Goal: Task Accomplishment & Management: Manage account settings

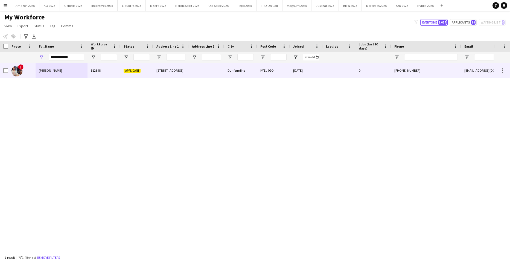
type input "**********"
click at [43, 71] on span "Lucy Stratton" at bounding box center [50, 70] width 23 height 4
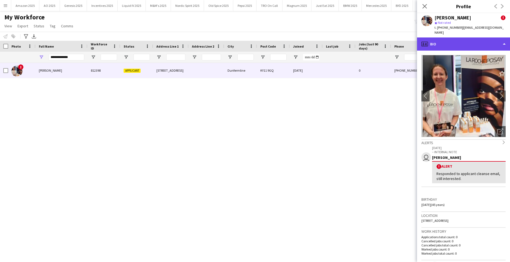
click at [477, 37] on div "profile Bio" at bounding box center [463, 43] width 93 height 13
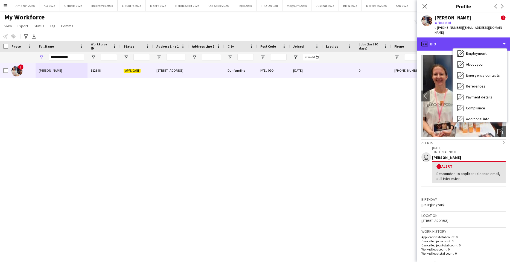
scroll to position [73, 0]
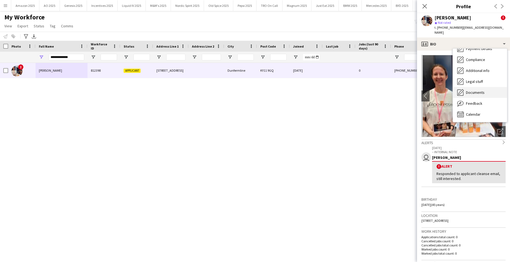
click at [475, 90] on div "Documents Documents" at bounding box center [480, 92] width 54 height 11
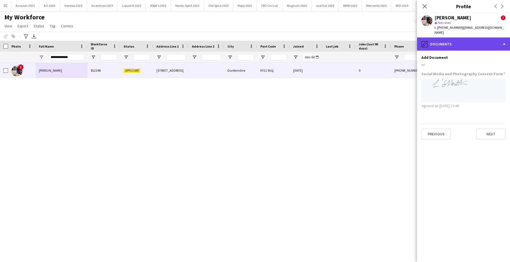
click at [497, 41] on div "pencil4 Documents" at bounding box center [463, 43] width 93 height 13
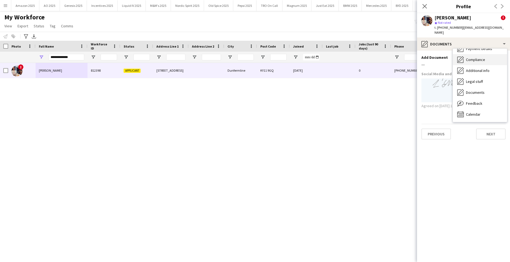
click at [480, 57] on span "Compliance" at bounding box center [475, 59] width 19 height 5
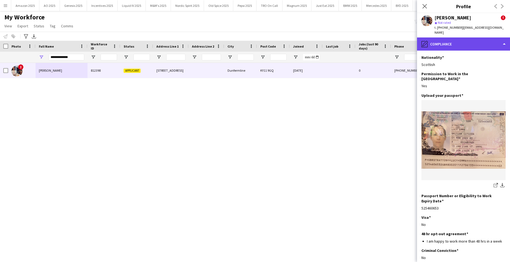
click at [452, 37] on div "pencil4 Compliance" at bounding box center [463, 43] width 93 height 13
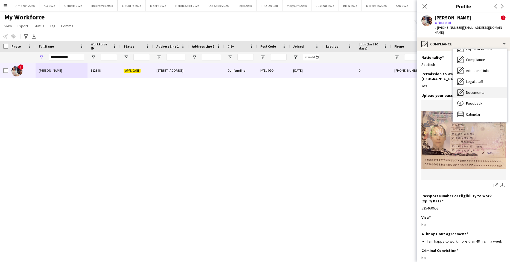
click at [486, 87] on div "Documents Documents" at bounding box center [480, 92] width 54 height 11
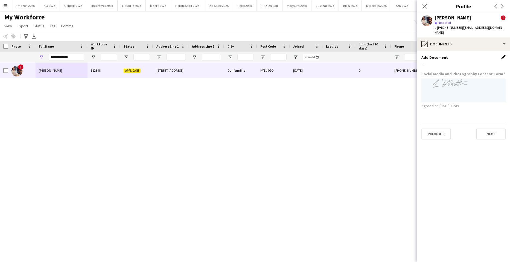
click at [503, 55] on app-icon "Edit this field" at bounding box center [503, 57] width 4 height 4
click at [486, 62] on button "Upload new file" at bounding box center [488, 66] width 34 height 9
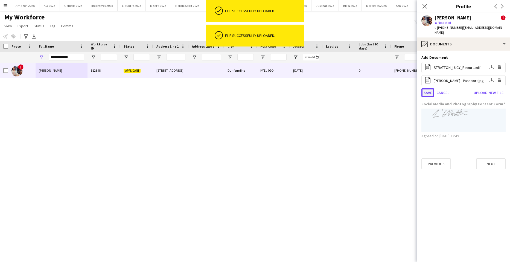
click at [426, 88] on button "Save" at bounding box center [427, 92] width 13 height 9
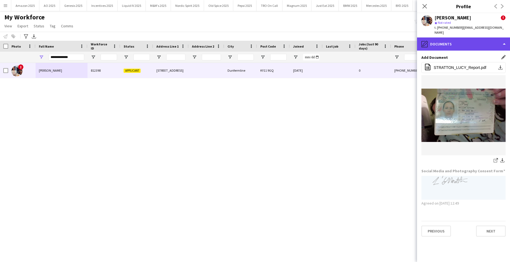
click at [474, 42] on div "pencil4 Documents" at bounding box center [463, 43] width 93 height 13
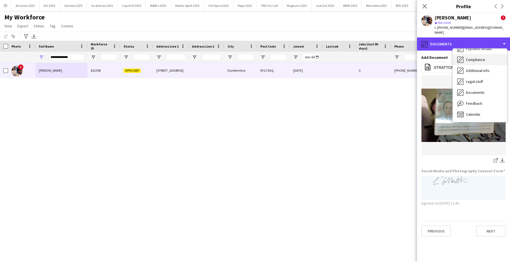
scroll to position [0, 0]
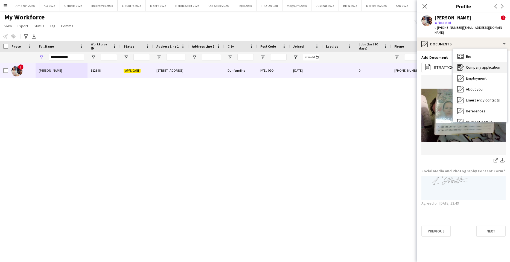
click at [482, 65] on span "Company application" at bounding box center [483, 67] width 34 height 5
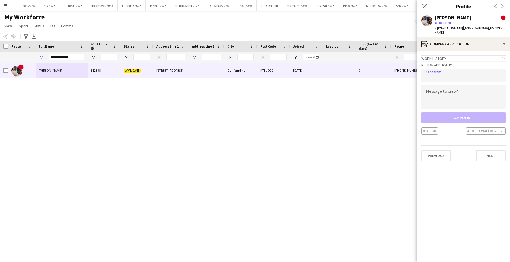
click at [457, 71] on input "email" at bounding box center [463, 76] width 84 height 14
type input "**********"
click at [445, 94] on textarea at bounding box center [463, 96] width 84 height 25
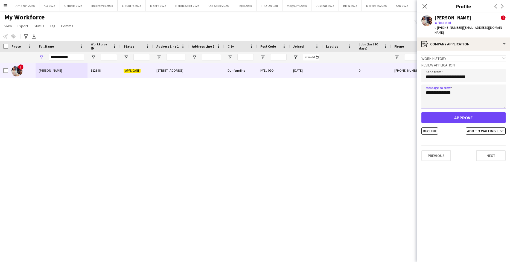
type textarea "**********"
click at [444, 112] on button "Approve" at bounding box center [463, 117] width 84 height 11
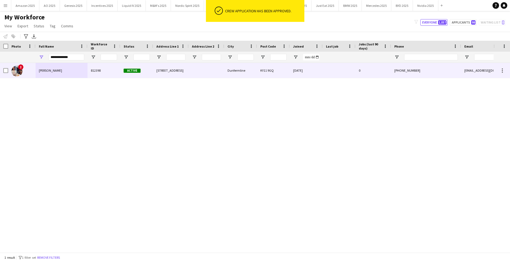
click at [47, 70] on span "Lucy Stratton" at bounding box center [50, 70] width 23 height 4
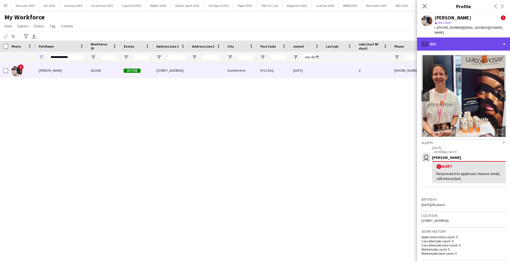
click at [489, 39] on div "profile Bio" at bounding box center [463, 43] width 93 height 13
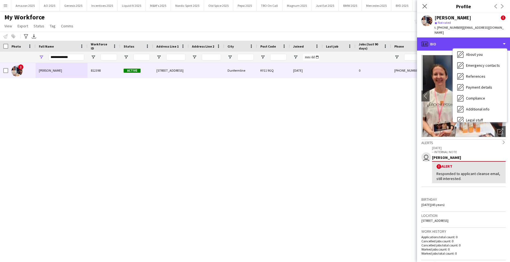
scroll to position [73, 0]
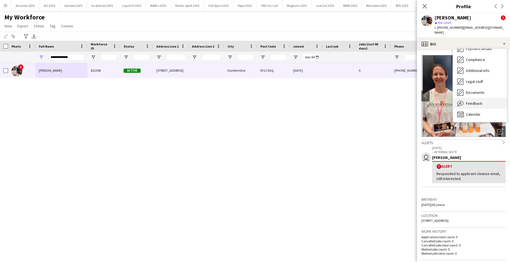
click at [484, 98] on div "Feedback Feedback" at bounding box center [480, 103] width 54 height 11
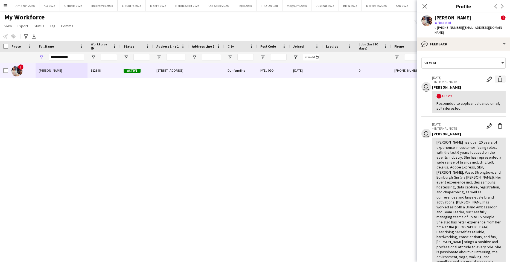
click at [497, 76] on app-icon "Delete alert" at bounding box center [499, 78] width 5 height 5
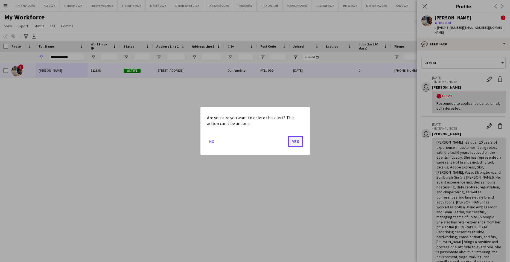
click at [289, 145] on button "Yes" at bounding box center [295, 141] width 15 height 11
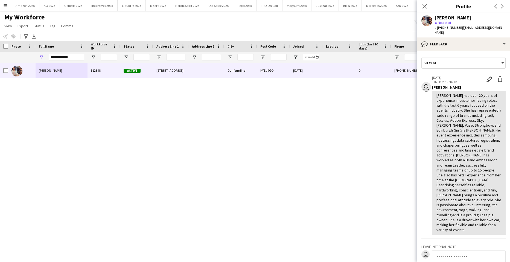
click at [108, 132] on div "Lucy Stratton 812398 Active 6 Wayfarers Way Dunfermline KY11 9GQ 12-06-2025 0 +…" at bounding box center [246, 155] width 493 height 185
drag, startPoint x: 83, startPoint y: 58, endPoint x: -14, endPoint y: 56, distance: 97.0
click at [0, 56] on html "Menu Boards Boards Boards All jobs Status Workforce Workforce My Workforce Recr…" at bounding box center [255, 131] width 510 height 262
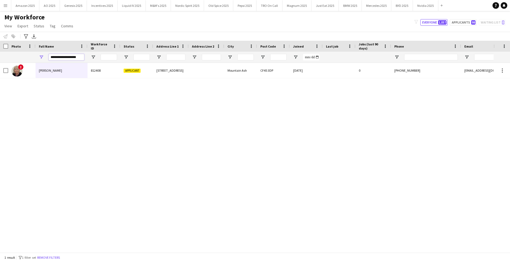
type input "**********"
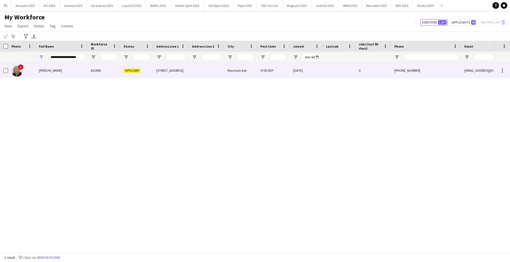
drag, startPoint x: 137, startPoint y: 71, endPoint x: 141, endPoint y: 73, distance: 4.3
click at [141, 73] on div "Applicant" at bounding box center [136, 70] width 33 height 15
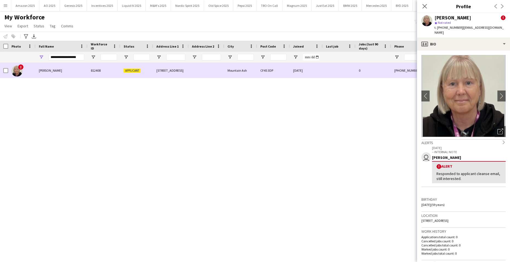
click at [62, 69] on span "[PERSON_NAME]" at bounding box center [50, 70] width 23 height 4
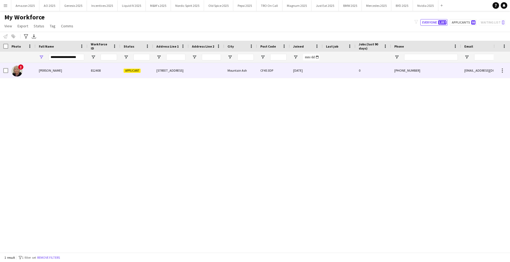
click at [54, 66] on div "[PERSON_NAME]" at bounding box center [62, 70] width 52 height 15
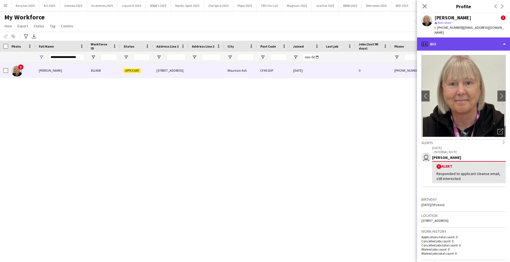
click at [480, 37] on div "profile Bio" at bounding box center [463, 43] width 93 height 13
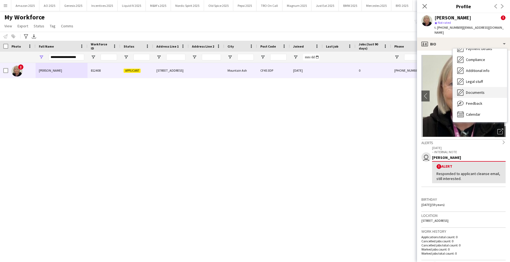
click at [479, 90] on span "Documents" at bounding box center [475, 92] width 19 height 5
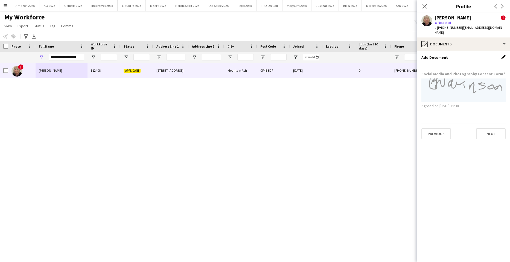
click at [501, 55] on app-icon "Edit this field" at bounding box center [503, 57] width 4 height 4
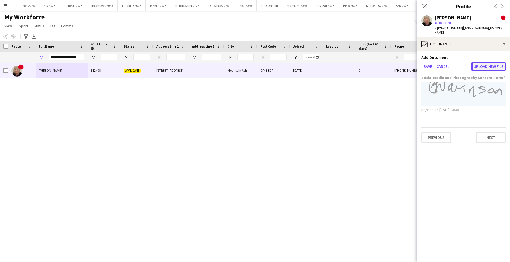
click at [492, 62] on button "Upload new file" at bounding box center [488, 66] width 34 height 9
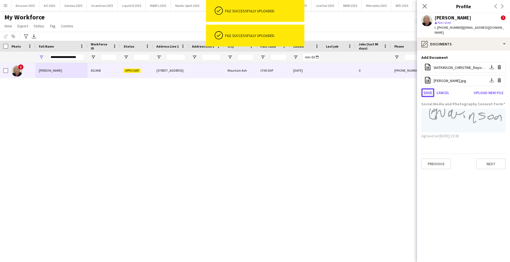
click at [427, 88] on button "Save" at bounding box center [427, 92] width 13 height 9
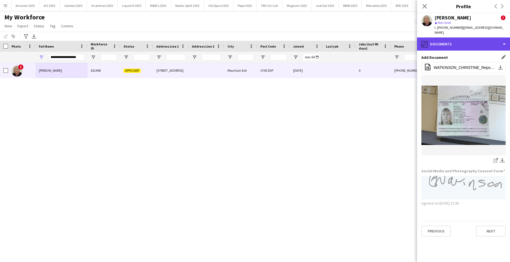
click at [492, 40] on div "pencil4 Documents" at bounding box center [463, 43] width 93 height 13
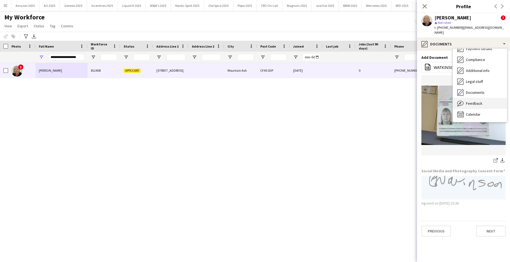
click at [483, 100] on div "Feedback Feedback" at bounding box center [480, 103] width 54 height 11
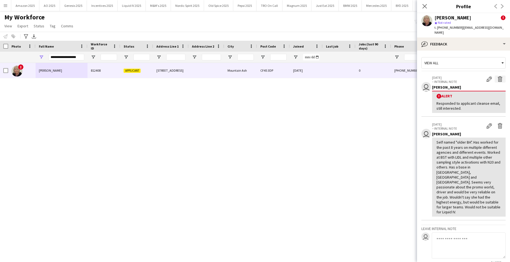
click at [497, 76] on app-icon "Delete alert" at bounding box center [499, 78] width 5 height 5
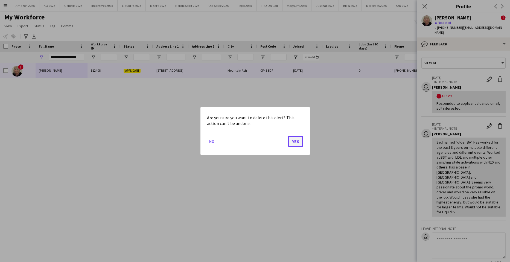
click at [296, 145] on button "Yes" at bounding box center [295, 141] width 15 height 11
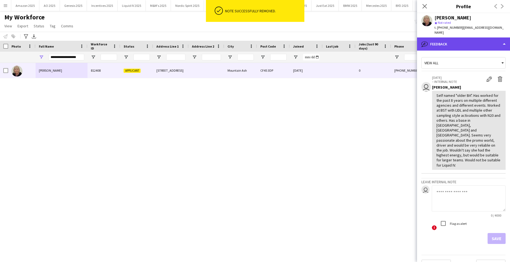
click at [466, 40] on div "bubble-pencil Feedback" at bounding box center [463, 43] width 93 height 13
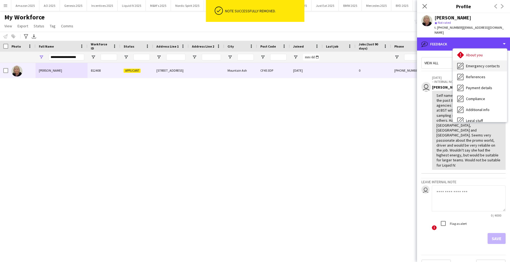
scroll to position [0, 0]
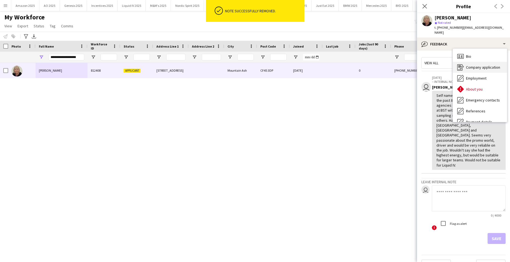
click at [475, 65] on span "Company application" at bounding box center [483, 67] width 34 height 5
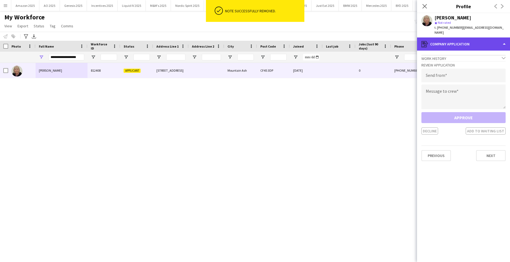
click at [496, 40] on div "register Company application" at bounding box center [463, 43] width 93 height 13
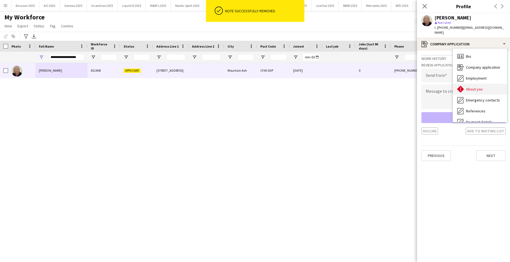
click at [471, 87] on span "About you" at bounding box center [474, 89] width 17 height 5
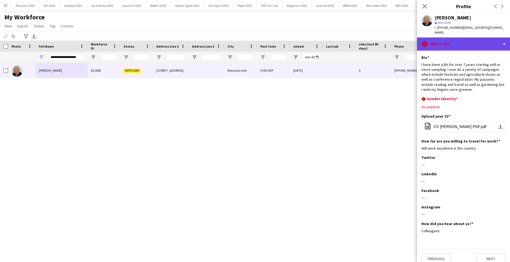
click at [488, 43] on div "rhombus-alert About you" at bounding box center [463, 43] width 93 height 13
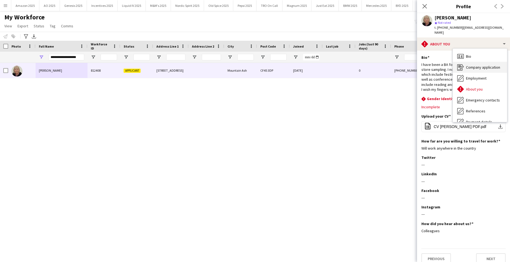
click at [486, 65] on span "Company application" at bounding box center [483, 67] width 34 height 5
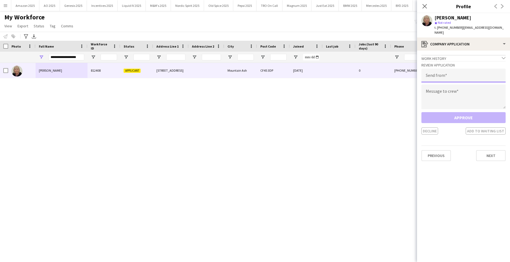
click at [456, 73] on input "email" at bounding box center [463, 76] width 84 height 14
type input "**********"
drag, startPoint x: 442, startPoint y: 94, endPoint x: 439, endPoint y: 92, distance: 3.4
click at [441, 93] on textarea at bounding box center [463, 96] width 84 height 25
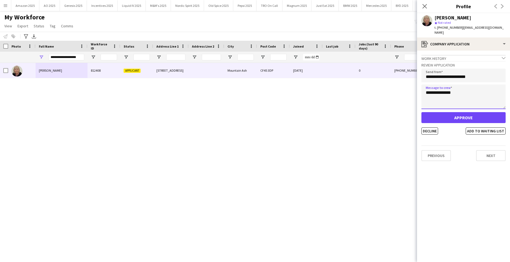
type textarea "**********"
click at [442, 114] on button "Approve" at bounding box center [463, 117] width 84 height 11
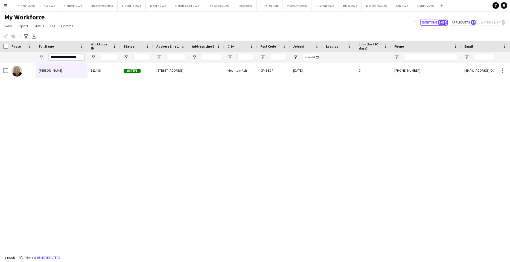
drag, startPoint x: 79, startPoint y: 60, endPoint x: -14, endPoint y: 92, distance: 98.1
click at [0, 92] on html "Menu Boards Boards Boards All jobs Status Workforce Workforce My Workforce Recr…" at bounding box center [255, 131] width 510 height 262
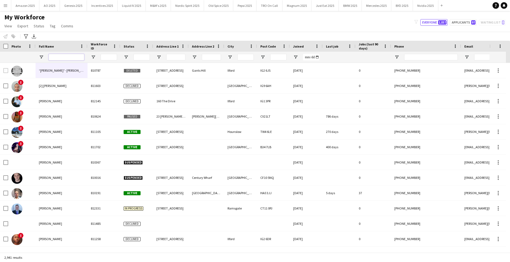
click at [67, 57] on input "Full Name Filter Input" at bounding box center [67, 57] width 36 height 7
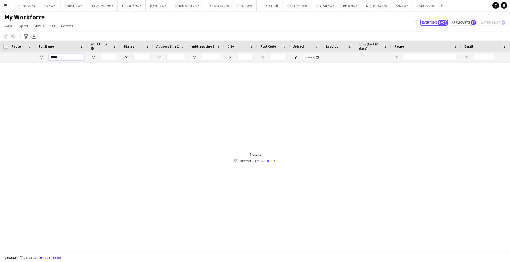
drag, startPoint x: 67, startPoint y: 59, endPoint x: -14, endPoint y: 64, distance: 81.0
click at [0, 64] on html "Menu Boards Boards Boards All jobs Status Workforce Workforce My Workforce Recr…" at bounding box center [255, 131] width 510 height 262
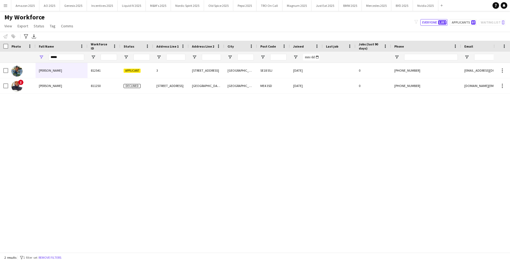
click at [93, 162] on div "AKINKUNMI TAIWO 812541 Applicant 3 3 BREWHOUSE ROAD LONDON SE18 5SJ 03-09-2025 …" at bounding box center [246, 155] width 493 height 185
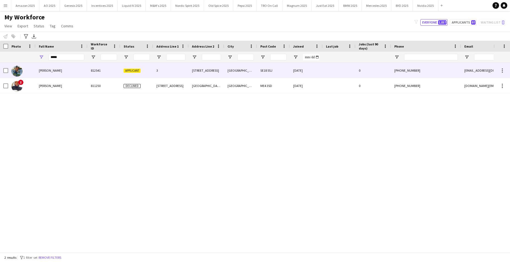
click at [47, 72] on span "[PERSON_NAME]" at bounding box center [50, 70] width 23 height 4
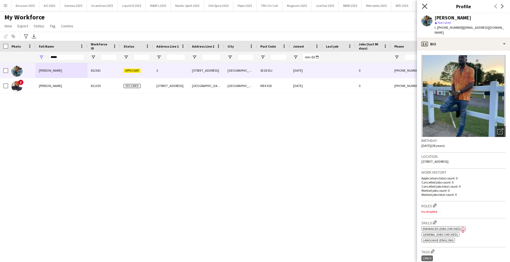
click at [423, 8] on icon "Close pop-in" at bounding box center [424, 6] width 5 height 5
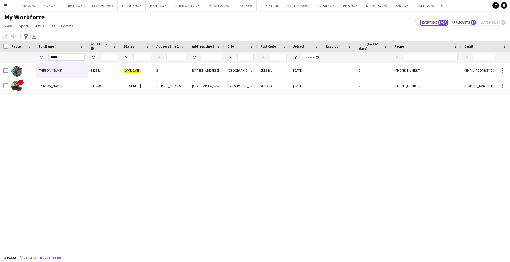
drag, startPoint x: 66, startPoint y: 57, endPoint x: -14, endPoint y: 67, distance: 80.3
click at [0, 67] on html "Menu Boards Boards Boards All jobs Status Workforce Workforce My Workforce Recr…" at bounding box center [255, 131] width 510 height 262
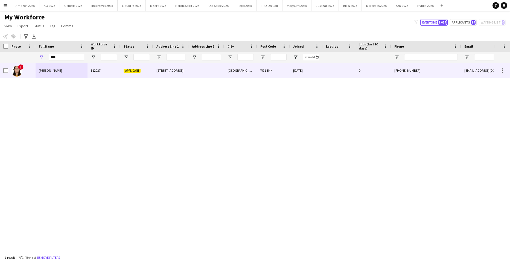
click at [54, 71] on span "Smriti Ahuja" at bounding box center [50, 70] width 23 height 4
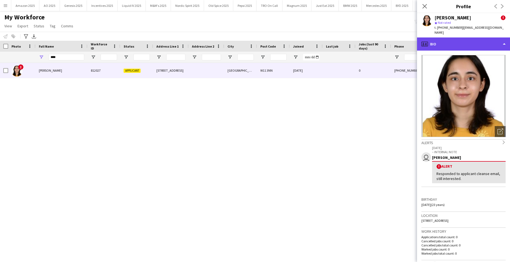
click at [484, 38] on div "profile Bio" at bounding box center [463, 43] width 93 height 13
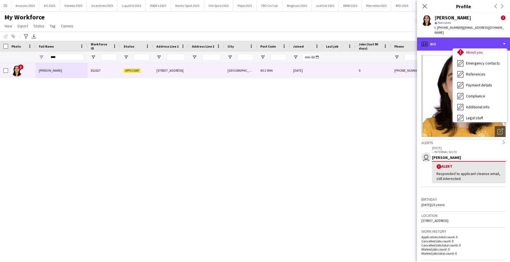
scroll to position [73, 0]
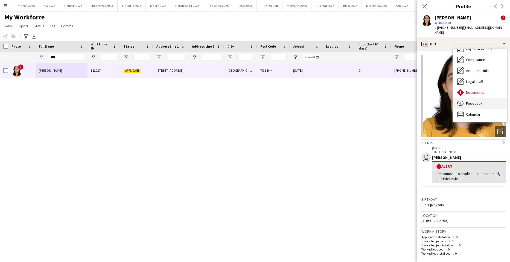
click at [478, 101] on span "Feedback" at bounding box center [474, 103] width 16 height 5
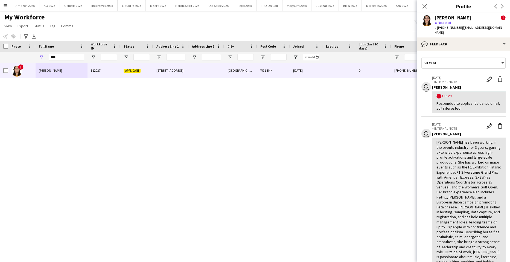
click at [303, 141] on div "! Smriti Ahuja 812027 Applicant 24 Ladbroke Road London W11 3NN 31-10-2024 0 +4…" at bounding box center [246, 155] width 493 height 185
click at [422, 5] on icon "Close pop-in" at bounding box center [424, 6] width 5 height 5
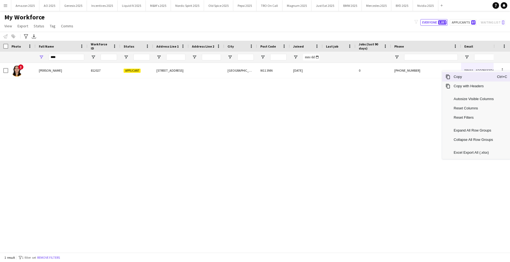
click at [464, 79] on span "Copy" at bounding box center [473, 76] width 46 height 9
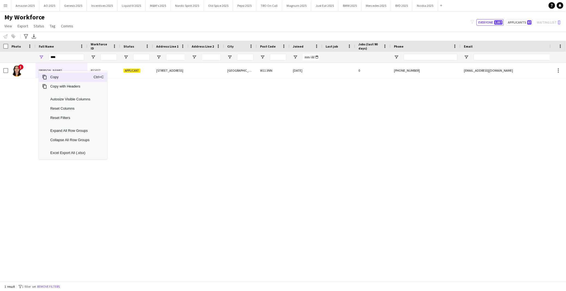
click at [54, 77] on span "Copy" at bounding box center [70, 76] width 46 height 9
click at [67, 78] on span "Copy" at bounding box center [72, 76] width 46 height 9
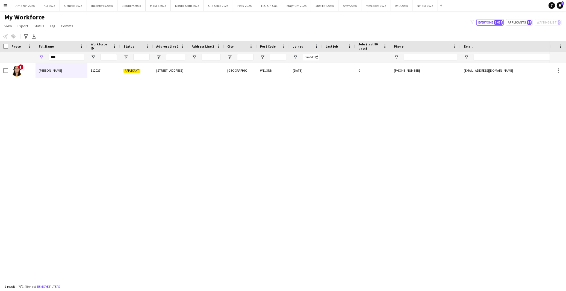
drag, startPoint x: 250, startPoint y: 161, endPoint x: 253, endPoint y: 159, distance: 4.3
click at [252, 161] on div "! Smriti Ahuja 812027 Applicant 24 Ladbroke Road London W11 3NN 31-10-2024 0 +4…" at bounding box center [275, 170] width 550 height 214
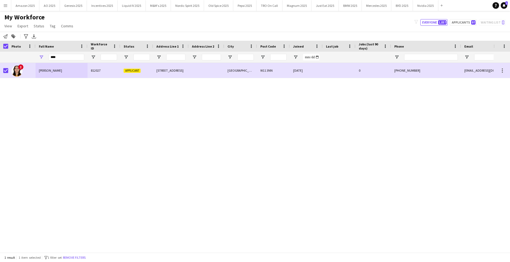
drag, startPoint x: 53, startPoint y: 25, endPoint x: 51, endPoint y: 35, distance: 10.4
click at [52, 25] on span "Tag" at bounding box center [53, 25] width 6 height 5
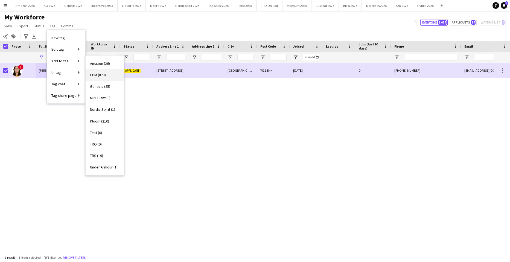
click at [95, 77] on span "CPM (873)" at bounding box center [98, 74] width 16 height 5
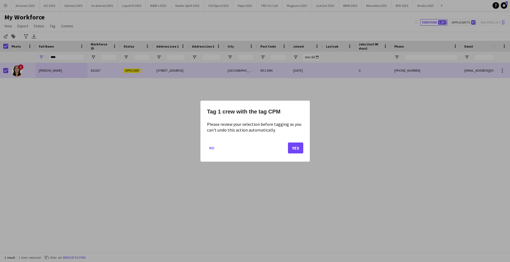
drag, startPoint x: 293, startPoint y: 154, endPoint x: 278, endPoint y: 144, distance: 18.2
click at [293, 154] on mat-dialog-actions "No Yes" at bounding box center [255, 149] width 96 height 23
drag, startPoint x: 301, startPoint y: 154, endPoint x: 295, endPoint y: 152, distance: 6.3
click at [301, 154] on mat-dialog-actions "No Yes" at bounding box center [255, 149] width 96 height 23
click at [296, 151] on button "Yes" at bounding box center [295, 147] width 15 height 11
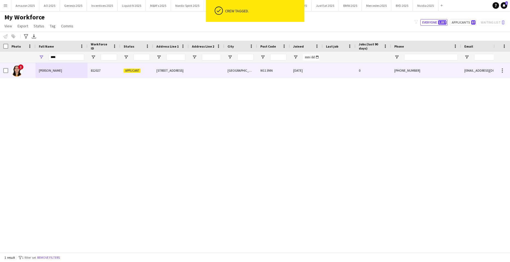
click at [43, 68] on div "Smriti Ahuja" at bounding box center [62, 70] width 52 height 15
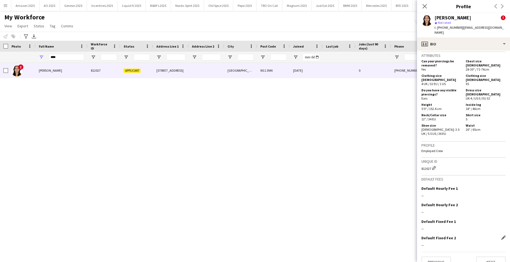
scroll to position [305, 0]
click at [487, 255] on button "Next" at bounding box center [491, 260] width 30 height 11
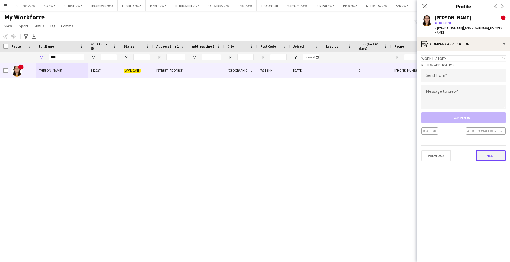
click at [490, 152] on button "Next" at bounding box center [491, 155] width 30 height 11
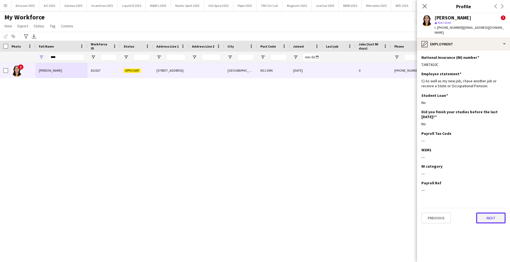
click at [490, 212] on button "Next" at bounding box center [491, 217] width 30 height 11
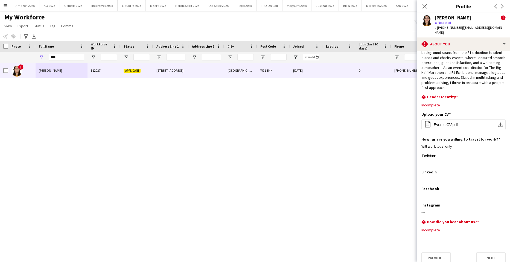
scroll to position [27, 0]
click at [489, 252] on button "Next" at bounding box center [491, 257] width 30 height 11
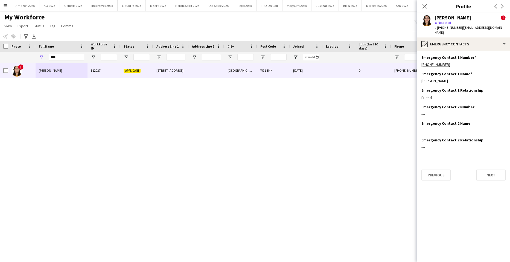
scroll to position [0, 0]
click at [488, 172] on button "Next" at bounding box center [491, 174] width 30 height 11
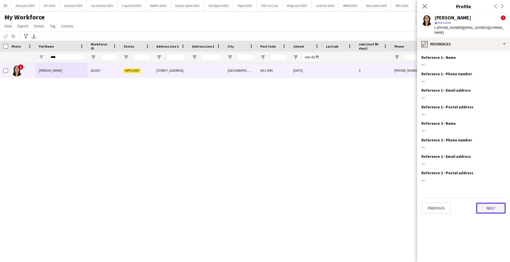
click at [489, 203] on button "Next" at bounding box center [491, 207] width 30 height 11
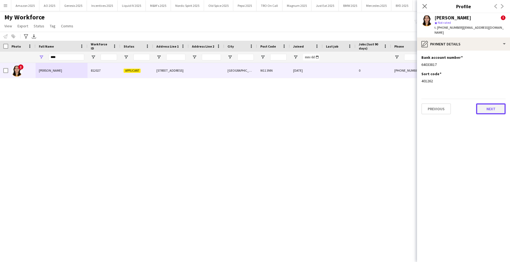
click at [483, 109] on button "Next" at bounding box center [491, 108] width 30 height 11
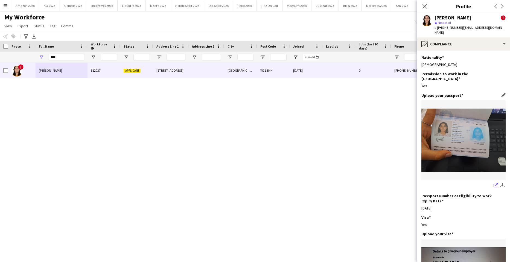
click at [493, 184] on icon at bounding box center [495, 186] width 4 height 4
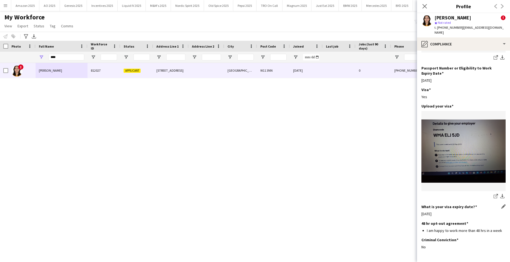
scroll to position [137, 0]
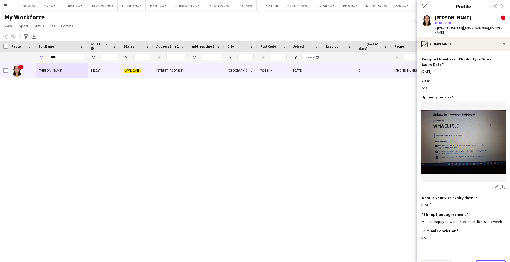
drag, startPoint x: 485, startPoint y: 253, endPoint x: 484, endPoint y: 245, distance: 8.2
click at [485, 260] on button "Next" at bounding box center [491, 265] width 30 height 11
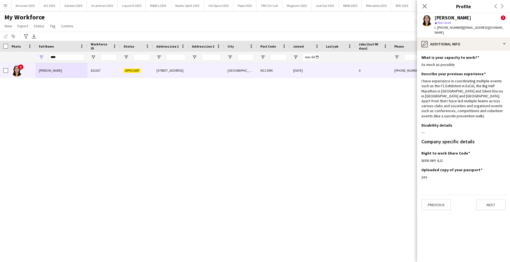
scroll to position [0, 0]
click at [487, 199] on button "Next" at bounding box center [491, 204] width 30 height 11
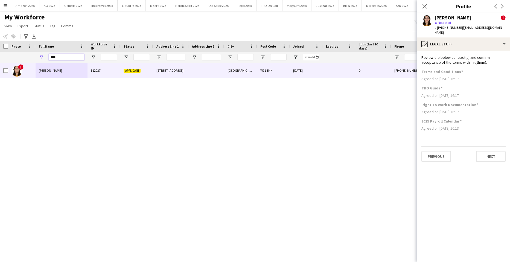
drag, startPoint x: 65, startPoint y: 55, endPoint x: -14, endPoint y: 72, distance: 80.6
click at [0, 72] on html "Menu Boards Boards Boards All jobs Status Workforce Workforce My Workforce Recr…" at bounding box center [255, 131] width 510 height 262
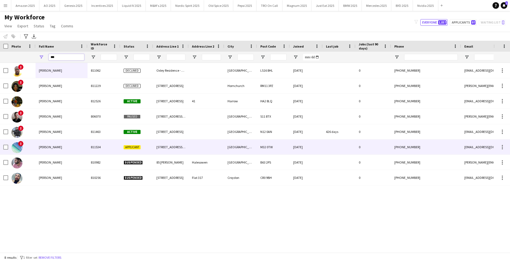
type input "***"
click at [50, 148] on span "Jay m singh" at bounding box center [50, 147] width 23 height 4
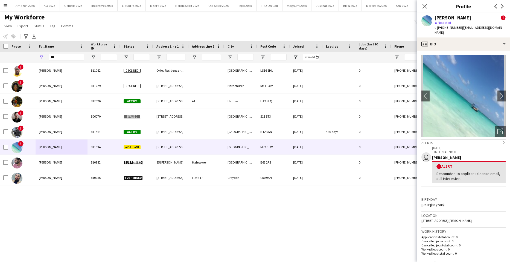
click at [7, 6] on app-icon "Menu" at bounding box center [5, 5] width 4 height 4
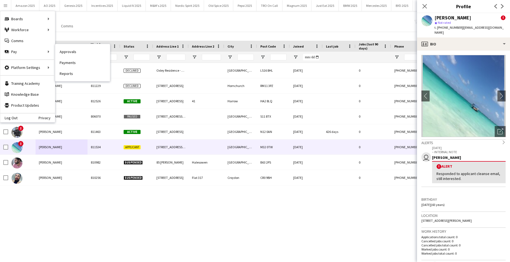
drag, startPoint x: 65, startPoint y: 51, endPoint x: 193, endPoint y: 72, distance: 129.6
click at [65, 51] on link "Approvals" at bounding box center [82, 51] width 55 height 11
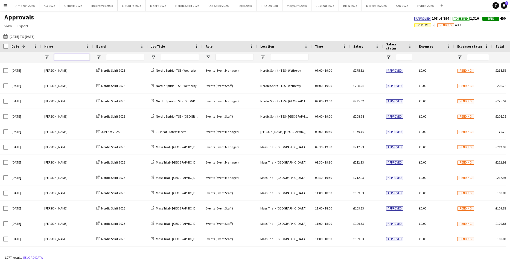
click at [60, 59] on input "Name Filter Input" at bounding box center [72, 57] width 36 height 7
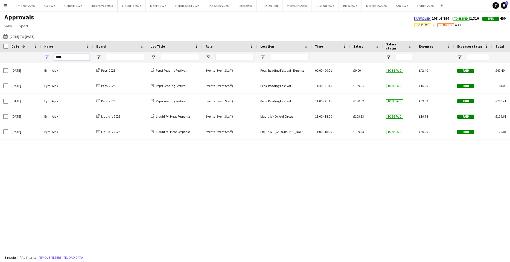
drag, startPoint x: 70, startPoint y: 57, endPoint x: 28, endPoint y: 58, distance: 41.6
click at [22, 58] on div "****" at bounding box center [333, 57] width 667 height 11
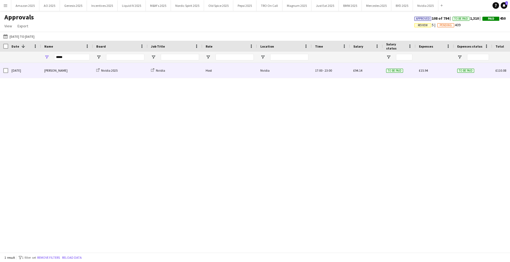
click at [59, 68] on div "Marco Battaglia" at bounding box center [67, 70] width 52 height 15
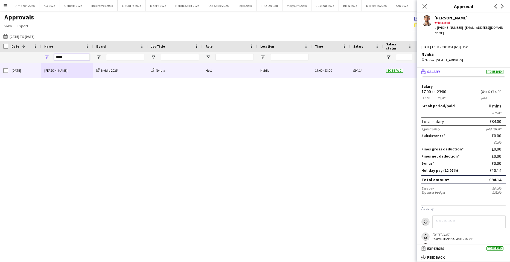
click at [69, 55] on input "*****" at bounding box center [72, 57] width 36 height 7
drag, startPoint x: 69, startPoint y: 55, endPoint x: -14, endPoint y: 55, distance: 82.5
click at [0, 55] on html "Menu Boards Boards Boards All jobs Status Workforce Workforce My Workforce Recr…" at bounding box center [255, 131] width 510 height 262
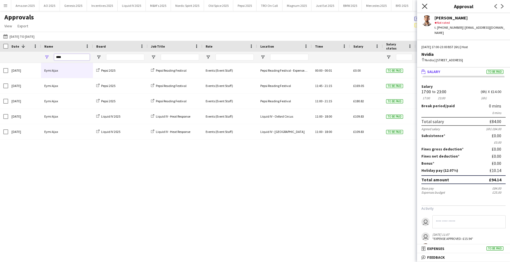
type input "****"
click at [425, 6] on icon "Close pop-in" at bounding box center [424, 6] width 5 height 5
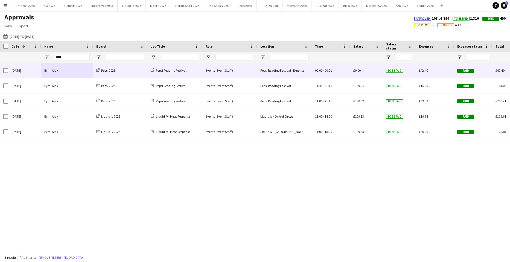
click at [461, 68] on div "Paid" at bounding box center [473, 70] width 38 height 15
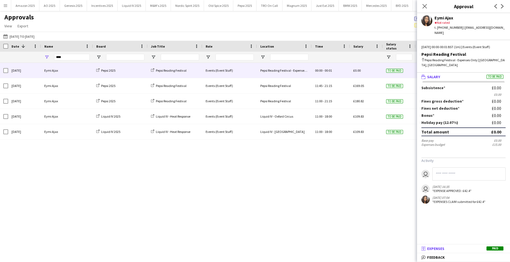
click at [493, 248] on span "Paid" at bounding box center [494, 248] width 17 height 4
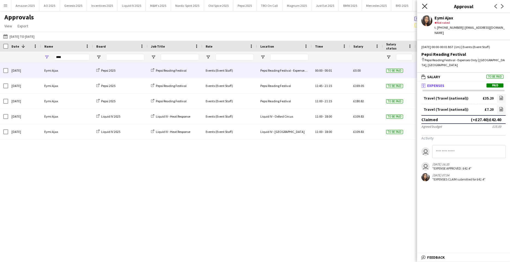
click at [425, 7] on icon at bounding box center [424, 6] width 5 height 5
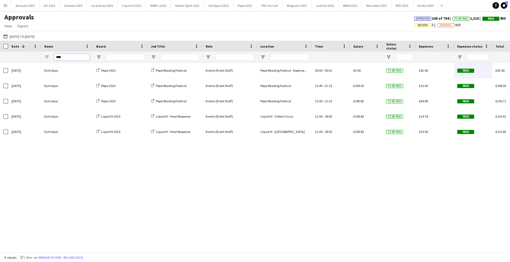
drag, startPoint x: 65, startPoint y: 58, endPoint x: -14, endPoint y: 69, distance: 79.8
click at [0, 69] on html "Menu Boards Boards Boards All jobs Status Workforce Workforce My Workforce Recr…" at bounding box center [255, 131] width 510 height 262
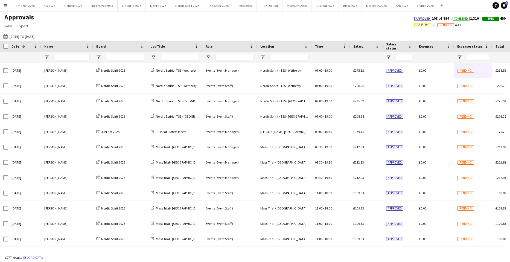
click at [5, 6] on app-icon "Menu" at bounding box center [5, 5] width 4 height 4
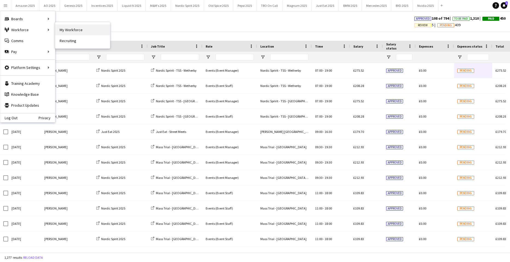
click at [65, 28] on link "My Workforce" at bounding box center [82, 29] width 55 height 11
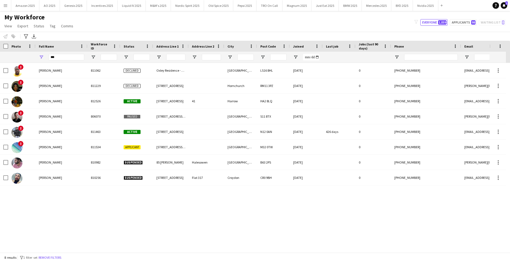
click at [5, 5] on app-icon "Menu" at bounding box center [5, 5] width 4 height 4
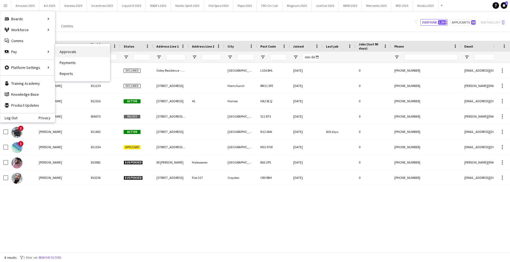
click at [64, 51] on link "Approvals" at bounding box center [82, 51] width 55 height 11
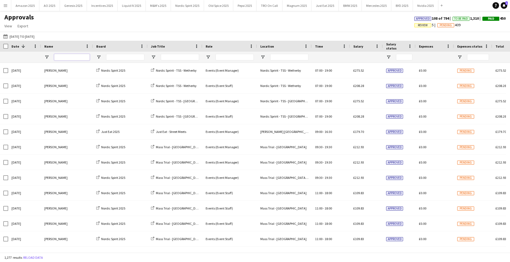
click at [75, 60] on input "Name Filter Input" at bounding box center [72, 57] width 36 height 7
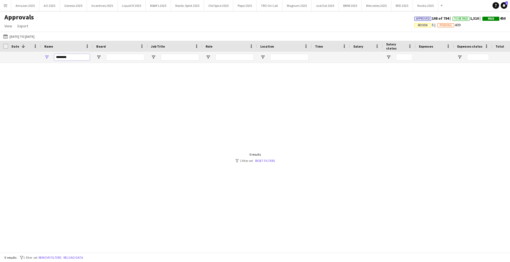
click at [76, 58] on input "********" at bounding box center [72, 57] width 36 height 7
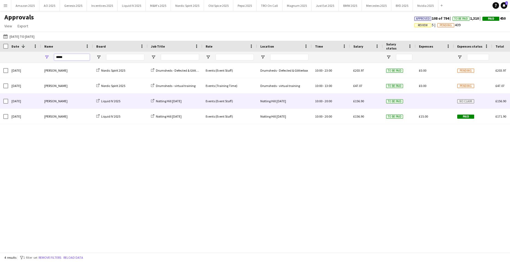
type input "*****"
click at [459, 100] on span "No claim" at bounding box center [465, 101] width 17 height 4
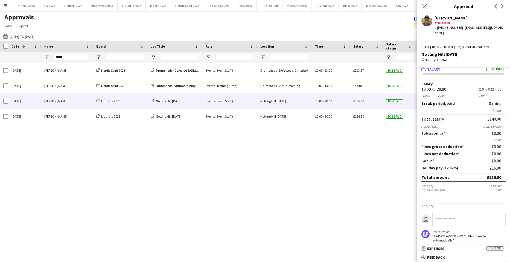
scroll to position [3, 0]
click at [425, 8] on icon "Close pop-in" at bounding box center [424, 6] width 5 height 5
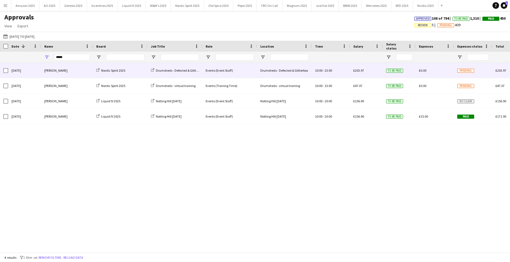
click at [466, 71] on span "Pending" at bounding box center [465, 71] width 17 height 4
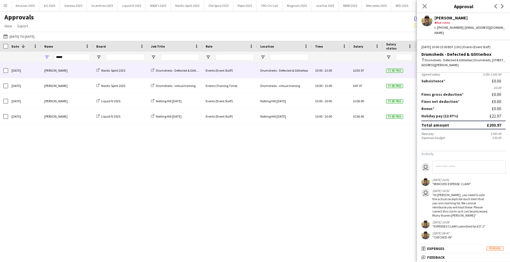
scroll to position [61, 0]
click at [425, 5] on icon "Close pop-in" at bounding box center [424, 6] width 5 height 5
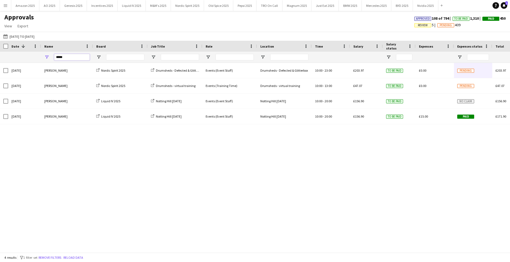
drag, startPoint x: 70, startPoint y: 58, endPoint x: -14, endPoint y: 90, distance: 89.9
click at [0, 90] on html "Menu Boards Boards Boards All jobs Status Workforce Workforce My Workforce Recr…" at bounding box center [255, 131] width 510 height 262
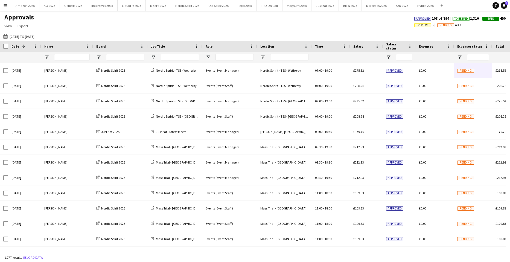
click at [6, 5] on app-icon "Menu" at bounding box center [5, 5] width 4 height 4
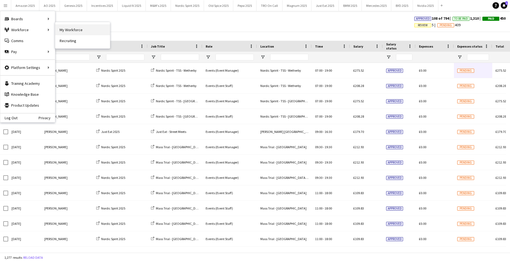
click at [73, 27] on link "My Workforce" at bounding box center [82, 29] width 55 height 11
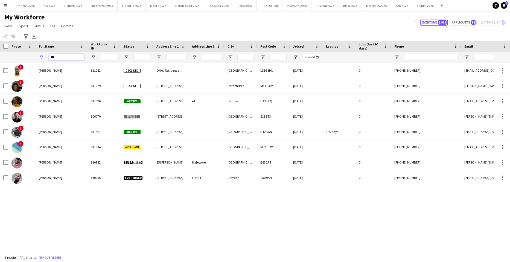
drag, startPoint x: 70, startPoint y: 57, endPoint x: 33, endPoint y: 57, distance: 36.3
click at [33, 57] on div "***" at bounding box center [357, 57] width 715 height 11
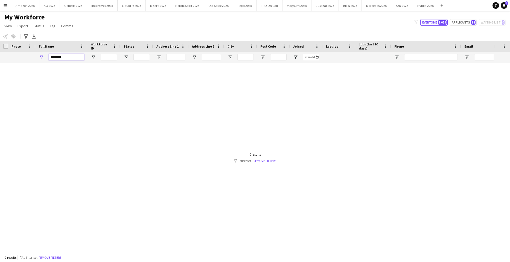
drag, startPoint x: 67, startPoint y: 57, endPoint x: -14, endPoint y: 61, distance: 81.5
click at [0, 61] on html "Menu Boards Boards Boards All jobs Status Workforce Workforce My Workforce Recr…" at bounding box center [255, 131] width 510 height 262
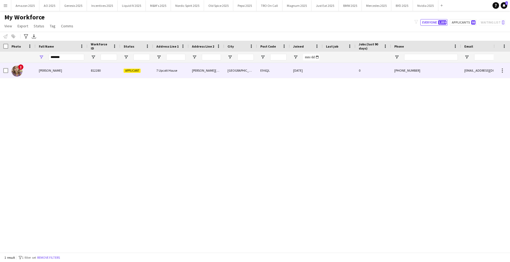
click at [53, 71] on span "Thamina Begum" at bounding box center [50, 70] width 23 height 4
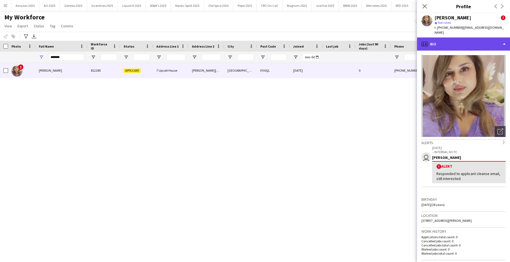
click at [488, 42] on div "profile Bio" at bounding box center [463, 43] width 93 height 13
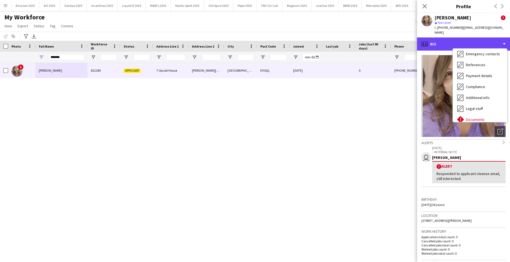
scroll to position [73, 0]
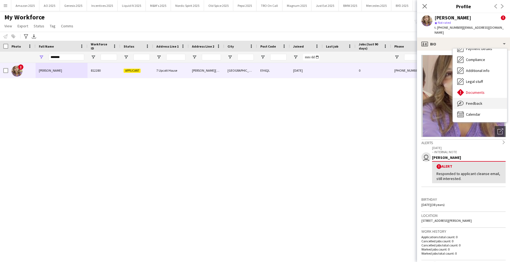
click at [476, 101] on span "Feedback" at bounding box center [474, 103] width 16 height 5
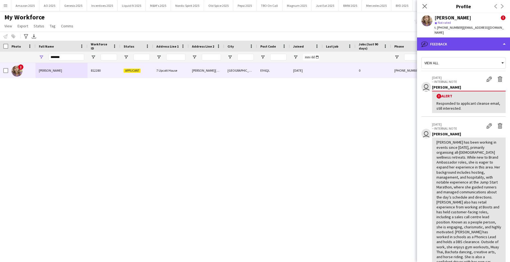
click at [502, 39] on div "bubble-pencil Feedback" at bounding box center [463, 43] width 93 height 13
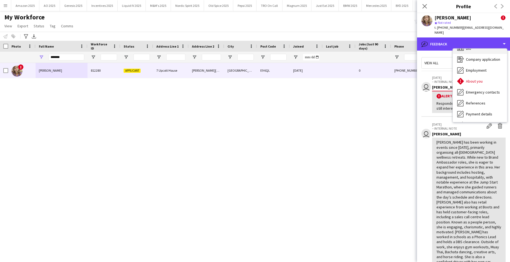
scroll to position [0, 0]
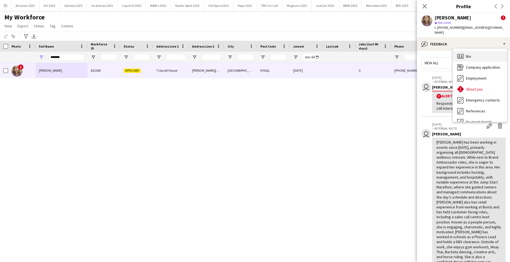
click at [469, 54] on span "Bio" at bounding box center [468, 56] width 5 height 5
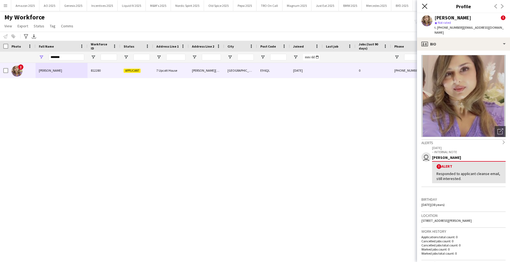
click at [424, 6] on icon at bounding box center [424, 6] width 5 height 5
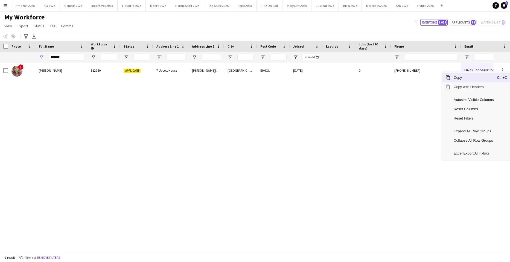
click at [465, 80] on span "Copy" at bounding box center [473, 77] width 46 height 9
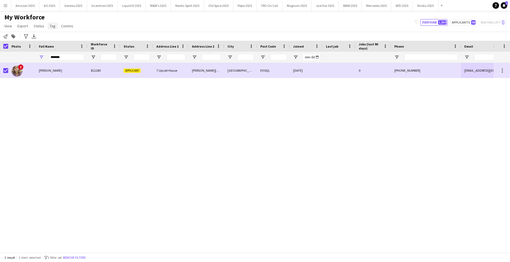
click at [55, 27] on link "Tag" at bounding box center [53, 25] width 10 height 7
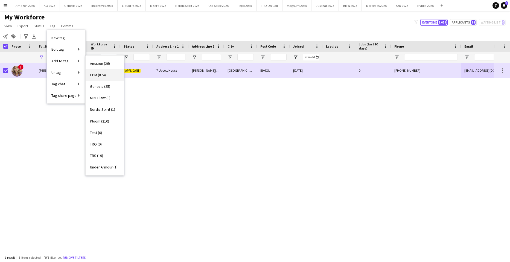
click at [93, 76] on span "CPM (874)" at bounding box center [98, 74] width 16 height 5
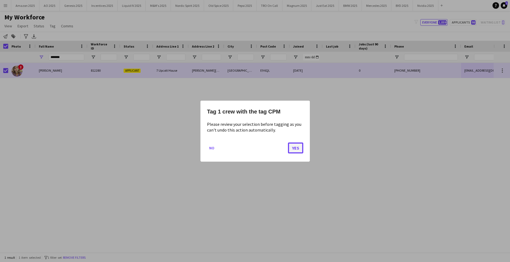
click at [297, 149] on button "Yes" at bounding box center [295, 147] width 15 height 11
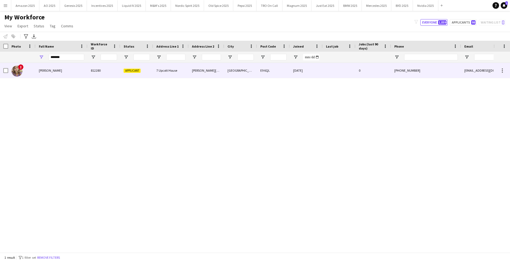
click at [46, 68] on div "Thamina Begum" at bounding box center [62, 70] width 52 height 15
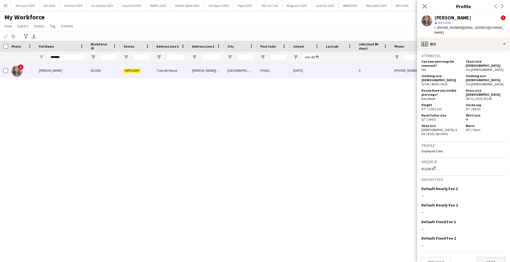
scroll to position [333, 0]
click at [482, 255] on button "Next" at bounding box center [491, 260] width 30 height 11
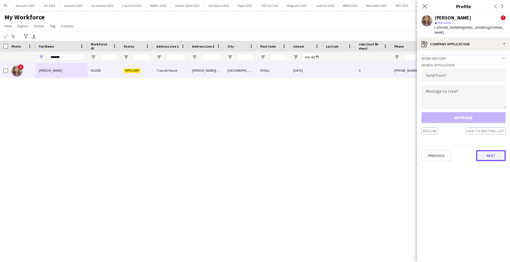
click at [489, 150] on button "Next" at bounding box center [491, 155] width 30 height 11
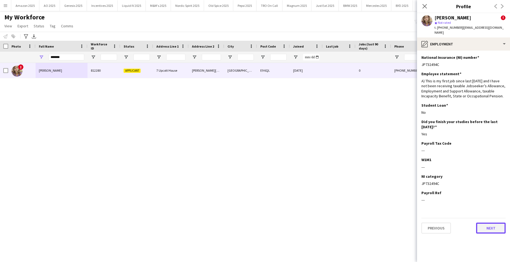
click at [496, 222] on button "Next" at bounding box center [491, 227] width 30 height 11
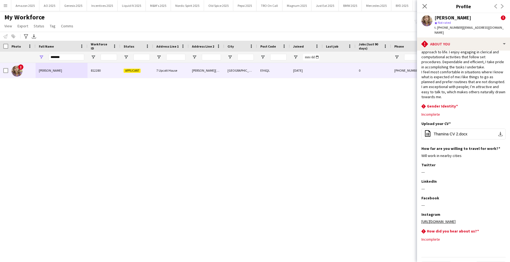
scroll to position [27, 0]
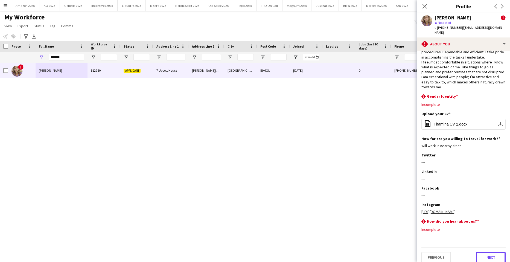
click at [492, 253] on button "Next" at bounding box center [491, 257] width 30 height 11
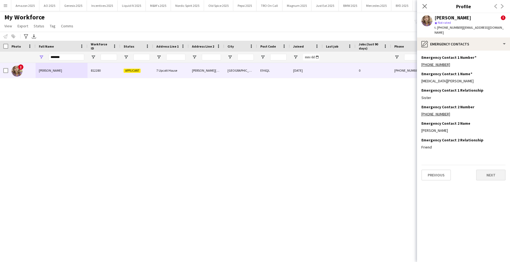
scroll to position [0, 0]
click at [489, 170] on button "Next" at bounding box center [491, 174] width 30 height 11
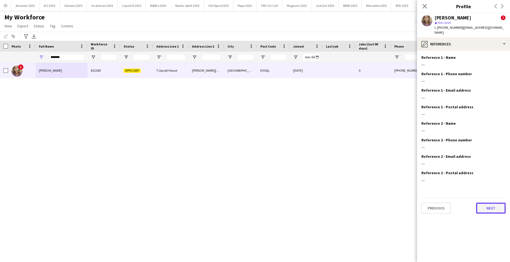
click at [490, 202] on button "Next" at bounding box center [491, 207] width 30 height 11
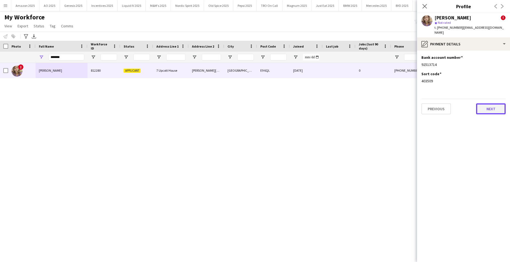
click at [485, 103] on button "Next" at bounding box center [491, 108] width 30 height 11
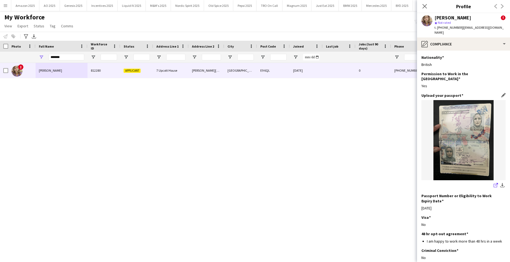
click at [493, 183] on icon "share-external-link-1" at bounding box center [495, 185] width 4 height 4
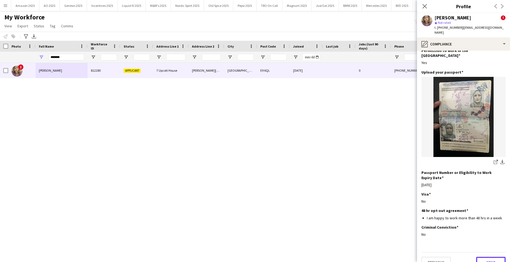
click at [482, 257] on button "Next" at bounding box center [491, 262] width 30 height 11
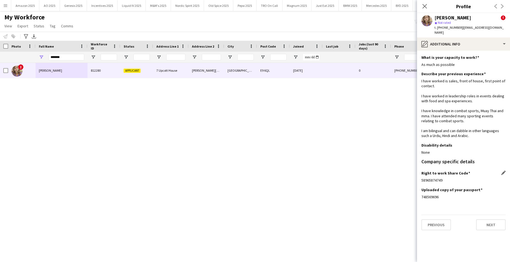
scroll to position [0, 0]
click at [493, 230] on button "Next" at bounding box center [491, 224] width 30 height 11
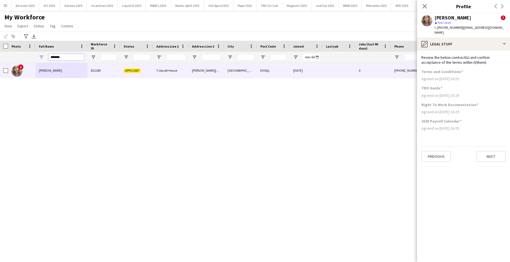
drag, startPoint x: 75, startPoint y: 60, endPoint x: 70, endPoint y: 60, distance: 5.5
click at [70, 60] on input "*******" at bounding box center [67, 57] width 36 height 7
drag, startPoint x: 78, startPoint y: 59, endPoint x: -14, endPoint y: 69, distance: 92.1
click at [0, 69] on html "Menu Boards Boards Boards All jobs Status Workforce Workforce My Workforce Recr…" at bounding box center [255, 131] width 510 height 262
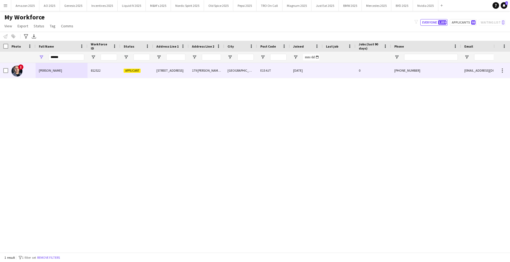
click at [58, 74] on div "THIAGO VONO" at bounding box center [62, 70] width 52 height 15
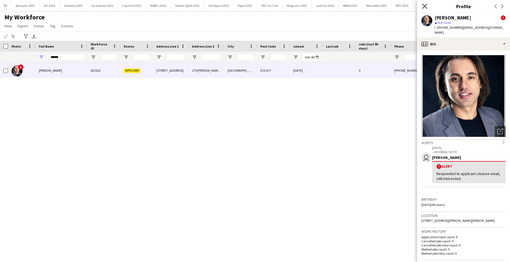
click at [422, 6] on icon "Close pop-in" at bounding box center [424, 6] width 5 height 5
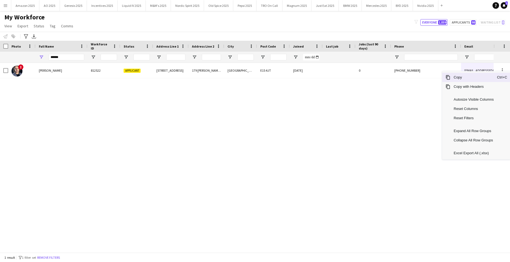
click at [469, 77] on span "Copy" at bounding box center [473, 77] width 46 height 9
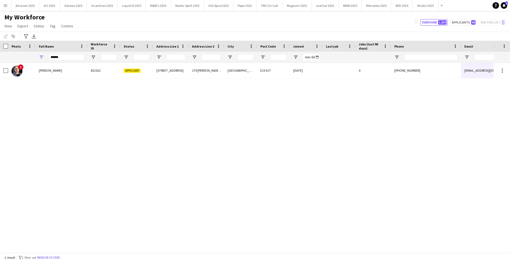
click at [20, 120] on div "! THIAGO VONO 812522 Applicant 5 Faraday Road 179 dudden hill lan London E15 4J…" at bounding box center [246, 155] width 493 height 185
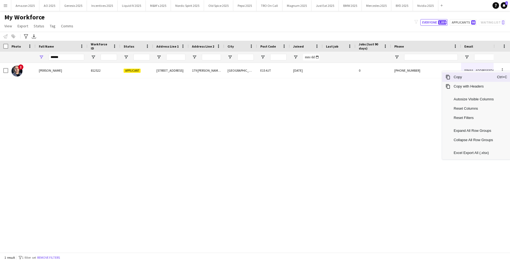
click at [465, 78] on span "Copy" at bounding box center [473, 76] width 46 height 9
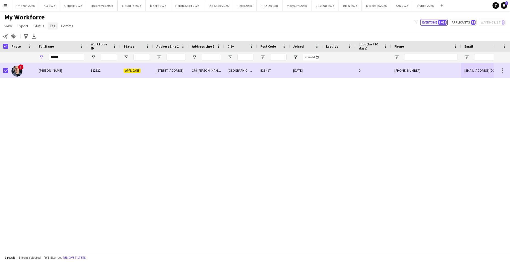
click at [51, 27] on span "Tag" at bounding box center [53, 25] width 6 height 5
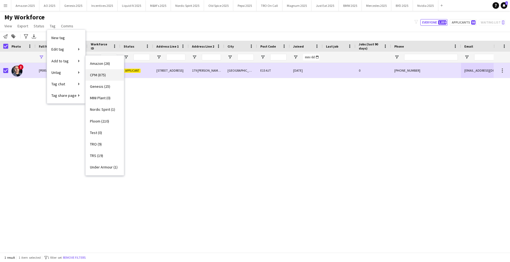
click at [105, 77] on span "CPM (875)" at bounding box center [98, 74] width 16 height 5
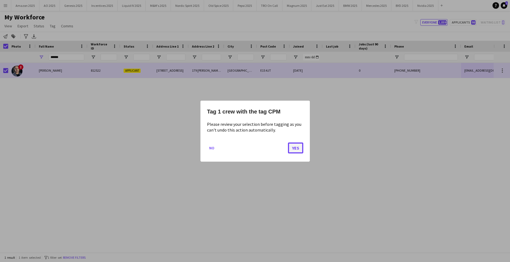
click at [298, 148] on button "Yes" at bounding box center [295, 147] width 15 height 11
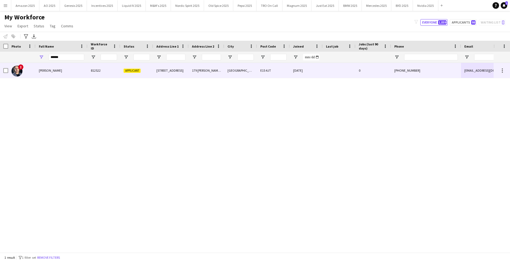
drag, startPoint x: 45, startPoint y: 66, endPoint x: 73, endPoint y: 74, distance: 29.3
click at [45, 66] on div "THIAGO VONO" at bounding box center [62, 70] width 52 height 15
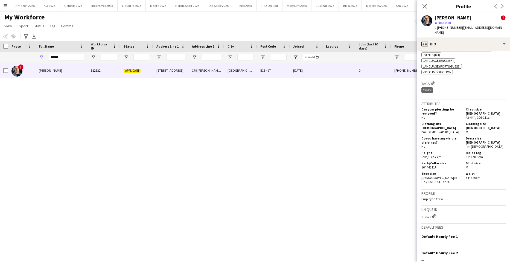
scroll to position [305, 0]
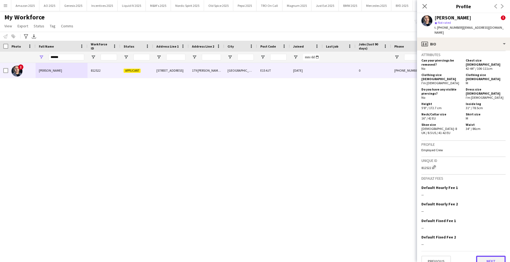
click at [492, 255] on button "Next" at bounding box center [491, 260] width 30 height 11
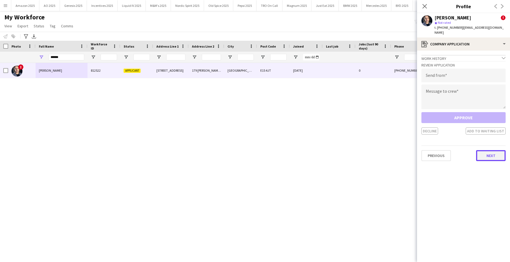
click at [495, 152] on button "Next" at bounding box center [491, 155] width 30 height 11
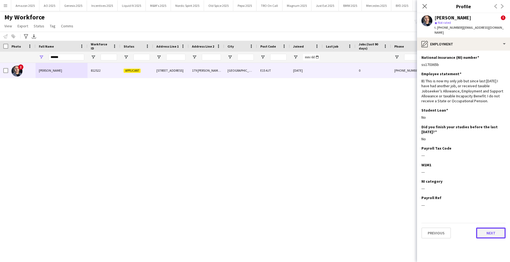
click at [491, 227] on button "Next" at bounding box center [491, 232] width 30 height 11
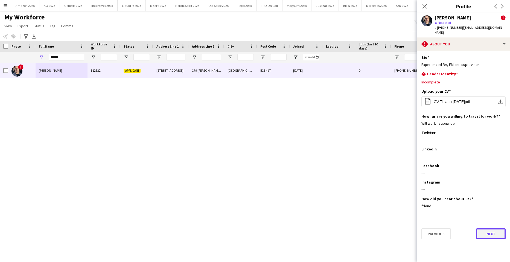
click at [491, 230] on button "Next" at bounding box center [491, 233] width 30 height 11
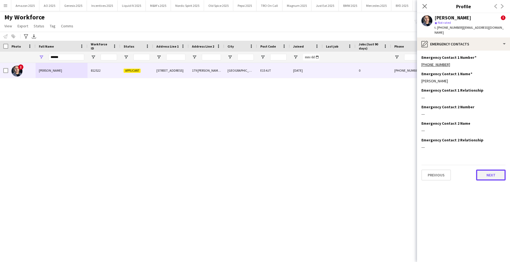
click at [483, 169] on button "Next" at bounding box center [491, 174] width 30 height 11
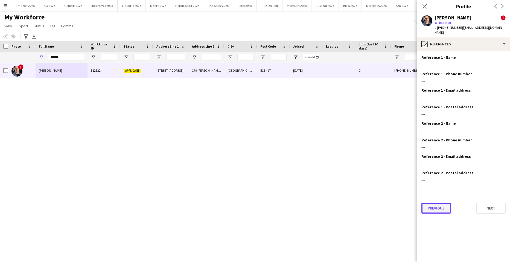
click at [440, 204] on button "Previous" at bounding box center [436, 207] width 30 height 11
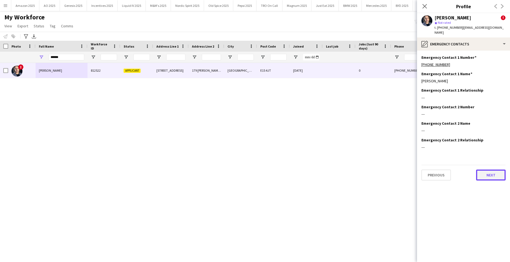
click at [490, 169] on button "Next" at bounding box center [491, 174] width 30 height 11
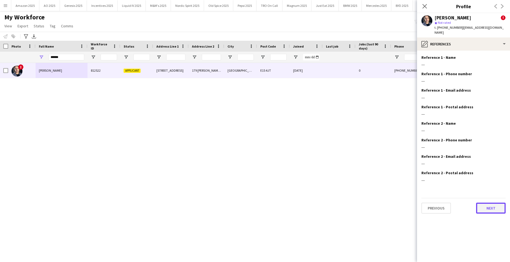
click at [490, 203] on button "Next" at bounding box center [491, 207] width 30 height 11
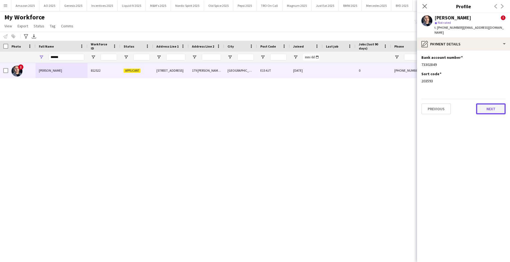
click at [480, 103] on button "Next" at bounding box center [491, 108] width 30 height 11
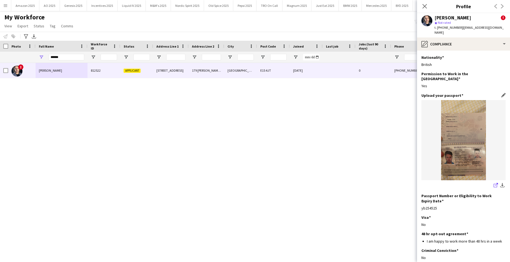
click at [493, 183] on icon "share-external-link-1" at bounding box center [495, 185] width 4 height 4
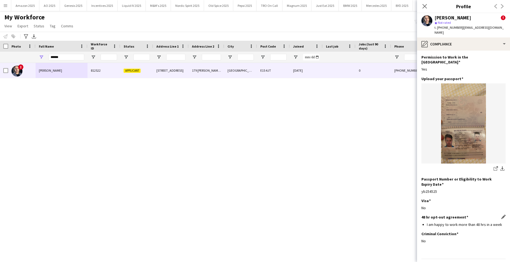
scroll to position [23, 0]
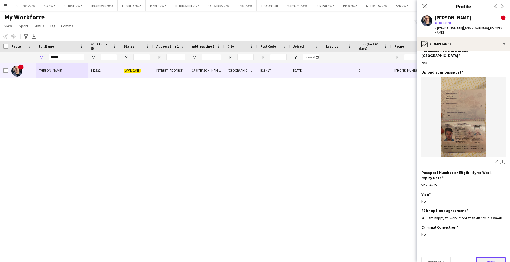
click at [490, 257] on button "Next" at bounding box center [491, 262] width 30 height 11
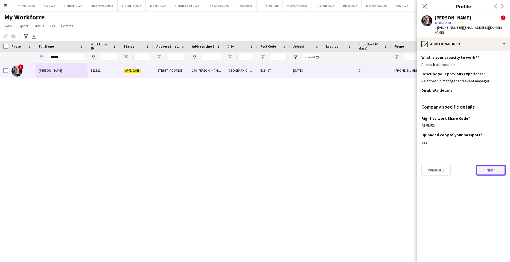
click at [485, 165] on button "Next" at bounding box center [491, 169] width 30 height 11
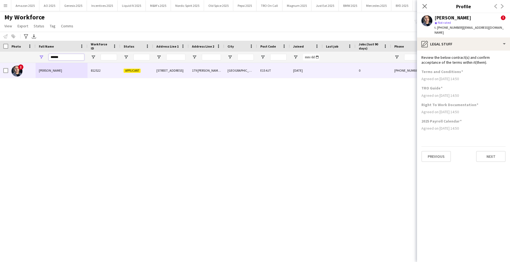
drag, startPoint x: 59, startPoint y: 59, endPoint x: -14, endPoint y: 83, distance: 76.4
click at [0, 83] on html "Menu Boards Boards Boards All jobs Status Workforce Workforce My Workforce Recr…" at bounding box center [255, 131] width 510 height 262
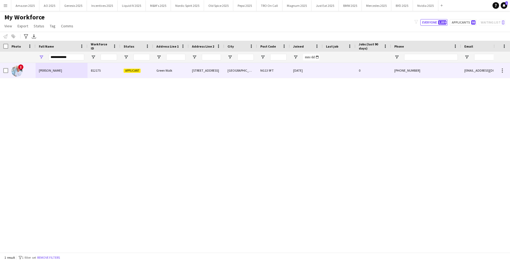
click at [61, 72] on div "Wayne Slater" at bounding box center [62, 70] width 52 height 15
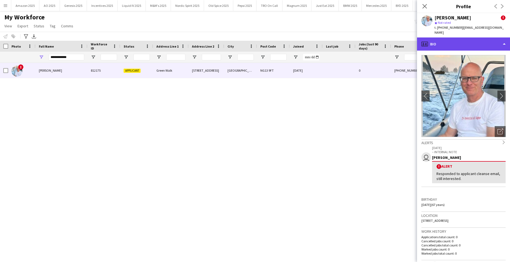
click at [462, 37] on div "profile Bio" at bounding box center [463, 43] width 93 height 13
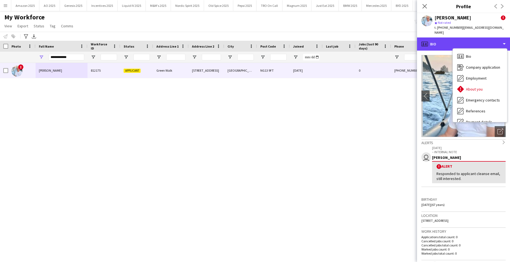
scroll to position [73, 0]
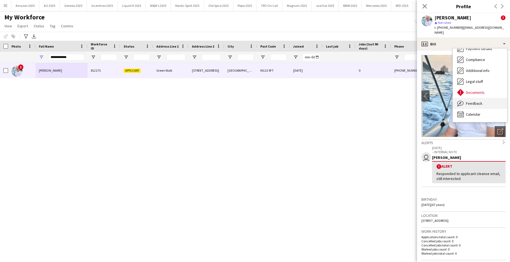
click at [477, 101] on span "Feedback" at bounding box center [474, 103] width 16 height 5
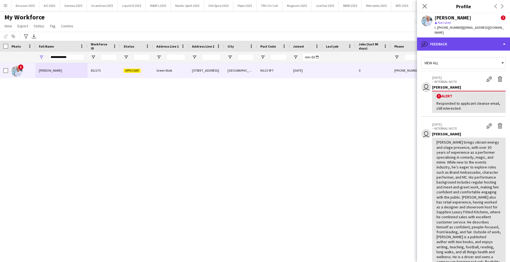
click at [497, 40] on div "bubble-pencil Feedback" at bounding box center [463, 43] width 93 height 13
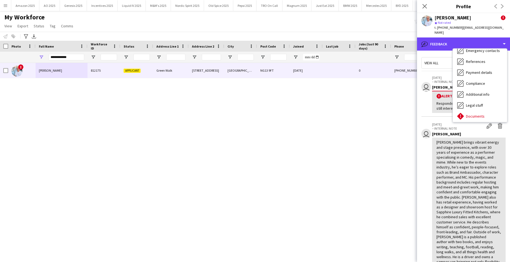
scroll to position [0, 0]
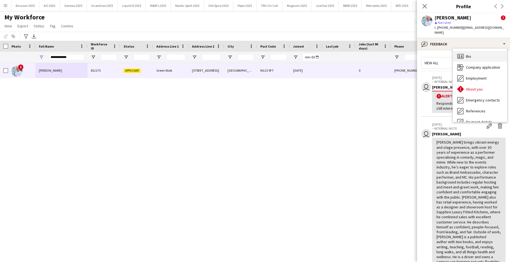
click at [481, 51] on div "Bio Bio" at bounding box center [480, 56] width 54 height 11
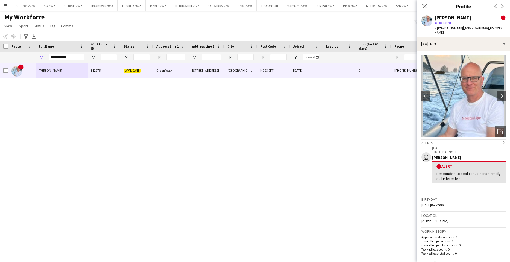
click at [372, 111] on div "! Wayne Slater 812175 Applicant Green Walk 16 Green Walk Nottingham NG13 9FT 21…" at bounding box center [246, 155] width 493 height 185
click at [424, 7] on icon at bounding box center [424, 6] width 5 height 5
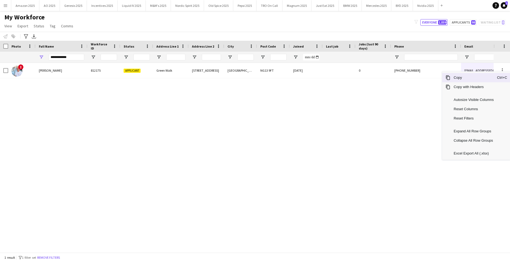
click at [473, 79] on span "Copy" at bounding box center [473, 77] width 46 height 9
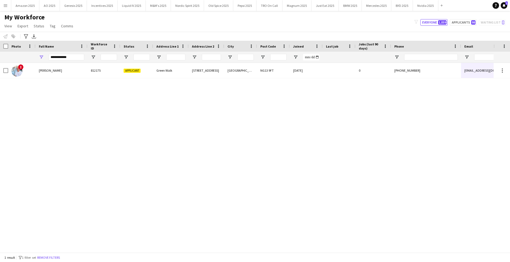
click at [58, 132] on div "! Wayne Slater 812175 Applicant Green Walk 16 Green Walk Nottingham NG13 9FT 21…" at bounding box center [246, 155] width 493 height 185
click at [89, 82] on div "! Wayne Slater 812175 Applicant Green Walk 16 Green Walk Nottingham NG13 9FT 21…" at bounding box center [246, 155] width 493 height 185
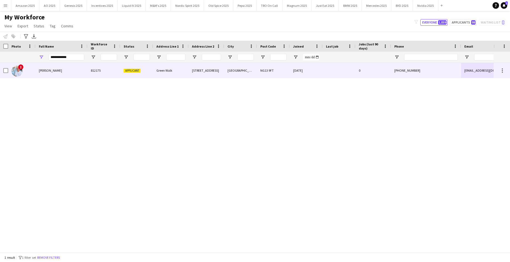
click at [54, 70] on span "Wayne Slater" at bounding box center [50, 70] width 23 height 4
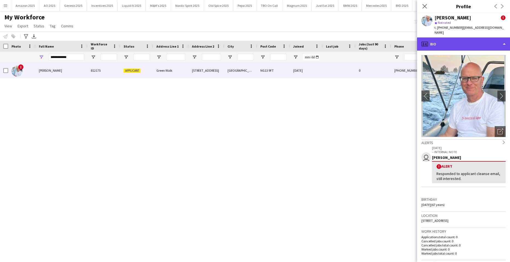
click at [470, 42] on div "profile Bio" at bounding box center [463, 43] width 93 height 13
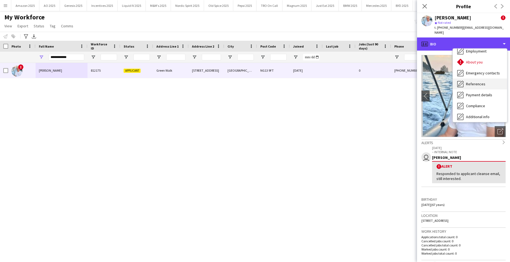
scroll to position [73, 0]
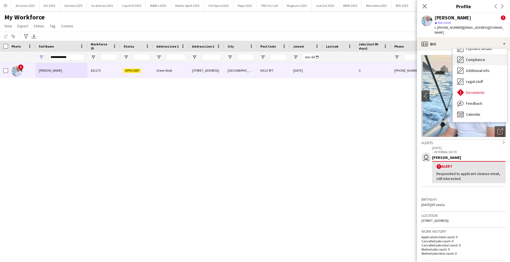
click at [474, 57] on span "Compliance" at bounding box center [475, 59] width 19 height 5
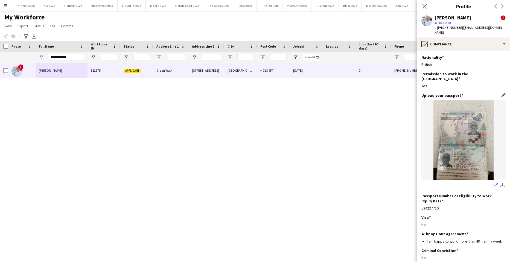
click at [493, 183] on icon "share-external-link-1" at bounding box center [495, 185] width 4 height 4
click at [366, 125] on div "! Wayne Slater 812175 Applicant Green Walk 16 Green Walk Nottingham NG13 9FT 21…" at bounding box center [246, 155] width 493 height 185
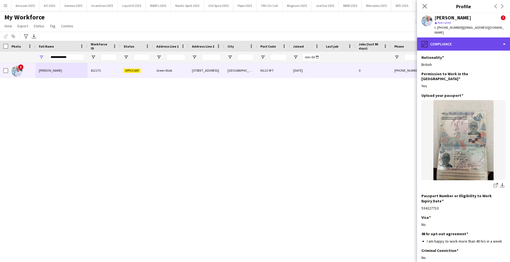
click at [456, 37] on div "pencil4 Compliance" at bounding box center [463, 43] width 93 height 13
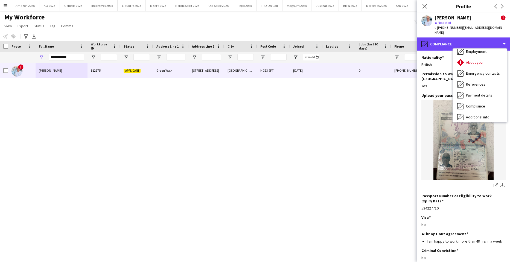
scroll to position [0, 0]
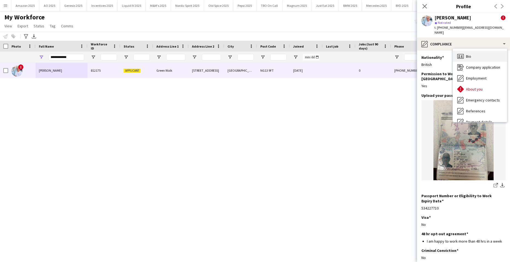
click at [463, 53] on icon "Bio" at bounding box center [460, 56] width 7 height 7
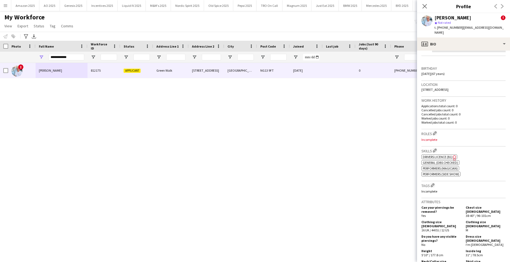
scroll to position [137, 0]
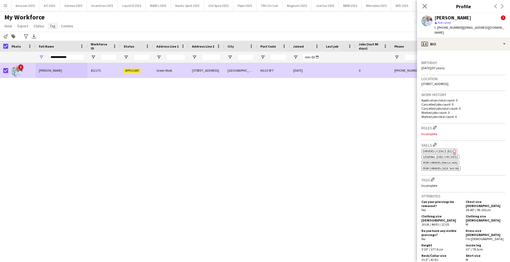
click at [54, 25] on span "Tag" at bounding box center [53, 25] width 6 height 5
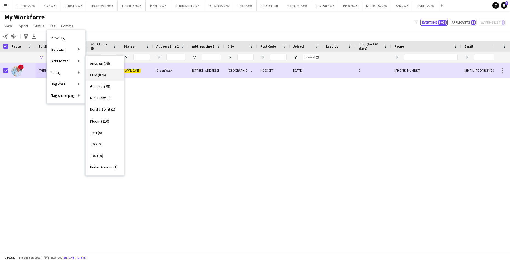
click at [98, 77] on span "CPM (876)" at bounding box center [98, 74] width 16 height 5
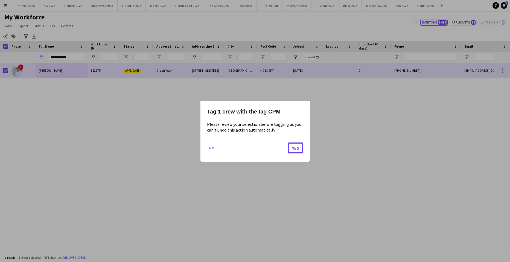
drag, startPoint x: 302, startPoint y: 149, endPoint x: 278, endPoint y: 145, distance: 24.2
click at [302, 149] on button "Yes" at bounding box center [295, 147] width 15 height 11
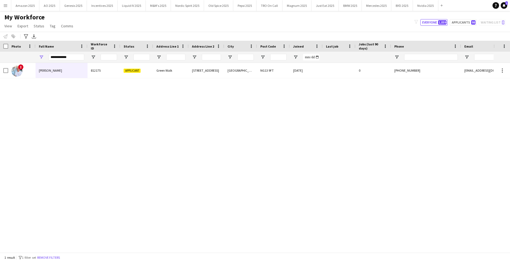
click at [351, 101] on div "! Wayne Slater 812175 Applicant Green Walk 16 Green Walk Nottingham NG13 9FT 21…" at bounding box center [246, 155] width 493 height 185
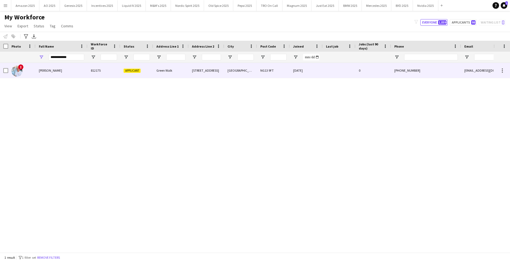
click at [56, 67] on div "Wayne Slater" at bounding box center [62, 70] width 52 height 15
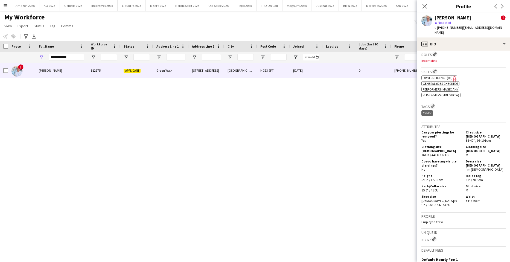
scroll to position [282, 0]
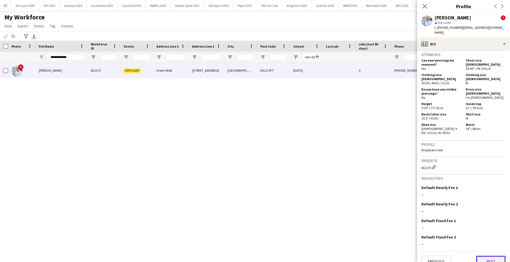
click at [488, 255] on button "Next" at bounding box center [491, 260] width 30 height 11
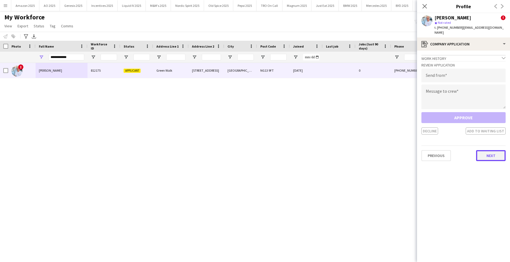
click at [484, 150] on button "Next" at bounding box center [491, 155] width 30 height 11
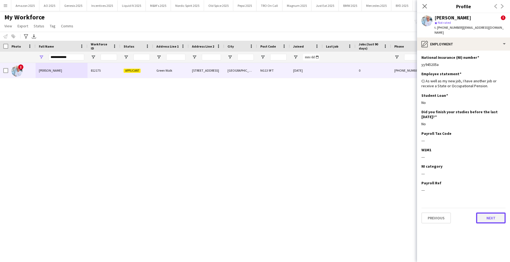
click at [489, 212] on button "Next" at bounding box center [491, 217] width 30 height 11
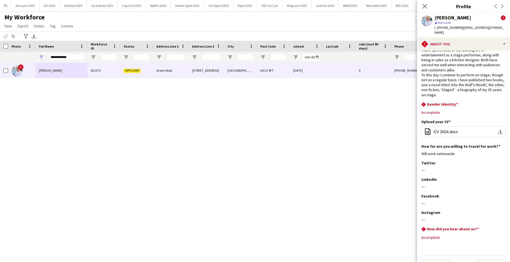
scroll to position [27, 0]
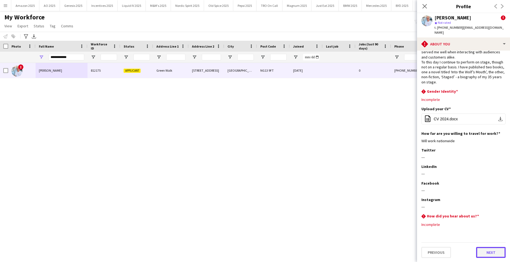
click at [489, 253] on button "Next" at bounding box center [491, 252] width 30 height 11
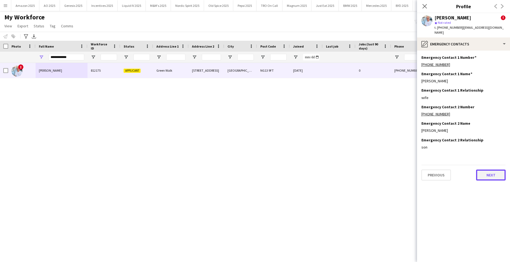
click at [501, 171] on button "Next" at bounding box center [491, 174] width 30 height 11
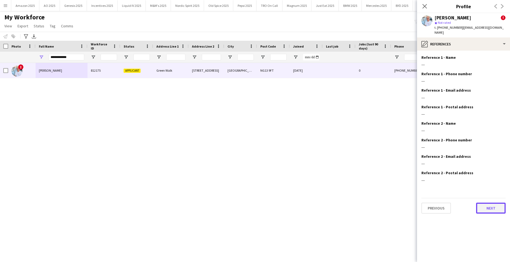
click at [493, 202] on button "Next" at bounding box center [491, 207] width 30 height 11
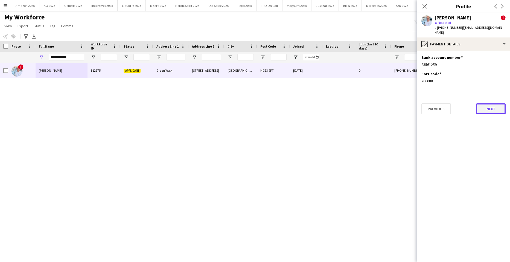
click at [488, 103] on button "Next" at bounding box center [491, 108] width 30 height 11
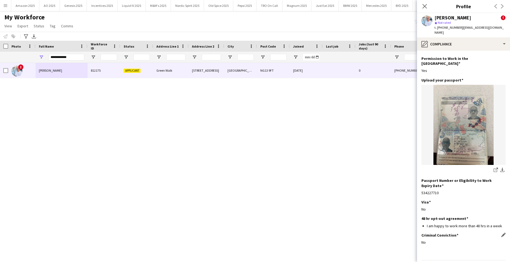
scroll to position [23, 0]
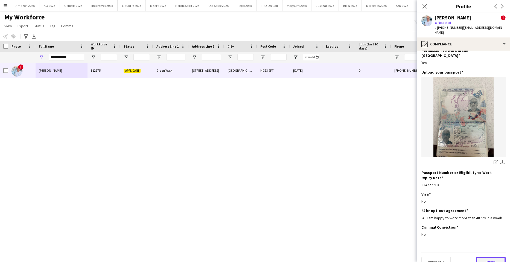
click at [485, 257] on button "Next" at bounding box center [491, 262] width 30 height 11
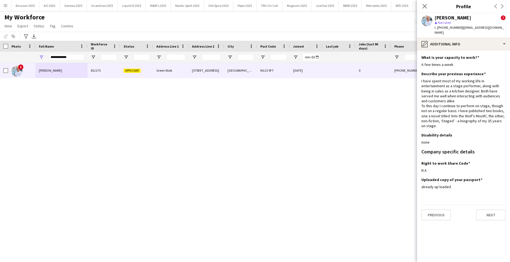
scroll to position [0, 0]
click at [493, 210] on button "Next" at bounding box center [491, 214] width 30 height 11
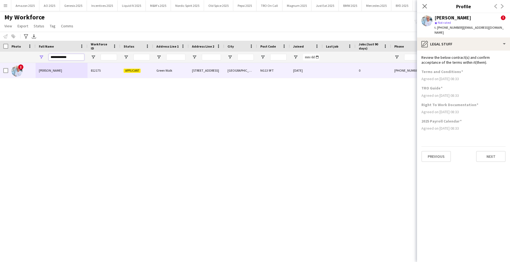
click at [69, 55] on input "**********" at bounding box center [67, 57] width 36 height 7
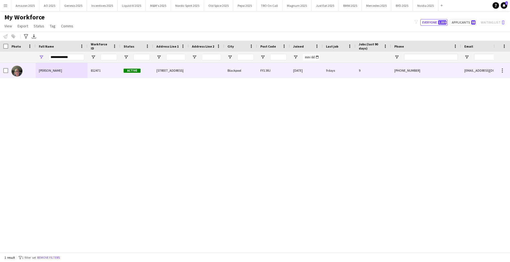
click at [48, 68] on span "Wayne Mccrory" at bounding box center [50, 70] width 23 height 4
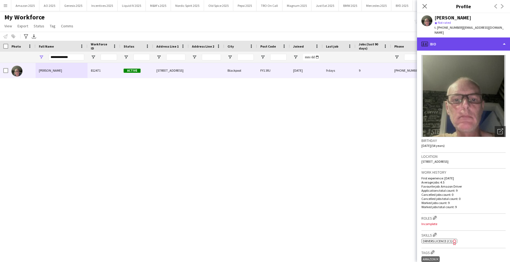
click at [480, 42] on div "profile Bio" at bounding box center [463, 43] width 93 height 13
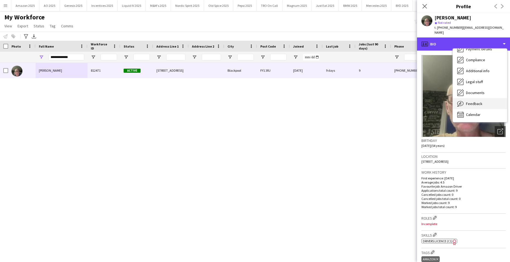
scroll to position [73, 0]
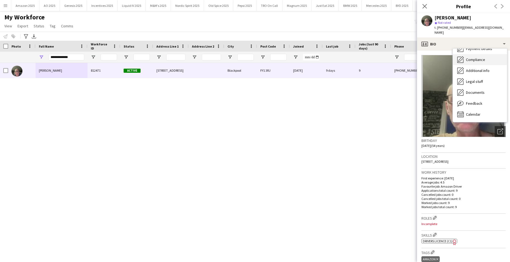
click at [478, 57] on span "Compliance" at bounding box center [475, 59] width 19 height 5
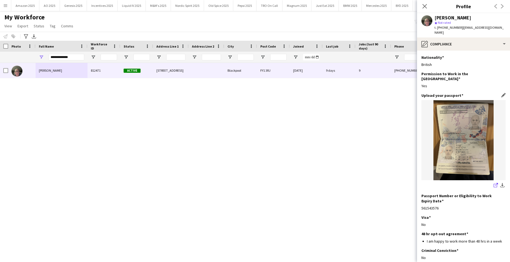
click at [493, 183] on icon "share-external-link-1" at bounding box center [495, 185] width 4 height 4
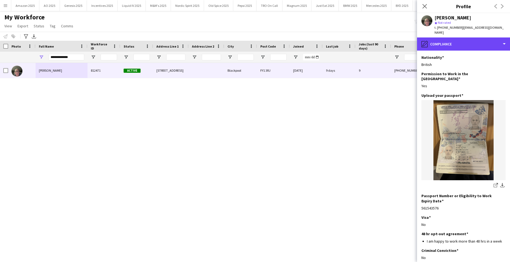
drag, startPoint x: 476, startPoint y: 41, endPoint x: 476, endPoint y: 47, distance: 6.6
click at [476, 41] on div "pencil4 Compliance" at bounding box center [463, 43] width 93 height 13
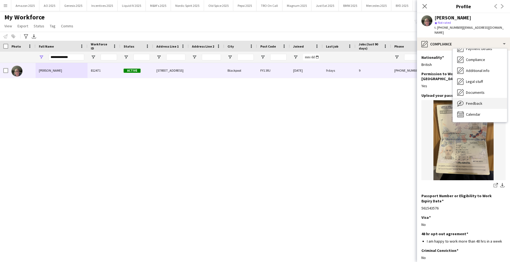
click at [477, 101] on span "Feedback" at bounding box center [474, 103] width 16 height 5
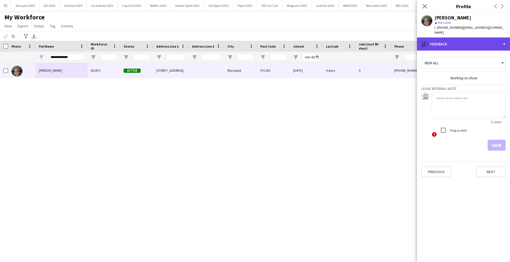
drag, startPoint x: 476, startPoint y: 37, endPoint x: 476, endPoint y: 77, distance: 40.2
click at [477, 37] on div "bubble-pencil Feedback" at bounding box center [463, 43] width 93 height 13
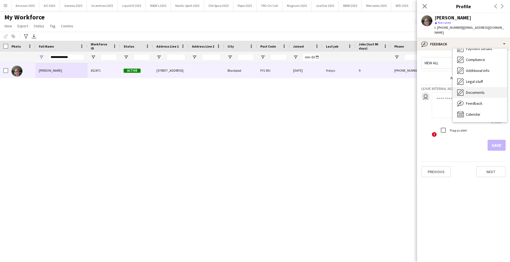
click at [475, 90] on span "Documents" at bounding box center [475, 92] width 19 height 5
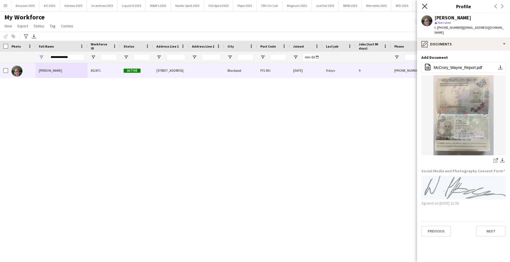
click at [426, 7] on icon "Close pop-in" at bounding box center [424, 6] width 5 height 5
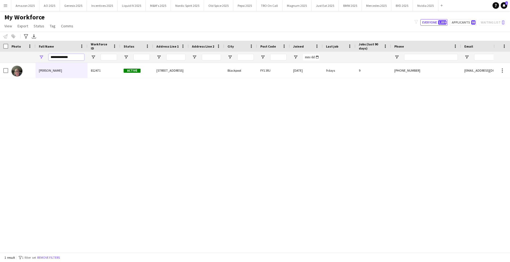
drag, startPoint x: 79, startPoint y: 60, endPoint x: -14, endPoint y: 63, distance: 93.2
click at [0, 63] on html "Menu Boards Boards Boards All jobs Status Workforce Workforce My Workforce Recr…" at bounding box center [255, 131] width 510 height 262
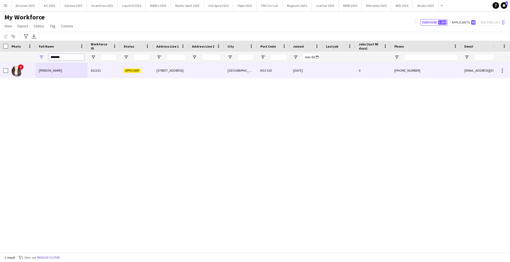
type input "*******"
click at [36, 70] on div "Wen Fong Li" at bounding box center [62, 70] width 52 height 15
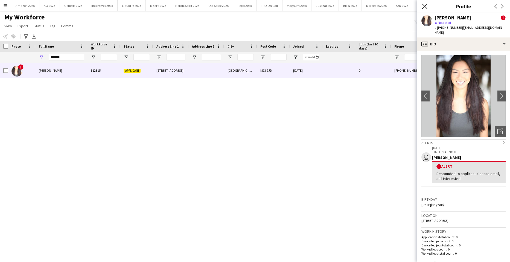
click at [424, 5] on icon "Close pop-in" at bounding box center [424, 6] width 5 height 5
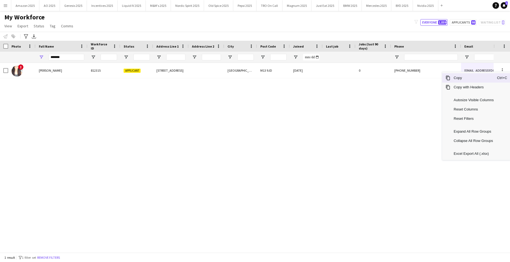
click at [471, 81] on span "Copy" at bounding box center [473, 77] width 46 height 9
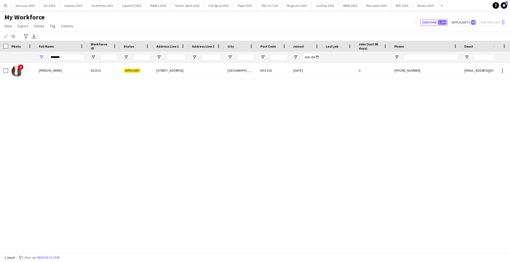
drag, startPoint x: 503, startPoint y: 7, endPoint x: 498, endPoint y: 9, distance: 4.8
click at [503, 7] on icon "Notifications" at bounding box center [503, 5] width 3 height 3
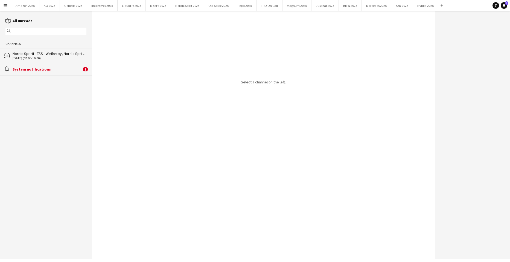
click at [45, 70] on div "System notifications" at bounding box center [47, 69] width 69 height 5
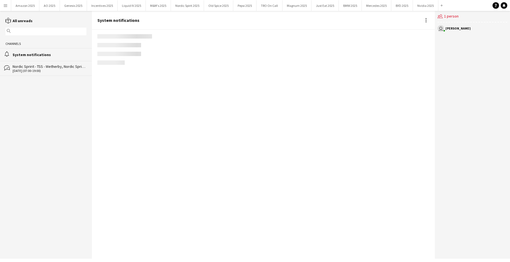
scroll to position [633, 0]
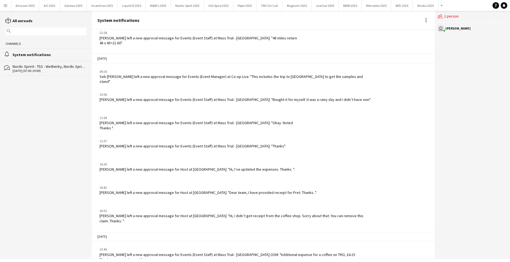
click at [7, 5] on app-icon "Menu" at bounding box center [5, 5] width 4 height 4
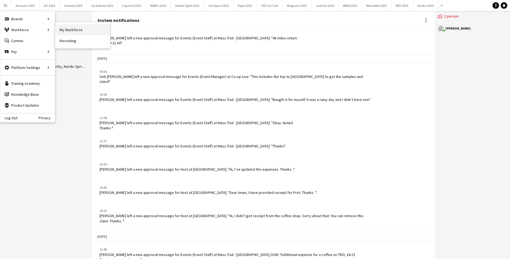
click at [58, 29] on link "My Workforce" at bounding box center [82, 29] width 55 height 11
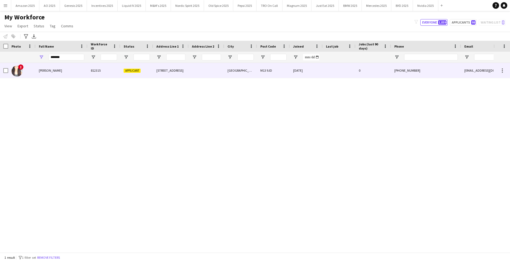
click at [51, 74] on div "Wen Fong Li" at bounding box center [62, 70] width 52 height 15
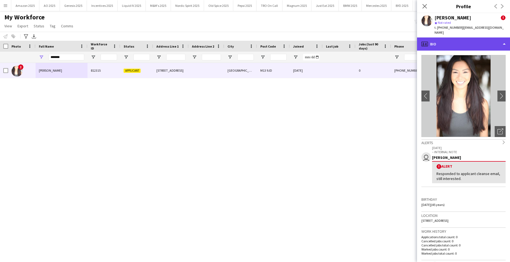
click at [478, 42] on div "profile Bio" at bounding box center [463, 43] width 93 height 13
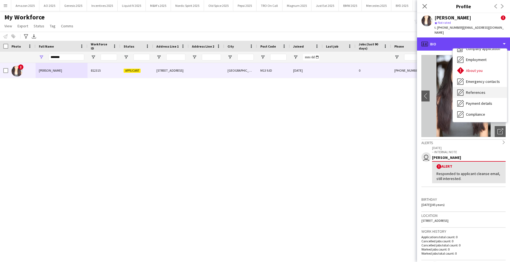
scroll to position [27, 0]
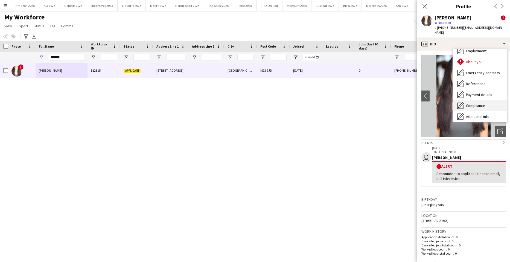
click at [482, 103] on span "Compliance" at bounding box center [475, 105] width 19 height 5
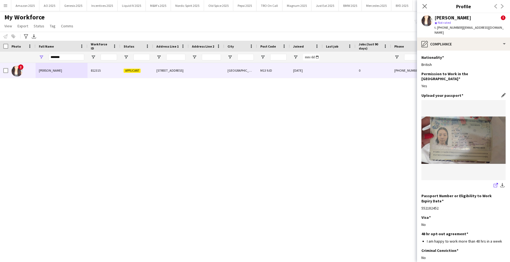
click at [493, 183] on icon "share-external-link-1" at bounding box center [495, 185] width 4 height 4
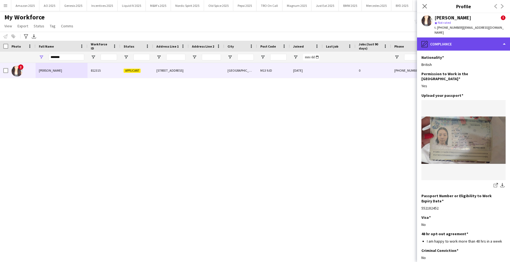
click at [471, 41] on div "pencil4 Compliance" at bounding box center [463, 43] width 93 height 13
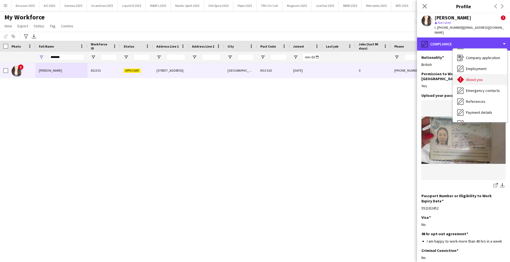
scroll to position [0, 0]
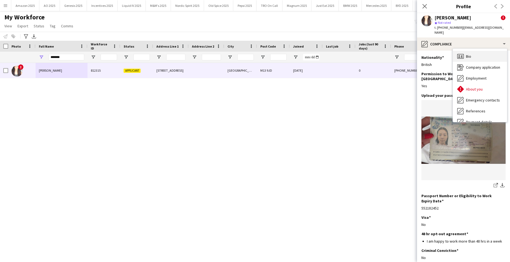
click at [473, 52] on div "Bio Bio" at bounding box center [480, 56] width 54 height 11
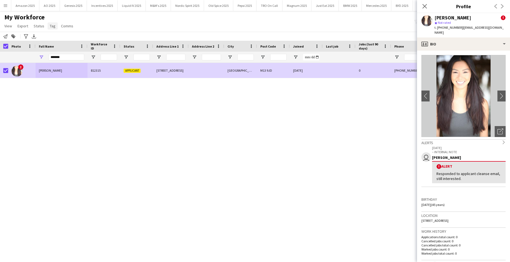
click at [51, 26] on span "Tag" at bounding box center [53, 25] width 6 height 5
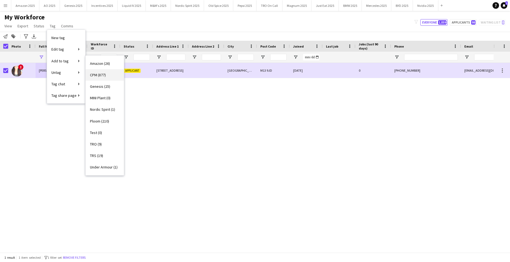
click at [96, 76] on span "CPM (877)" at bounding box center [98, 74] width 16 height 5
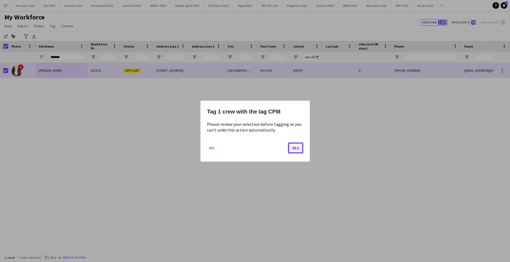
drag, startPoint x: 299, startPoint y: 148, endPoint x: 149, endPoint y: 123, distance: 151.5
click at [299, 148] on button "Yes" at bounding box center [295, 147] width 15 height 11
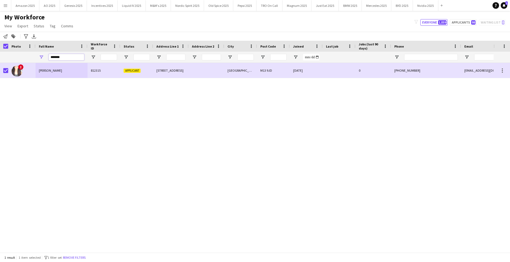
click at [69, 58] on input "*******" at bounding box center [67, 57] width 36 height 7
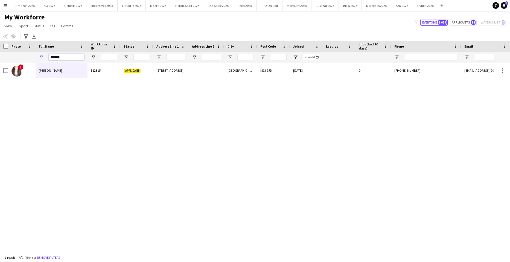
click at [62, 58] on input "*******" at bounding box center [67, 57] width 36 height 7
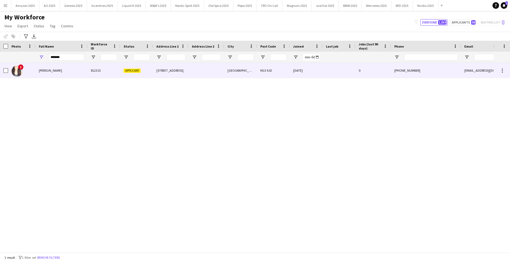
click at [51, 74] on div "Wen Fong Li" at bounding box center [62, 70] width 52 height 15
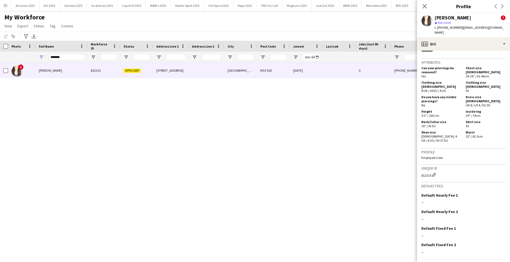
scroll to position [270, 0]
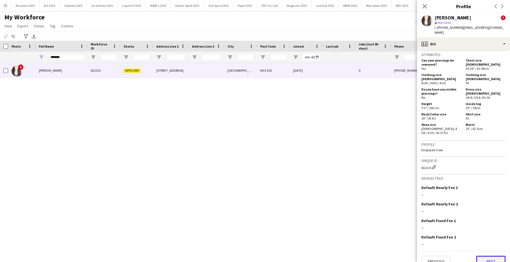
click at [485, 255] on button "Next" at bounding box center [491, 260] width 30 height 11
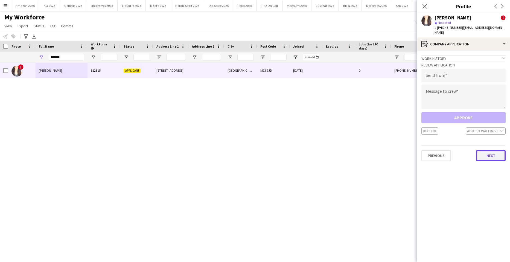
click at [488, 151] on button "Next" at bounding box center [491, 155] width 30 height 11
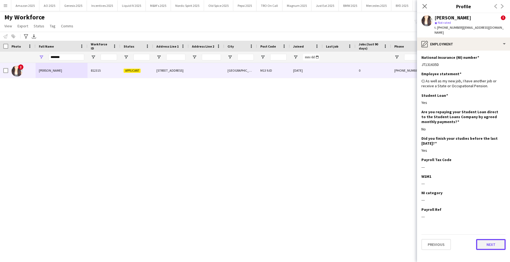
click at [495, 239] on button "Next" at bounding box center [491, 244] width 30 height 11
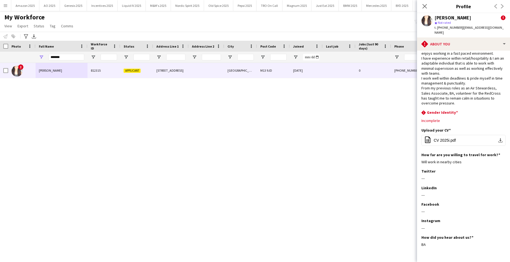
scroll to position [31, 0]
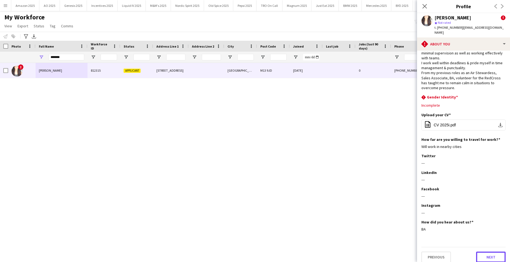
click at [489, 251] on button "Next" at bounding box center [491, 256] width 30 height 11
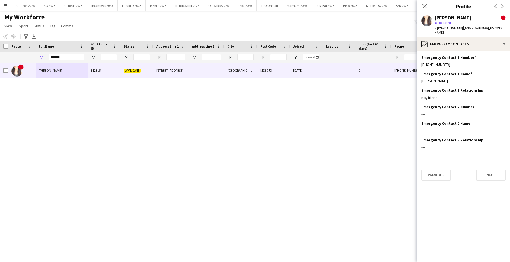
scroll to position [0, 0]
click at [486, 170] on button "Next" at bounding box center [491, 174] width 30 height 11
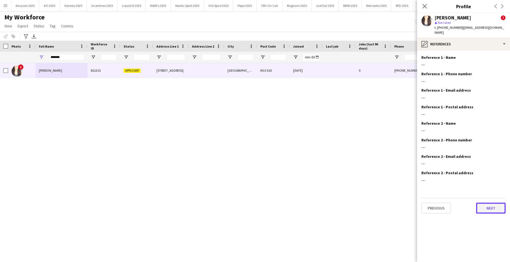
click at [486, 202] on button "Next" at bounding box center [491, 207] width 30 height 11
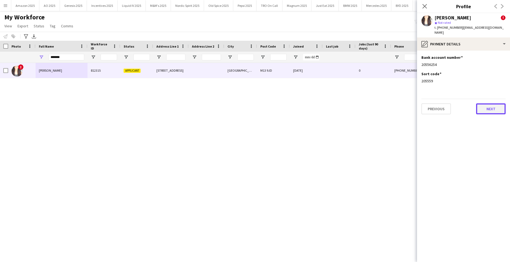
click at [489, 107] on button "Next" at bounding box center [491, 108] width 30 height 11
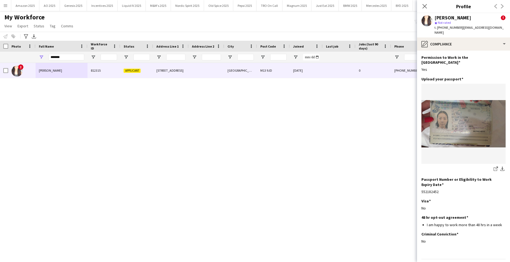
scroll to position [23, 0]
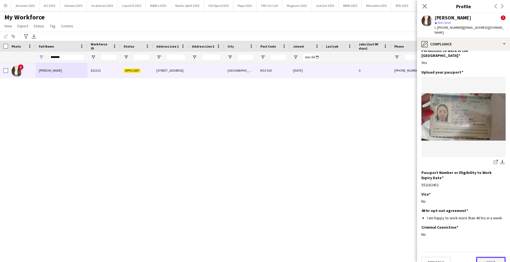
click at [486, 257] on button "Next" at bounding box center [491, 262] width 30 height 11
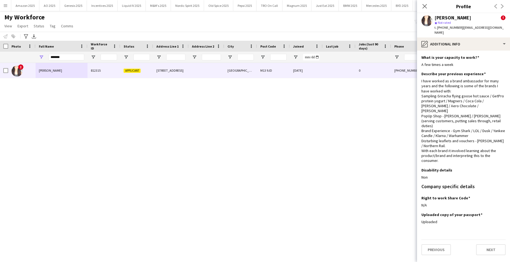
scroll to position [0, 0]
click at [495, 244] on button "Next" at bounding box center [491, 249] width 30 height 11
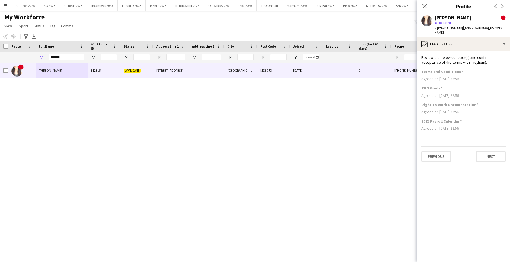
drag, startPoint x: 423, startPoint y: 7, endPoint x: 433, endPoint y: 19, distance: 16.1
click at [423, 7] on icon "Close pop-in" at bounding box center [424, 6] width 4 height 4
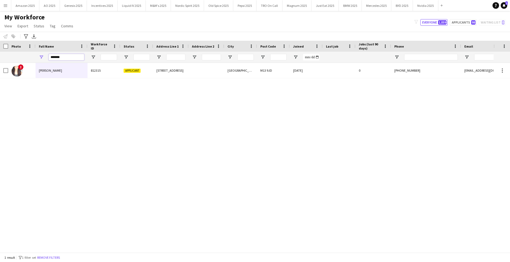
drag, startPoint x: 64, startPoint y: 58, endPoint x: -14, endPoint y: 77, distance: 80.7
click at [0, 77] on html "Menu Boards Boards Boards All jobs Status Workforce Workforce My Workforce Recr…" at bounding box center [255, 131] width 510 height 262
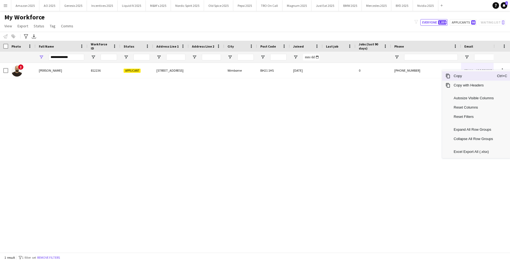
click at [471, 79] on span "Copy" at bounding box center [473, 75] width 46 height 9
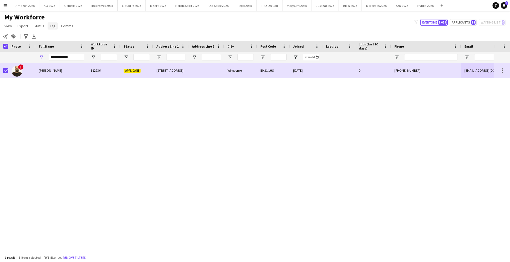
click at [53, 25] on span "Tag" at bounding box center [53, 25] width 6 height 5
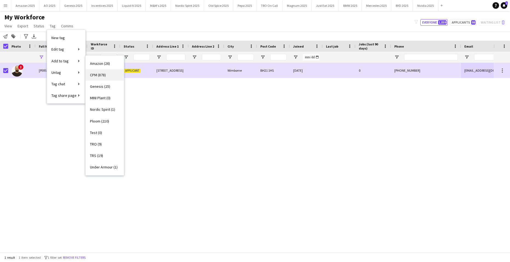
click at [105, 75] on span "CPM (878)" at bounding box center [98, 74] width 16 height 5
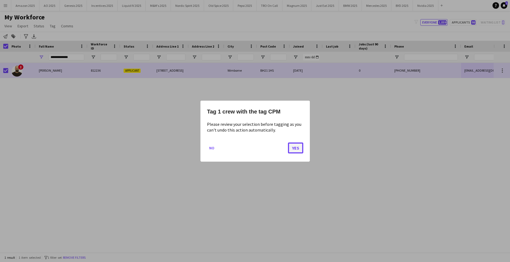
click at [294, 149] on button "Yes" at bounding box center [295, 147] width 15 height 11
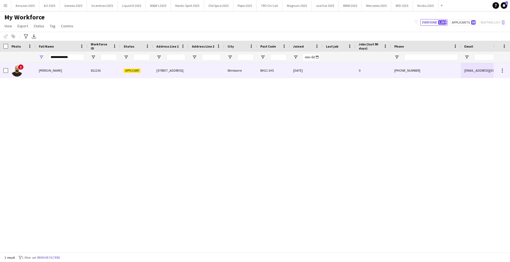
click at [41, 71] on span "Zackary Pinto" at bounding box center [50, 70] width 23 height 4
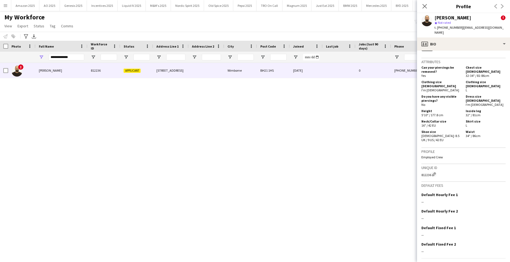
scroll to position [295, 0]
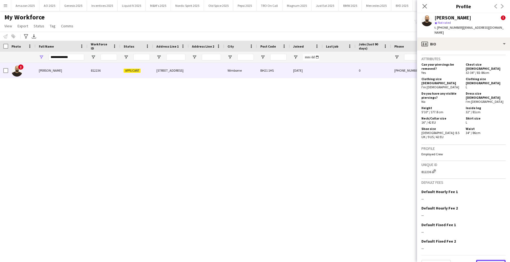
click at [487, 260] on button "Next" at bounding box center [491, 265] width 30 height 11
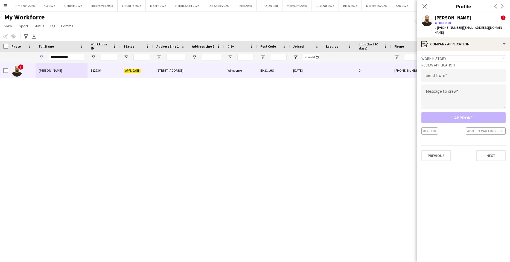
click at [487, 157] on app-crew-profile-application "Work history chevron-down Incomplete Review Application Send from Message to cr…" at bounding box center [463, 156] width 93 height 211
click at [483, 150] on button "Next" at bounding box center [491, 155] width 30 height 11
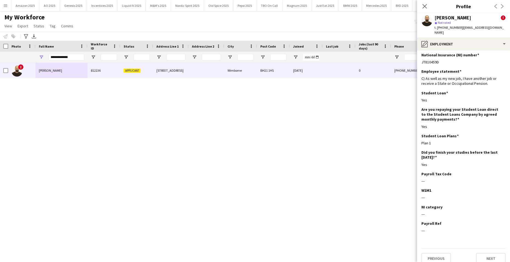
scroll to position [4, 0]
click at [486, 247] on div "Previous Next" at bounding box center [463, 255] width 84 height 16
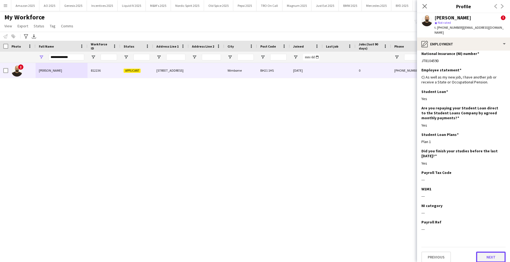
click at [484, 251] on button "Next" at bounding box center [491, 256] width 30 height 11
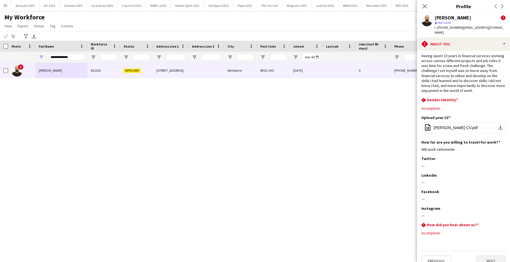
scroll to position [13, 0]
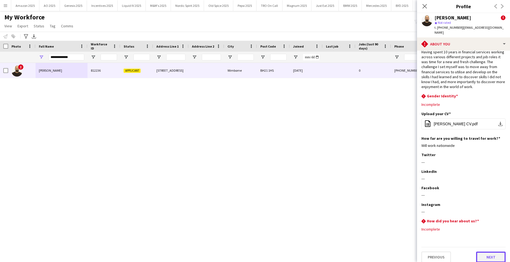
click at [493, 254] on button "Next" at bounding box center [491, 256] width 30 height 11
click at [493, 254] on app-section-data-types "Bio Edit this field Having spent 10 years in financial services working across …" at bounding box center [463, 156] width 93 height 211
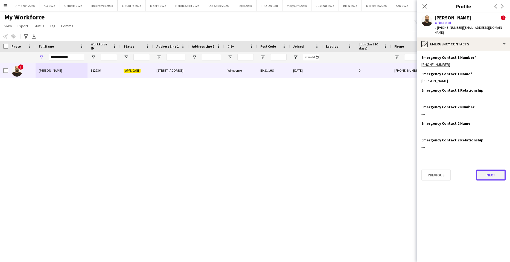
drag, startPoint x: 493, startPoint y: 254, endPoint x: 491, endPoint y: 168, distance: 86.4
click at [491, 169] on button "Next" at bounding box center [491, 174] width 30 height 11
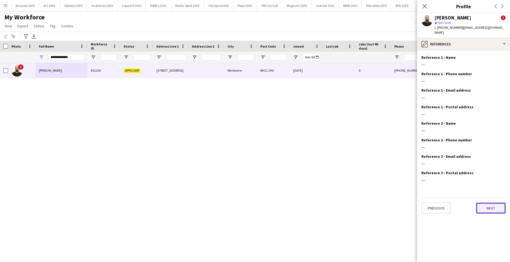
click at [490, 202] on button "Next" at bounding box center [491, 207] width 30 height 11
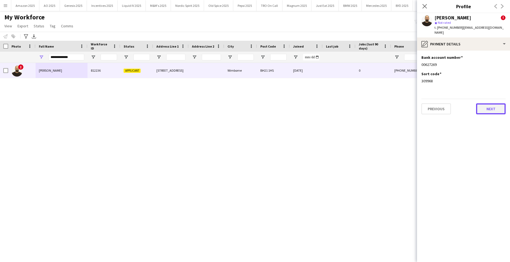
click at [485, 103] on button "Next" at bounding box center [491, 108] width 30 height 11
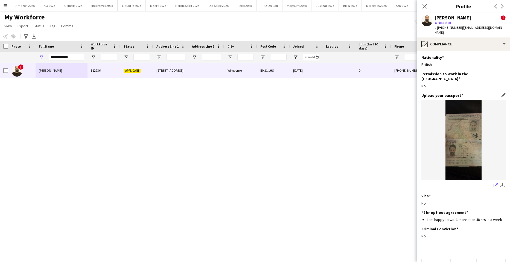
click at [493, 184] on icon at bounding box center [495, 186] width 4 height 4
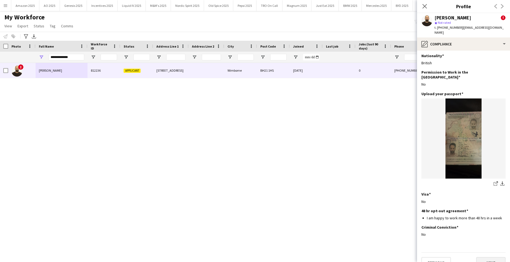
scroll to position [2, 0]
click at [488, 257] on button "Next" at bounding box center [491, 262] width 30 height 11
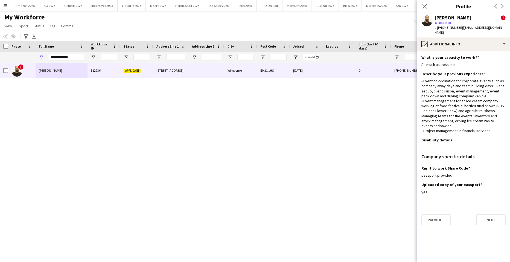
scroll to position [0, 0]
click at [490, 217] on button "Next" at bounding box center [491, 219] width 30 height 11
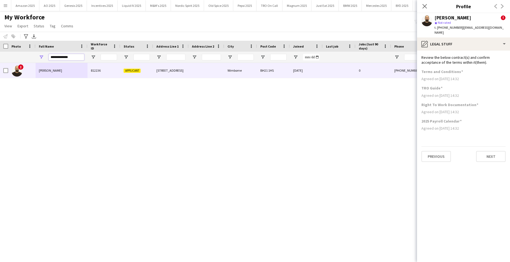
drag, startPoint x: 81, startPoint y: 59, endPoint x: -14, endPoint y: 100, distance: 103.6
click at [0, 100] on html "Menu Boards Boards Boards All jobs Status Workforce Workforce My Workforce Recr…" at bounding box center [255, 131] width 510 height 262
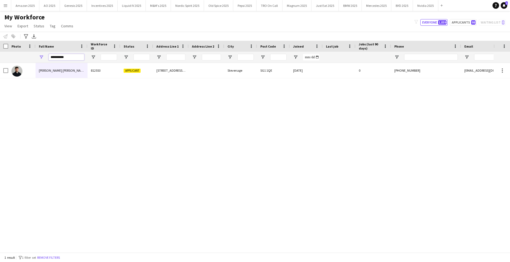
type input "**********"
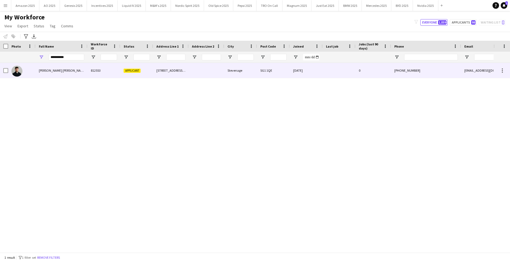
click at [52, 67] on div "Connor Donoghue" at bounding box center [62, 70] width 52 height 15
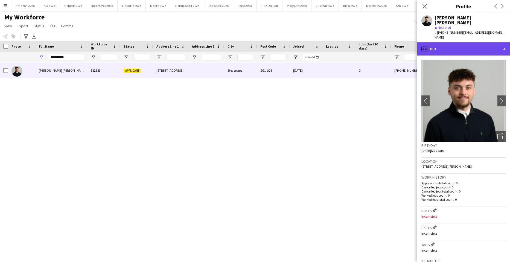
click at [481, 42] on div "profile Bio" at bounding box center [463, 48] width 93 height 13
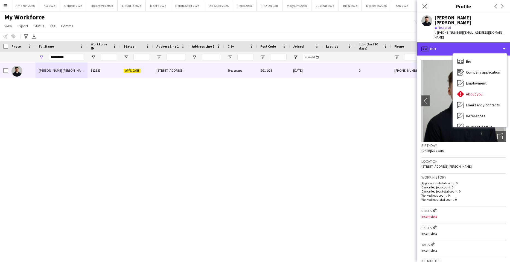
scroll to position [73, 0]
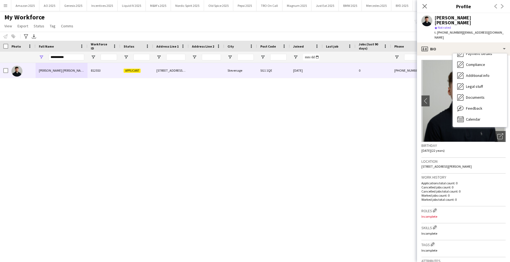
click at [378, 93] on div "Connor Donoghue 812553 Applicant 16A Mead Close Stevenage SG1 1QE 10-09-2025 0 …" at bounding box center [246, 155] width 493 height 185
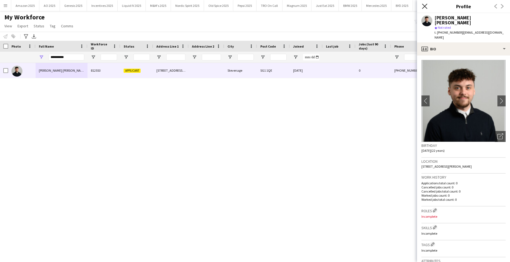
click at [424, 6] on icon at bounding box center [424, 6] width 5 height 5
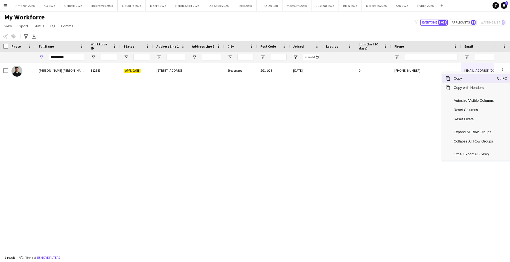
click at [464, 80] on span "Copy" at bounding box center [473, 78] width 46 height 9
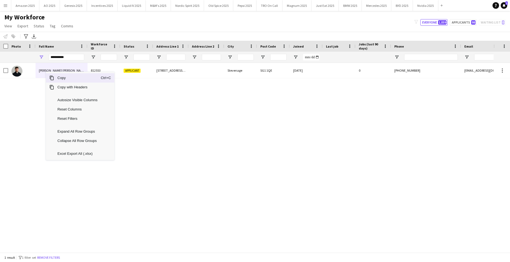
drag, startPoint x: 57, startPoint y: 78, endPoint x: 37, endPoint y: 66, distance: 23.4
click at [53, 75] on div "Copy Ctrl+C" at bounding box center [80, 77] width 68 height 9
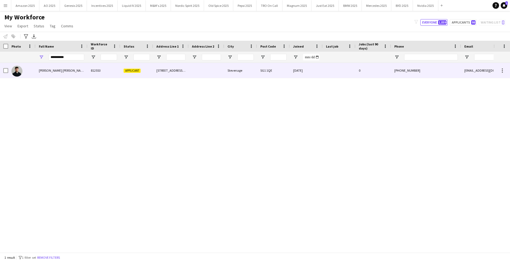
click at [45, 70] on span "Connor Donoghue" at bounding box center [62, 70] width 47 height 4
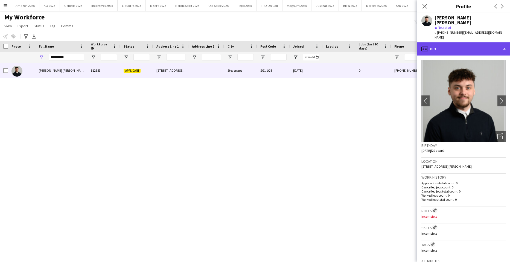
click at [469, 42] on div "profile Bio" at bounding box center [463, 48] width 93 height 13
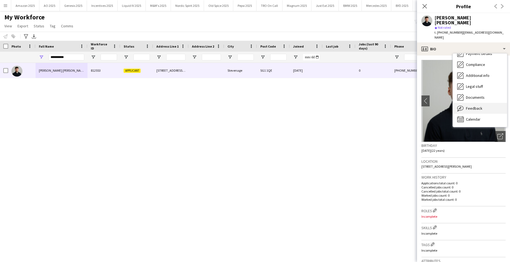
click at [475, 106] on span "Feedback" at bounding box center [474, 108] width 16 height 5
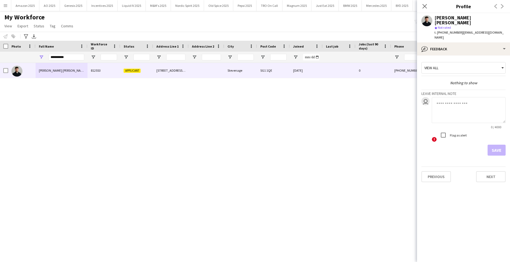
click at [454, 102] on textarea at bounding box center [468, 110] width 74 height 26
paste textarea "**********"
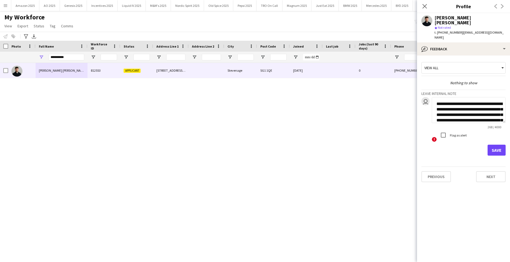
scroll to position [28, 0]
type textarea "**********"
click at [499, 145] on button "Save" at bounding box center [496, 150] width 18 height 11
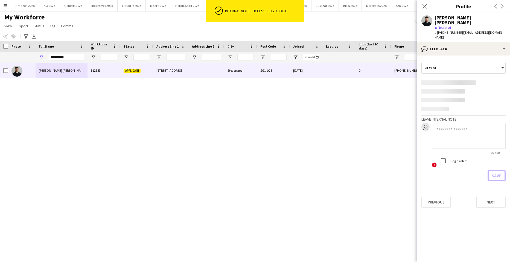
scroll to position [0, 0]
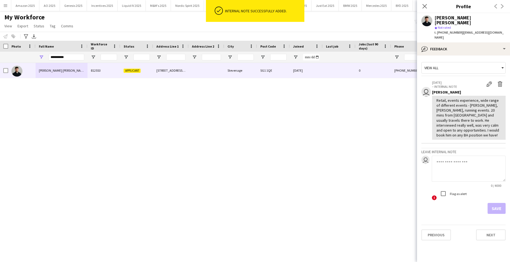
drag, startPoint x: 370, startPoint y: 138, endPoint x: 412, endPoint y: 42, distance: 105.5
click at [370, 138] on div "Connor Donoghue 812553 Applicant 16A Mead Close Stevenage SG1 1QE 10-09-2025 0 …" at bounding box center [246, 155] width 493 height 185
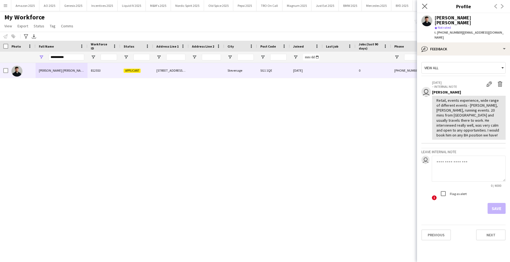
click at [423, 3] on app-icon "Close pop-in" at bounding box center [425, 6] width 8 height 8
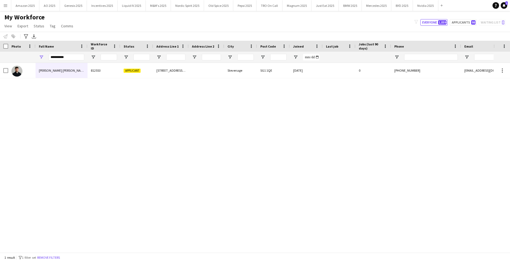
click at [503, 4] on icon "Notifications" at bounding box center [503, 5] width 3 height 3
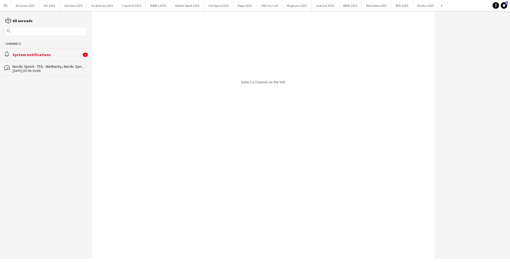
click at [55, 56] on div "System notifications" at bounding box center [47, 54] width 69 height 5
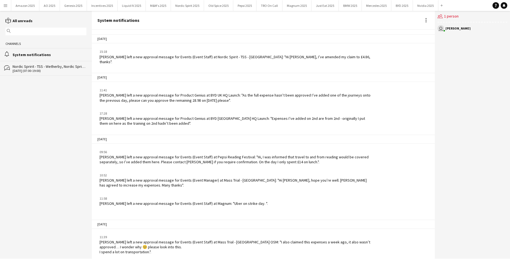
scroll to position [623, 0]
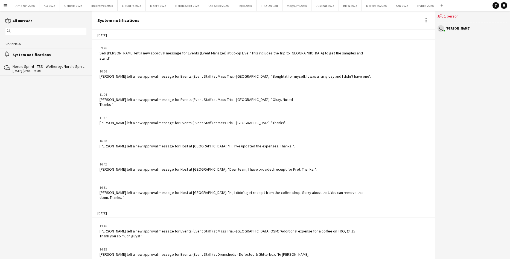
click at [6, 4] on app-icon "Menu" at bounding box center [5, 5] width 4 height 4
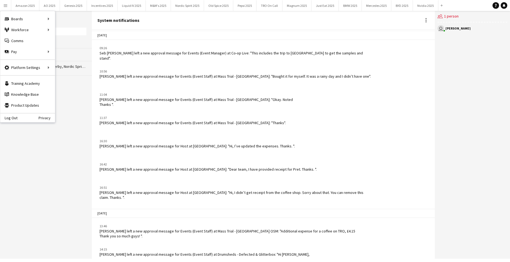
click at [61, 31] on input "text" at bounding box center [48, 31] width 73 height 5
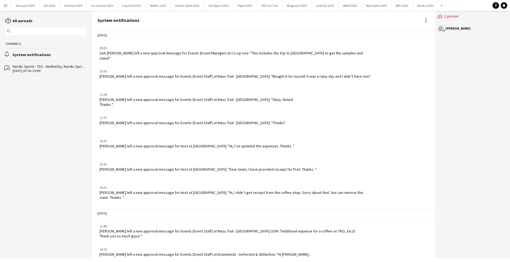
click at [5, 6] on app-icon "Menu" at bounding box center [5, 5] width 4 height 4
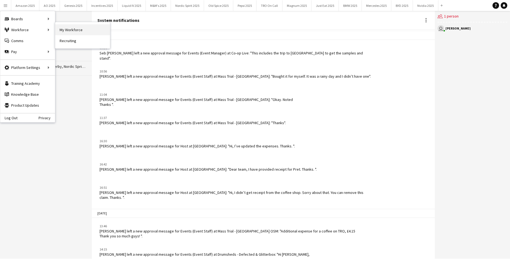
click at [60, 30] on link "My Workforce" at bounding box center [82, 29] width 55 height 11
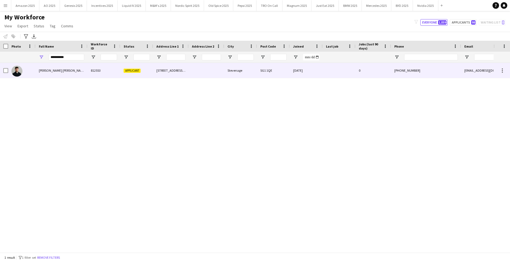
click at [37, 68] on div "Connor Donoghue" at bounding box center [62, 70] width 52 height 15
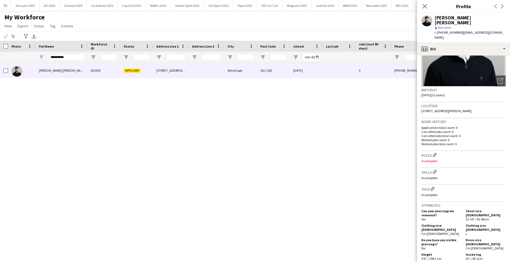
scroll to position [82, 0]
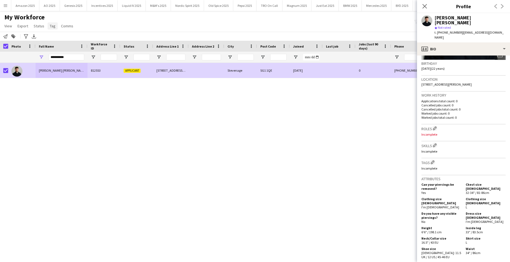
click at [52, 25] on span "Tag" at bounding box center [53, 25] width 6 height 5
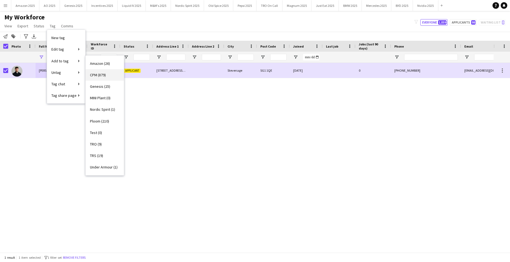
click at [96, 73] on span "CPM (879)" at bounding box center [98, 74] width 16 height 5
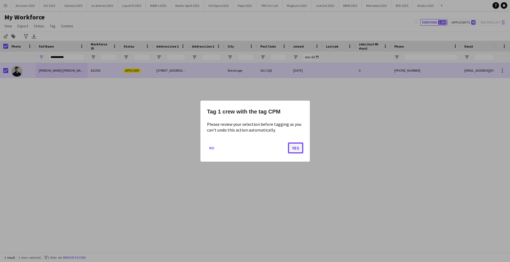
click at [293, 145] on button "Yes" at bounding box center [295, 147] width 15 height 11
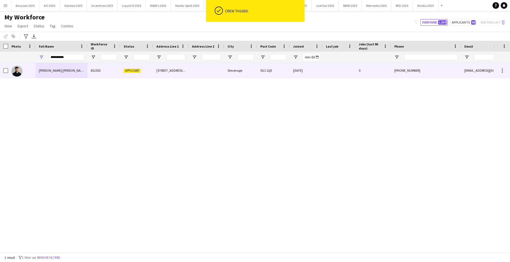
click at [58, 69] on span "Connor Donoghue" at bounding box center [62, 70] width 47 height 4
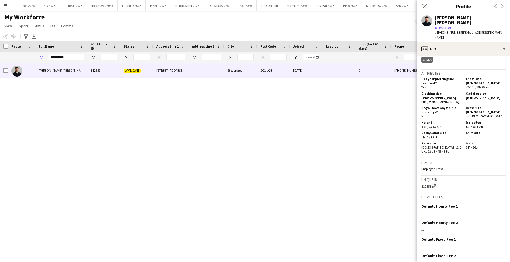
scroll to position [205, 0]
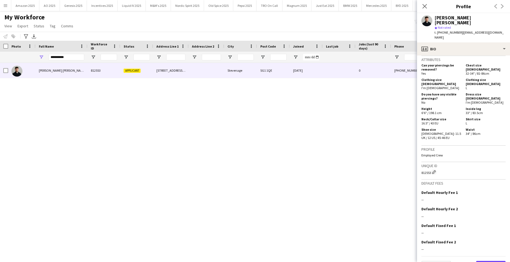
click at [486, 261] on button "Next" at bounding box center [491, 266] width 30 height 11
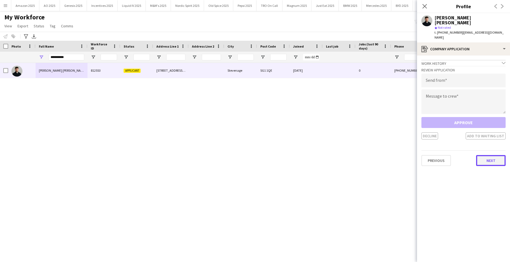
click at [492, 155] on button "Next" at bounding box center [491, 160] width 30 height 11
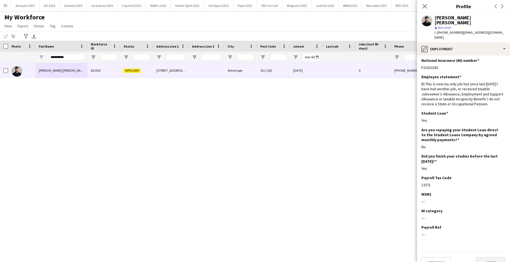
scroll to position [2, 0]
click at [480, 257] on button "Next" at bounding box center [491, 262] width 30 height 11
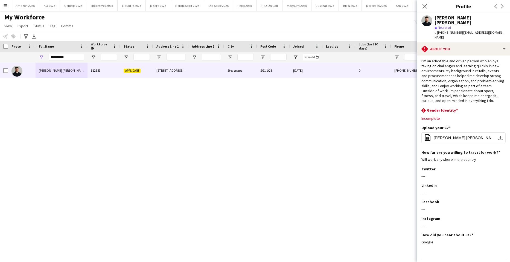
scroll to position [16, 0]
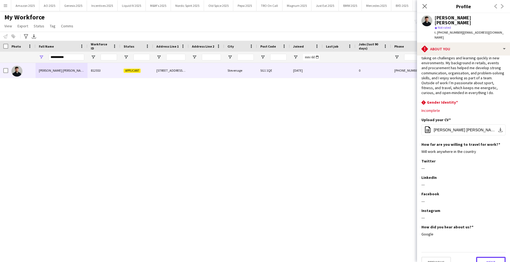
click at [490, 257] on button "Next" at bounding box center [491, 262] width 30 height 11
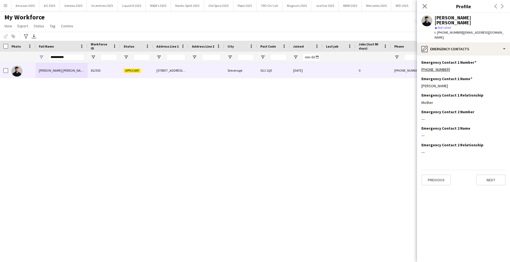
scroll to position [0, 0]
click at [483, 174] on button "Next" at bounding box center [491, 179] width 30 height 11
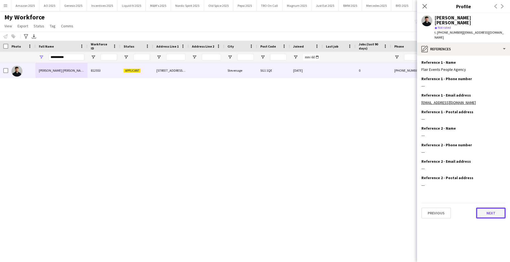
click at [492, 207] on button "Next" at bounding box center [491, 212] width 30 height 11
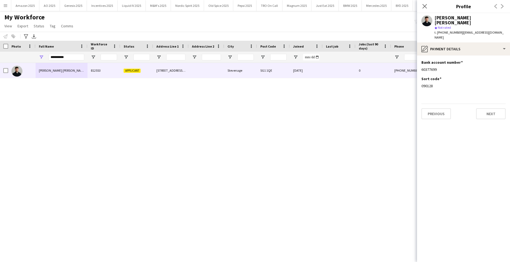
click at [436, 110] on app-section-data-types "Bank account number Edit this field 60377699 Sort code Edit this field 090128 P…" at bounding box center [463, 158] width 93 height 206
click at [496, 108] on button "Next" at bounding box center [491, 113] width 30 height 11
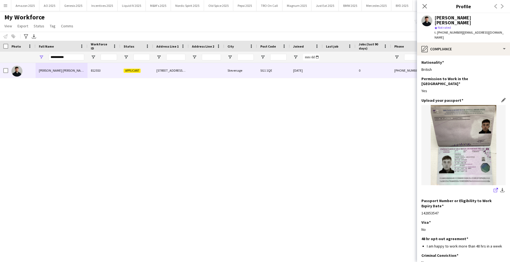
click at [492, 187] on link "share-external-link-1" at bounding box center [495, 190] width 7 height 7
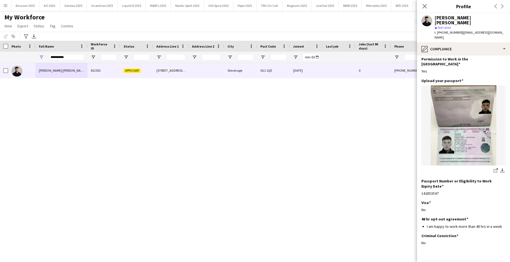
scroll to position [23, 0]
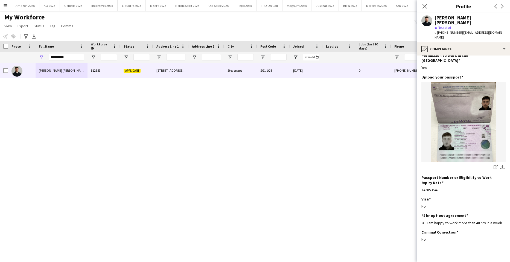
click at [489, 262] on button "Next" at bounding box center [491, 267] width 30 height 11
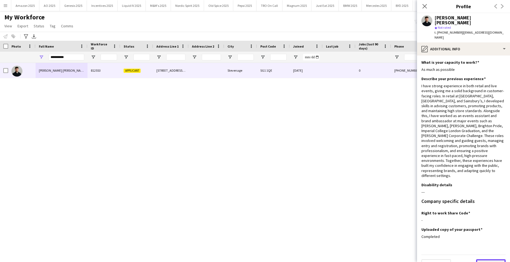
click at [493, 259] on button "Next" at bounding box center [491, 264] width 30 height 11
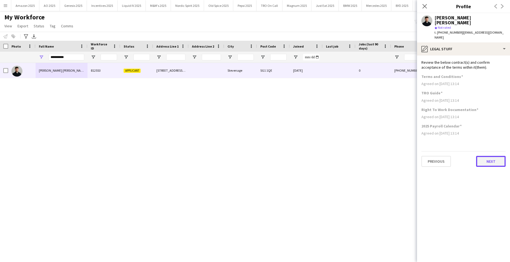
click at [485, 156] on button "Next" at bounding box center [491, 161] width 30 height 11
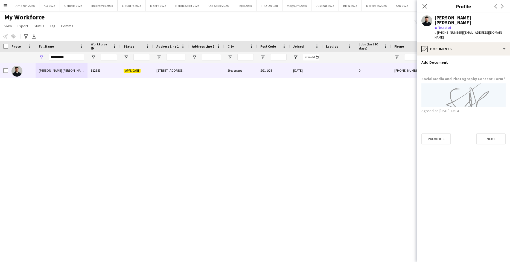
click at [68, 55] on div "**********" at bounding box center [67, 57] width 36 height 11
drag, startPoint x: 68, startPoint y: 55, endPoint x: -14, endPoint y: 48, distance: 82.3
click at [0, 48] on html "Menu Boards Boards Boards All jobs Status Workforce Workforce My Workforce Recr…" at bounding box center [255, 131] width 510 height 262
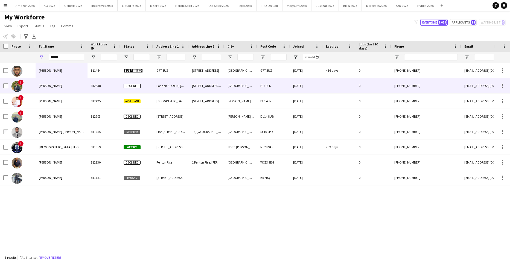
click at [49, 86] on span "Hassan Agha" at bounding box center [50, 86] width 23 height 4
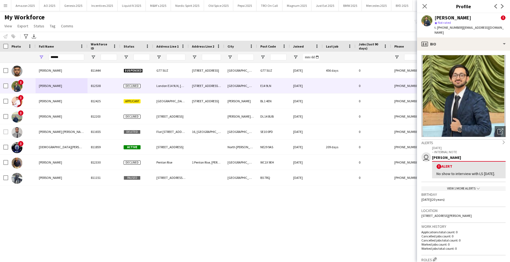
drag, startPoint x: 453, startPoint y: 175, endPoint x: 430, endPoint y: 170, distance: 23.1
click at [430, 170] on app-crew-profile-feedback-alert "user 25-09-2025 – INTERNAL NOTE Sylvia Murray ! Alert No show to interview with…" at bounding box center [463, 163] width 84 height 37
copy div "No show to interview with LS 23/09/25."
drag, startPoint x: 60, startPoint y: 55, endPoint x: -14, endPoint y: 66, distance: 74.9
click at [0, 66] on html "Menu Boards Boards Boards All jobs Status Workforce Workforce My Workforce Recr…" at bounding box center [255, 131] width 510 height 262
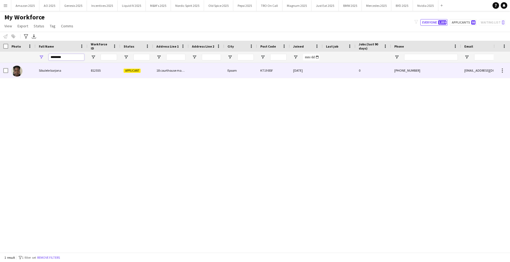
type input "********"
click at [48, 70] on span "Sibulele barjona" at bounding box center [50, 70] width 22 height 4
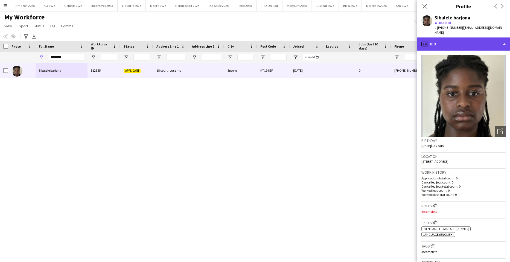
click at [476, 42] on div "profile Bio" at bounding box center [463, 43] width 93 height 13
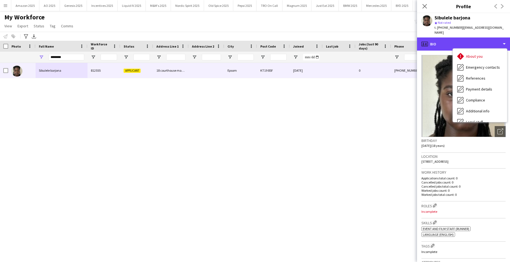
scroll to position [73, 0]
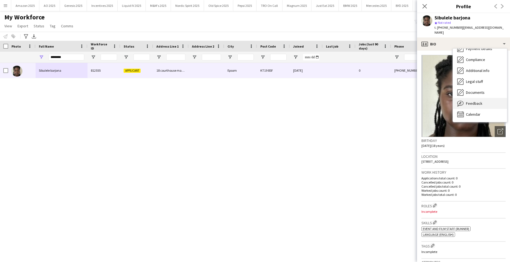
click at [484, 98] on div "Feedback Feedback" at bounding box center [480, 103] width 54 height 11
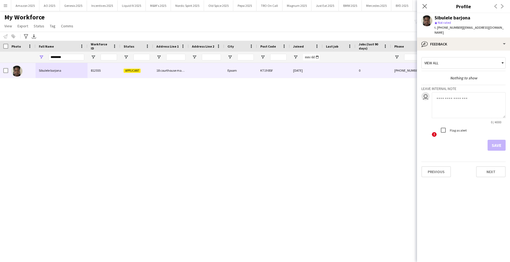
click at [454, 100] on textarea at bounding box center [468, 105] width 74 height 26
paste textarea "**********"
type textarea "**********"
click at [495, 140] on button "Save" at bounding box center [496, 145] width 18 height 11
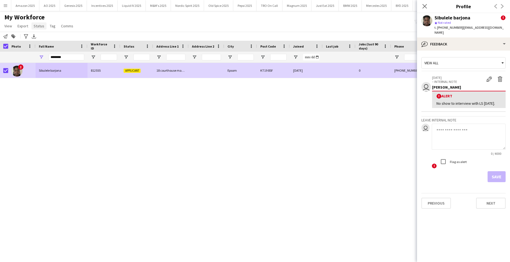
click at [38, 27] on span "Status" at bounding box center [39, 25] width 11 height 5
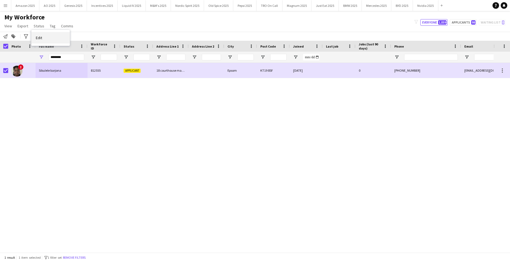
click at [44, 40] on link "Edit" at bounding box center [50, 37] width 38 height 11
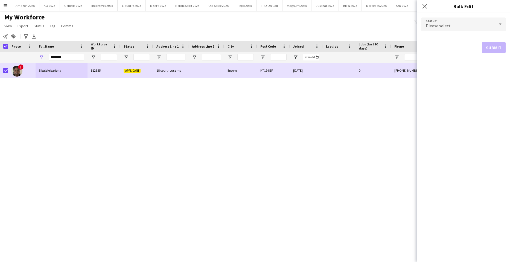
click at [484, 22] on div "Please select" at bounding box center [457, 23] width 73 height 13
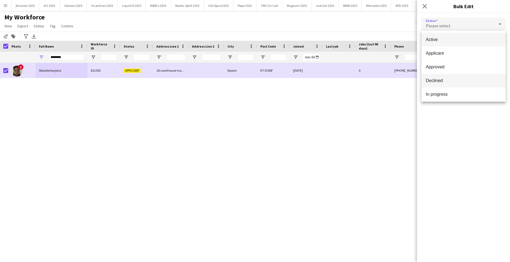
click at [456, 82] on span "Declined" at bounding box center [462, 80] width 75 height 5
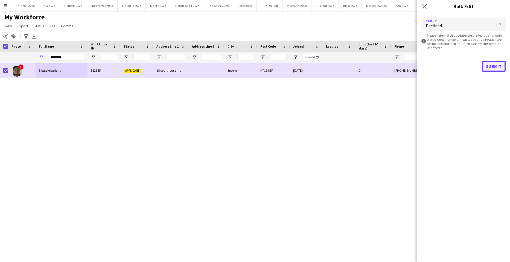
click at [494, 67] on button "Submit" at bounding box center [493, 66] width 24 height 11
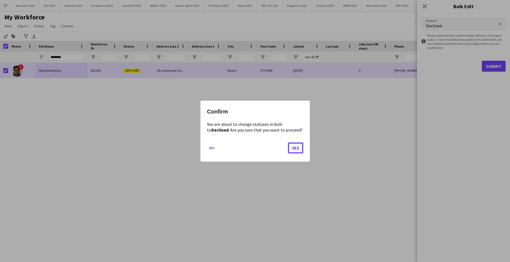
click at [292, 149] on button "Yes" at bounding box center [295, 147] width 15 height 11
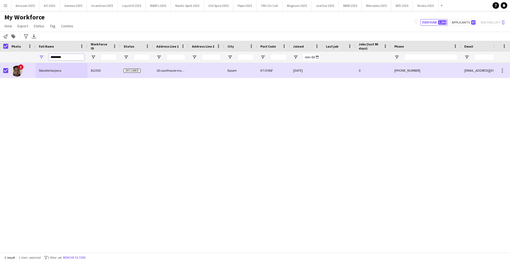
drag, startPoint x: 72, startPoint y: 58, endPoint x: -14, endPoint y: 48, distance: 86.1
click at [0, 48] on html "Menu Boards Boards Boards All jobs Status Workforce Workforce My Workforce Recr…" at bounding box center [255, 131] width 510 height 262
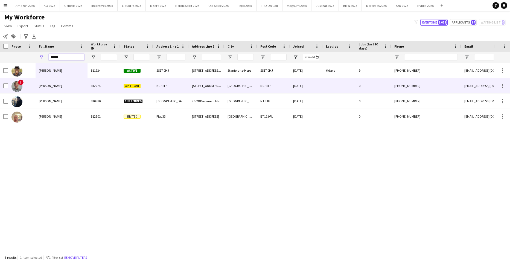
type input "*****"
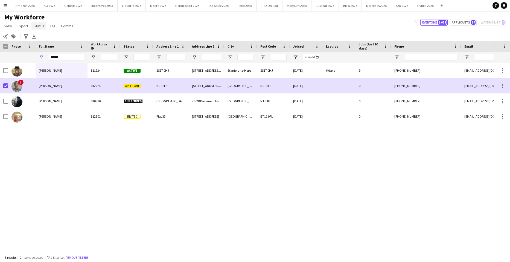
click at [42, 27] on span "Status" at bounding box center [39, 25] width 11 height 5
click at [46, 36] on link "Edit" at bounding box center [50, 37] width 38 height 11
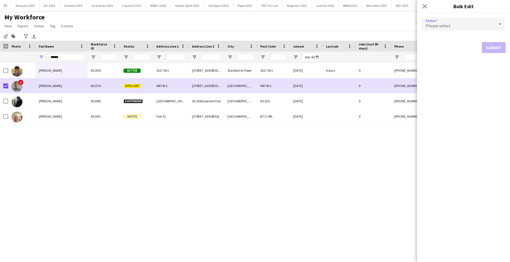
click at [454, 20] on div "Please select" at bounding box center [457, 23] width 73 height 13
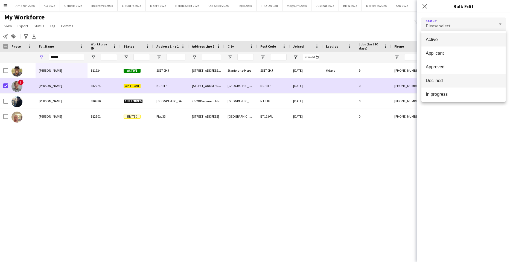
click at [452, 81] on span "Declined" at bounding box center [462, 80] width 75 height 5
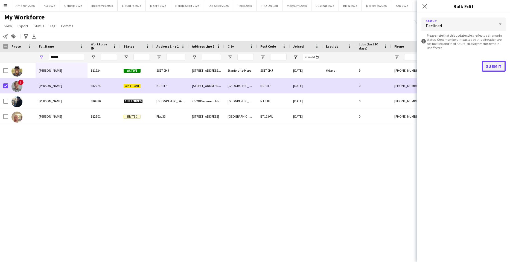
click at [495, 65] on button "Submit" at bounding box center [493, 66] width 24 height 11
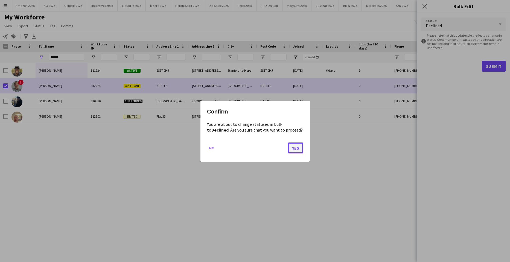
drag, startPoint x: 297, startPoint y: 147, endPoint x: 294, endPoint y: 146, distance: 3.2
click at [297, 147] on button "Yes" at bounding box center [295, 147] width 15 height 11
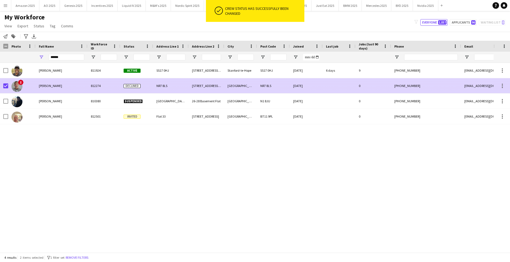
drag, startPoint x: 60, startPoint y: 83, endPoint x: 397, endPoint y: 69, distance: 337.7
click at [62, 83] on div "Kevin Milner" at bounding box center [62, 85] width 52 height 15
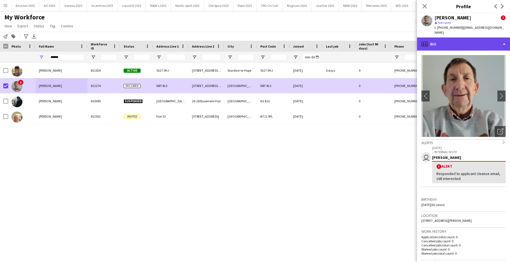
click at [489, 38] on div "profile Bio" at bounding box center [463, 43] width 93 height 13
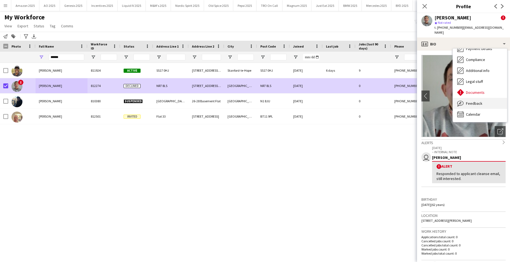
click at [480, 101] on span "Feedback" at bounding box center [474, 103] width 16 height 5
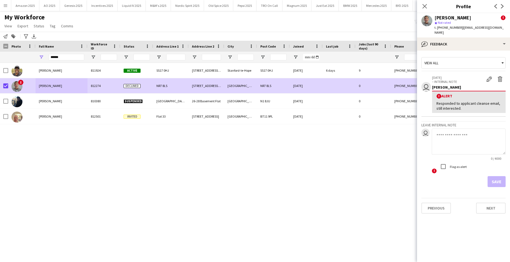
click at [461, 133] on textarea at bounding box center [468, 141] width 74 height 26
paste textarea "**********"
type textarea "**********"
click at [498, 177] on button "Save" at bounding box center [496, 181] width 18 height 11
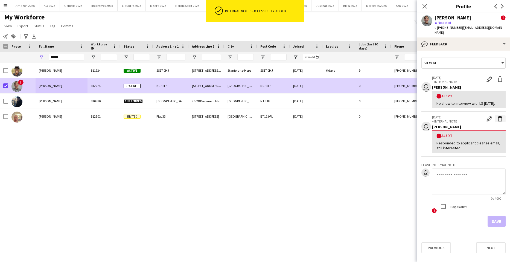
click at [499, 116] on app-icon "Delete alert" at bounding box center [499, 118] width 5 height 5
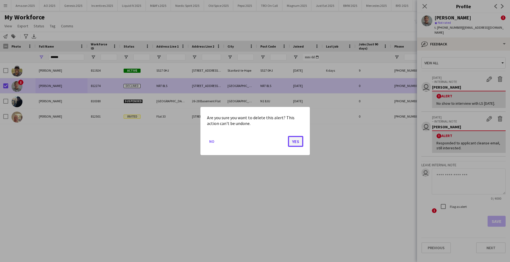
click at [299, 142] on button "Yes" at bounding box center [295, 141] width 15 height 11
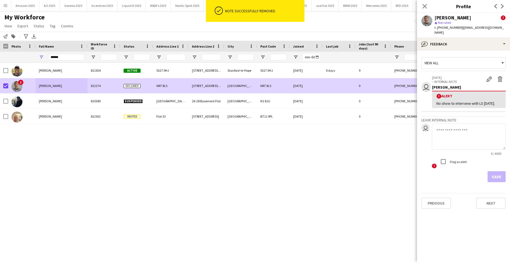
click at [340, 163] on div "Kevin Chemuka 811924 Active SS17 0HJ 8 maple court, 43 king street, 43 king str…" at bounding box center [246, 155] width 493 height 185
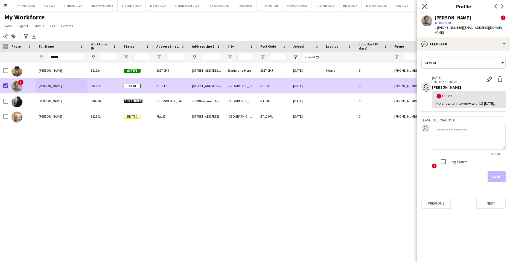
click at [426, 6] on icon "Close pop-in" at bounding box center [424, 6] width 5 height 5
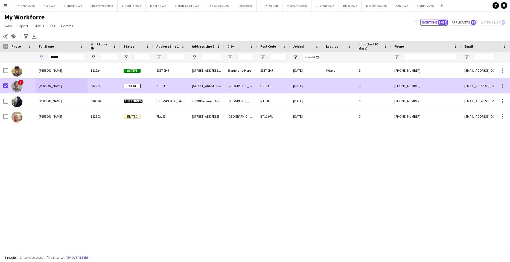
click at [43, 87] on span "Kevin Milner" at bounding box center [50, 86] width 23 height 4
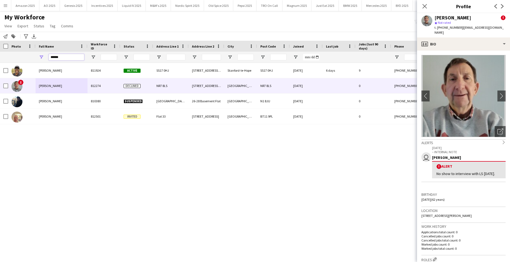
drag, startPoint x: 62, startPoint y: 56, endPoint x: -14, endPoint y: 70, distance: 77.1
click at [0, 70] on html "Menu Boards Boards Boards All jobs Status Workforce Workforce My Workforce Recr…" at bounding box center [255, 131] width 510 height 262
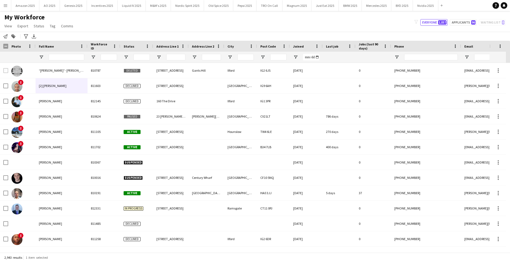
click at [2, 5] on button "Menu" at bounding box center [5, 5] width 11 height 11
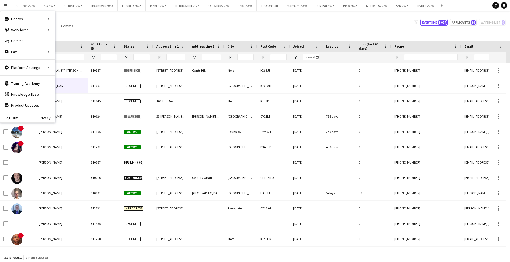
click at [256, 22] on div "My Workforce View Views Default view Compliance Log New view Update view Delete…" at bounding box center [255, 22] width 510 height 19
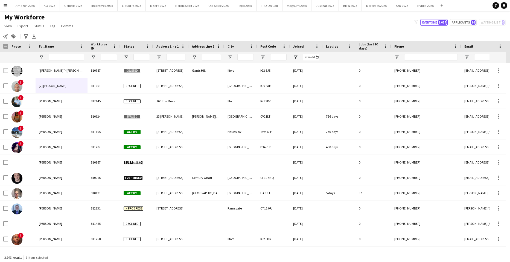
drag, startPoint x: 7, startPoint y: 5, endPoint x: 10, endPoint y: 7, distance: 3.3
click at [8, 5] on button "Menu" at bounding box center [5, 5] width 11 height 11
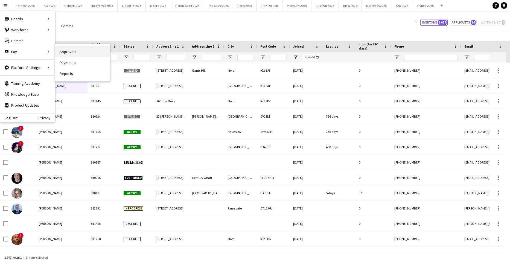
click at [69, 52] on link "Approvals" at bounding box center [82, 51] width 55 height 11
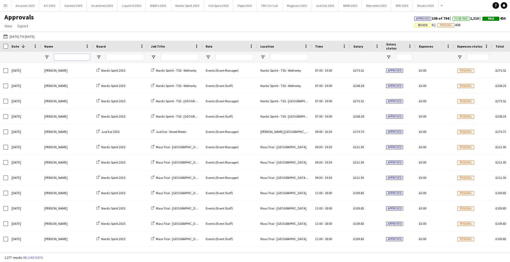
click at [82, 59] on input "Name Filter Input" at bounding box center [72, 57] width 36 height 7
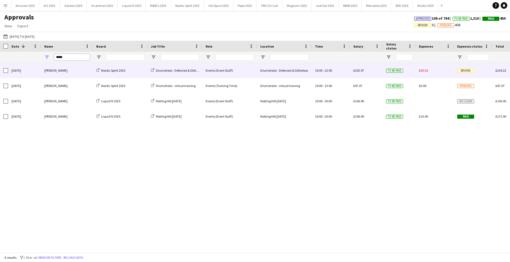
type input "*****"
drag, startPoint x: 472, startPoint y: 70, endPoint x: 469, endPoint y: 78, distance: 8.1
click at [471, 70] on span "Review" at bounding box center [465, 71] width 17 height 4
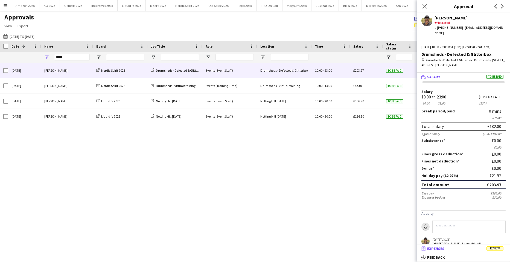
click at [498, 250] on span "Review" at bounding box center [494, 248] width 17 height 4
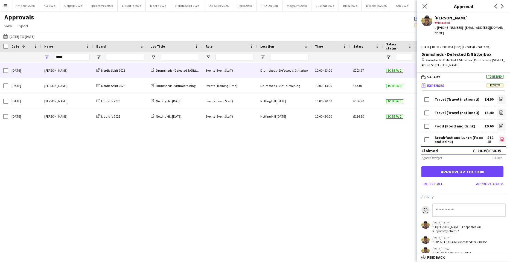
click at [500, 137] on icon "file-image" at bounding box center [502, 139] width 4 height 4
click at [499, 124] on icon "file-image" at bounding box center [501, 126] width 4 height 4
click at [497, 108] on link "file-image" at bounding box center [501, 112] width 9 height 9
click at [501, 96] on link "file-image" at bounding box center [501, 99] width 9 height 9
click at [424, 1] on div "Close pop-in" at bounding box center [424, 6] width 15 height 13
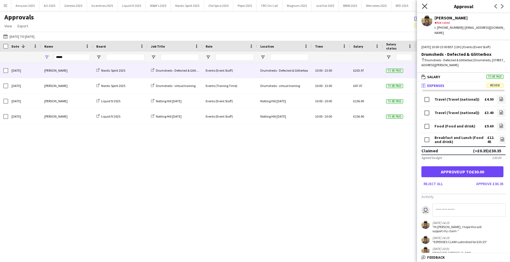
click at [426, 6] on app-icon "Close pop-in" at bounding box center [425, 6] width 8 height 8
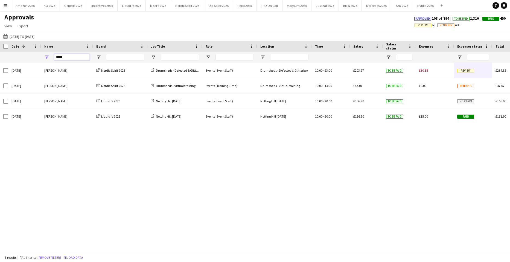
drag, startPoint x: 79, startPoint y: 56, endPoint x: -14, endPoint y: 47, distance: 93.0
click at [0, 47] on html "Menu Boards Boards Boards All jobs Status Workforce Workforce My Workforce Recr…" at bounding box center [255, 131] width 510 height 262
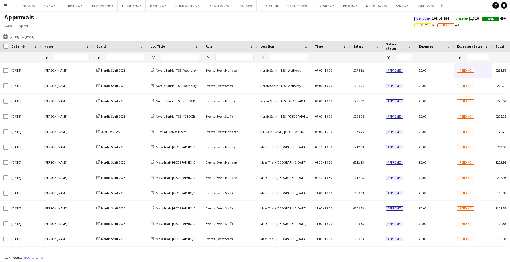
click at [418, 27] on span "Review" at bounding box center [423, 25] width 10 height 4
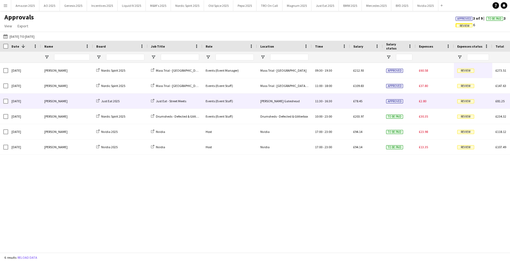
click at [470, 102] on span "Review" at bounding box center [465, 101] width 17 height 4
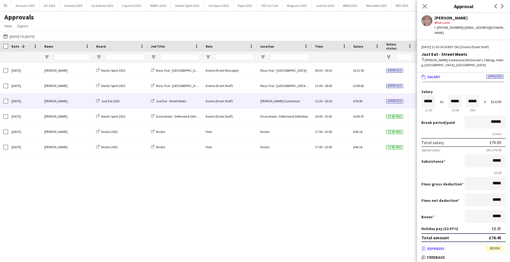
click at [499, 249] on span "Review" at bounding box center [494, 248] width 17 height 4
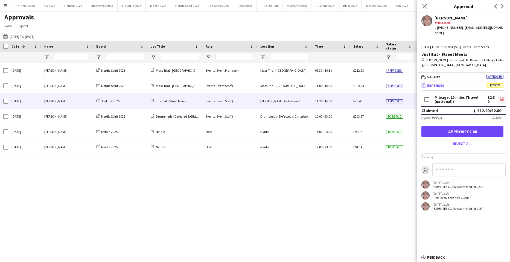
click at [500, 97] on icon at bounding box center [502, 99] width 4 height 4
drag, startPoint x: 462, startPoint y: 28, endPoint x: 500, endPoint y: 29, distance: 38.0
click at [500, 29] on div "Sue Clark star Not rated t. +4407860140027 | sue.clark0001@gmail.com" at bounding box center [463, 24] width 93 height 22
copy div "sue.clark0001@gmail.com"
click at [499, 95] on link "file-image" at bounding box center [501, 99] width 7 height 9
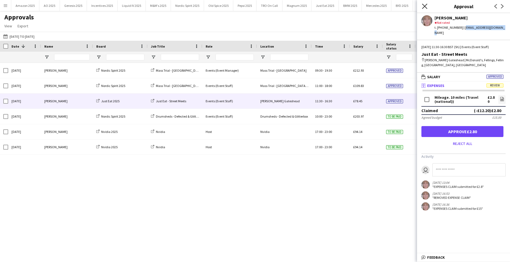
click at [425, 7] on icon at bounding box center [424, 6] width 5 height 5
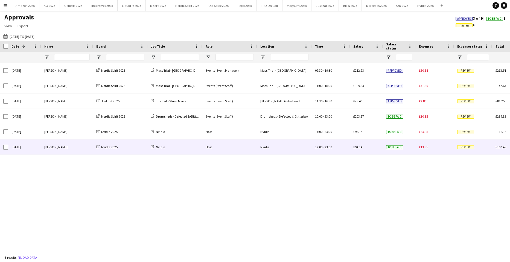
click at [460, 148] on span "Review" at bounding box center [465, 147] width 17 height 4
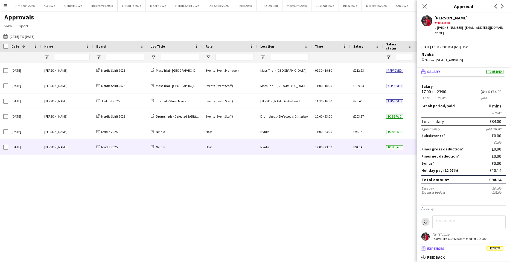
click at [495, 251] on mat-panel-title "receipt Expenses Review" at bounding box center [462, 248] width 91 height 5
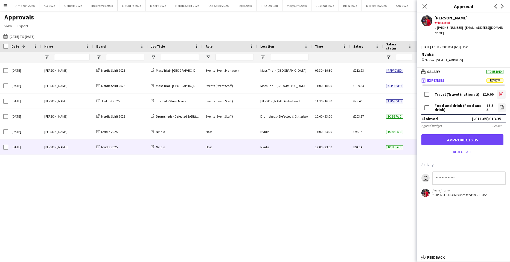
click at [499, 94] on icon "file-image" at bounding box center [501, 94] width 4 height 4
click at [499, 106] on icon "file-image" at bounding box center [501, 107] width 4 height 4
click at [485, 139] on button "Approve £13.35" at bounding box center [462, 139] width 82 height 11
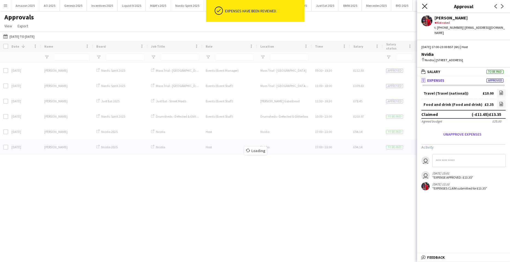
click at [424, 6] on icon at bounding box center [424, 6] width 5 height 5
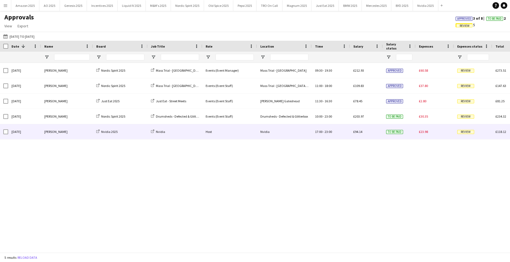
click at [458, 131] on span "Review" at bounding box center [465, 132] width 17 height 4
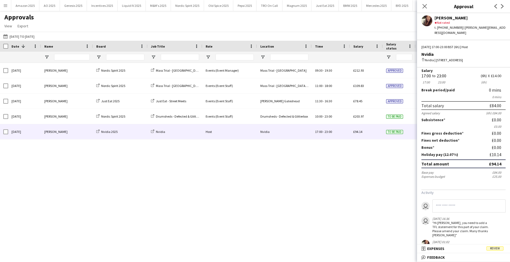
scroll to position [31, 0]
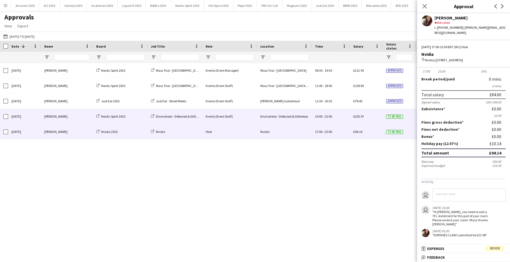
click at [369, 114] on div "£203.97" at bounding box center [366, 116] width 33 height 15
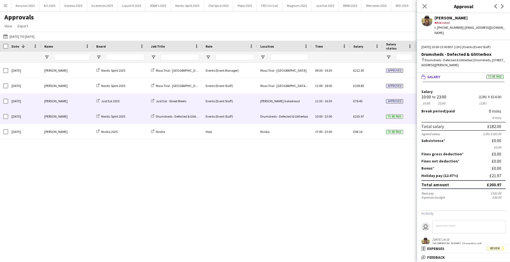
click at [360, 101] on span "£78.45" at bounding box center [357, 101] width 9 height 4
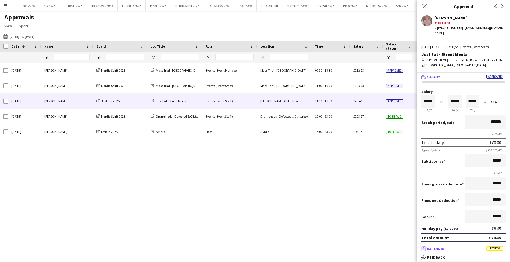
click at [499, 251] on mat-panel-title "receipt Expenses Review" at bounding box center [462, 248] width 91 height 5
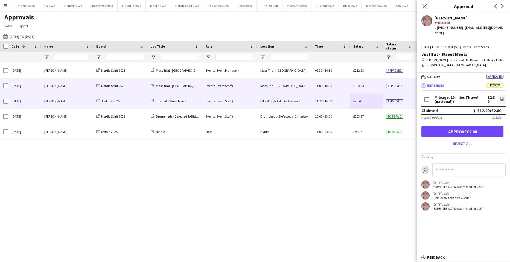
click at [371, 84] on div "£109.83" at bounding box center [366, 85] width 33 height 15
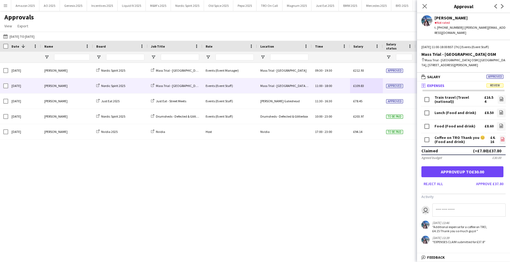
click at [501, 137] on icon "file-image" at bounding box center [502, 139] width 4 height 4
click at [503, 97] on icon at bounding box center [502, 99] width 4 height 4
click at [503, 108] on link "file-image" at bounding box center [501, 112] width 9 height 9
click at [502, 124] on icon at bounding box center [501, 126] width 4 height 4
click at [424, 6] on icon at bounding box center [424, 6] width 5 height 5
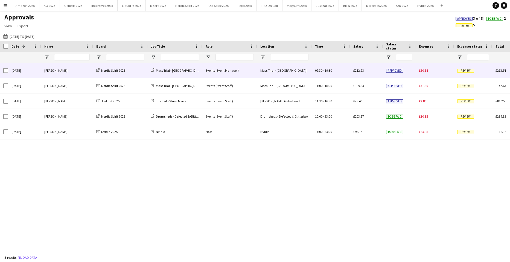
click at [392, 68] on div "Approved" at bounding box center [399, 70] width 33 height 15
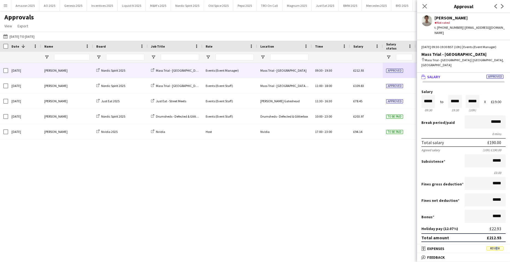
click at [495, 252] on mat-expansion-panel "receipt Expenses Review Activity user 26-09-2025 09:43 "EXPENSES CLAIM submitte…" at bounding box center [463, 248] width 93 height 9
drag, startPoint x: 495, startPoint y: 252, endPoint x: 458, endPoint y: 247, distance: 37.6
click at [458, 247] on mat-panel-title "receipt Expenses Review" at bounding box center [462, 248] width 91 height 5
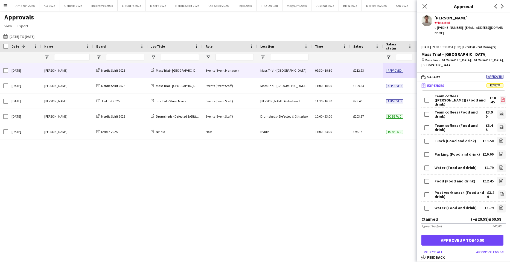
click at [500, 97] on icon "file-image" at bounding box center [502, 99] width 4 height 4
click at [499, 152] on icon "file-image" at bounding box center [501, 154] width 4 height 4
click at [425, 5] on icon "Close pop-in" at bounding box center [424, 6] width 5 height 5
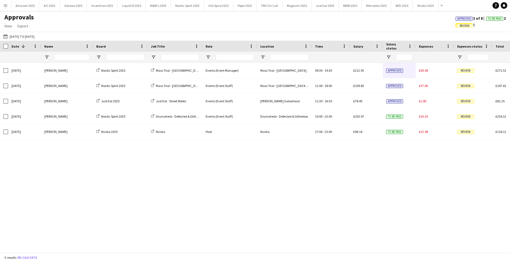
click at [150, 187] on div "Thu, 25 Sep 2025 Curtis Whelan Nordic Spirit 2025 Mass Trial - Brighton City Ce…" at bounding box center [255, 155] width 510 height 185
click at [457, 18] on span "Approved" at bounding box center [464, 19] width 14 height 4
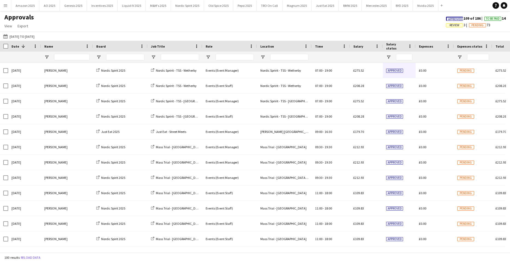
click at [455, 19] on span "Approved" at bounding box center [455, 19] width 14 height 4
click at [6, 5] on app-icon "Menu" at bounding box center [5, 5] width 4 height 4
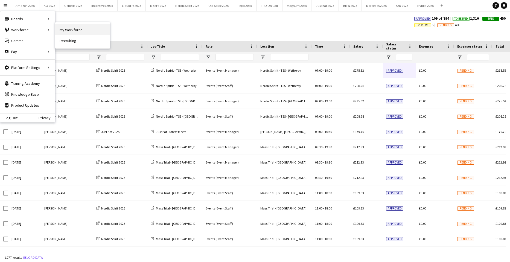
click at [58, 29] on link "My Workforce" at bounding box center [82, 29] width 55 height 11
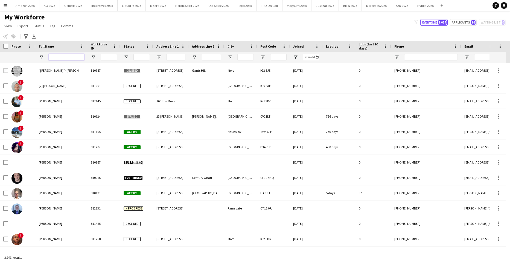
click at [62, 58] on input "Full Name Filter Input" at bounding box center [67, 57] width 36 height 7
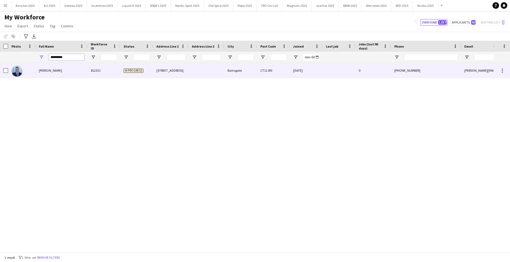
type input "*********"
click at [65, 71] on div "[PERSON_NAME]" at bounding box center [62, 70] width 52 height 15
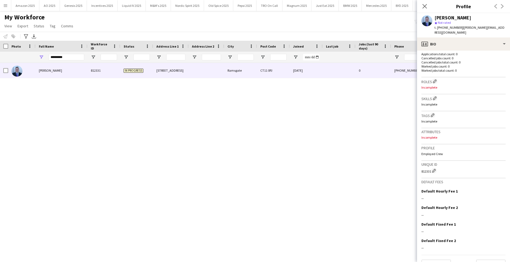
scroll to position [132, 0]
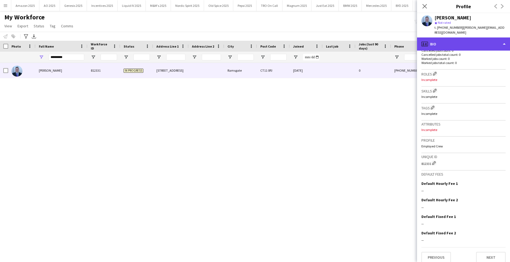
click at [491, 37] on div "profile Bio" at bounding box center [463, 43] width 93 height 13
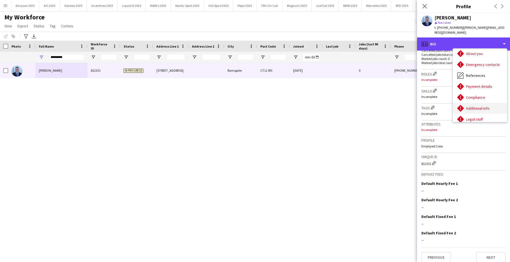
scroll to position [73, 0]
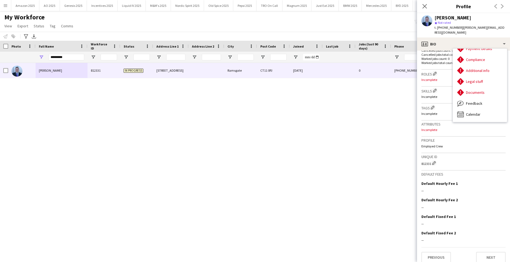
click at [394, 133] on div "Aaron King 812331 In progress 21 Thirlmere Avenue Ramsgate CT11 0PJ 26-04-2025 …" at bounding box center [246, 155] width 493 height 185
click at [424, 7] on icon "Close pop-in" at bounding box center [424, 6] width 5 height 5
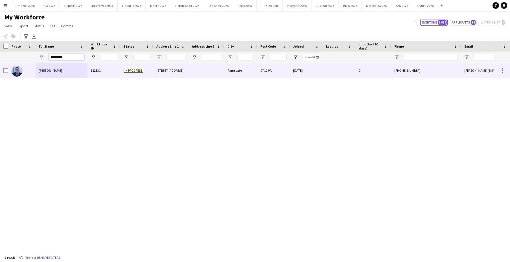
drag, startPoint x: 12, startPoint y: 63, endPoint x: -14, endPoint y: 86, distance: 34.9
click at [0, 86] on html "Menu Boards Boards Boards All jobs Status Workforce Workforce My Workforce Recr…" at bounding box center [255, 131] width 510 height 262
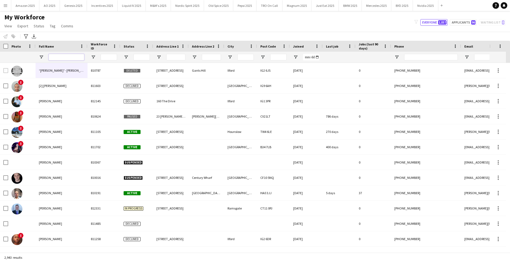
click at [67, 57] on input "Full Name Filter Input" at bounding box center [67, 57] width 36 height 7
drag, startPoint x: 66, startPoint y: 53, endPoint x: 65, endPoint y: 58, distance: 4.9
click at [66, 56] on div at bounding box center [67, 57] width 36 height 11
click at [65, 58] on input "Full Name Filter Input" at bounding box center [67, 57] width 36 height 7
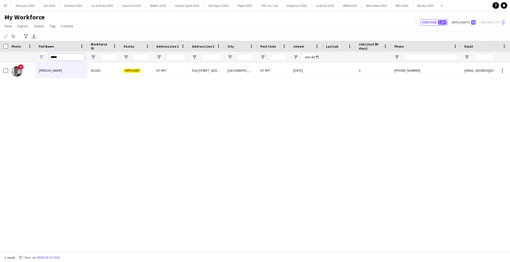
drag, startPoint x: 69, startPoint y: 57, endPoint x: -3, endPoint y: 63, distance: 71.8
click at [0, 63] on html "Menu Boards Boards Boards All jobs Status Workforce Workforce My Workforce Recr…" at bounding box center [255, 131] width 510 height 262
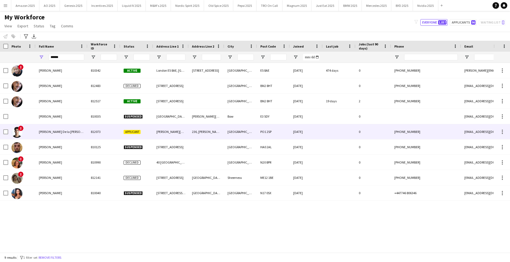
click at [51, 129] on div "Adrian De la Rosa Sanchez" at bounding box center [62, 131] width 52 height 15
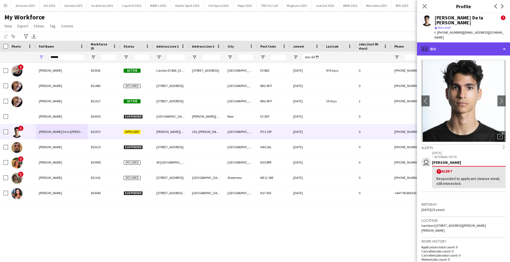
click at [476, 43] on div "profile Bio" at bounding box center [463, 48] width 93 height 13
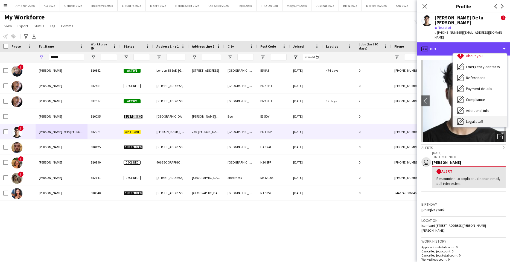
scroll to position [55, 0]
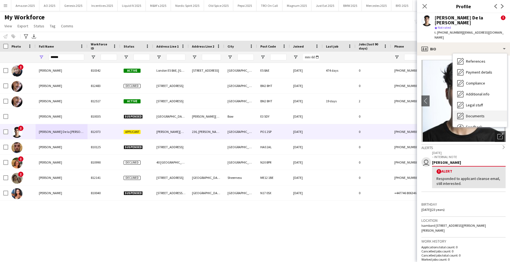
click at [486, 110] on div "Documents Documents" at bounding box center [480, 115] width 54 height 11
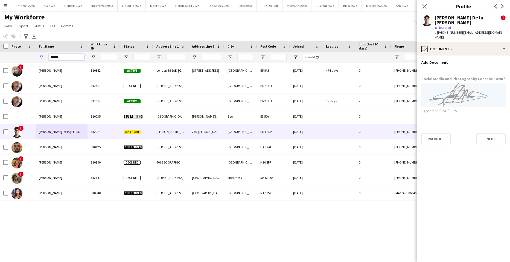
drag, startPoint x: 67, startPoint y: 58, endPoint x: 24, endPoint y: 65, distance: 43.7
click at [26, 64] on div "Workforce Details Photo Full Name" at bounding box center [255, 146] width 510 height 211
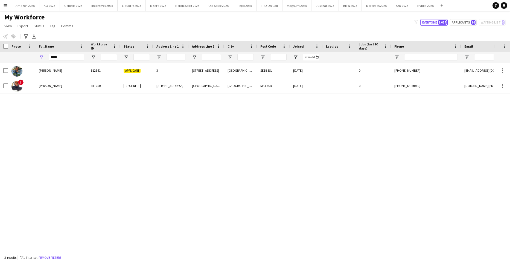
drag, startPoint x: 58, startPoint y: 146, endPoint x: 32, endPoint y: 98, distance: 54.0
click at [57, 142] on div "AKINKUNMI TAIWO 812541 Applicant 3 3 BREWHOUSE ROAD LONDON SE18 5SJ 03-09-2025 …" at bounding box center [246, 155] width 493 height 185
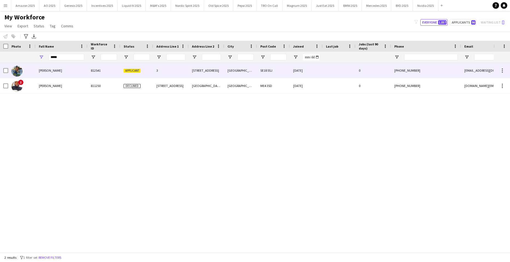
click at [42, 69] on span "AKINKUNMI TAIWO" at bounding box center [50, 70] width 23 height 4
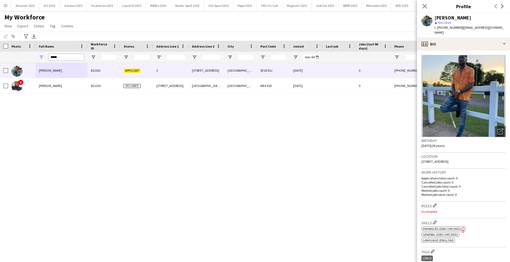
drag, startPoint x: 63, startPoint y: 57, endPoint x: 1, endPoint y: 47, distance: 62.5
click at [0, 57] on html "Menu Boards Boards Boards All jobs Status Workforce Workforce My Workforce Recr…" at bounding box center [255, 131] width 510 height 262
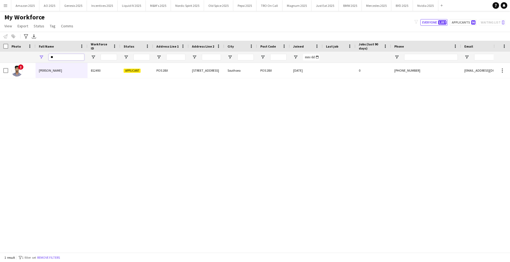
type input "*"
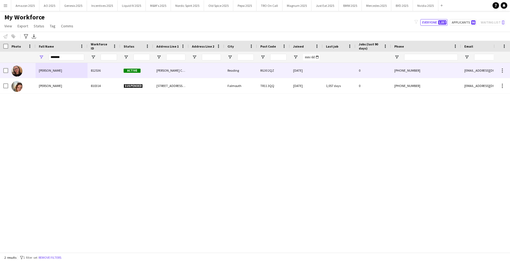
click at [54, 70] on span "Amy Colburn" at bounding box center [50, 70] width 23 height 4
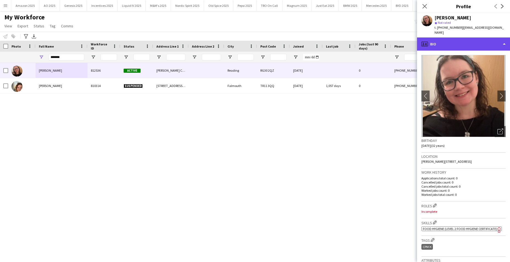
click at [462, 40] on div "profile Bio" at bounding box center [463, 43] width 93 height 13
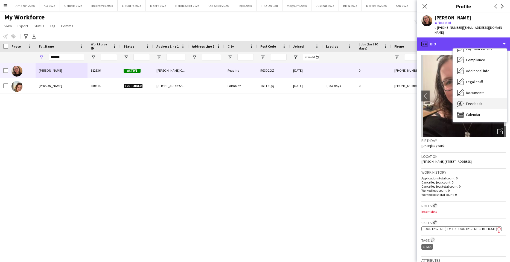
scroll to position [73, 0]
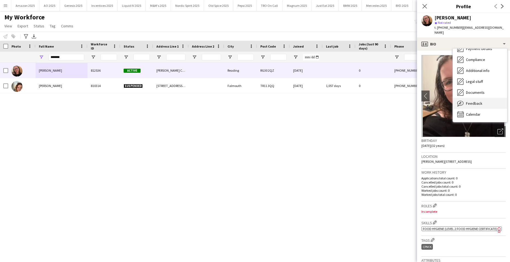
click at [475, 101] on span "Feedback" at bounding box center [474, 103] width 16 height 5
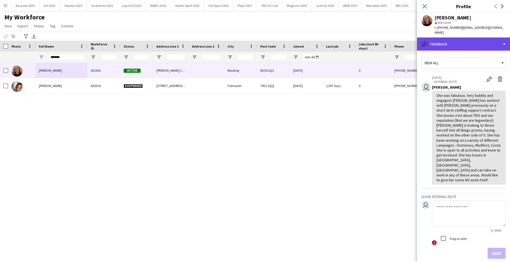
click at [477, 38] on div "bubble-pencil Feedback" at bounding box center [463, 43] width 93 height 13
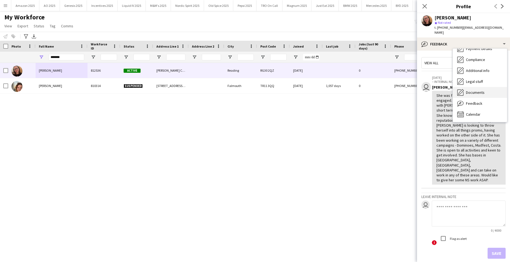
click at [479, 90] on div "Documents Documents" at bounding box center [480, 92] width 54 height 11
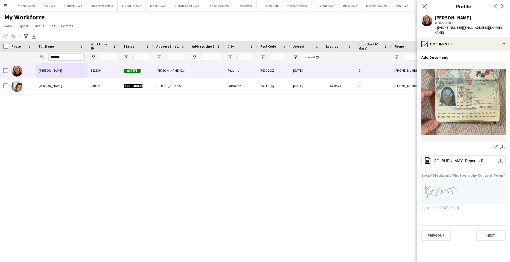
click at [73, 58] on input "*******" at bounding box center [67, 57] width 36 height 7
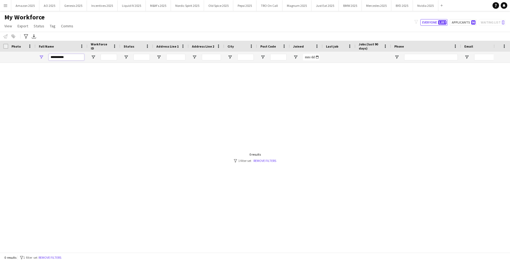
drag, startPoint x: 70, startPoint y: 57, endPoint x: -14, endPoint y: 79, distance: 87.2
click at [0, 79] on html "Menu Boards Boards Boards All jobs Status Workforce Workforce My Workforce Recr…" at bounding box center [255, 131] width 510 height 262
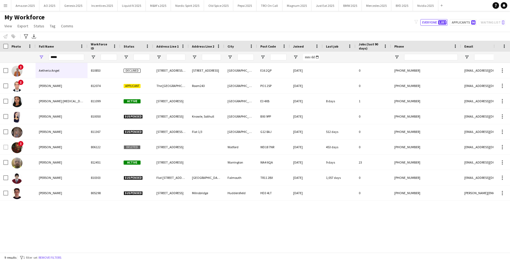
click at [86, 222] on div "! Aetheria Angel 810853 Declined 3 Albert Basin Way 502 Latitude Court London E…" at bounding box center [246, 155] width 493 height 185
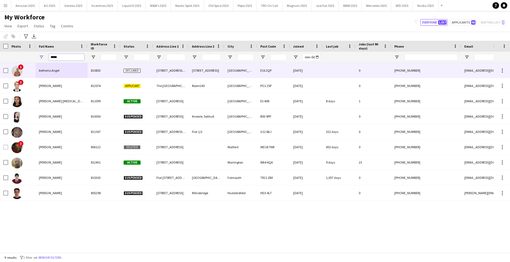
drag, startPoint x: 68, startPoint y: 59, endPoint x: -14, endPoint y: 91, distance: 88.2
click at [0, 91] on html "Menu Boards Boards Boards All jobs Status Workforce Workforce My Workforce Recr…" at bounding box center [255, 131] width 510 height 262
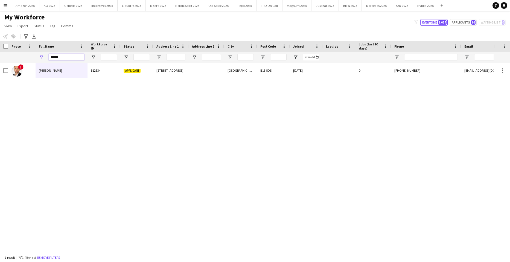
drag, startPoint x: 71, startPoint y: 57, endPoint x: -14, endPoint y: 75, distance: 86.6
click at [0, 75] on html "Menu Boards Boards Boards All jobs Status Workforce Workforce My Workforce Recr…" at bounding box center [255, 131] width 510 height 262
drag, startPoint x: 72, startPoint y: 58, endPoint x: -14, endPoint y: 81, distance: 88.8
click at [0, 81] on html "Menu Boards Boards Boards All jobs Status Workforce Workforce My Workforce Recr…" at bounding box center [255, 131] width 510 height 262
type input "*********"
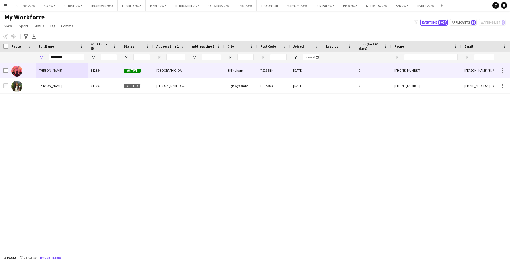
click at [60, 70] on span "Chloe Wilkinson" at bounding box center [50, 70] width 23 height 4
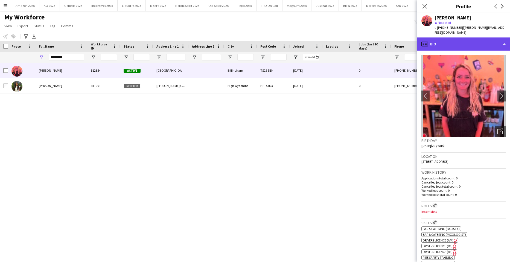
click at [471, 41] on div "profile Bio" at bounding box center [463, 43] width 93 height 13
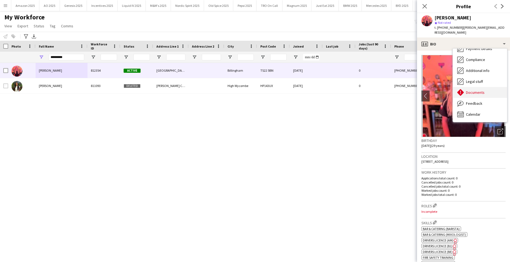
click at [471, 87] on div "Documents Documents" at bounding box center [480, 92] width 54 height 11
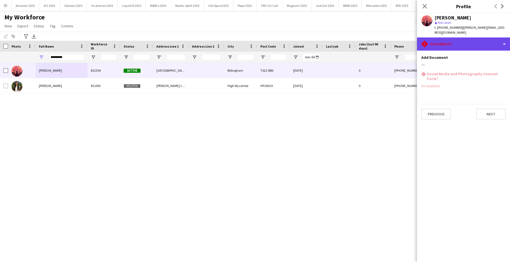
click at [483, 40] on div "rhombus-alert Documents" at bounding box center [463, 43] width 93 height 13
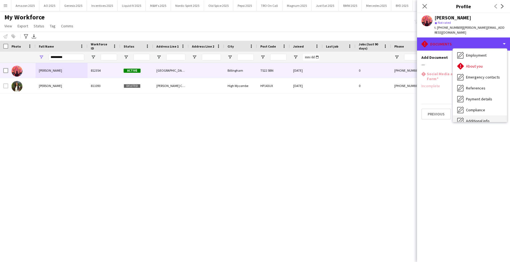
scroll to position [0, 0]
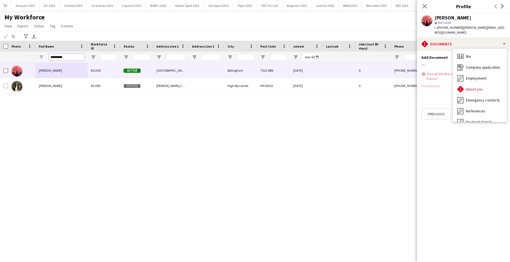
drag, startPoint x: 73, startPoint y: 58, endPoint x: -14, endPoint y: 60, distance: 86.9
click at [0, 60] on html "Menu Boards Boards Boards All jobs Status Workforce Workforce My Workforce Recr…" at bounding box center [255, 131] width 510 height 262
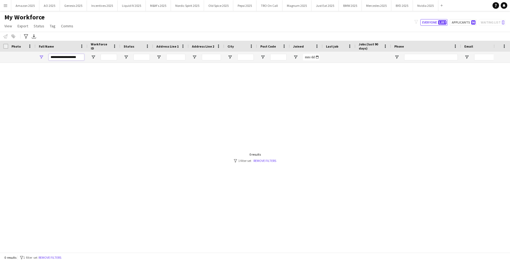
drag, startPoint x: 79, startPoint y: 58, endPoint x: -14, endPoint y: 68, distance: 93.4
click at [0, 68] on html "Menu Boards Boards Boards All jobs Status Workforce Workforce My Workforce Recr…" at bounding box center [255, 131] width 510 height 262
click at [80, 57] on input "**********" at bounding box center [67, 57] width 36 height 7
click at [77, 56] on input "**********" at bounding box center [67, 57] width 36 height 7
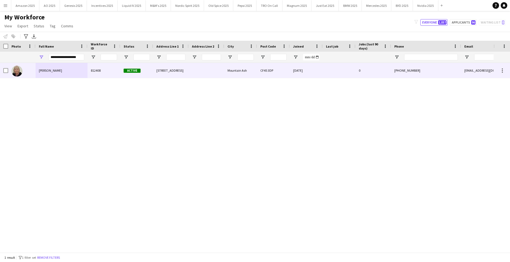
click at [58, 73] on div "Christine Watkinson" at bounding box center [62, 70] width 52 height 15
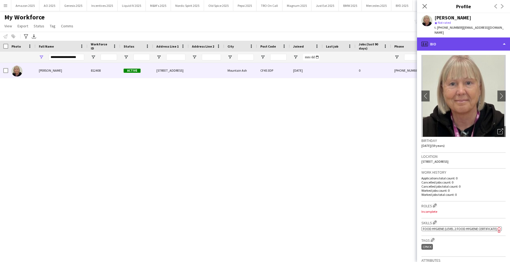
click at [478, 40] on div "profile Bio" at bounding box center [463, 43] width 93 height 13
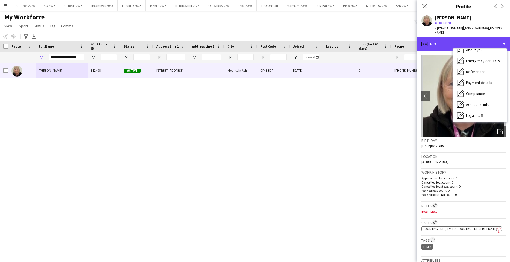
scroll to position [73, 0]
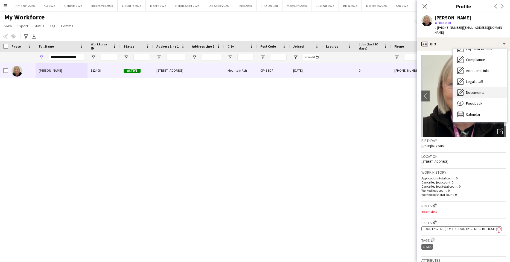
click at [478, 90] on span "Documents" at bounding box center [475, 92] width 19 height 5
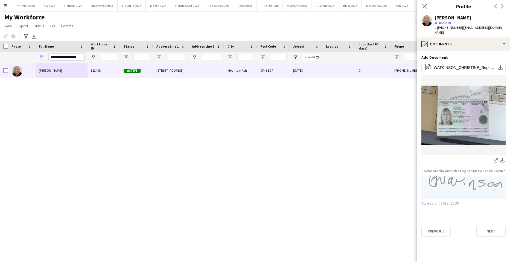
drag, startPoint x: 81, startPoint y: 58, endPoint x: -14, endPoint y: 92, distance: 100.9
click at [0, 92] on html "Menu Boards Boards Boards All jobs Status Workforce Workforce My Workforce Recr…" at bounding box center [255, 131] width 510 height 262
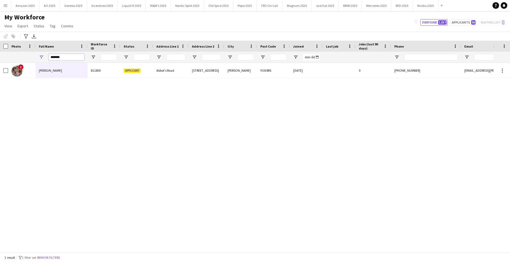
drag, startPoint x: 70, startPoint y: 58, endPoint x: -14, endPoint y: 83, distance: 88.0
click at [0, 83] on html "Menu Boards Boards Boards All jobs Status Workforce Workforce My Workforce Recr…" at bounding box center [255, 131] width 510 height 262
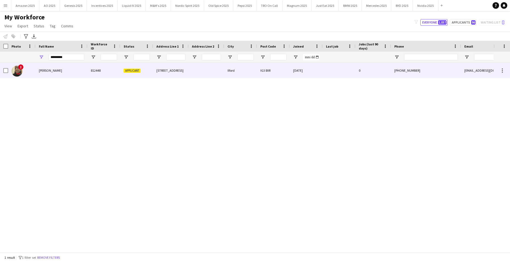
click at [67, 67] on div "Claire Chelsea Bondzanga" at bounding box center [62, 70] width 52 height 15
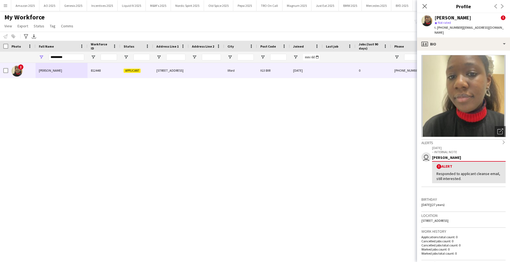
drag, startPoint x: 67, startPoint y: 61, endPoint x: -14, endPoint y: 67, distance: 80.8
click at [0, 67] on html "Menu Boards Boards Boards All jobs Status Workforce Workforce My Workforce Recr…" at bounding box center [255, 131] width 510 height 262
drag, startPoint x: 70, startPoint y: 54, endPoint x: -14, endPoint y: 69, distance: 85.6
click at [0, 69] on html "Menu Boards Boards Boards All jobs Status Workforce Workforce My Workforce Recr…" at bounding box center [255, 131] width 510 height 262
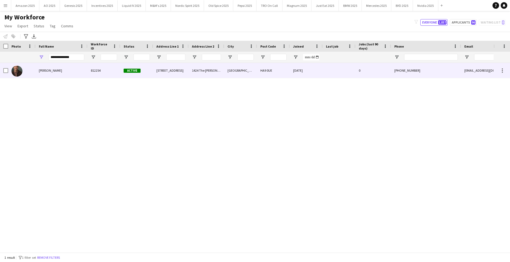
click at [60, 70] on div "Colin Marshall" at bounding box center [62, 70] width 52 height 15
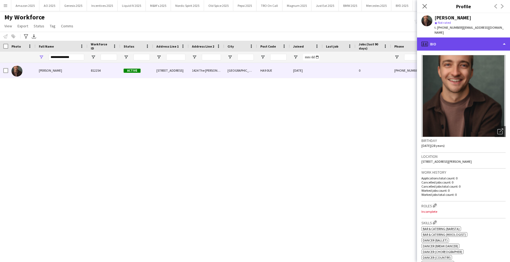
click at [474, 40] on div "profile Bio" at bounding box center [463, 43] width 93 height 13
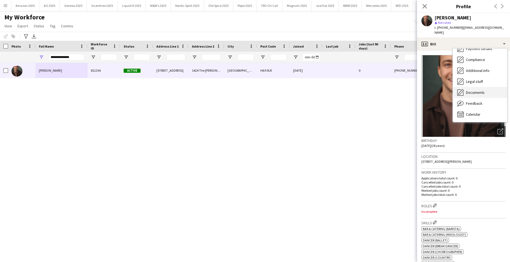
click at [479, 90] on span "Documents" at bounding box center [475, 92] width 19 height 5
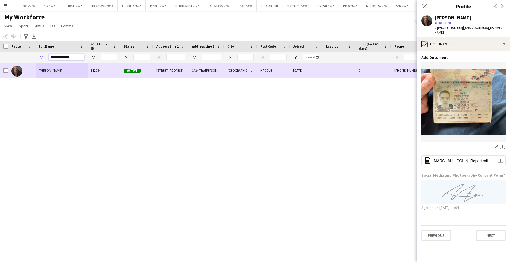
drag, startPoint x: 80, startPoint y: 56, endPoint x: 12, endPoint y: 92, distance: 76.3
click at [0, 89] on html "Menu Boards Boards Boards All jobs Status Workforce Workforce My Workforce Recr…" at bounding box center [255, 131] width 510 height 262
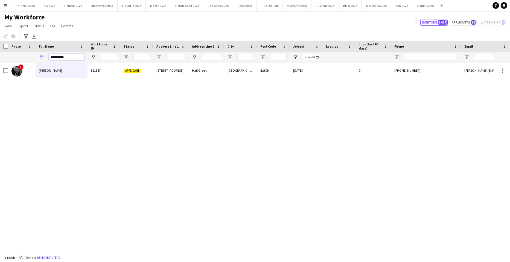
drag, startPoint x: 66, startPoint y: 58, endPoint x: -14, endPoint y: 73, distance: 81.8
click at [0, 73] on html "Menu Boards Boards Boards All jobs Status Workforce Workforce My Workforce Recr…" at bounding box center [255, 131] width 510 height 262
drag, startPoint x: 67, startPoint y: 57, endPoint x: -14, endPoint y: 61, distance: 81.0
click at [0, 61] on html "Menu Boards Boards Boards All jobs Status Workforce Workforce My Workforce Recr…" at bounding box center [255, 131] width 510 height 262
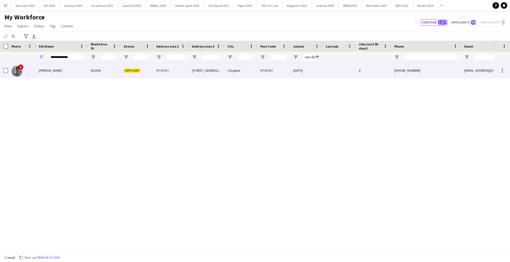
click at [53, 72] on span "Finlay Slater" at bounding box center [50, 70] width 23 height 4
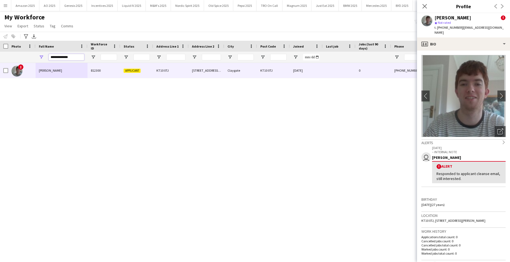
drag, startPoint x: 61, startPoint y: 55, endPoint x: -14, endPoint y: 62, distance: 75.7
click at [0, 62] on html "Menu Boards Boards Boards All jobs Status Workforce Workforce My Workforce Recr…" at bounding box center [255, 131] width 510 height 262
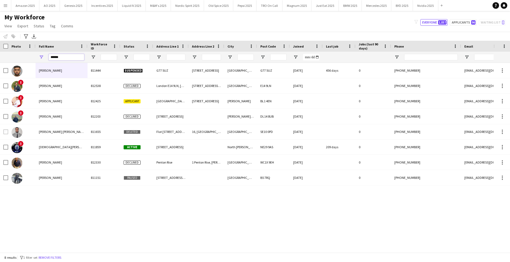
drag, startPoint x: 75, startPoint y: 57, endPoint x: -14, endPoint y: 93, distance: 96.1
click at [0, 93] on html "Menu Boards Boards Boards All jobs Status Workforce Workforce My Workforce Recr…" at bounding box center [255, 131] width 510 height 262
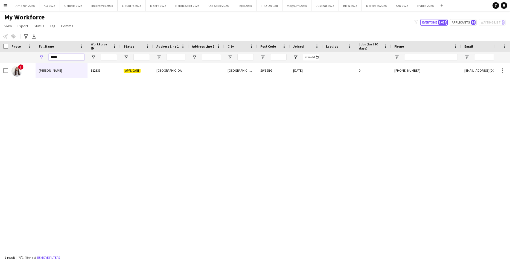
drag, startPoint x: 64, startPoint y: 57, endPoint x: -14, endPoint y: 90, distance: 84.9
click at [0, 90] on html "Menu Boards Boards Boards All jobs Status Workforce Workforce My Workforce Recr…" at bounding box center [255, 131] width 510 height 262
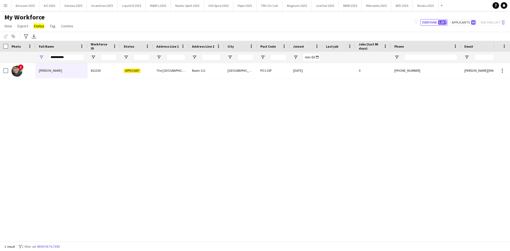
click at [110, 121] on div "! Jonathan Nuñez 812250 Applicant The Queens Mall Room 111 Portsmouth PO1 2SP 2…" at bounding box center [246, 150] width 493 height 174
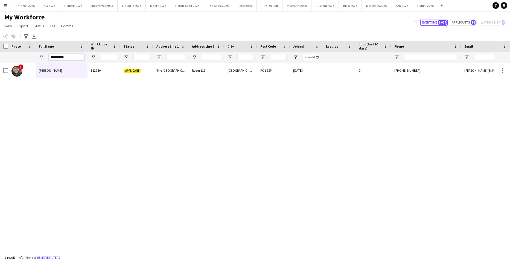
drag, startPoint x: 68, startPoint y: 59, endPoint x: -14, endPoint y: 76, distance: 83.7
click at [0, 76] on html "Menu Boards Boards Boards All jobs Status Workforce Workforce My Workforce Recr…" at bounding box center [255, 131] width 510 height 262
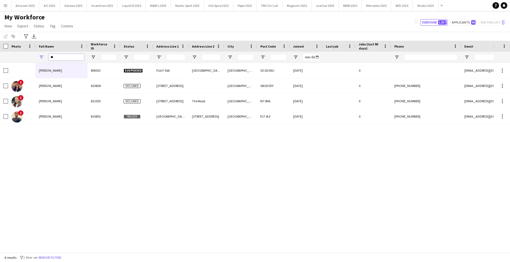
type input "*"
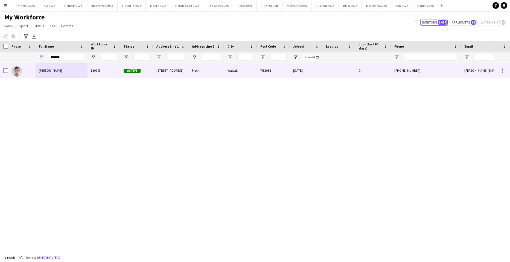
click at [44, 70] on span "Kalpesh Patel" at bounding box center [50, 70] width 23 height 4
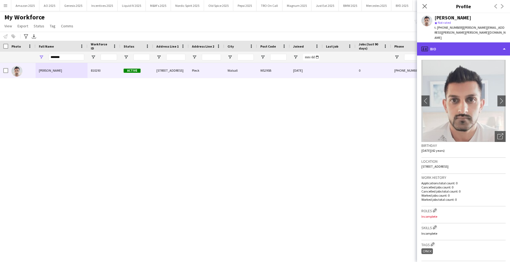
click at [488, 42] on div "profile Bio" at bounding box center [463, 48] width 93 height 13
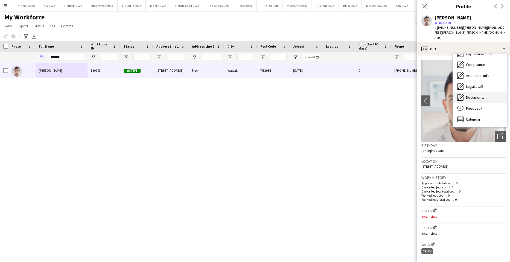
click at [474, 95] on span "Documents" at bounding box center [475, 97] width 19 height 5
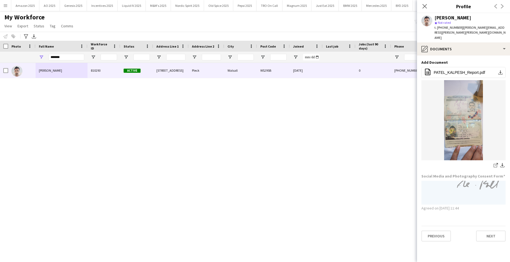
drag, startPoint x: 64, startPoint y: 53, endPoint x: 64, endPoint y: 56, distance: 3.0
click at [64, 56] on div "*******" at bounding box center [67, 57] width 36 height 11
drag, startPoint x: 64, startPoint y: 56, endPoint x: -14, endPoint y: 72, distance: 79.5
click at [0, 72] on html "Menu Boards Boards Boards All jobs Status Workforce Workforce My Workforce Recr…" at bounding box center [255, 131] width 510 height 262
type input "*"
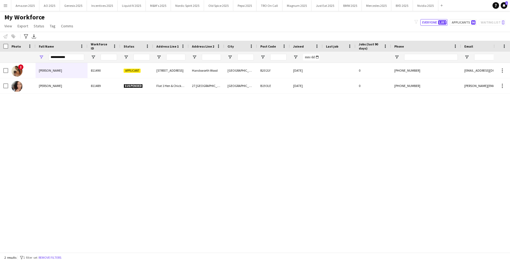
click at [46, 148] on div "! Kira Thompson 811490 Applicant 114 West Ave Handsworth Wood Birmingham B20 2L…" at bounding box center [246, 155] width 493 height 185
drag, startPoint x: 67, startPoint y: 57, endPoint x: -14, endPoint y: 119, distance: 102.2
click at [0, 119] on html "Menu Boards Boards Boards All jobs Status Workforce Workforce My Workforce Recr…" at bounding box center [255, 131] width 510 height 262
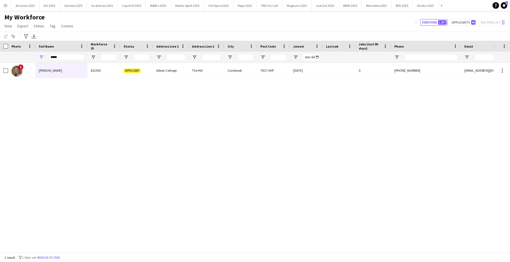
click at [119, 145] on div "! Lily-anne Moon 812550 Applicant Albion Cottage The Hill Cranbrook TN17 3HP 08…" at bounding box center [246, 155] width 493 height 185
click at [119, 146] on div "! Lily-anne Moon 812550 Applicant Albion Cottage The Hill Cranbrook TN17 3HP 08…" at bounding box center [246, 155] width 493 height 185
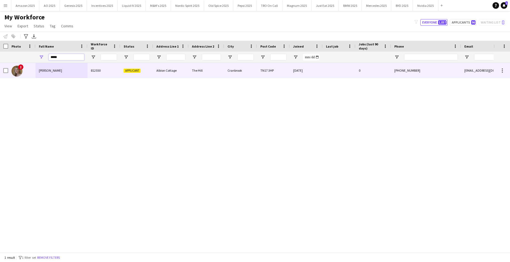
drag, startPoint x: 71, startPoint y: 58, endPoint x: -14, endPoint y: 74, distance: 86.2
click at [0, 74] on html "Menu Boards Boards Boards All jobs Status Workforce Workforce My Workforce Recr…" at bounding box center [255, 131] width 510 height 262
click at [40, 70] on span "Lucy Stratton" at bounding box center [50, 70] width 23 height 4
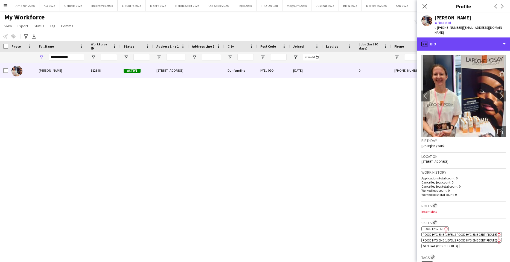
drag, startPoint x: 474, startPoint y: 39, endPoint x: 474, endPoint y: 45, distance: 5.7
click at [474, 39] on div "profile Bio" at bounding box center [463, 43] width 93 height 13
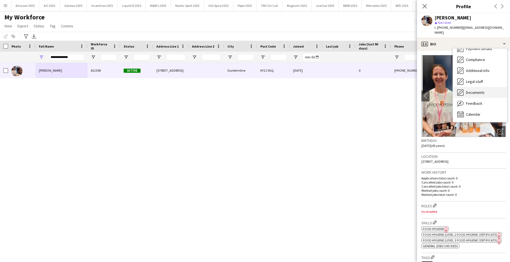
click at [477, 92] on div "Documents Documents" at bounding box center [480, 92] width 54 height 11
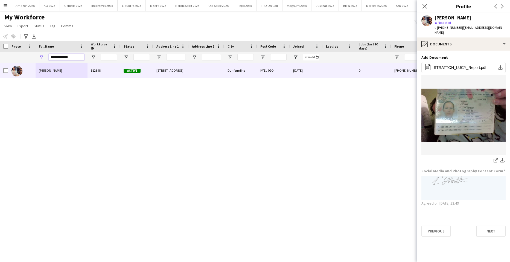
drag, startPoint x: 72, startPoint y: 57, endPoint x: -14, endPoint y: 83, distance: 90.1
click at [0, 83] on html "Menu Boards Boards Boards All jobs Status Workforce Workforce My Workforce Recr…" at bounding box center [255, 131] width 510 height 262
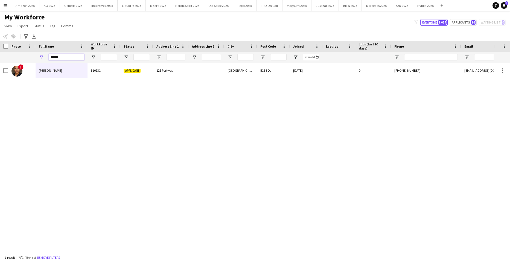
drag, startPoint x: 66, startPoint y: 59, endPoint x: -14, endPoint y: 82, distance: 82.8
click at [0, 82] on html "Menu Boards Boards Boards All jobs Status Workforce Workforce My Workforce Recr…" at bounding box center [255, 131] width 510 height 262
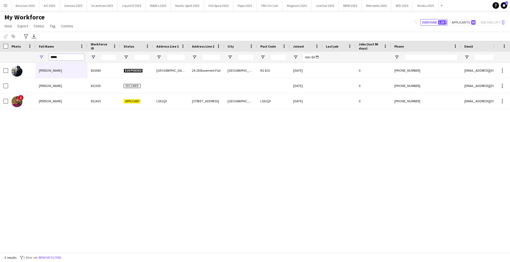
drag, startPoint x: 70, startPoint y: 59, endPoint x: -14, endPoint y: 64, distance: 83.8
click at [0, 64] on html "Menu Boards Boards Boards All jobs Status Workforce Workforce My Workforce Recr…" at bounding box center [255, 131] width 510 height 262
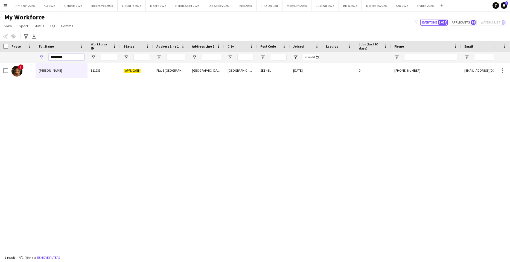
drag, startPoint x: 67, startPoint y: 59, endPoint x: -14, endPoint y: 75, distance: 82.0
click at [0, 75] on html "Menu Boards Boards Boards All jobs Status Workforce Workforce My Workforce Recr…" at bounding box center [255, 131] width 510 height 262
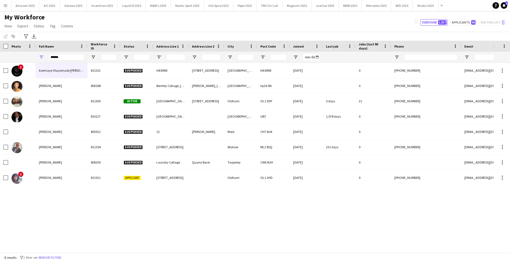
drag, startPoint x: 255, startPoint y: 222, endPoint x: 252, endPoint y: 219, distance: 3.3
click at [255, 222] on div "! Azemaye Oluyomade Samuel Daniels 811322 Suspended HA90NE 701 Merevale House, …" at bounding box center [246, 155] width 493 height 185
drag, startPoint x: 64, startPoint y: 60, endPoint x: -14, endPoint y: 54, distance: 78.1
click at [0, 54] on html "Menu Boards Boards Boards All jobs Status Workforce Workforce My Workforce Recr…" at bounding box center [255, 131] width 510 height 262
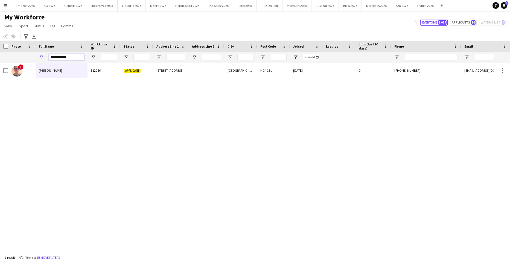
drag, startPoint x: 72, startPoint y: 58, endPoint x: -14, endPoint y: 80, distance: 88.9
click at [0, 80] on html "Menu Boards Boards Boards All jobs Status Workforce Workforce My Workforce Recr…" at bounding box center [255, 131] width 510 height 262
drag, startPoint x: 69, startPoint y: 58, endPoint x: -14, endPoint y: 65, distance: 83.4
click at [0, 65] on html "Menu Boards Boards Boards All jobs Status Workforce Workforce My Workforce Recr…" at bounding box center [255, 131] width 510 height 262
drag, startPoint x: 63, startPoint y: 59, endPoint x: -14, endPoint y: 78, distance: 79.1
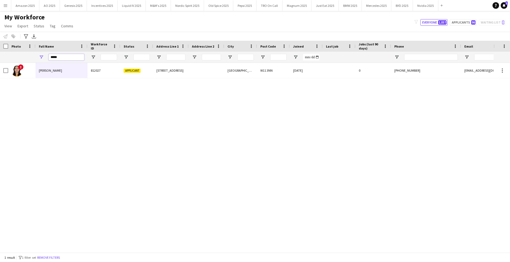
click at [0, 78] on html "Menu Boards Boards Boards All jobs Status Workforce Workforce My Workforce Recr…" at bounding box center [255, 131] width 510 height 262
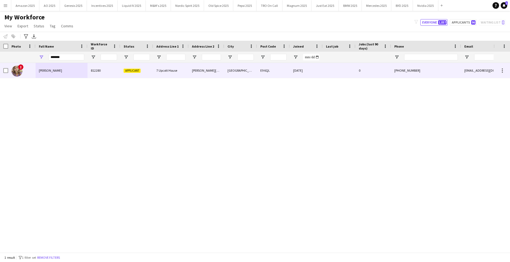
click at [51, 69] on span "Thamina Begum" at bounding box center [50, 70] width 23 height 4
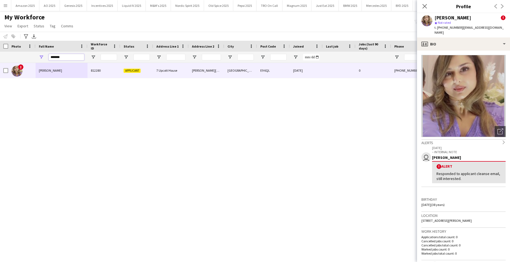
drag, startPoint x: 73, startPoint y: 57, endPoint x: -14, endPoint y: 102, distance: 97.9
click at [0, 102] on html "Menu Boards Boards Boards All jobs Status Workforce Workforce My Workforce Recr…" at bounding box center [255, 131] width 510 height 262
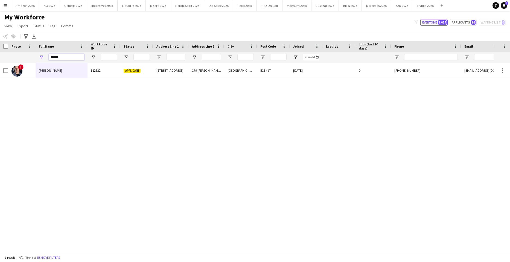
drag, startPoint x: 65, startPoint y: 60, endPoint x: -14, endPoint y: 82, distance: 81.8
click at [0, 82] on html "Menu Boards Boards Boards All jobs Status Workforce Workforce My Workforce Recr…" at bounding box center [255, 131] width 510 height 262
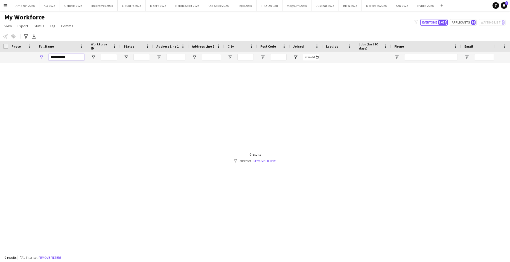
click at [53, 58] on input "**********" at bounding box center [67, 57] width 36 height 7
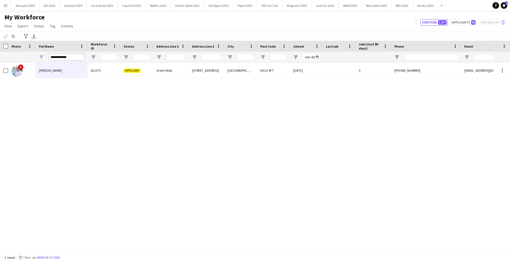
drag, startPoint x: 75, startPoint y: 57, endPoint x: -14, endPoint y: 64, distance: 89.1
click at [0, 64] on html "Menu Boards Boards Boards All jobs Status Workforce Workforce My Workforce Recr…" at bounding box center [255, 131] width 510 height 262
drag, startPoint x: 77, startPoint y: 59, endPoint x: -14, endPoint y: 72, distance: 91.7
click at [0, 72] on html "Menu Boards Boards Boards All jobs Status Workforce Workforce My Workforce Recr…" at bounding box center [255, 131] width 510 height 262
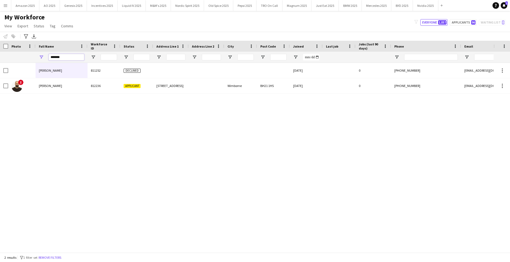
drag, startPoint x: 67, startPoint y: 58, endPoint x: -14, endPoint y: 59, distance: 80.9
click at [0, 59] on html "Menu Boards Boards Boards All jobs Status Workforce Workforce My Workforce Recr…" at bounding box center [255, 131] width 510 height 262
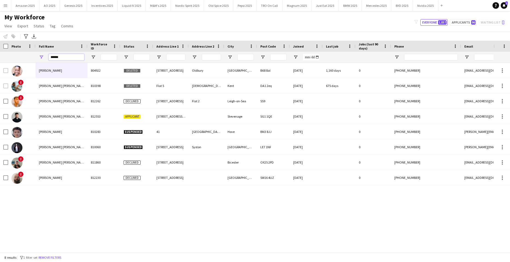
drag, startPoint x: 65, startPoint y: 59, endPoint x: -14, endPoint y: 72, distance: 79.9
click at [0, 72] on html "Menu Boards Boards Boards All jobs Status Workforce Workforce My Workforce Recr…" at bounding box center [255, 131] width 510 height 262
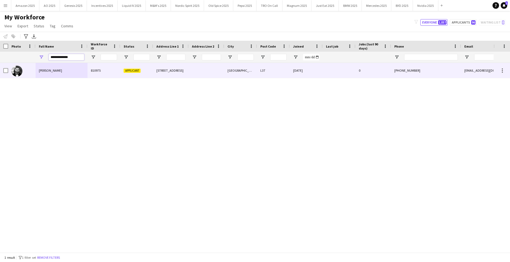
type input "**********"
click at [57, 70] on div "Sean Rafferty" at bounding box center [62, 70] width 52 height 15
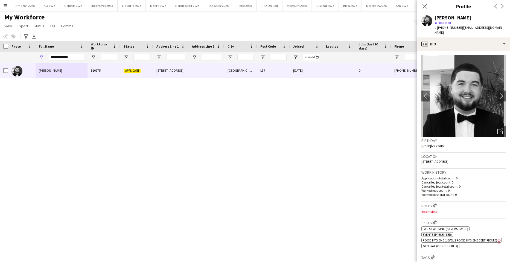
drag, startPoint x: 374, startPoint y: 149, endPoint x: 370, endPoint y: 145, distance: 5.4
click at [374, 151] on div "Sean Rafferty 810975 Applicant 21 Harington Road Liverpool L37 24-11-2023 0 +44…" at bounding box center [246, 155] width 493 height 185
click at [426, 5] on icon "Close pop-in" at bounding box center [424, 6] width 5 height 5
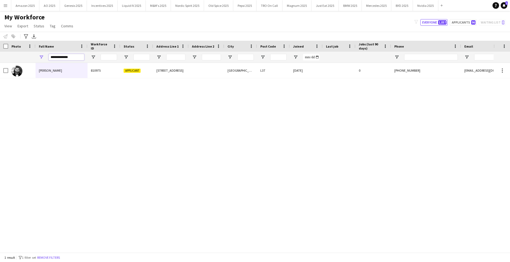
drag, startPoint x: 78, startPoint y: 55, endPoint x: -14, endPoint y: 79, distance: 94.6
click at [0, 79] on html "Menu Boards Boards Boards All jobs Status Workforce Workforce My Workforce Recr…" at bounding box center [255, 131] width 510 height 262
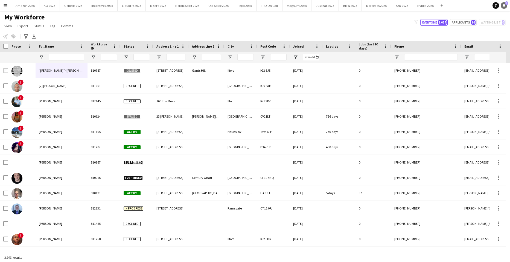
click at [502, 2] on link "Notifications 1" at bounding box center [503, 5] width 7 height 7
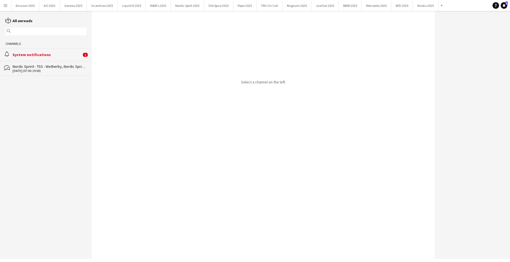
click at [51, 54] on div "System notifications" at bounding box center [47, 54] width 69 height 5
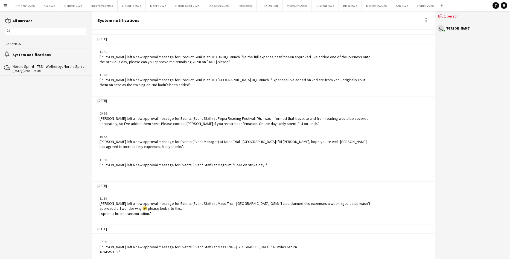
scroll to position [613, 0]
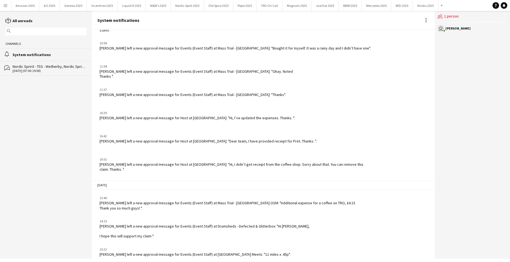
click at [7, 5] on app-icon "Menu" at bounding box center [5, 5] width 4 height 4
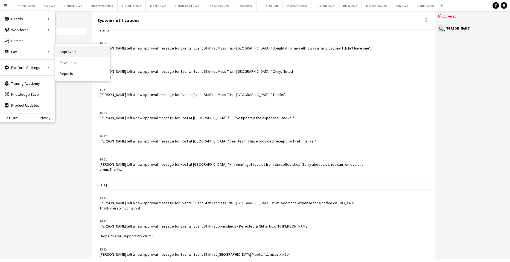
click at [62, 53] on link "Approvals" at bounding box center [82, 51] width 55 height 11
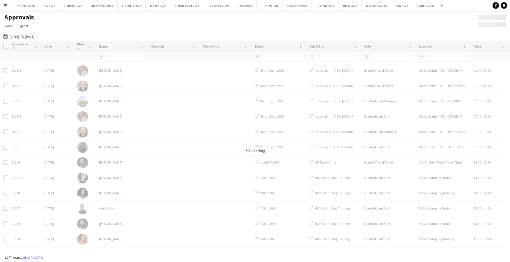
click at [7, 6] on button "Menu" at bounding box center [5, 5] width 11 height 11
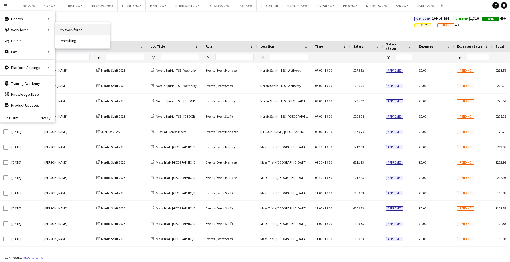
click at [64, 28] on link "My Workforce" at bounding box center [82, 29] width 55 height 11
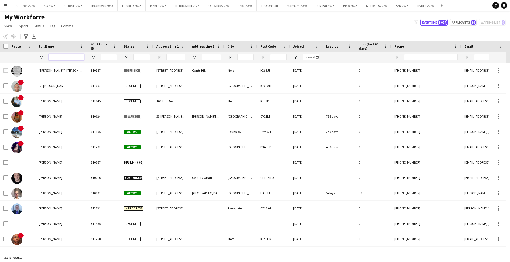
click at [63, 58] on input "Full Name Filter Input" at bounding box center [67, 57] width 36 height 7
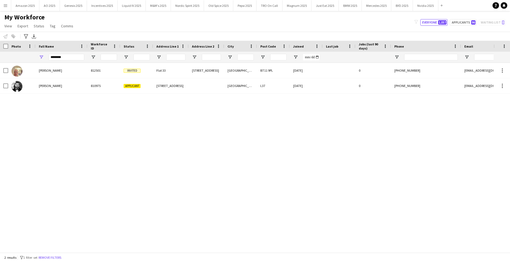
click at [63, 182] on div "Kevin Rafferty 812501 Invited Flat 33 14 old Suffolk road Belfast BT11 9PL 11-0…" at bounding box center [246, 155] width 493 height 185
drag, startPoint x: 62, startPoint y: 55, endPoint x: -14, endPoint y: 83, distance: 80.7
click at [0, 83] on html "Menu Boards Boards Boards All jobs Status Workforce Workforce My Workforce Recr…" at bounding box center [255, 131] width 510 height 262
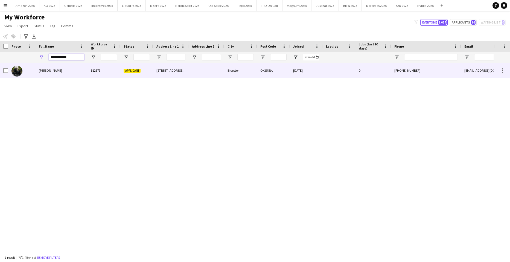
type input "**********"
click at [39, 70] on div "[PERSON_NAME]" at bounding box center [62, 70] width 52 height 15
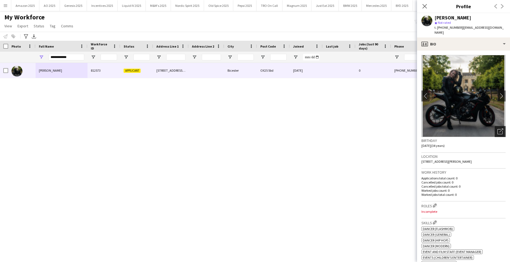
click at [497, 128] on icon "Open photos pop-in" at bounding box center [500, 131] width 6 height 6
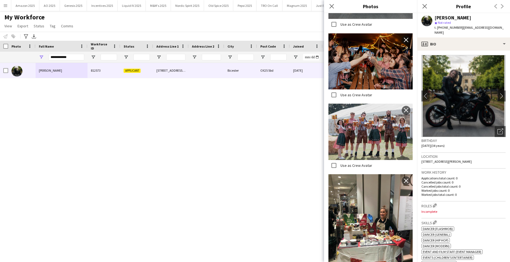
scroll to position [601, 0]
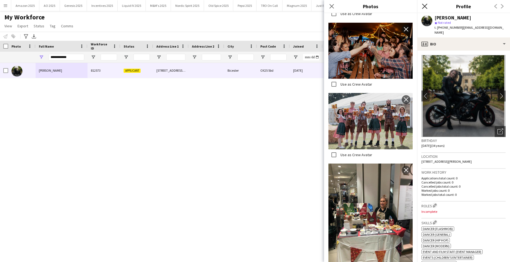
drag, startPoint x: 425, startPoint y: 6, endPoint x: 430, endPoint y: 14, distance: 10.2
click at [425, 6] on icon "Close pop-in" at bounding box center [424, 6] width 4 height 4
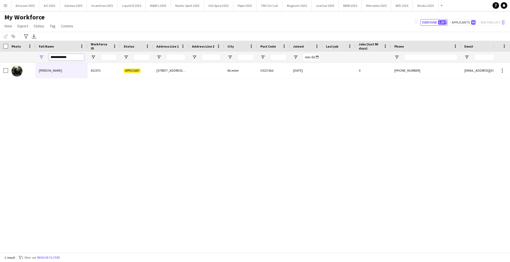
drag, startPoint x: 69, startPoint y: 59, endPoint x: -14, endPoint y: 60, distance: 82.5
click at [0, 60] on html "Menu Boards Boards Boards All jobs Status Workforce Workforce My Workforce Recr…" at bounding box center [255, 131] width 510 height 262
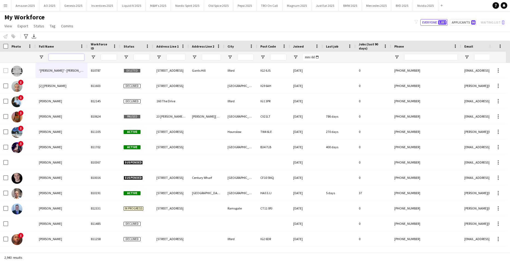
click at [62, 58] on input "Full Name Filter Input" at bounding box center [67, 57] width 36 height 7
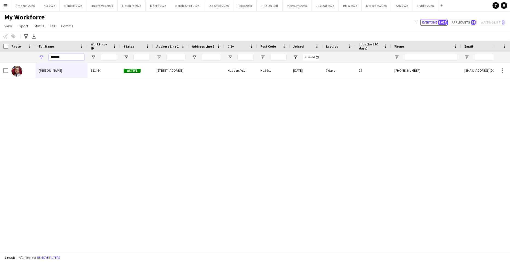
type input "*******"
drag, startPoint x: 86, startPoint y: 160, endPoint x: 84, endPoint y: 158, distance: 2.9
click at [86, 160] on div "TERRELL BROWN 811464 Active 10 Britannia Crescent Huddersfield Hd2 2st 20-05-20…" at bounding box center [246, 155] width 493 height 185
drag, startPoint x: 10, startPoint y: 57, endPoint x: -14, endPoint y: 71, distance: 27.6
click at [0, 71] on html "Menu Boards Boards Boards All jobs Status Workforce Workforce My Workforce Recr…" at bounding box center [255, 131] width 510 height 262
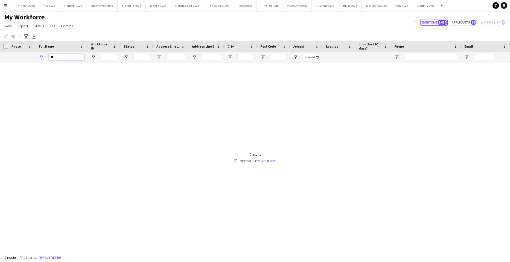
type input "*"
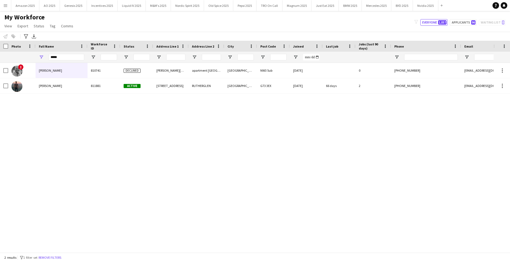
click at [131, 127] on div "! Nikos Norman 810741 Declined Prince Arthur Road apartment 16 Greenhill London…" at bounding box center [246, 155] width 493 height 185
drag, startPoint x: 61, startPoint y: 58, endPoint x: -14, endPoint y: 65, distance: 75.2
click at [0, 65] on html "Menu Boards Boards Boards All jobs Status Workforce Workforce My Workforce Recr…" at bounding box center [255, 131] width 510 height 262
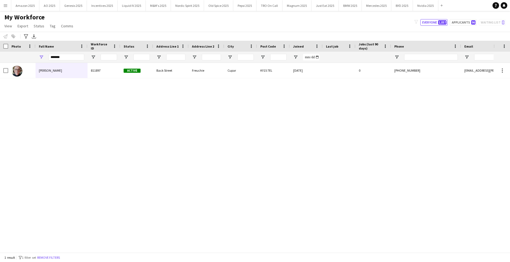
click at [145, 148] on div "Alasdair McCrone 811897 Active Back Street Freuchie Cupar KY15 7EL 09-09-2024 0…" at bounding box center [246, 155] width 493 height 185
drag, startPoint x: 64, startPoint y: 59, endPoint x: -14, endPoint y: 72, distance: 78.8
click at [0, 72] on html "Menu Boards Boards Boards All jobs Status Workforce Workforce My Workforce Recr…" at bounding box center [255, 131] width 510 height 262
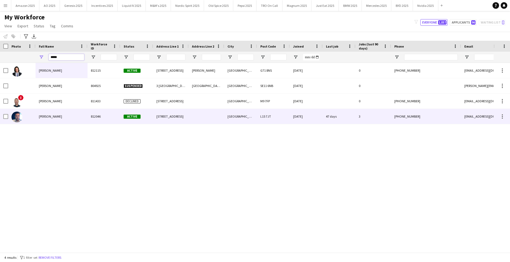
type input "*****"
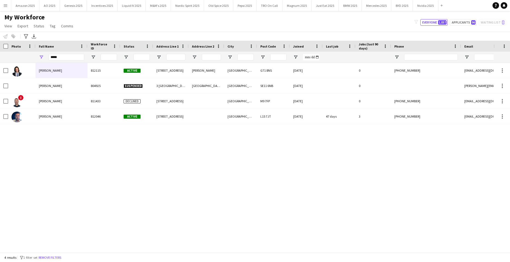
click at [96, 143] on div "Reece Codona 812115 Active 14 Langside Court Bothwell Glasgow G71 8NS 17-12-202…" at bounding box center [246, 155] width 493 height 185
drag, startPoint x: 63, startPoint y: 59, endPoint x: -14, endPoint y: 84, distance: 80.6
click at [0, 84] on html "Menu Boards Boards Boards All jobs Status Workforce Workforce My Workforce Recr…" at bounding box center [255, 131] width 510 height 262
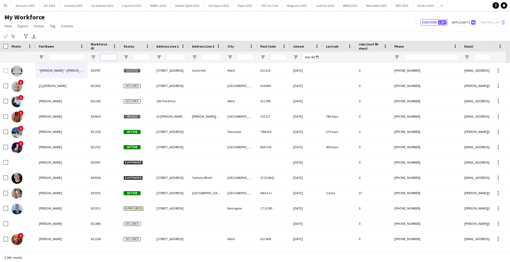
click at [109, 56] on input "Workforce ID Filter Input" at bounding box center [109, 57] width 16 height 7
click at [67, 58] on input "Full Name Filter Input" at bounding box center [67, 57] width 36 height 7
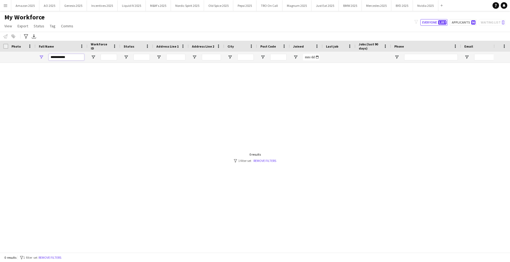
drag, startPoint x: 69, startPoint y: 57, endPoint x: 11, endPoint y: 60, distance: 57.5
click at [11, 59] on div "**********" at bounding box center [357, 57] width 715 height 11
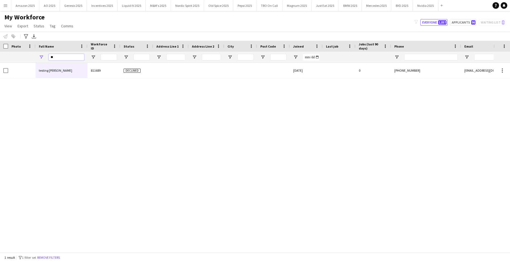
type input "*"
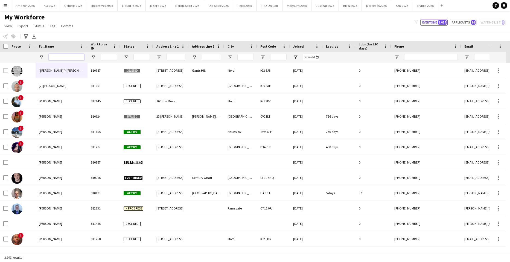
click at [58, 58] on input "Full Name Filter Input" at bounding box center [67, 57] width 36 height 7
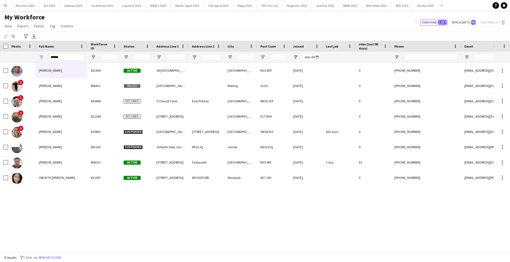
click at [119, 226] on div "Ben Wright 812454 Active 38 Caminada House Manchester M15 4DY 14-07-2025 0 +447…" at bounding box center [246, 155] width 493 height 185
drag, startPoint x: 66, startPoint y: 57, endPoint x: -14, endPoint y: 73, distance: 81.2
click at [0, 73] on html "Menu Boards Boards Boards All jobs Status Workforce Workforce My Workforce Recr…" at bounding box center [255, 131] width 510 height 262
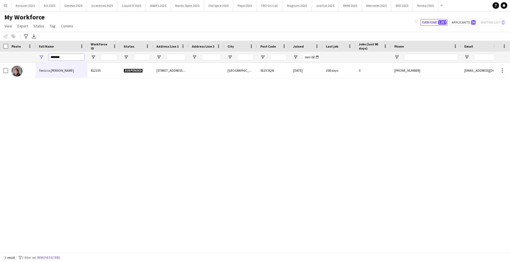
type input "*******"
drag, startPoint x: 77, startPoint y: 56, endPoint x: -14, endPoint y: 56, distance: 90.7
click at [0, 56] on html "Menu Boards Boards Boards All jobs Status Workforce Workforce My Workforce Recr…" at bounding box center [255, 131] width 510 height 262
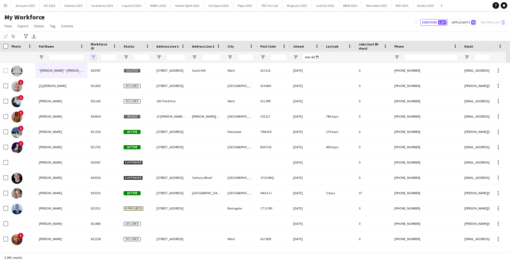
click at [95, 58] on span "Open Filter Menu" at bounding box center [93, 57] width 5 height 5
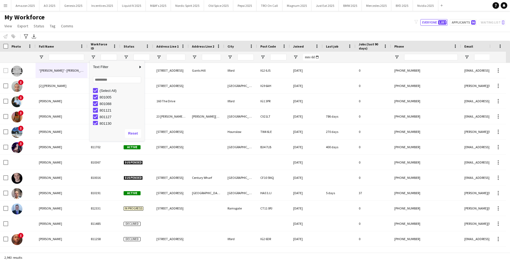
click at [141, 14] on div "My Workforce View Views Default view Compliance Log New view Update view Delete…" at bounding box center [255, 22] width 510 height 19
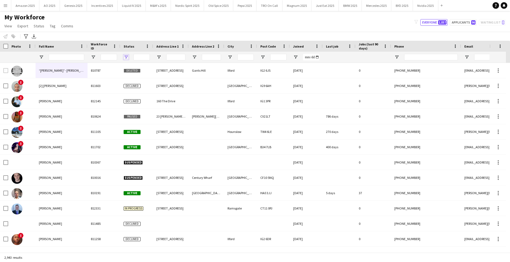
click at [124, 57] on span "Open Filter Menu" at bounding box center [126, 57] width 5 height 5
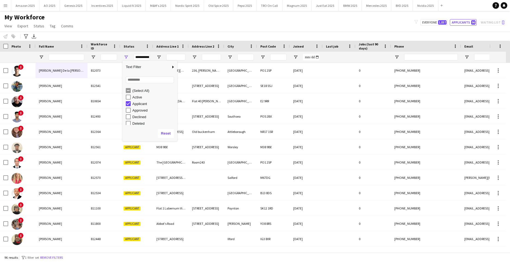
click at [135, 23] on div "My Workforce View Views Default view Compliance Log New view Update view Delete…" at bounding box center [255, 22] width 510 height 19
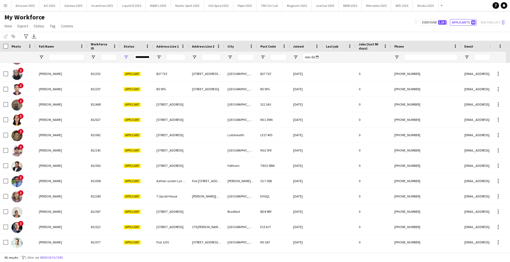
scroll to position [1284, 0]
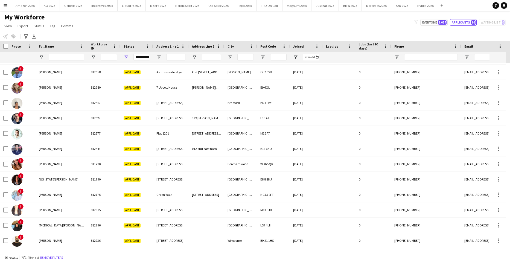
click at [305, 46] on div "Joined" at bounding box center [303, 46] width 20 height 8
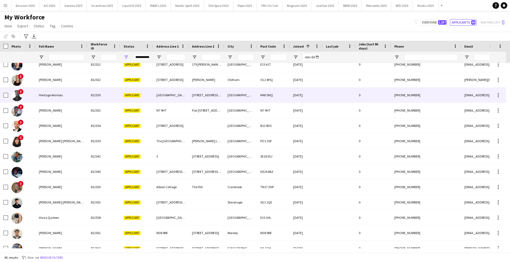
scroll to position [0, 0]
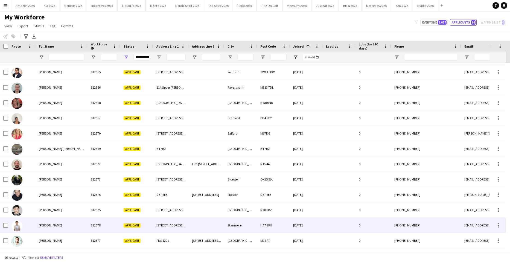
click at [62, 226] on span "Kamal Mcentee Amziane" at bounding box center [50, 225] width 23 height 4
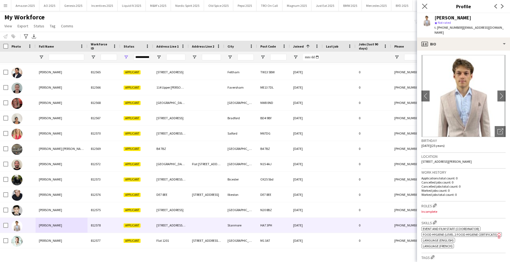
click at [421, 7] on app-icon "Close pop-in" at bounding box center [425, 6] width 8 height 8
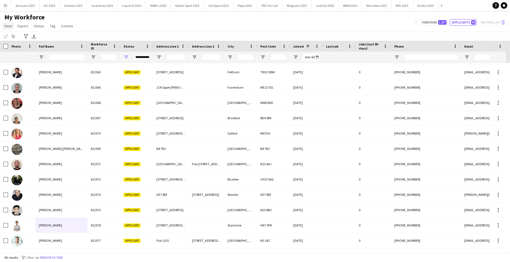
click at [9, 28] on span "View" at bounding box center [8, 25] width 8 height 5
click at [14, 66] on span "Customise filters" at bounding box center [21, 65] width 28 height 5
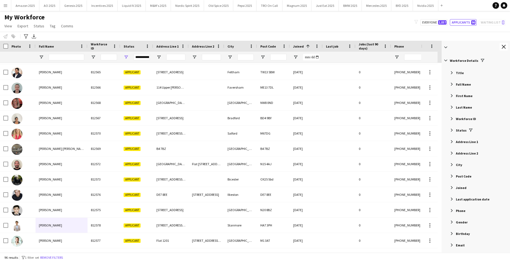
click at [450, 186] on span "Filter List 89 Filters" at bounding box center [451, 187] width 5 height 5
drag, startPoint x: 503, startPoint y: 45, endPoint x: 195, endPoint y: 37, distance: 307.8
click at [503, 45] on app-icon "Close tool panel" at bounding box center [503, 47] width 4 height 4
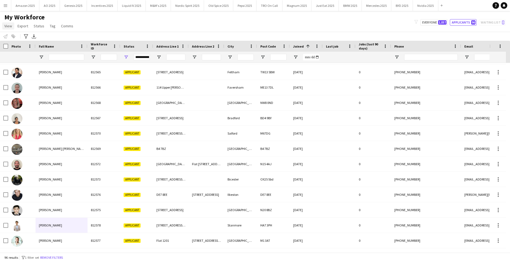
click at [9, 25] on span "View" at bounding box center [8, 25] width 8 height 5
click at [20, 56] on span "Customise view" at bounding box center [20, 53] width 26 height 5
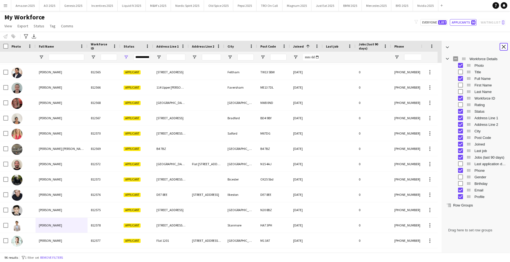
click at [503, 46] on app-icon "Close tool panel" at bounding box center [503, 47] width 4 height 4
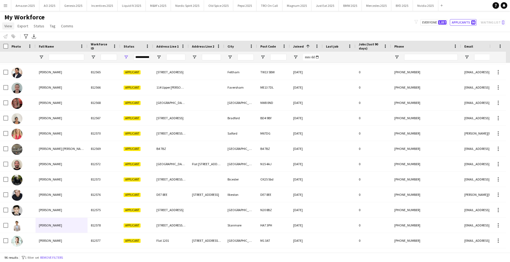
click at [11, 25] on span "View" at bounding box center [8, 25] width 8 height 5
click at [24, 65] on span "Customise filters" at bounding box center [21, 65] width 28 height 5
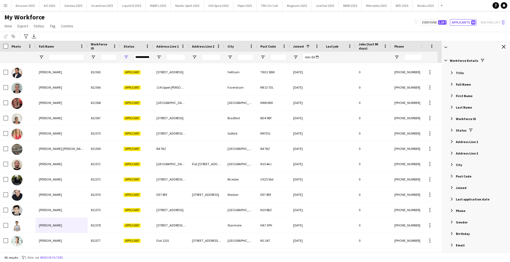
click at [449, 189] on span "Filter List 89 Filters" at bounding box center [451, 187] width 5 height 5
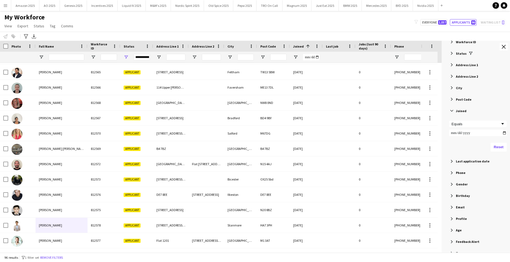
scroll to position [82, 0]
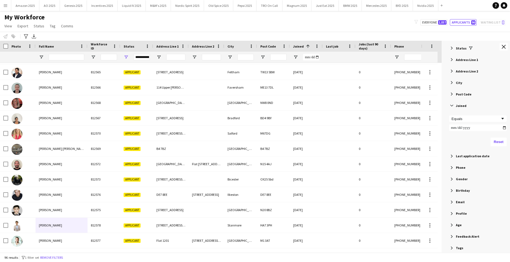
click at [451, 156] on span "Filter List 89 Filters" at bounding box center [451, 156] width 5 height 5
click at [506, 46] on button "Close tool panel" at bounding box center [503, 47] width 8 height 8
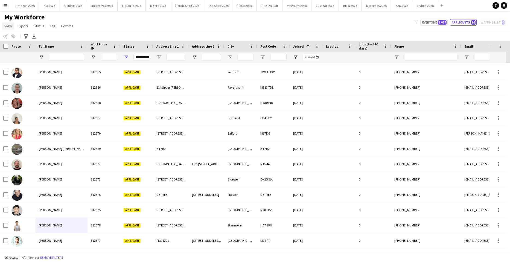
click at [12, 27] on span "View" at bounding box center [8, 25] width 8 height 5
click at [13, 56] on span "Customise view" at bounding box center [20, 53] width 26 height 5
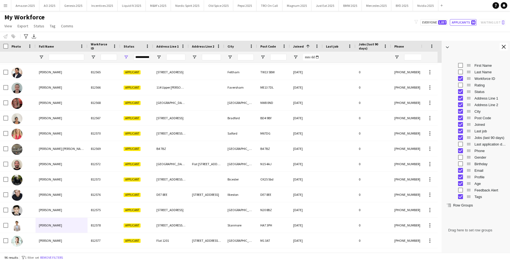
scroll to position [27, 0]
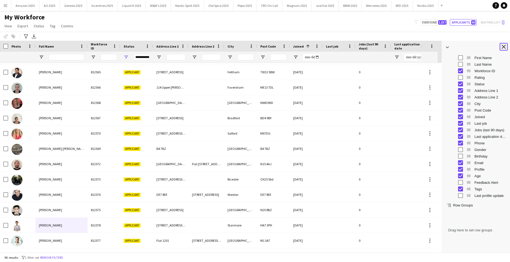
click at [505, 49] on button "Close tool panel" at bounding box center [503, 47] width 8 height 8
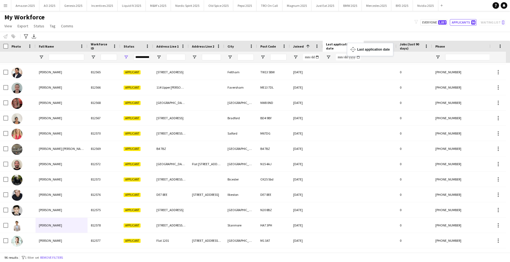
drag, startPoint x: 404, startPoint y: 43, endPoint x: 349, endPoint y: 46, distance: 54.2
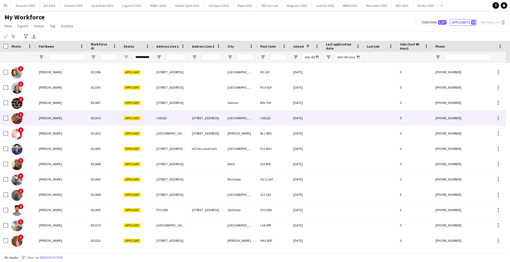
scroll to position [712, 0]
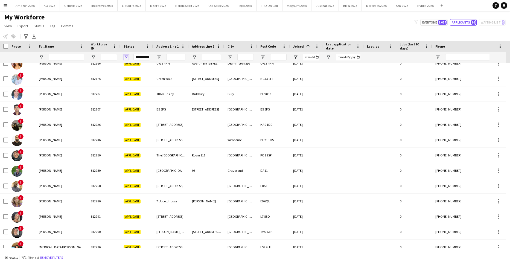
click at [126, 57] on span "Open Filter Menu" at bounding box center [126, 57] width 5 height 5
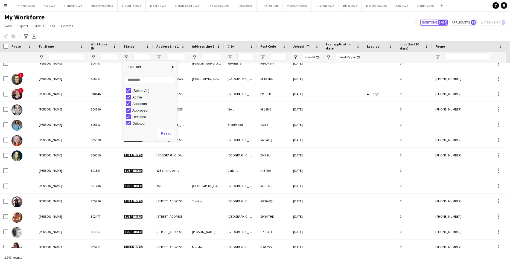
click at [183, 23] on div "My Workforce View Views Default view Compliance Log New view Update view Delete…" at bounding box center [255, 22] width 510 height 19
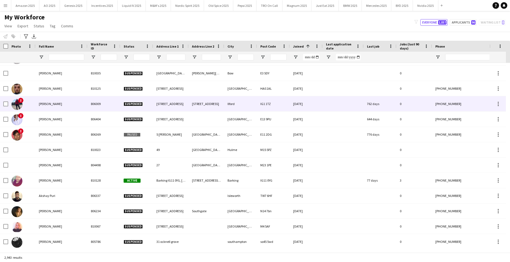
scroll to position [491, 0]
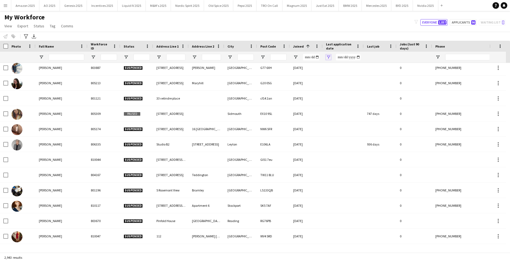
click at [328, 57] on span "Open Filter Menu" at bounding box center [328, 57] width 5 height 5
click at [346, 46] on span "Last application date" at bounding box center [340, 46] width 28 height 8
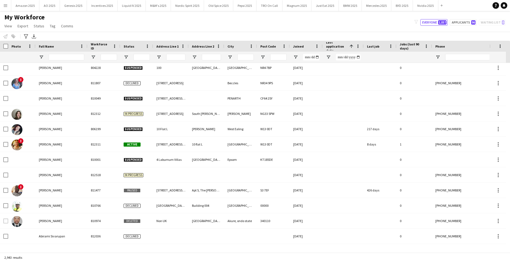
click at [345, 45] on span "Last application date" at bounding box center [336, 46] width 21 height 12
click at [301, 47] on span "Joined" at bounding box center [298, 46] width 11 height 4
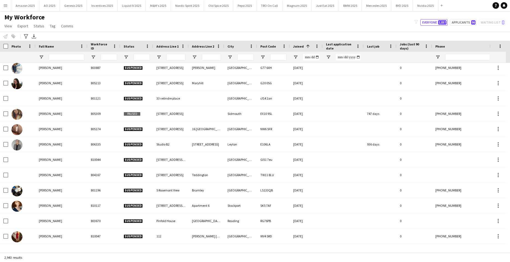
click at [305, 43] on div "Joined 1" at bounding box center [303, 46] width 20 height 8
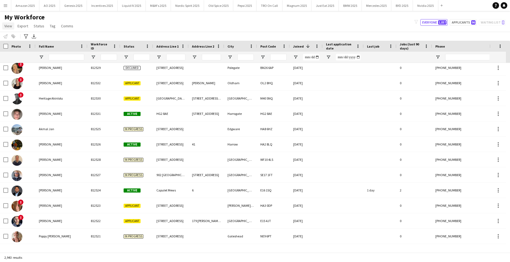
click at [5, 26] on span "View" at bounding box center [8, 25] width 8 height 5
click at [15, 65] on span "Customise filters" at bounding box center [21, 65] width 28 height 5
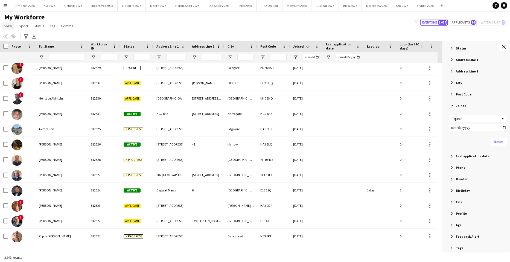
click at [11, 26] on span "View" at bounding box center [8, 25] width 8 height 5
click at [16, 54] on span "Customise view" at bounding box center [20, 53] width 26 height 5
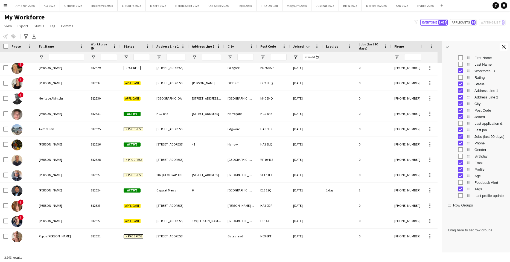
click at [328, 25] on div "My Workforce View Views Default view Compliance Log New view Update view Delete…" at bounding box center [255, 22] width 510 height 19
click at [506, 49] on button "Close tool panel" at bounding box center [503, 47] width 8 height 8
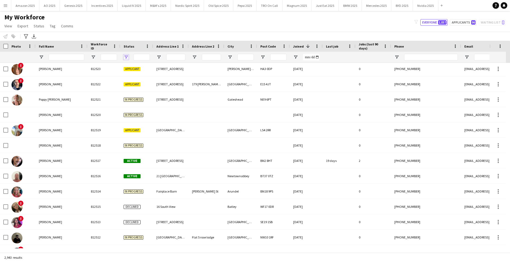
click at [126, 57] on span "Open Filter Menu" at bounding box center [126, 57] width 5 height 5
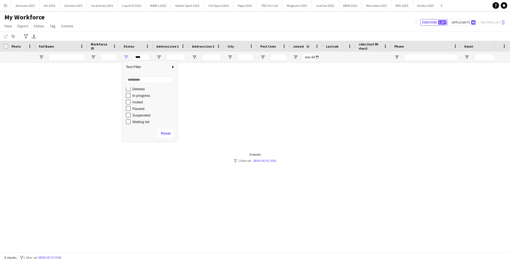
click at [132, 96] on div "In progress" at bounding box center [151, 95] width 51 height 7
type input "**********"
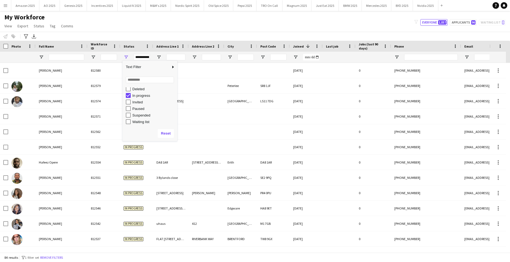
click at [222, 29] on div "My Workforce View Views Default view Compliance Log New view Update view Delete…" at bounding box center [255, 22] width 510 height 19
click at [301, 48] on div "Joined 1" at bounding box center [303, 46] width 20 height 8
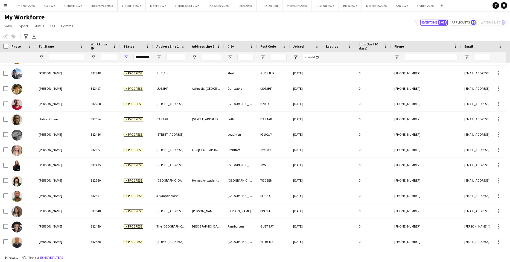
click at [307, 46] on div "Joined" at bounding box center [303, 46] width 20 height 8
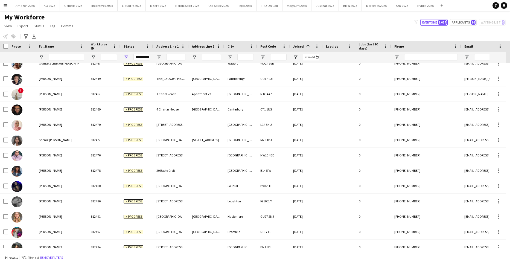
click at [299, 43] on div "Joined 1" at bounding box center [303, 46] width 20 height 8
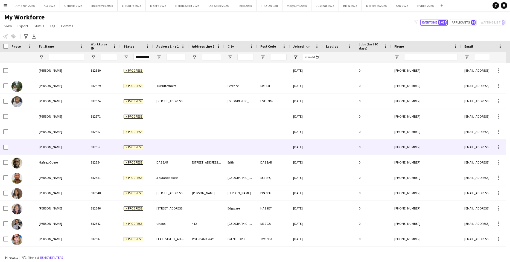
click at [55, 145] on span "Donna Banya" at bounding box center [50, 147] width 23 height 4
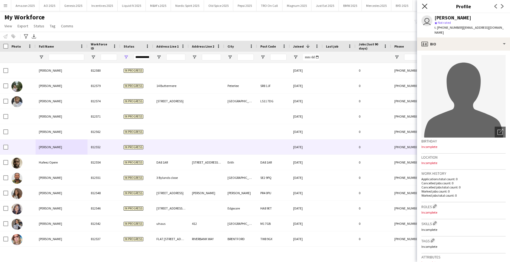
click at [424, 7] on icon at bounding box center [424, 6] width 5 height 5
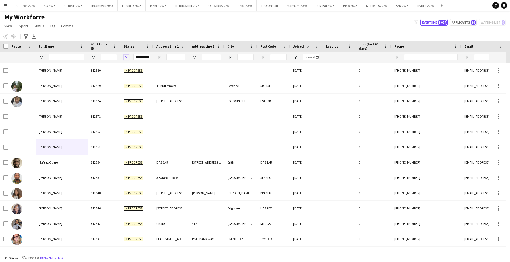
click at [127, 57] on span "Open Filter Menu" at bounding box center [126, 57] width 5 height 5
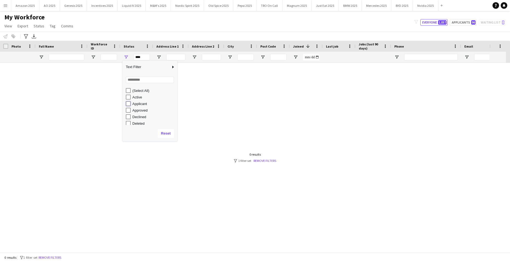
type input "**********"
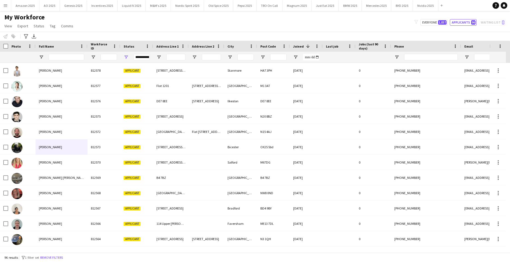
click at [239, 23] on div "My Workforce View Views Default view Compliance Log New view Update view Delete…" at bounding box center [255, 22] width 510 height 19
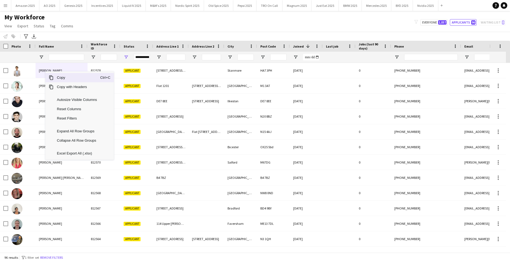
click at [63, 77] on span "Copy" at bounding box center [77, 77] width 46 height 9
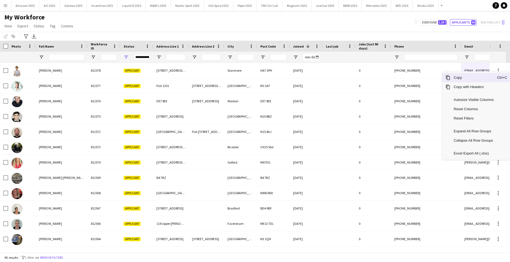
click at [470, 77] on span "Copy" at bounding box center [473, 77] width 46 height 9
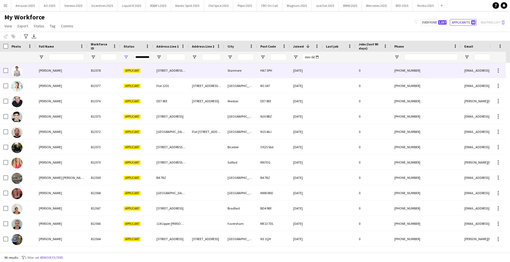
click at [406, 68] on div "+447356241441" at bounding box center [426, 70] width 70 height 15
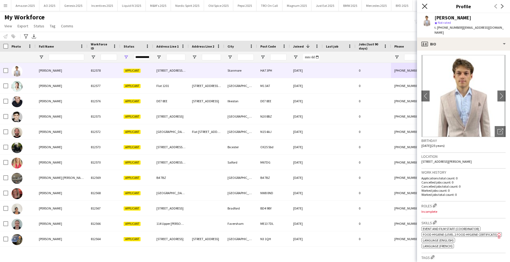
click at [422, 7] on icon "Close pop-in" at bounding box center [424, 6] width 5 height 5
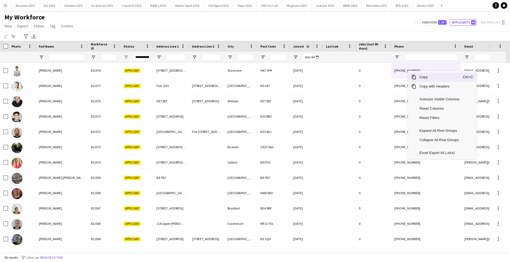
click at [416, 76] on span "Copy" at bounding box center [439, 76] width 46 height 9
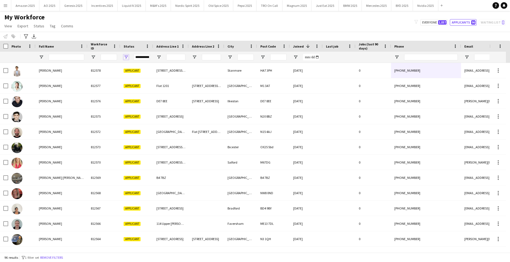
click at [127, 58] on span "Open Filter Menu" at bounding box center [126, 57] width 5 height 5
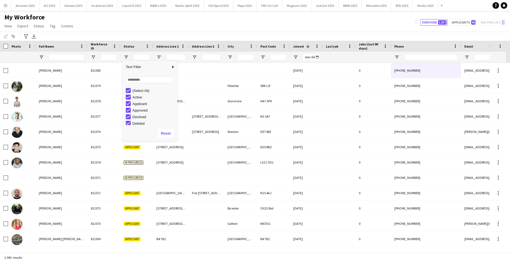
click at [258, 24] on div "My Workforce View Views Default view Compliance Log New view Update view Delete…" at bounding box center [255, 22] width 510 height 19
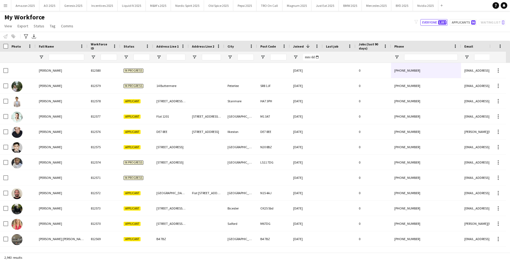
click at [60, 55] on div at bounding box center [67, 57] width 36 height 11
click at [60, 59] on input "Full Name Filter Input" at bounding box center [67, 57] width 36 height 7
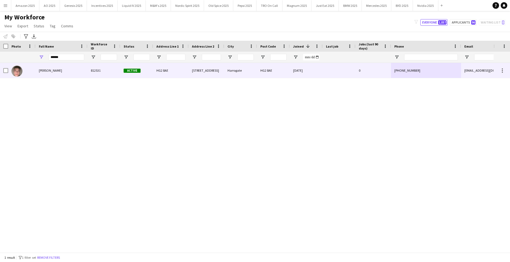
click at [42, 68] on span "Louis Verity" at bounding box center [50, 70] width 23 height 4
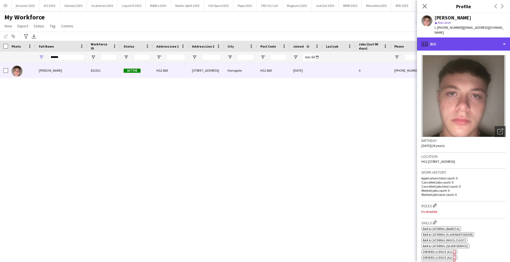
click at [456, 42] on div "profile Bio" at bounding box center [463, 43] width 93 height 13
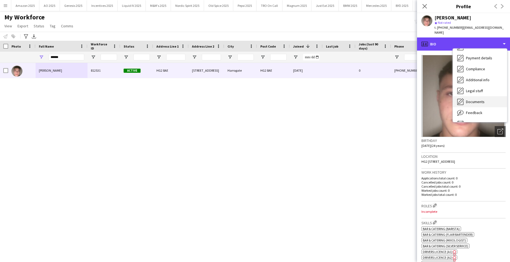
scroll to position [73, 0]
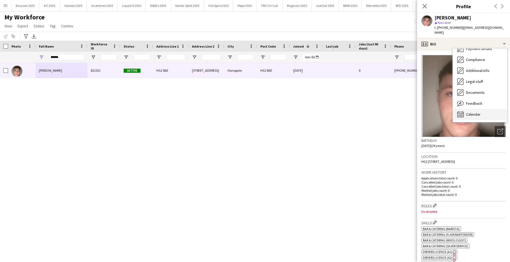
click at [477, 112] on span "Calendar" at bounding box center [473, 114] width 14 height 5
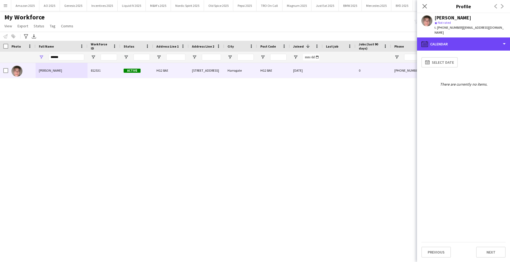
drag, startPoint x: 447, startPoint y: 37, endPoint x: 466, endPoint y: 48, distance: 21.8
click at [448, 37] on div "calendar-full Calendar" at bounding box center [463, 43] width 93 height 13
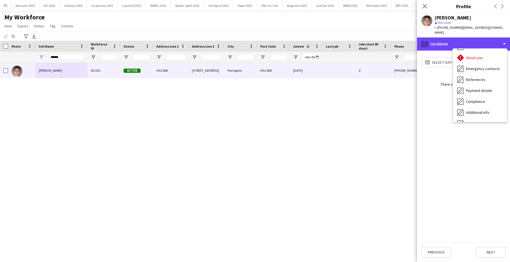
scroll to position [0, 0]
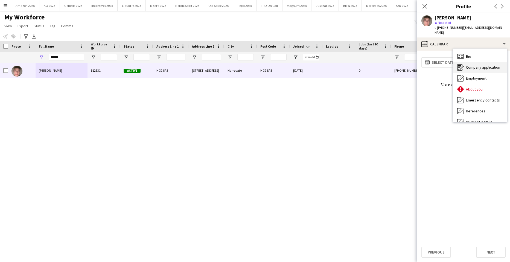
click at [481, 62] on div "Company application Company application" at bounding box center [480, 67] width 54 height 11
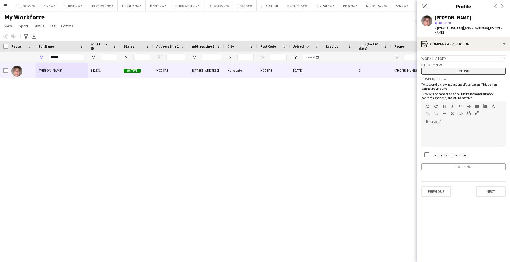
click at [465, 67] on button "Pause" at bounding box center [463, 70] width 84 height 7
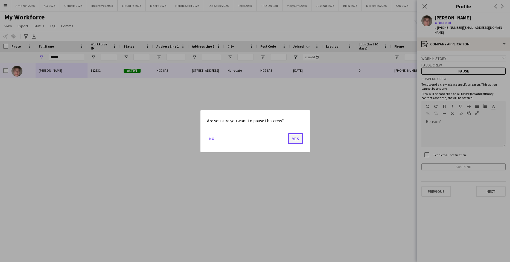
click at [298, 140] on button "Yes" at bounding box center [295, 138] width 15 height 11
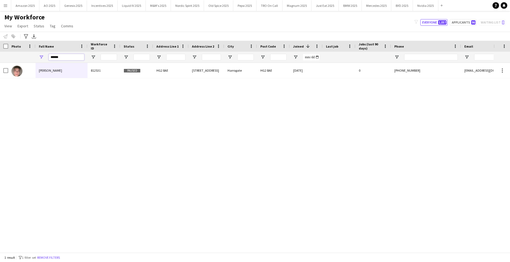
drag, startPoint x: 68, startPoint y: 59, endPoint x: -14, endPoint y: 80, distance: 84.8
click at [0, 80] on html "Menu Boards Boards Boards All jobs Status Workforce Workforce My Workforce Recr…" at bounding box center [255, 131] width 510 height 262
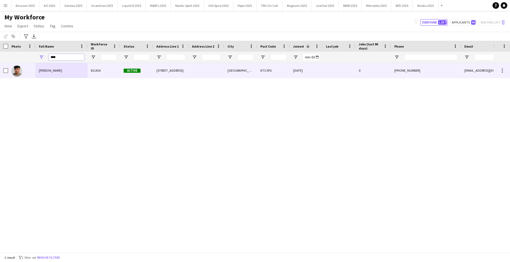
type input "****"
click at [52, 64] on div "Geovan Bayya" at bounding box center [62, 70] width 52 height 15
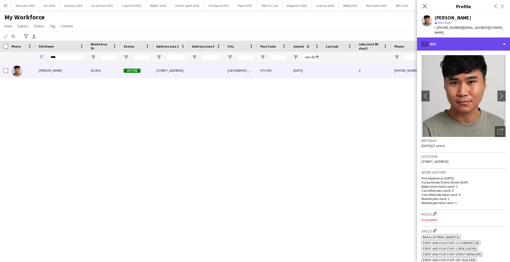
click at [477, 40] on div "profile Bio" at bounding box center [463, 43] width 93 height 13
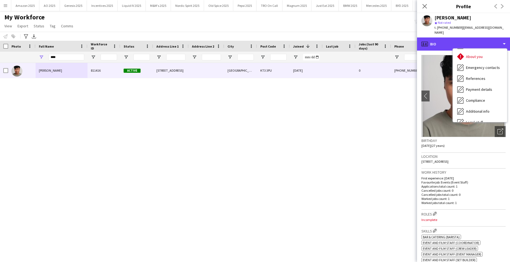
scroll to position [73, 0]
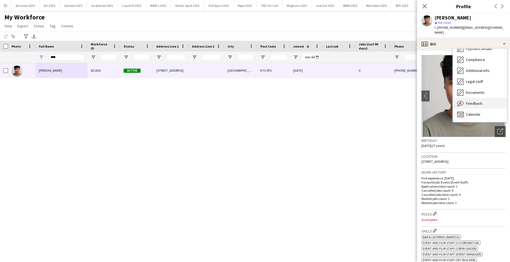
click at [483, 98] on div "Feedback Feedback" at bounding box center [480, 103] width 54 height 11
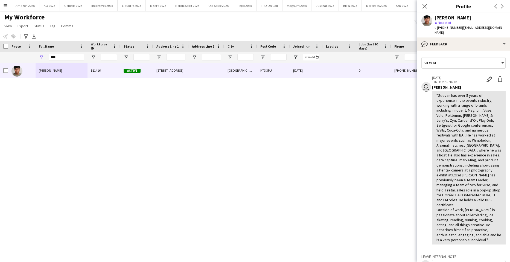
click at [482, 31] on div "Geovan Bayya star Not rated t. +447534453312 | geovanjosephb@yahoo.com" at bounding box center [463, 25] width 93 height 24
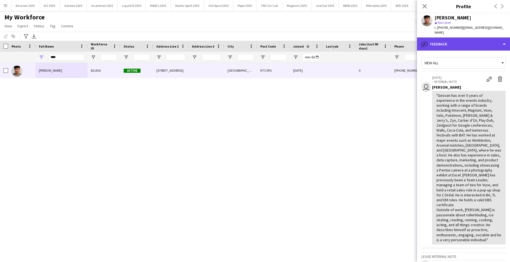
click at [483, 37] on div "bubble-pencil Feedback" at bounding box center [463, 43] width 93 height 13
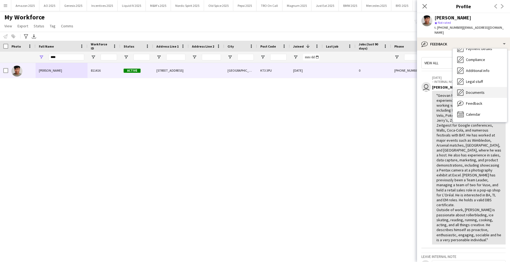
click at [477, 90] on span "Documents" at bounding box center [475, 92] width 19 height 5
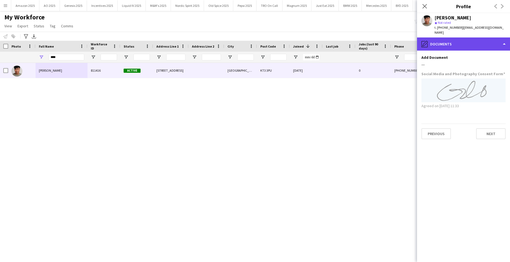
click at [466, 41] on div "pencil4 Documents" at bounding box center [463, 43] width 93 height 13
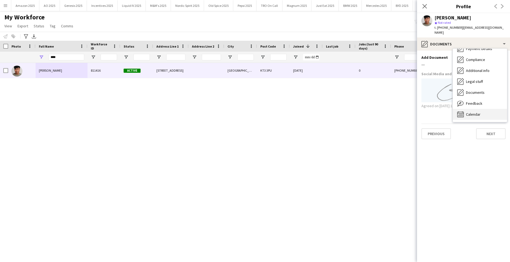
click at [477, 112] on span "Calendar" at bounding box center [473, 114] width 14 height 5
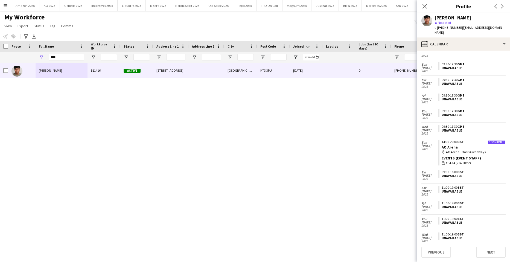
scroll to position [231, 0]
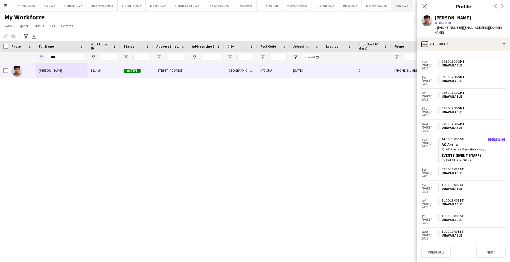
drag, startPoint x: 422, startPoint y: 4, endPoint x: 408, endPoint y: 9, distance: 15.0
click at [422, 4] on icon at bounding box center [424, 6] width 4 height 4
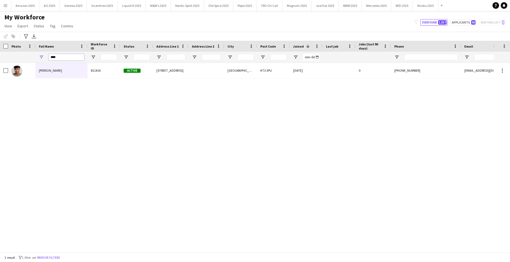
drag, startPoint x: 60, startPoint y: 58, endPoint x: -14, endPoint y: 68, distance: 75.0
click at [0, 68] on html "Menu Boards Boards Boards All jobs Status Workforce Workforce My Workforce Recr…" at bounding box center [255, 131] width 510 height 262
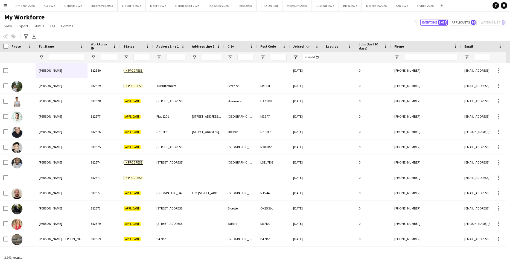
click at [7, 6] on app-icon "Menu" at bounding box center [5, 5] width 4 height 4
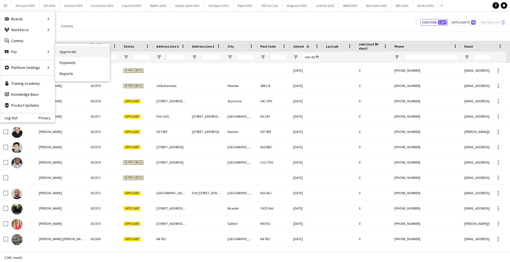
click at [62, 51] on link "Approvals" at bounding box center [82, 51] width 55 height 11
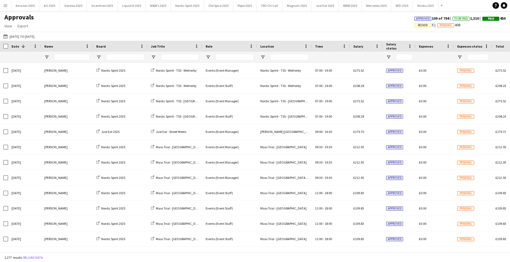
click at [418, 27] on span "Review" at bounding box center [423, 25] width 10 height 4
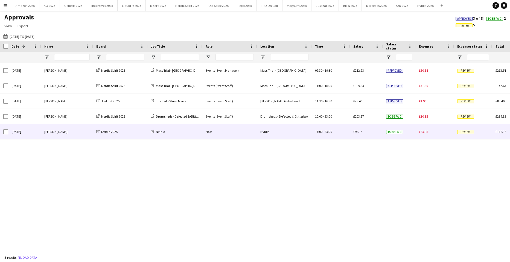
click at [464, 131] on span "Review" at bounding box center [465, 132] width 17 height 4
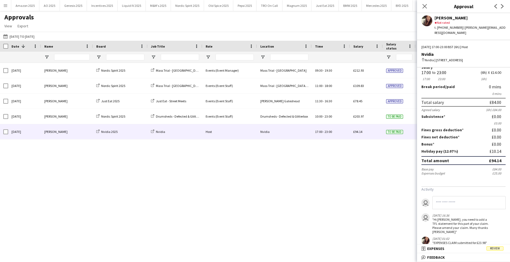
scroll to position [27, 0]
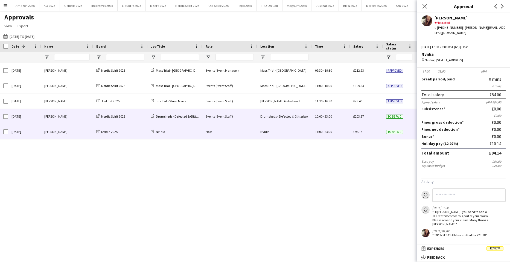
click at [402, 118] on span "To be paid" at bounding box center [394, 116] width 17 height 4
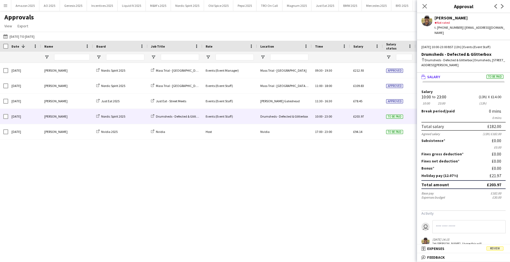
click at [494, 247] on span "Review" at bounding box center [494, 248] width 17 height 4
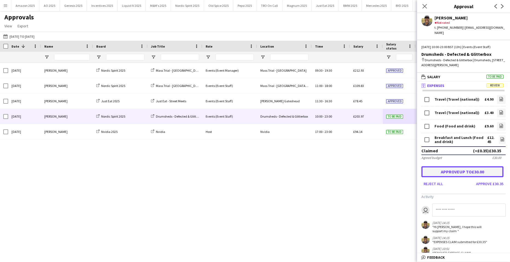
click at [468, 169] on button "Approve up to £30.00" at bounding box center [462, 171] width 82 height 11
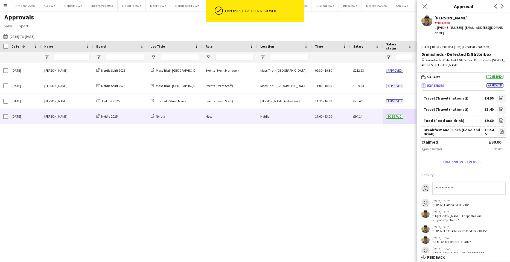
click at [354, 110] on div "£94.14" at bounding box center [366, 116] width 33 height 15
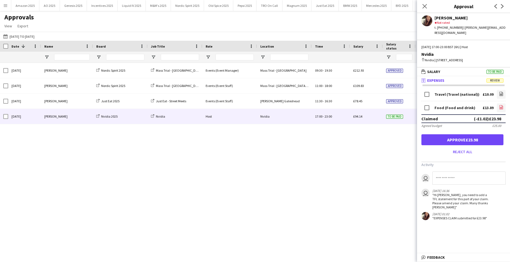
click at [501, 108] on icon at bounding box center [501, 108] width 2 height 2
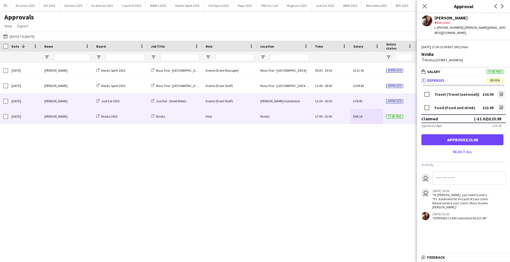
click at [404, 100] on div "Approved" at bounding box center [399, 100] width 33 height 15
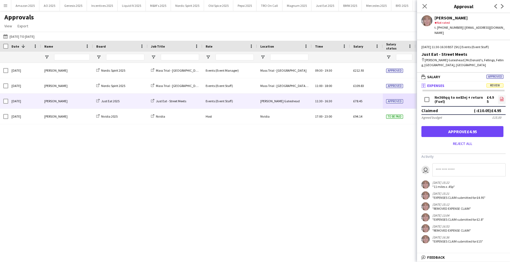
click at [503, 97] on icon "file-image" at bounding box center [501, 99] width 4 height 4
click at [462, 129] on button "Approve £4.95" at bounding box center [462, 131] width 82 height 11
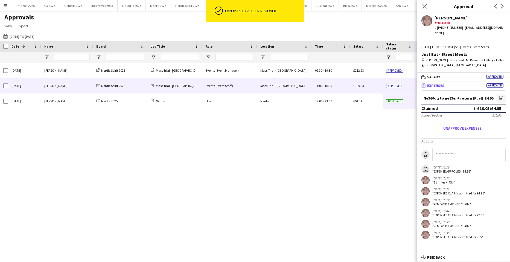
click at [197, 88] on div "Mass Trial - London OSM" at bounding box center [175, 85] width 55 height 15
click at [331, 87] on span "18:00" at bounding box center [327, 86] width 7 height 4
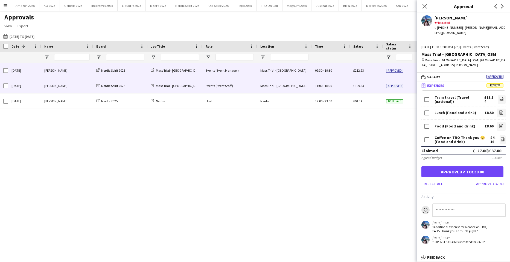
click at [326, 72] on span "19:30" at bounding box center [327, 70] width 7 height 4
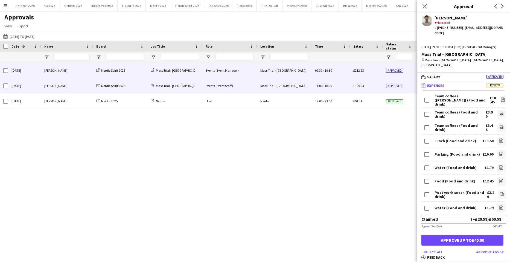
click at [362, 84] on span "£109.83" at bounding box center [358, 86] width 11 height 4
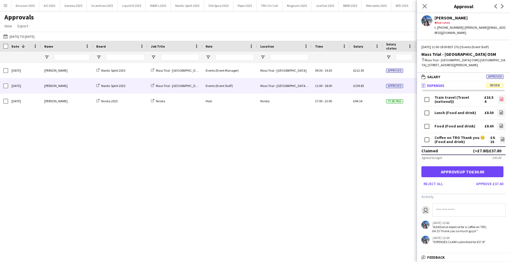
click at [502, 97] on icon "file-image" at bounding box center [501, 99] width 4 height 4
click at [501, 110] on icon at bounding box center [501, 112] width 4 height 4
click at [500, 125] on icon at bounding box center [501, 126] width 2 height 2
click at [503, 137] on icon "file-image" at bounding box center [502, 139] width 4 height 4
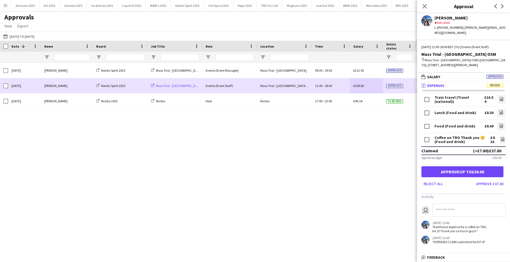
click at [166, 86] on span "Mass Trial - London OSM" at bounding box center [182, 86] width 53 height 4
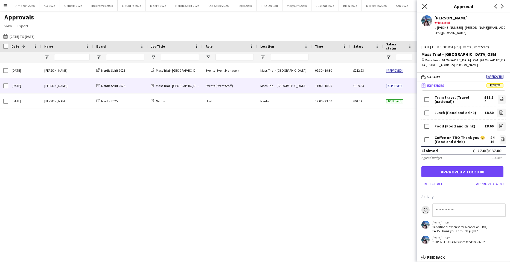
click at [423, 8] on icon at bounding box center [424, 6] width 5 height 5
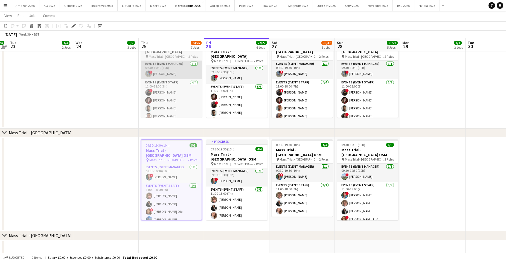
scroll to position [383, 0]
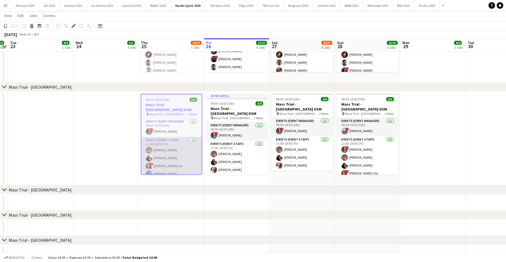
click at [167, 171] on app-card-role "Events (Event Staff) 4/4 11:00-18:00 (7h) Ryan Conroy ONOCHIE FRANKLYN MOKWENYE…" at bounding box center [171, 158] width 60 height 42
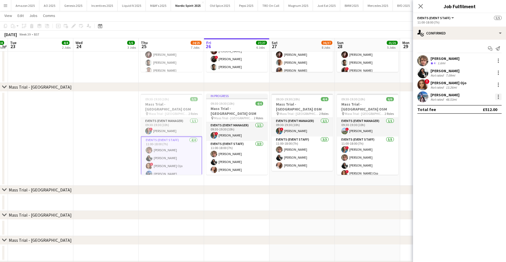
click at [498, 97] on div at bounding box center [498, 96] width 7 height 7
click at [481, 107] on span "Edit fee" at bounding box center [480, 106] width 34 height 5
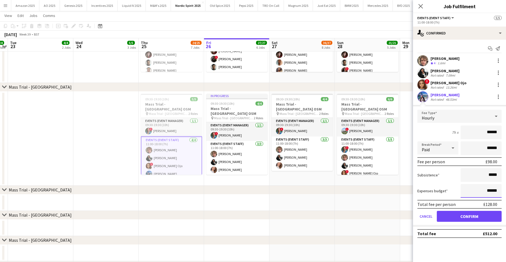
drag, startPoint x: 498, startPoint y: 191, endPoint x: 401, endPoint y: 193, distance: 96.5
click at [407, 193] on body "Menu Boards Boards Boards All jobs Status Workforce Workforce My Workforce Recr…" at bounding box center [253, 125] width 506 height 1017
type input "******"
click at [482, 216] on button "Confirm" at bounding box center [468, 216] width 65 height 11
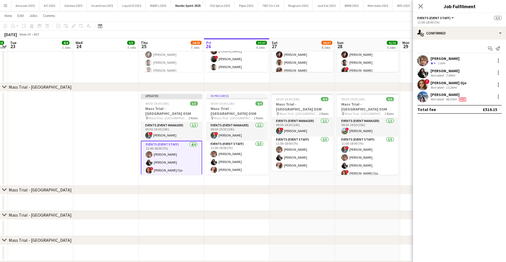
drag, startPoint x: 354, startPoint y: 185, endPoint x: 348, endPoint y: 175, distance: 11.6
click at [353, 186] on div "chevron-right Mass Trial - Birmingham" at bounding box center [253, 190] width 506 height 9
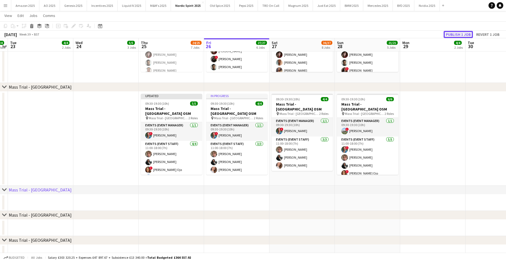
click at [449, 35] on button "Publish 1 job" at bounding box center [457, 34] width 29 height 7
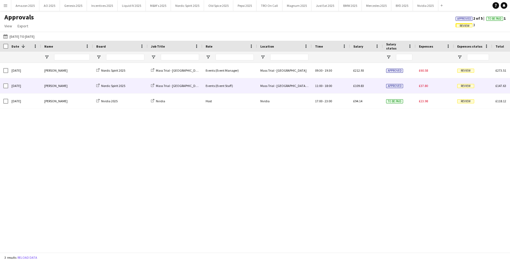
click at [471, 89] on div "Review" at bounding box center [473, 85] width 38 height 15
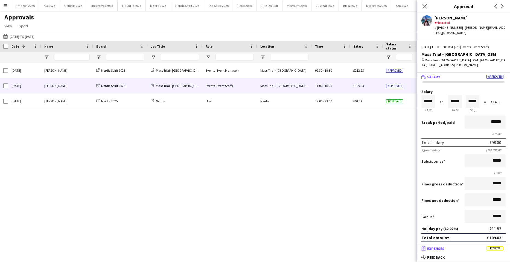
click at [494, 246] on span "Review" at bounding box center [494, 248] width 17 height 4
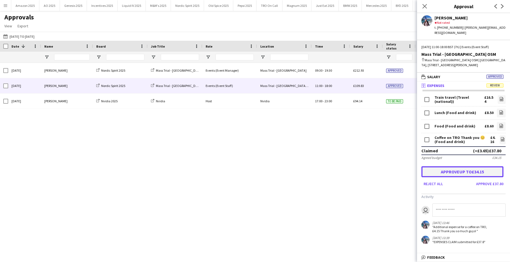
click at [468, 167] on button "Approve up to £34.15" at bounding box center [462, 171] width 82 height 11
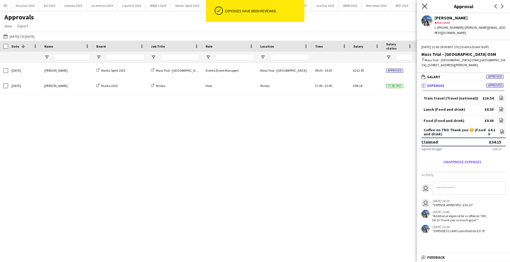
click at [423, 6] on icon "Close pop-in" at bounding box center [424, 6] width 5 height 5
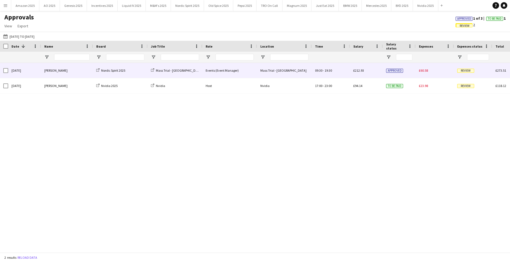
click at [455, 69] on div "Review" at bounding box center [473, 70] width 38 height 15
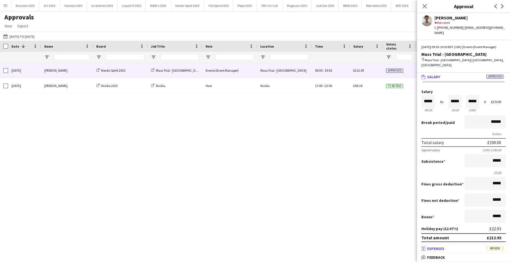
click at [497, 249] on span "Review" at bounding box center [494, 248] width 17 height 4
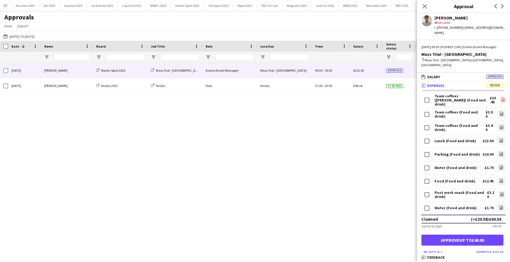
click at [501, 98] on icon at bounding box center [503, 100] width 4 height 4
click at [499, 111] on icon "file-image" at bounding box center [501, 113] width 4 height 4
click at [499, 125] on icon "file-image" at bounding box center [501, 127] width 4 height 4
click at [497, 137] on link "file-image" at bounding box center [501, 141] width 9 height 9
click at [500, 150] on link "file-image" at bounding box center [501, 154] width 9 height 9
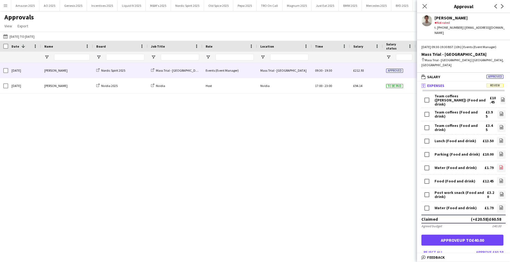
click at [497, 164] on link "file-image" at bounding box center [501, 167] width 9 height 9
click at [499, 178] on icon "file-image" at bounding box center [501, 180] width 4 height 4
click at [499, 192] on icon "file-image" at bounding box center [501, 194] width 4 height 4
click at [501, 199] on form "Team coffees (Jonno) (Food and drink) £10.45 file-image Team coffees (Food and …" at bounding box center [463, 175] width 93 height 162
click at [499, 205] on icon "file-image" at bounding box center [501, 207] width 4 height 4
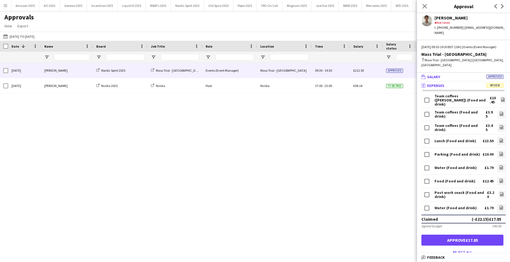
click at [488, 75] on span "Approved" at bounding box center [494, 77] width 17 height 4
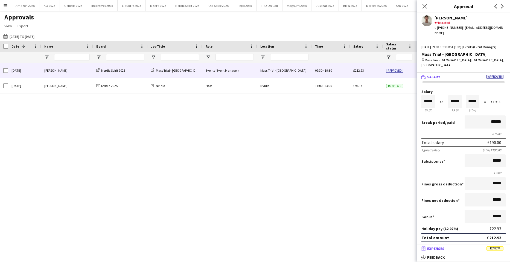
click at [494, 250] on span "Review" at bounding box center [494, 248] width 17 height 4
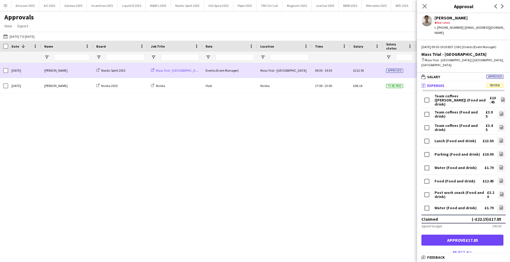
click at [172, 68] on span "Mass Trial - [GEOGRAPHIC_DATA]" at bounding box center [179, 70] width 46 height 4
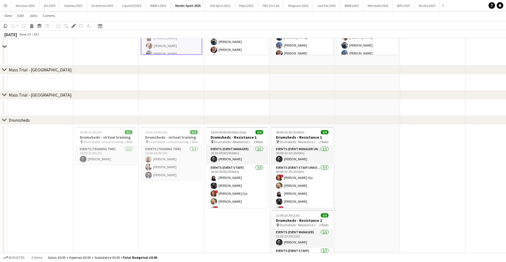
scroll to position [618, 0]
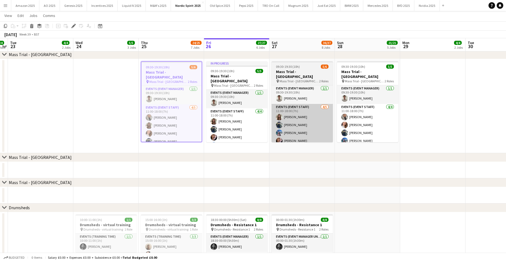
drag, startPoint x: 152, startPoint y: 99, endPoint x: 285, endPoint y: 126, distance: 135.3
click at [152, 99] on app-card-role "Events (Event Manager) [DATE] 09:30-19:30 (10h) [PERSON_NAME]" at bounding box center [171, 95] width 60 height 19
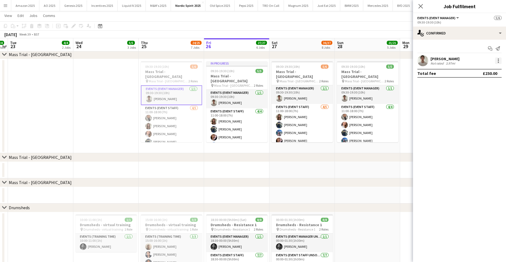
click at [498, 61] on div at bounding box center [498, 60] width 7 height 7
click at [488, 72] on span "Edit fee" at bounding box center [480, 70] width 34 height 5
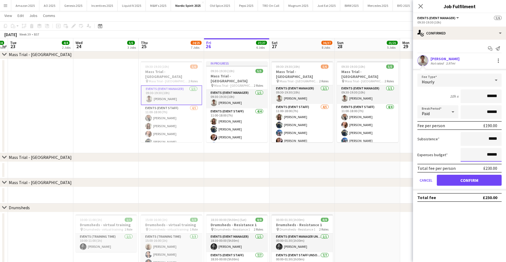
drag, startPoint x: 500, startPoint y: 156, endPoint x: 345, endPoint y: 176, distance: 156.5
type input "******"
click at [481, 180] on button "Confirm" at bounding box center [468, 180] width 65 height 11
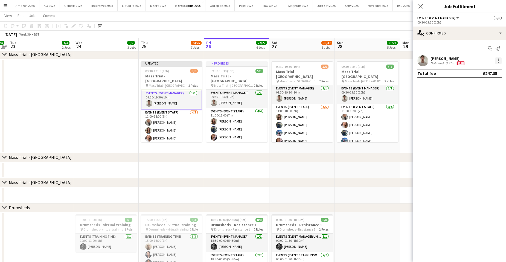
click at [498, 61] on div at bounding box center [497, 60] width 1 height 1
click at [484, 72] on span "Edit fee" at bounding box center [480, 70] width 34 height 5
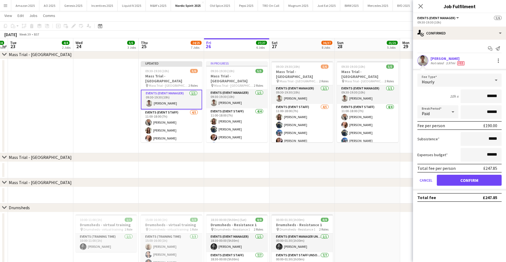
click at [380, 192] on app-date-cell at bounding box center [366, 195] width 65 height 16
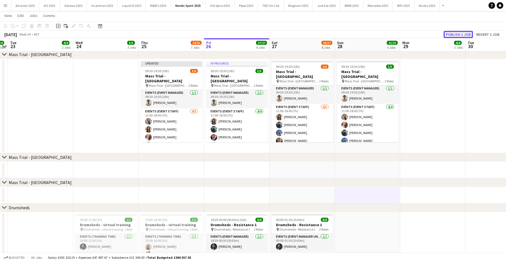
click at [448, 37] on button "Publish 1 job" at bounding box center [457, 34] width 29 height 7
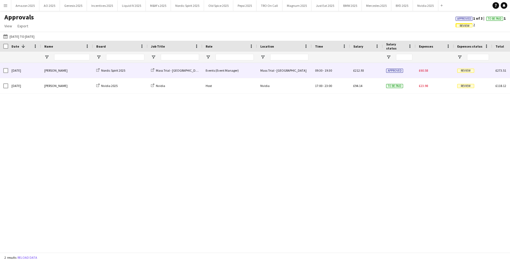
click at [69, 72] on div "[PERSON_NAME]" at bounding box center [67, 70] width 52 height 15
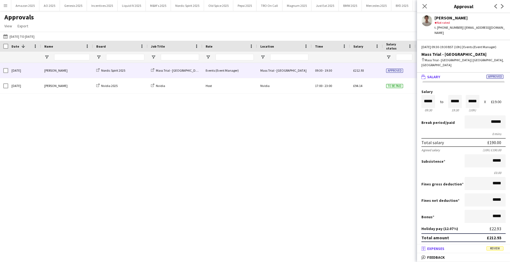
scroll to position [0, 0]
click at [503, 246] on mat-panel-title "receipt Expenses Review" at bounding box center [462, 248] width 91 height 5
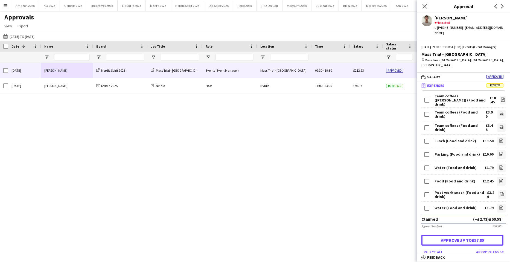
drag, startPoint x: 486, startPoint y: 233, endPoint x: 483, endPoint y: 223, distance: 10.7
click at [486, 234] on button "Approve up to £57.85" at bounding box center [462, 239] width 82 height 11
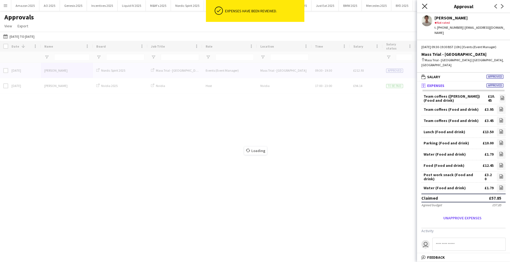
click at [425, 5] on icon at bounding box center [424, 6] width 5 height 5
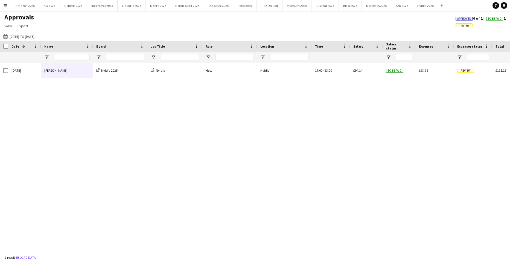
click at [463, 18] on span "Approved" at bounding box center [464, 19] width 14 height 4
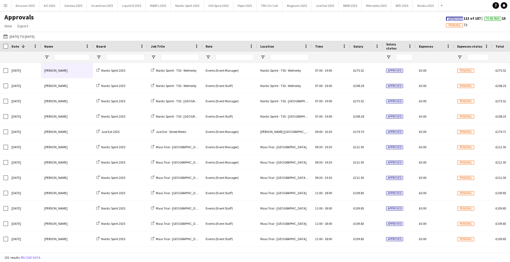
click at [446, 17] on span "Approved" at bounding box center [454, 19] width 17 height 4
click at [8, 5] on button "Menu" at bounding box center [5, 5] width 11 height 11
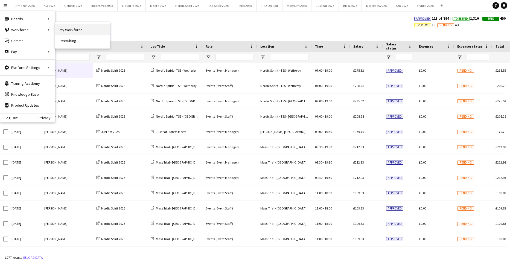
click at [67, 29] on link "My Workforce" at bounding box center [82, 29] width 55 height 11
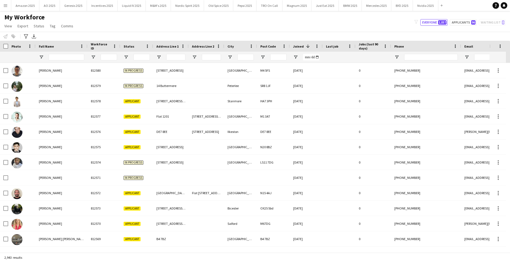
click at [65, 57] on input "Full Name Filter Input" at bounding box center [67, 57] width 36 height 7
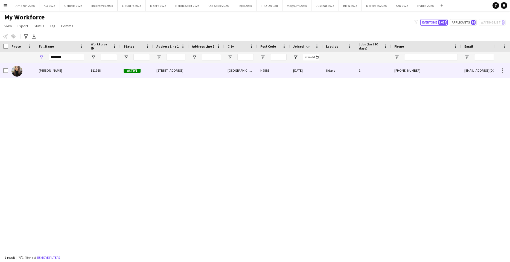
click at [56, 75] on div "Usha Bhogowoth" at bounding box center [62, 70] width 52 height 15
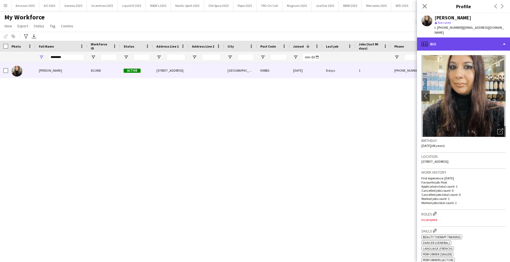
click at [489, 39] on div "profile Bio" at bounding box center [463, 43] width 93 height 13
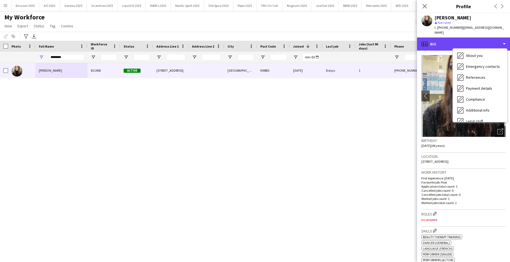
scroll to position [73, 0]
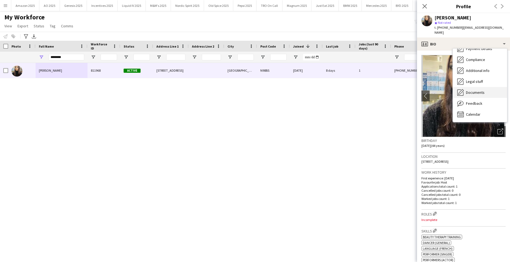
click at [478, 90] on span "Documents" at bounding box center [475, 92] width 19 height 5
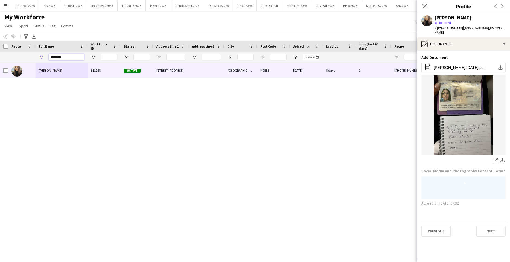
drag, startPoint x: 70, startPoint y: 56, endPoint x: -14, endPoint y: 66, distance: 84.2
click at [0, 66] on html "Menu Boards Boards Boards All jobs Status Workforce Workforce My Workforce Recr…" at bounding box center [255, 131] width 510 height 262
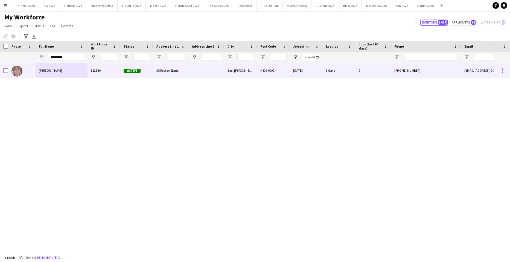
click at [42, 69] on span "Sue Clark" at bounding box center [50, 70] width 23 height 4
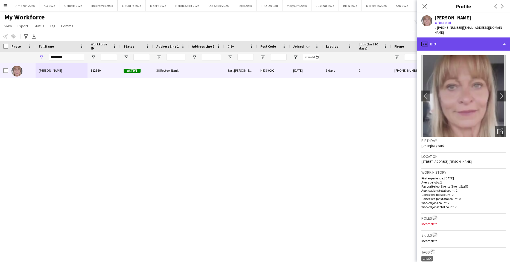
click at [481, 41] on div "profile Bio" at bounding box center [463, 43] width 93 height 13
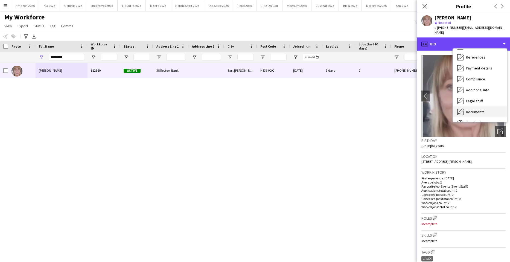
scroll to position [55, 0]
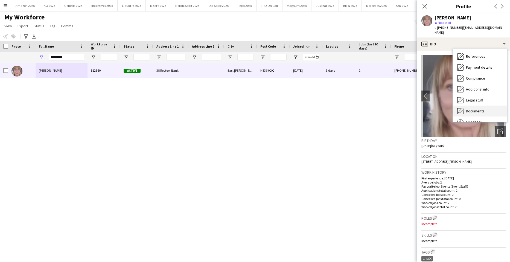
click at [483, 108] on span "Documents" at bounding box center [475, 110] width 19 height 5
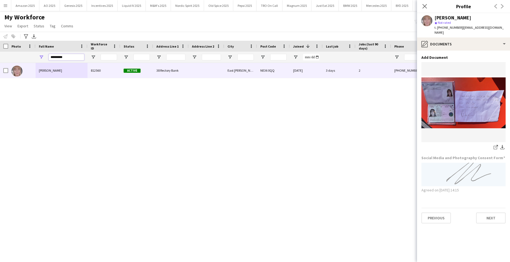
drag, startPoint x: 71, startPoint y: 55, endPoint x: -14, endPoint y: 61, distance: 85.2
click at [0, 61] on html "Menu Boards Boards Boards All jobs Status Workforce Workforce My Workforce Recr…" at bounding box center [255, 131] width 510 height 262
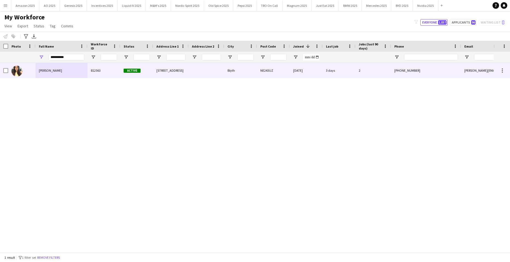
drag, startPoint x: 49, startPoint y: 69, endPoint x: 57, endPoint y: 67, distance: 8.2
click at [49, 69] on span "Kelly Patterson" at bounding box center [50, 70] width 23 height 4
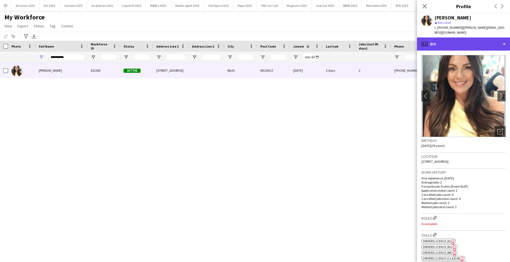
click at [471, 43] on div "profile Bio" at bounding box center [463, 43] width 93 height 13
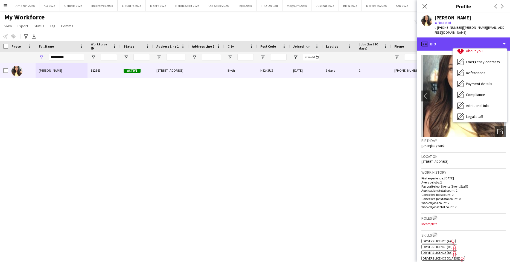
scroll to position [73, 0]
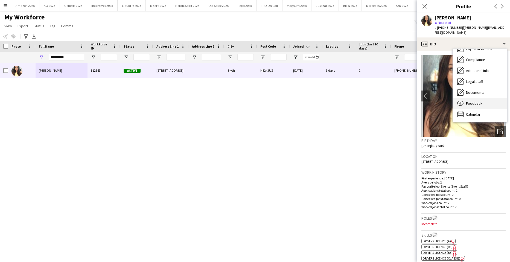
click at [483, 98] on div "Feedback Feedback" at bounding box center [480, 103] width 54 height 11
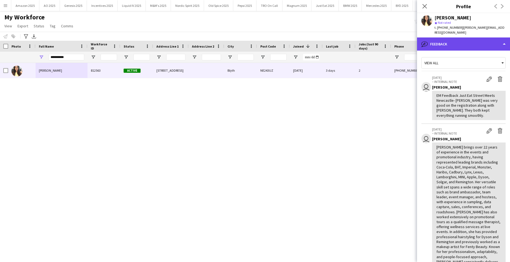
click at [474, 40] on div "bubble-pencil Feedback" at bounding box center [463, 43] width 93 height 13
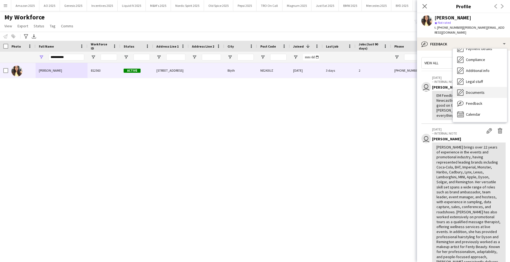
click at [478, 90] on span "Documents" at bounding box center [475, 92] width 19 height 5
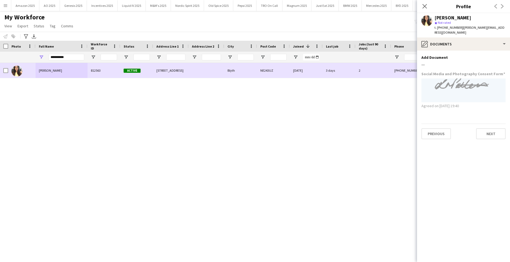
click at [57, 71] on span "Kelly Patterson" at bounding box center [50, 70] width 23 height 4
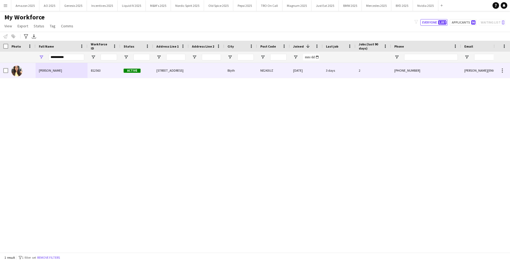
click at [43, 68] on span "Kelly Patterson" at bounding box center [50, 70] width 23 height 4
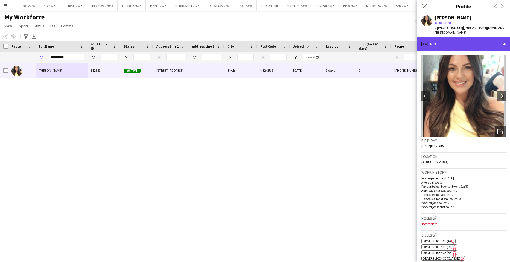
click at [482, 43] on div "profile Bio" at bounding box center [463, 43] width 93 height 13
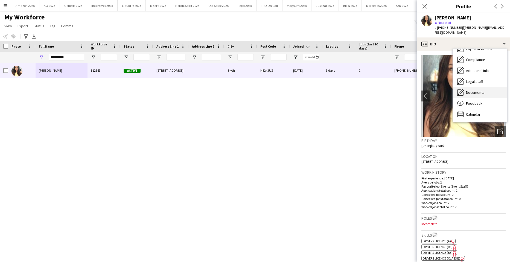
click at [478, 90] on span "Documents" at bounding box center [475, 92] width 19 height 5
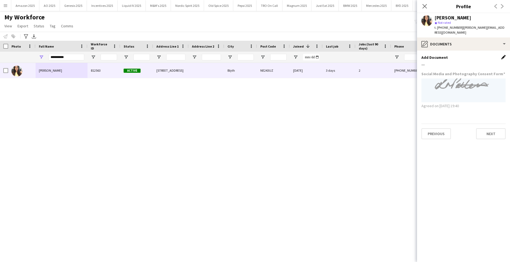
click at [503, 55] on app-icon "Edit this field" at bounding box center [503, 57] width 4 height 4
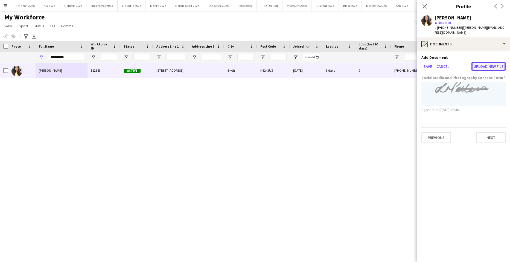
click at [489, 62] on button "Upload new file" at bounding box center [488, 66] width 34 height 9
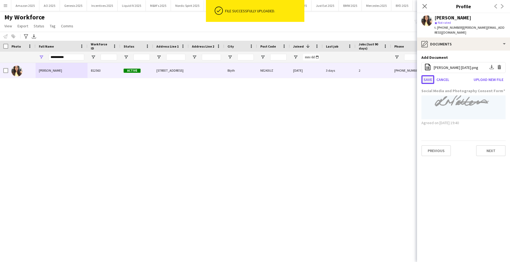
click at [424, 76] on button "Save" at bounding box center [427, 79] width 13 height 9
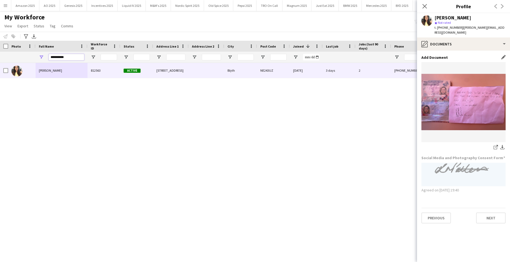
drag, startPoint x: 67, startPoint y: 59, endPoint x: -14, endPoint y: 88, distance: 86.1
click at [0, 88] on html "Menu Boards Boards Boards All jobs Status Workforce Workforce My Workforce Recr…" at bounding box center [255, 131] width 510 height 262
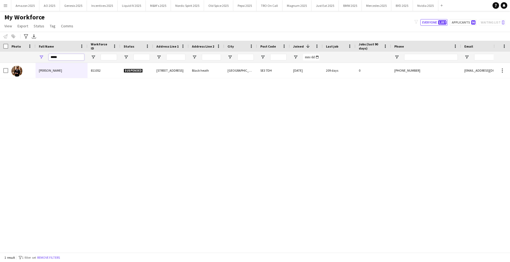
type input "*****"
drag, startPoint x: 49, startPoint y: 57, endPoint x: -14, endPoint y: 64, distance: 63.5
click at [0, 64] on html "Menu Boards Boards Boards All jobs Status Workforce Workforce My Workforce Recr…" at bounding box center [255, 131] width 510 height 262
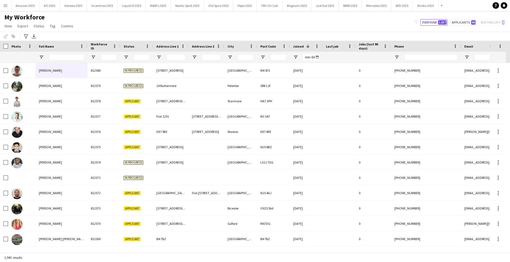
click at [6, 6] on app-icon "Menu" at bounding box center [5, 5] width 4 height 4
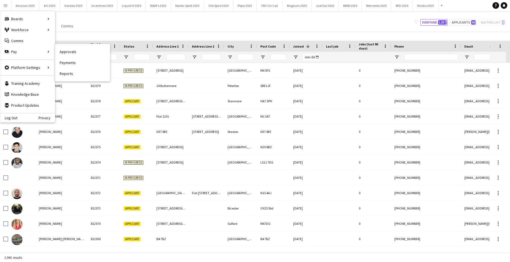
drag, startPoint x: 56, startPoint y: 52, endPoint x: 90, endPoint y: 53, distance: 33.6
click at [56, 52] on link "Approvals" at bounding box center [82, 51] width 55 height 11
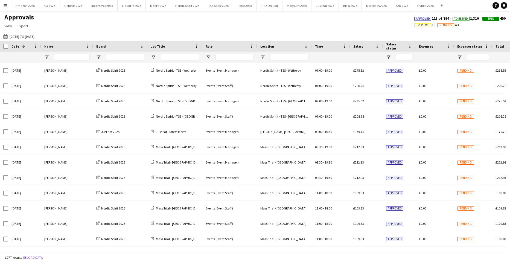
click at [417, 23] on span "Review 1" at bounding box center [425, 24] width 23 height 5
click at [418, 25] on span "Review" at bounding box center [423, 25] width 10 height 4
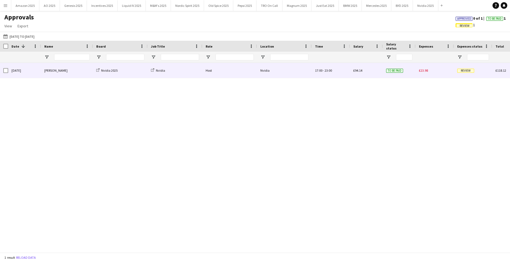
click at [466, 69] on span "Review" at bounding box center [465, 71] width 17 height 4
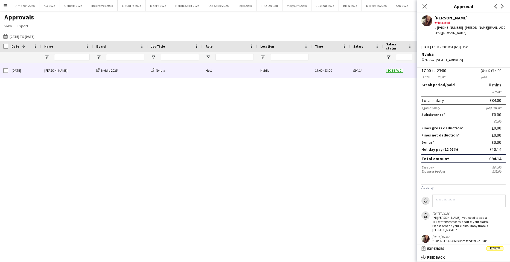
scroll to position [31, 0]
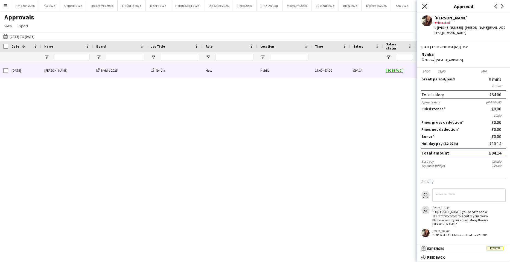
click at [425, 7] on icon at bounding box center [424, 6] width 5 height 5
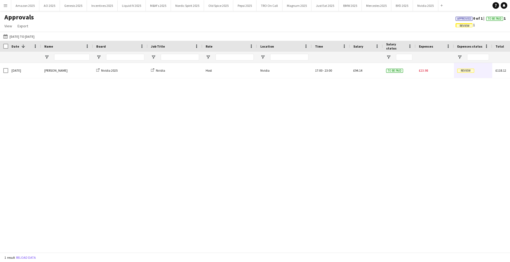
click at [462, 18] on span "Approved" at bounding box center [464, 19] width 14 height 4
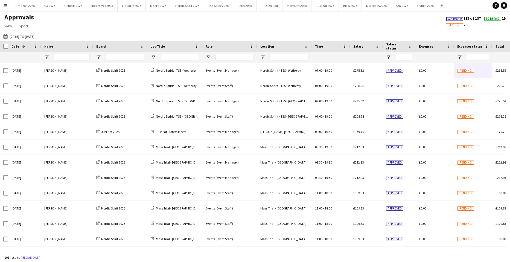
click at [449, 20] on span "Approved" at bounding box center [455, 19] width 14 height 4
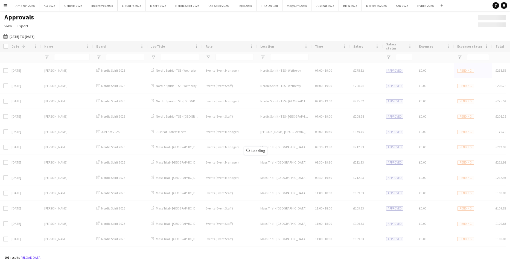
click at [6, 6] on app-icon "Menu" at bounding box center [5, 5] width 4 height 4
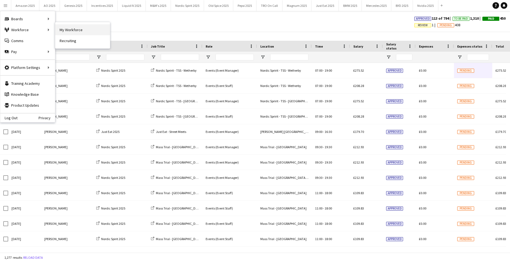
click at [58, 28] on link "My Workforce" at bounding box center [82, 29] width 55 height 11
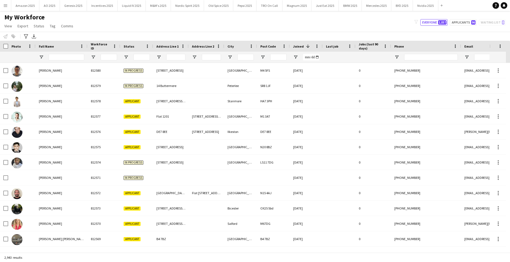
click at [131, 47] on span "Status" at bounding box center [129, 46] width 11 height 4
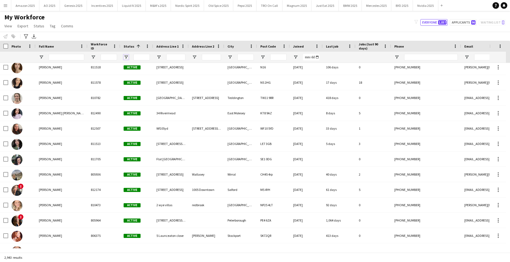
click at [126, 59] on span "Open Filter Menu" at bounding box center [126, 57] width 5 height 5
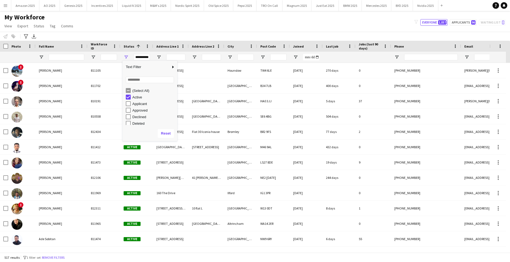
click at [132, 104] on div "Applicant" at bounding box center [151, 103] width 51 height 7
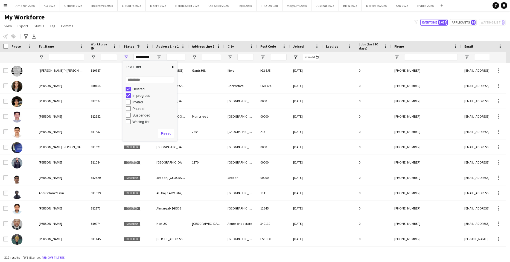
type input "**********"
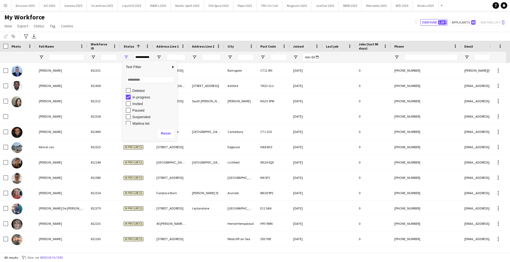
click at [173, 21] on div "My Workforce View Views Default view Compliance Log New view Update view Delete…" at bounding box center [255, 22] width 510 height 19
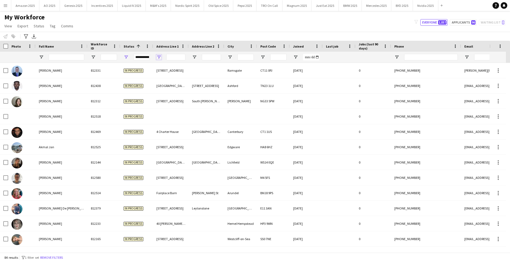
click at [159, 57] on span "Open Filter Menu" at bounding box center [158, 57] width 5 height 5
click at [159, 56] on span "Open Filter Menu" at bounding box center [158, 57] width 5 height 5
click at [204, 56] on input "Address Line 2 Filter Input" at bounding box center [211, 57] width 19 height 7
click at [218, 36] on div "Notify workforce Add to tag Select at least one crew to tag him or her. Advance…" at bounding box center [255, 36] width 510 height 9
click at [238, 56] on input "City Filter Input" at bounding box center [245, 57] width 16 height 7
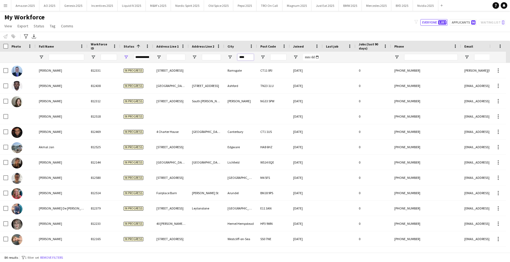
type input "*****"
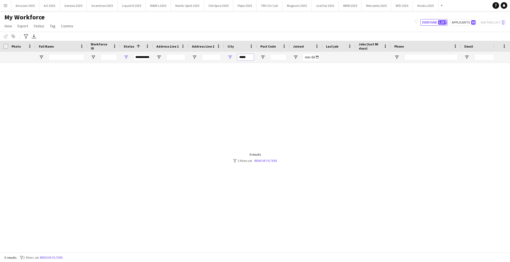
drag, startPoint x: 245, startPoint y: 57, endPoint x: 154, endPoint y: 62, distance: 90.9
click at [196, 62] on div "**********" at bounding box center [357, 57] width 715 height 11
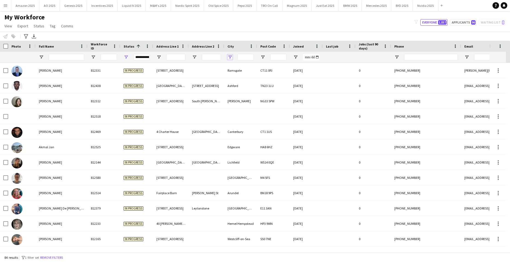
click at [231, 56] on span "Open Filter Menu" at bounding box center [229, 57] width 5 height 5
type input "***"
click at [227, 36] on div "Notify workforce Add to tag Select at least one crew to tag him or her. Advance…" at bounding box center [255, 36] width 510 height 9
click at [125, 57] on span "Open Filter Menu" at bounding box center [126, 57] width 5 height 5
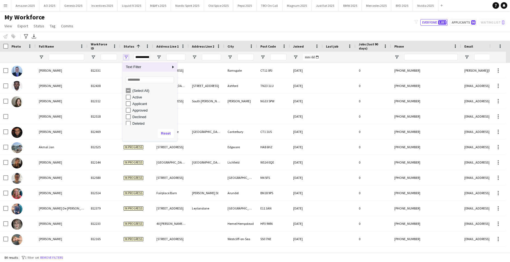
click at [128, 57] on span "Open Filter Menu" at bounding box center [126, 57] width 5 height 5
click at [132, 121] on div "Waiting list" at bounding box center [151, 121] width 51 height 7
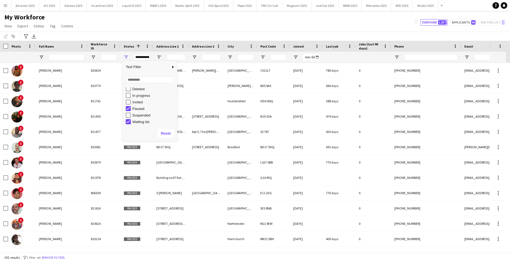
type input "**********"
drag, startPoint x: 236, startPoint y: 31, endPoint x: 236, endPoint y: 34, distance: 3.1
click at [236, 31] on div "My Workforce View Views Default view Compliance Log New view Update view Delete…" at bounding box center [255, 22] width 510 height 19
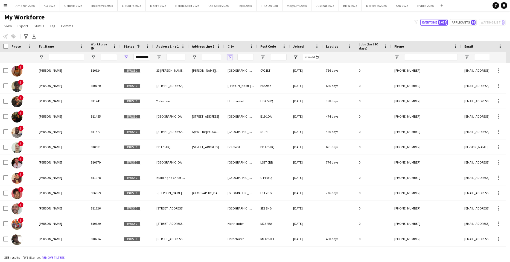
click at [231, 57] on span "Open Filter Menu" at bounding box center [229, 57] width 5 height 5
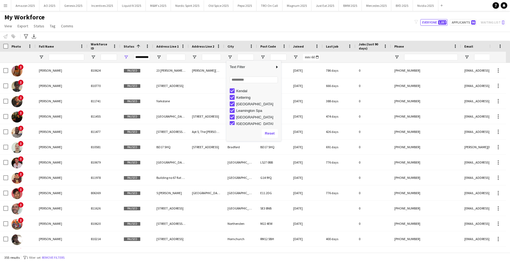
scroll to position [519, 0]
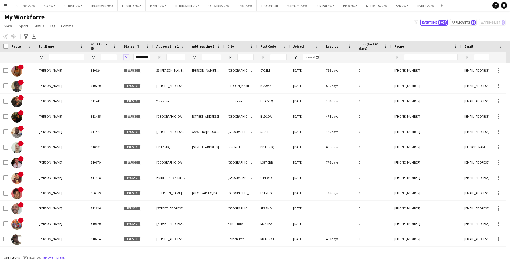
click at [126, 57] on span "Open Filter Menu" at bounding box center [126, 57] width 5 height 5
click at [125, 92] on div "(Select All)" at bounding box center [149, 90] width 55 height 7
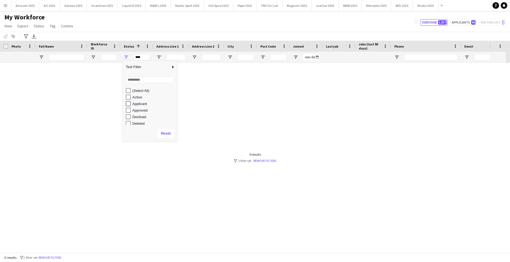
type input "**********"
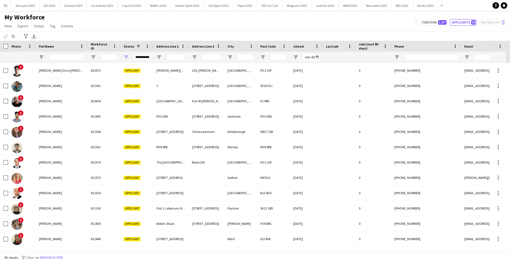
click at [183, 37] on div "Notify workforce Add to tag Select at least one crew to tag him or her. Advance…" at bounding box center [255, 36] width 510 height 9
click at [229, 55] on span "Open Filter Menu" at bounding box center [229, 57] width 5 height 5
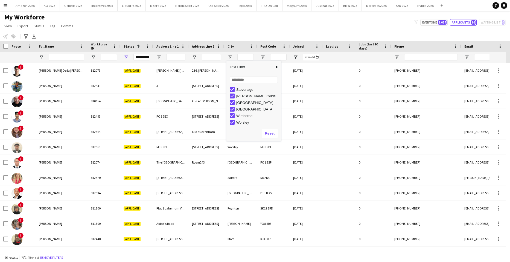
scroll to position [303, 0]
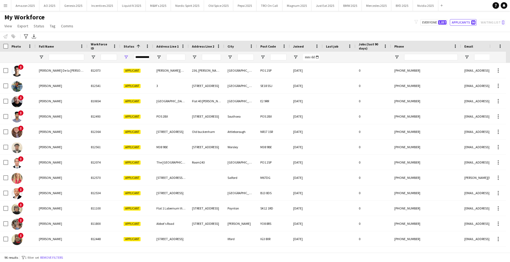
click at [231, 32] on div "Notify workforce Add to tag Select at least one crew to tag him or her. Advance…" at bounding box center [255, 36] width 510 height 9
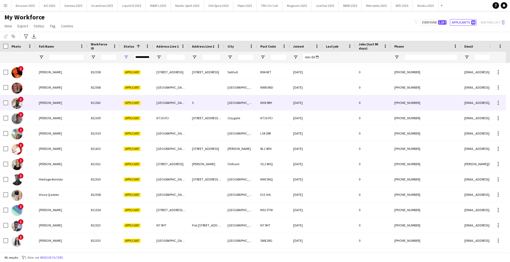
scroll to position [219, 0]
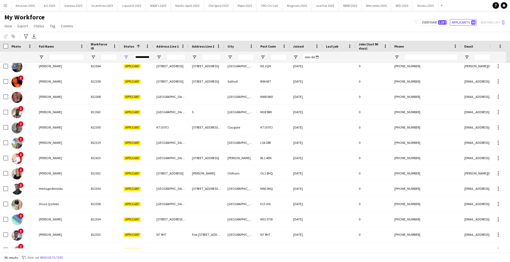
click at [235, 48] on div "City" at bounding box center [237, 46] width 20 height 8
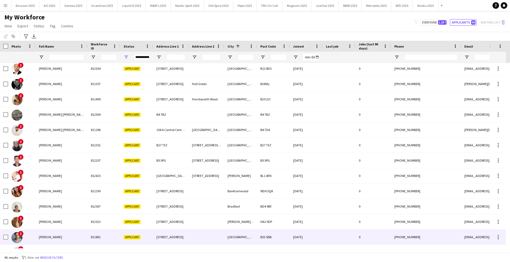
scroll to position [55, 0]
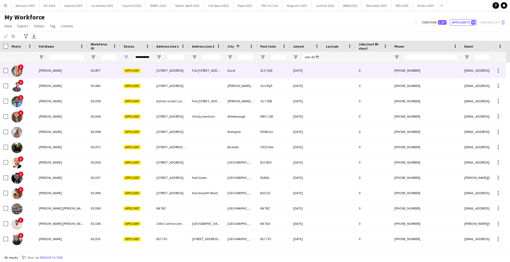
click at [20, 71] on img at bounding box center [16, 71] width 11 height 11
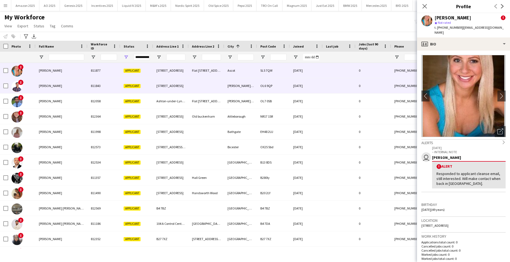
click at [20, 87] on img at bounding box center [16, 86] width 11 height 11
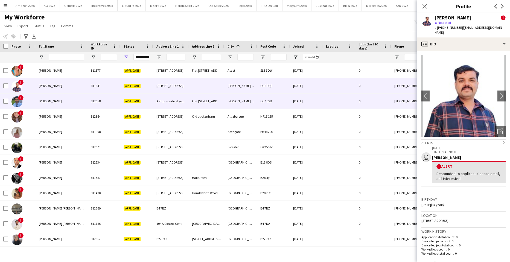
click at [21, 99] on span "!" at bounding box center [20, 97] width 5 height 5
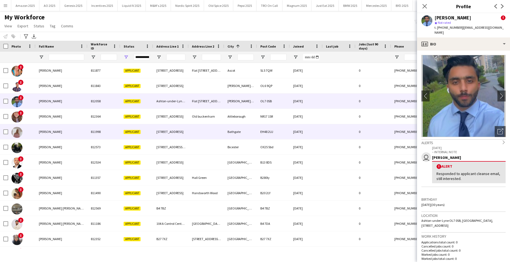
click at [16, 133] on img at bounding box center [16, 132] width 11 height 11
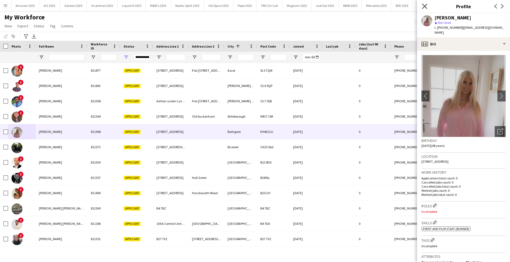
click at [423, 7] on icon at bounding box center [424, 6] width 5 height 5
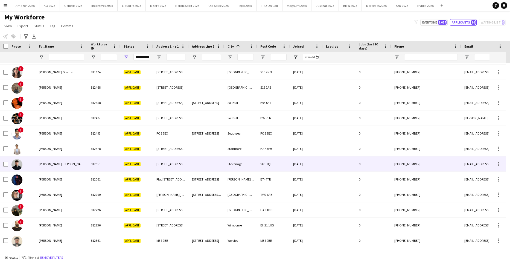
click at [18, 164] on img at bounding box center [16, 164] width 11 height 11
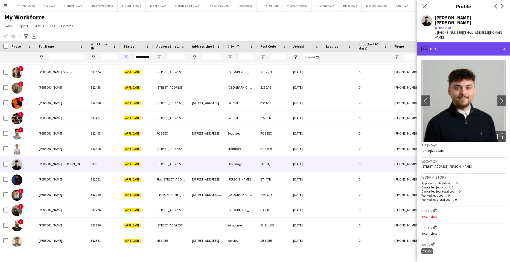
click at [472, 42] on div "profile Bio" at bounding box center [463, 48] width 93 height 13
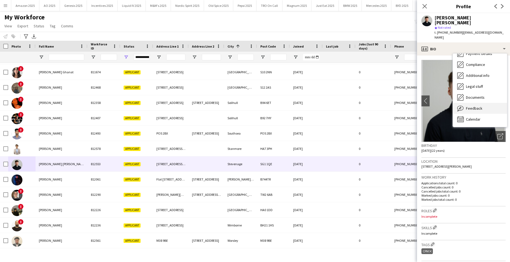
click at [479, 106] on span "Feedback" at bounding box center [474, 108] width 16 height 5
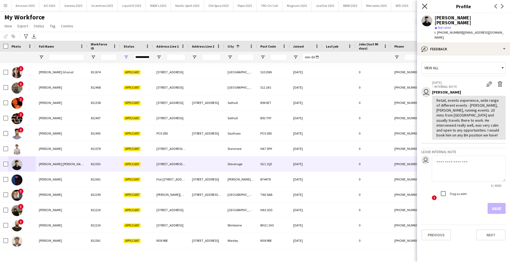
click at [425, 8] on icon "Close pop-in" at bounding box center [424, 6] width 5 height 5
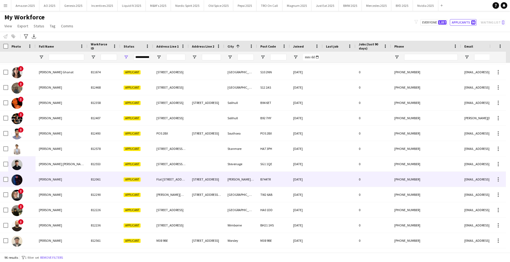
click at [39, 179] on span "Martin Phan" at bounding box center [50, 179] width 23 height 4
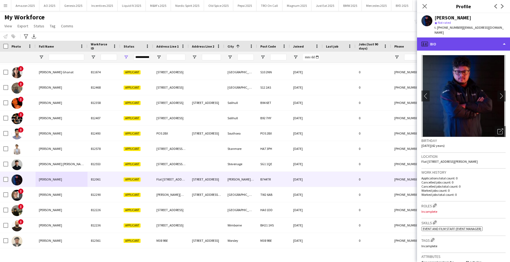
click at [487, 42] on div "profile Bio" at bounding box center [463, 43] width 93 height 13
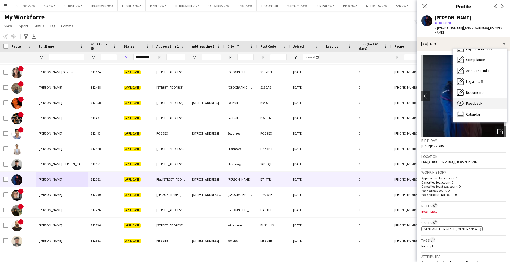
click at [482, 98] on div "Feedback Feedback" at bounding box center [480, 103] width 54 height 11
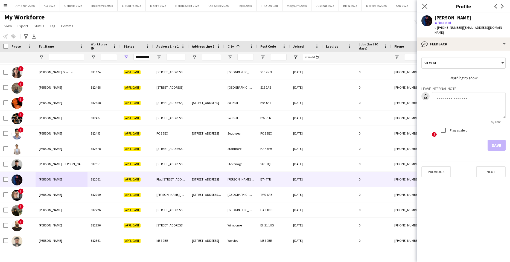
click at [427, 5] on app-icon "Close pop-in" at bounding box center [425, 6] width 8 height 8
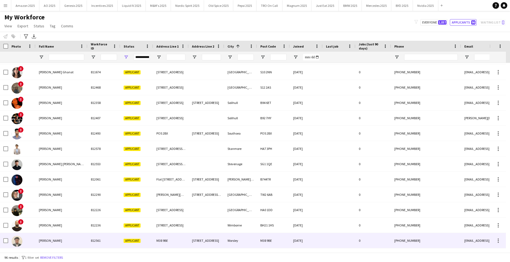
click at [44, 241] on span "[PERSON_NAME]" at bounding box center [50, 240] width 23 height 4
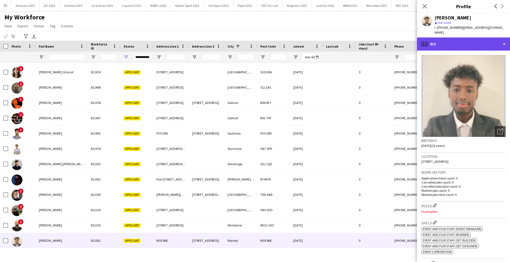
click at [497, 42] on div "profile Bio" at bounding box center [463, 43] width 93 height 13
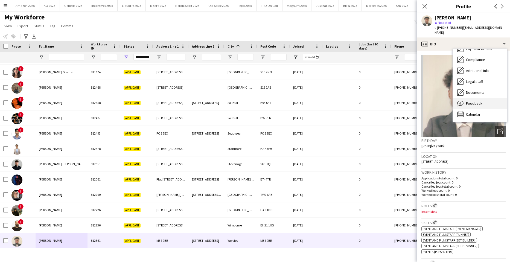
click at [482, 99] on div "Feedback Feedback" at bounding box center [480, 103] width 54 height 11
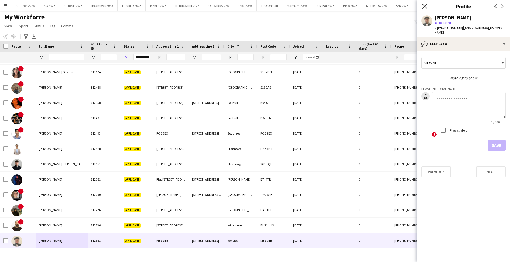
click at [422, 5] on icon "Close pop-in" at bounding box center [424, 6] width 5 height 5
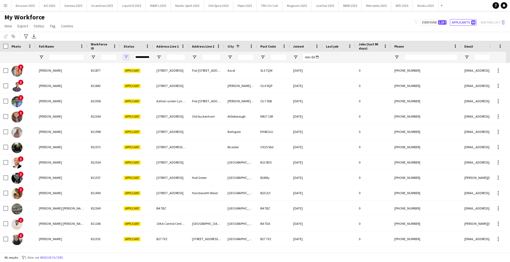
click at [126, 57] on span "Open Filter Menu" at bounding box center [126, 57] width 5 height 5
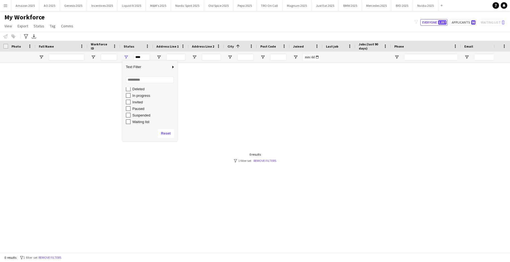
click at [136, 99] on div "Invited" at bounding box center [151, 102] width 51 height 7
type input "**********"
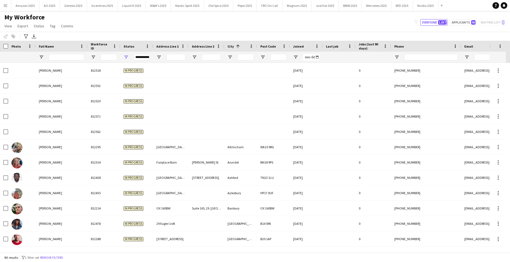
click at [178, 20] on div "My Workforce View Views Default view Compliance Log New view Update view Delete…" at bounding box center [255, 22] width 510 height 19
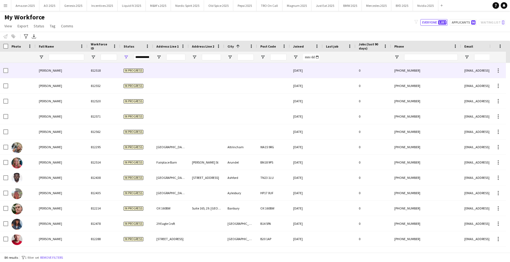
click at [68, 70] on div "[PERSON_NAME]" at bounding box center [62, 70] width 52 height 15
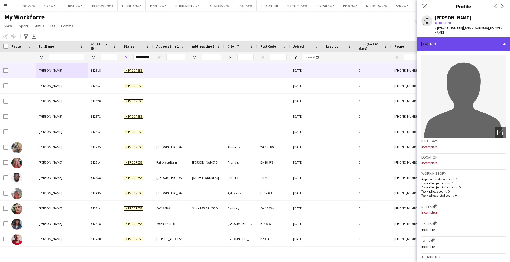
click at [476, 39] on div "profile Bio" at bounding box center [463, 43] width 93 height 13
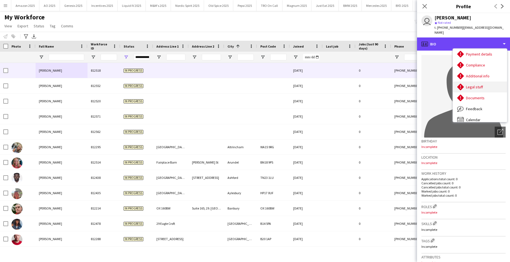
scroll to position [73, 0]
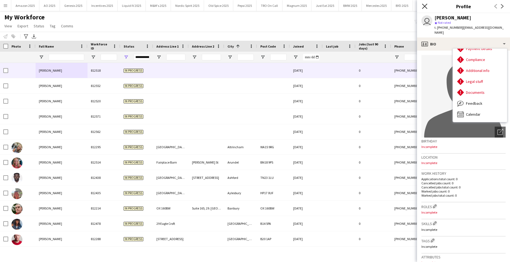
click at [424, 7] on icon at bounding box center [424, 6] width 5 height 5
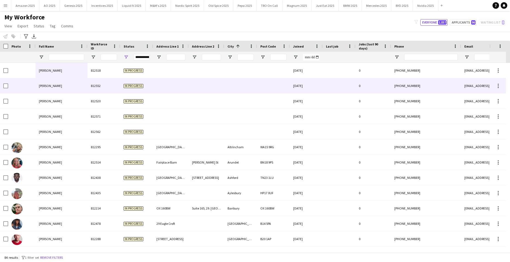
click at [351, 87] on div at bounding box center [338, 85] width 33 height 15
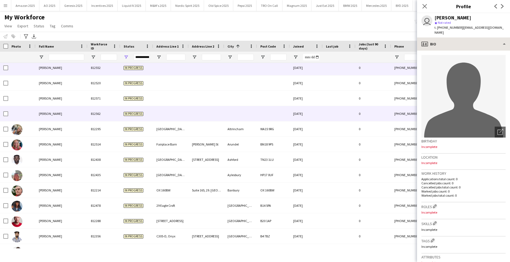
scroll to position [27, 0]
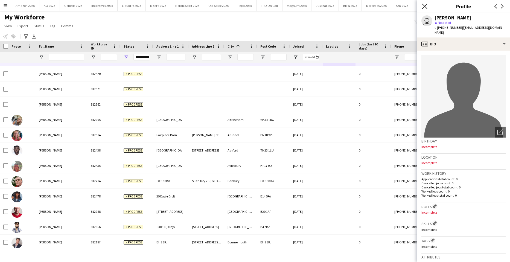
click at [423, 7] on icon "Close pop-in" at bounding box center [424, 6] width 5 height 5
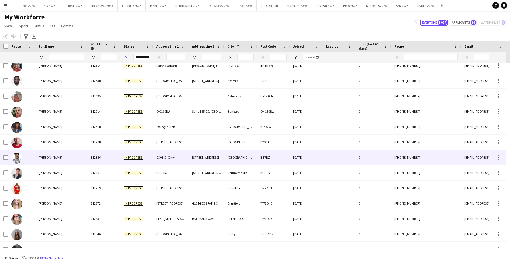
scroll to position [109, 0]
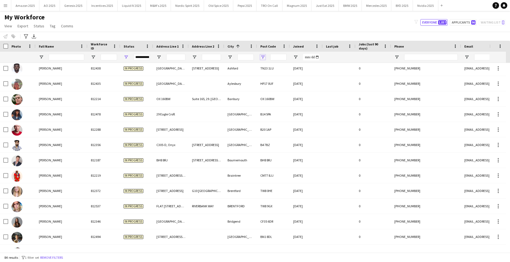
click at [263, 57] on span "Open Filter Menu" at bounding box center [262, 57] width 5 height 5
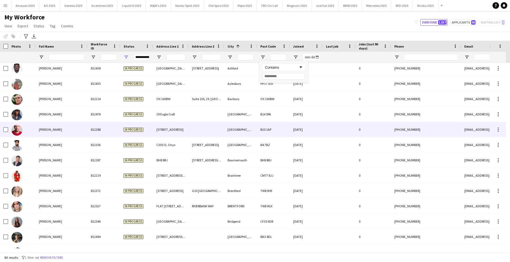
scroll to position [137, 0]
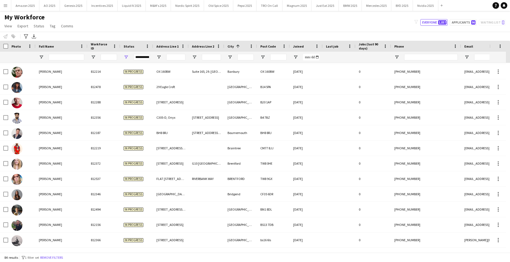
click at [292, 21] on div "My Workforce View Views Default view Compliance Log New view Update view Delete…" at bounding box center [255, 22] width 510 height 19
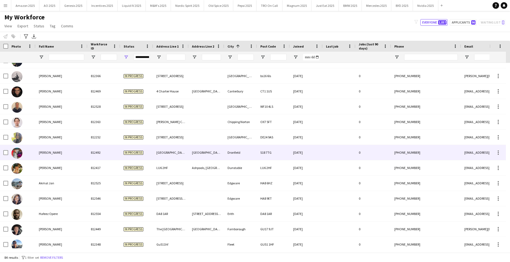
scroll to position [328, 0]
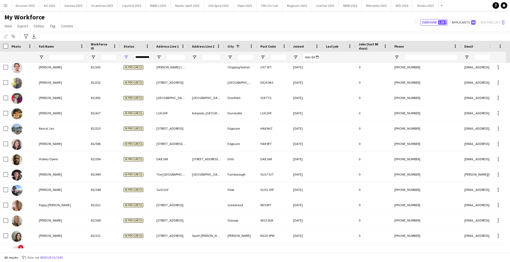
click at [275, 50] on div "Post Code" at bounding box center [270, 46] width 20 height 8
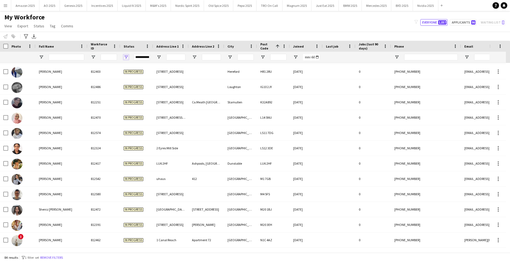
click at [124, 55] on span "Open Filter Menu" at bounding box center [126, 57] width 5 height 5
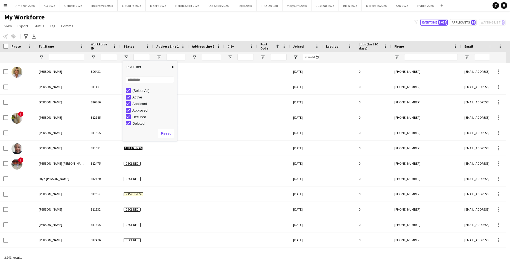
click at [193, 28] on div "My Workforce View Views Default view Compliance Log New view Update view Delete…" at bounding box center [255, 22] width 510 height 19
click at [70, 56] on input "Full Name Filter Input" at bounding box center [67, 57] width 36 height 7
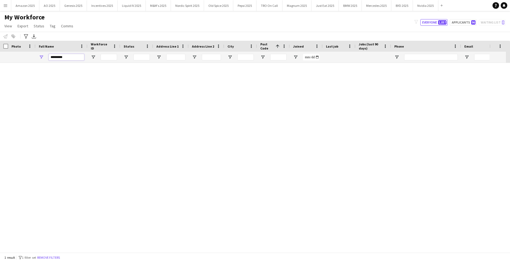
scroll to position [0, 0]
type input "*********"
click at [206, 110] on div "Alex Reid 812411 Active 20 Langley Park Way Sutton Coldfield B75 7NX 16-06-2025…" at bounding box center [246, 155] width 493 height 185
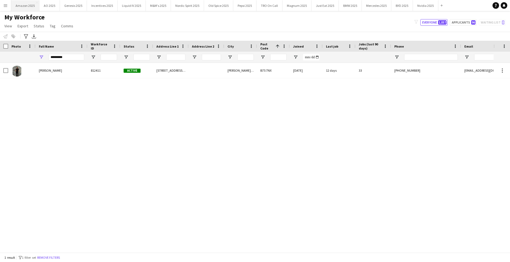
click at [23, 7] on button "Amazon 2025 Close" at bounding box center [25, 5] width 28 height 11
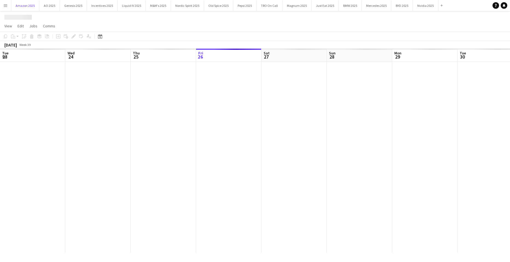
scroll to position [0, 131]
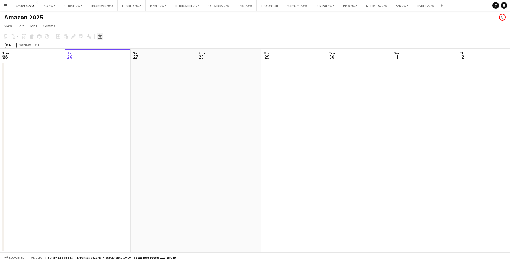
click at [101, 37] on icon "Date picker" at bounding box center [100, 36] width 4 height 4
click at [101, 91] on span "8" at bounding box center [101, 90] width 7 height 7
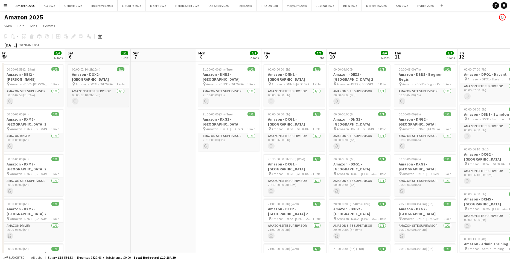
scroll to position [0, 188]
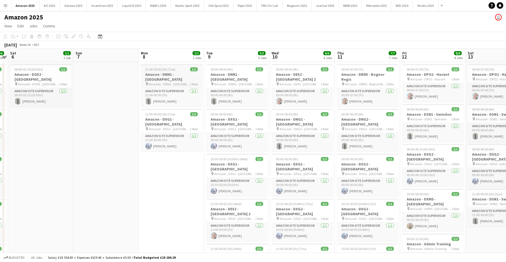
click at [168, 76] on h3 "Amazon - DNN1 - Northampton" at bounding box center [171, 77] width 61 height 10
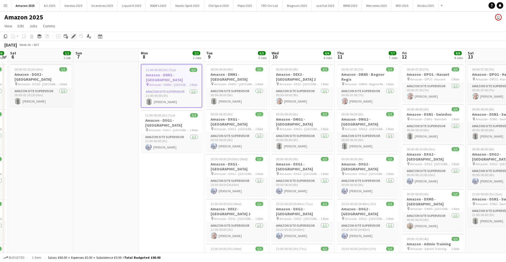
click at [74, 39] on div "Edit" at bounding box center [73, 36] width 7 height 7
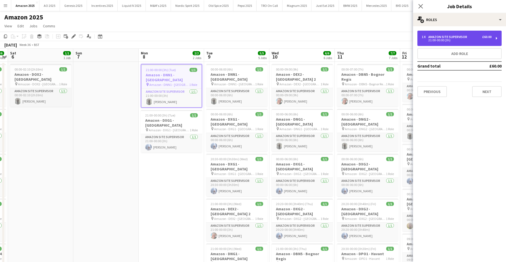
drag, startPoint x: 470, startPoint y: 36, endPoint x: 466, endPoint y: 63, distance: 27.9
click at [470, 36] on div "1 x Amazon Site Supervisor £60.00" at bounding box center [456, 37] width 70 height 4
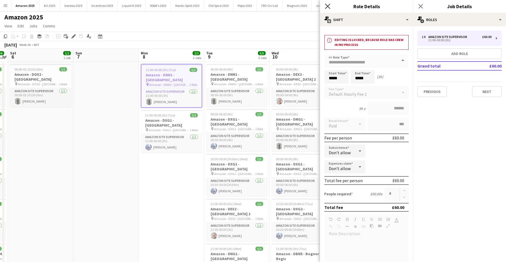
click at [327, 5] on icon "Close pop-in" at bounding box center [327, 6] width 5 height 5
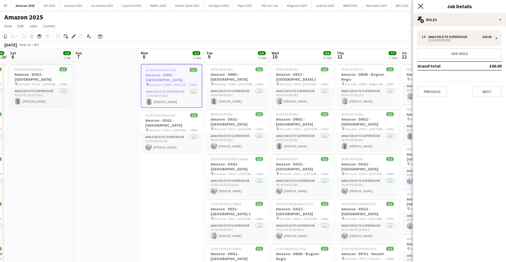
click at [419, 4] on icon "Close pop-in" at bounding box center [420, 6] width 5 height 5
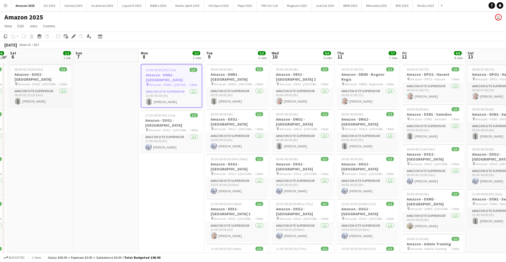
drag, startPoint x: 8, startPoint y: 7, endPoint x: 7, endPoint y: 13, distance: 6.1
click at [8, 7] on button "Menu" at bounding box center [5, 5] width 11 height 11
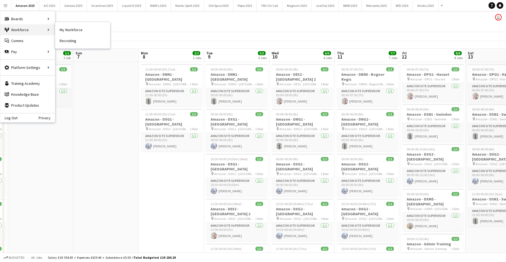
click at [12, 29] on div "Workforce Workforce" at bounding box center [27, 29] width 55 height 11
drag, startPoint x: 59, startPoint y: 30, endPoint x: 93, endPoint y: 51, distance: 40.0
click at [59, 30] on link "My Workforce" at bounding box center [82, 29] width 55 height 11
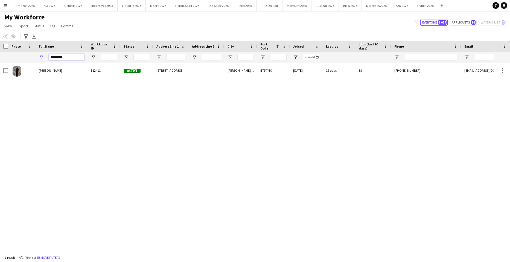
drag, startPoint x: 73, startPoint y: 59, endPoint x: -14, endPoint y: 91, distance: 92.6
click at [0, 91] on html "Menu Boards Boards Boards All jobs Status Workforce Workforce My Workforce Recr…" at bounding box center [255, 131] width 510 height 262
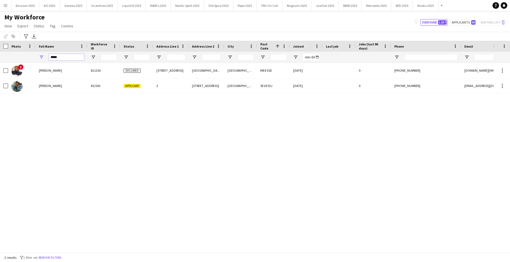
type input "*****"
drag, startPoint x: 87, startPoint y: 171, endPoint x: 68, endPoint y: 124, distance: 50.3
click at [86, 171] on div "! Taiwo Awelewa 811250 Declined 41 Goldcrest Drive St Mary Island Chatham ME4 3…" at bounding box center [246, 155] width 493 height 185
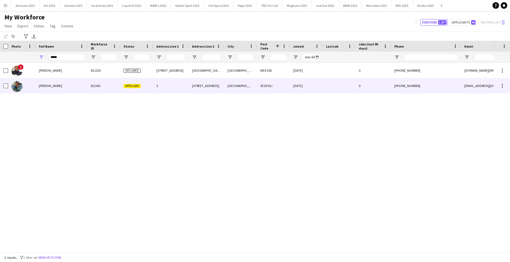
click at [49, 88] on div "AKINKUNMI TAIWO" at bounding box center [62, 85] width 52 height 15
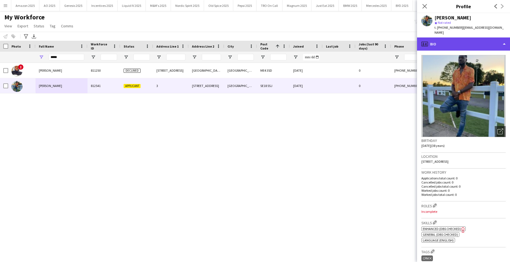
click at [487, 37] on div "profile Bio" at bounding box center [463, 43] width 93 height 13
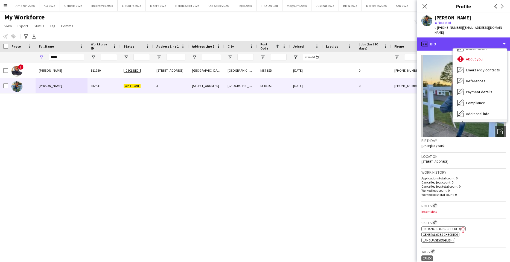
scroll to position [73, 0]
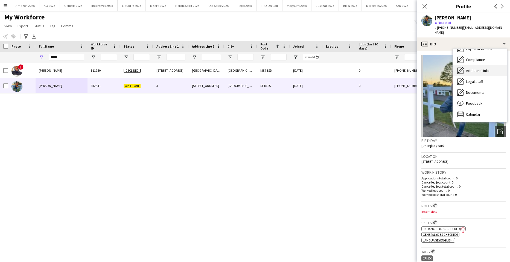
click at [477, 68] on span "Additional info" at bounding box center [477, 70] width 23 height 5
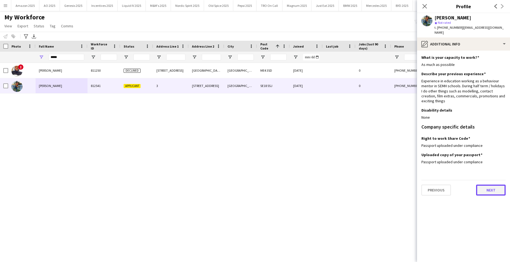
click at [487, 186] on button "Next" at bounding box center [491, 189] width 30 height 11
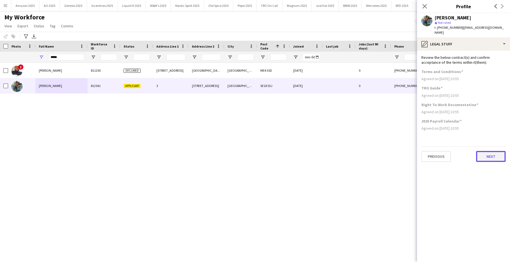
click at [484, 151] on button "Next" at bounding box center [491, 156] width 30 height 11
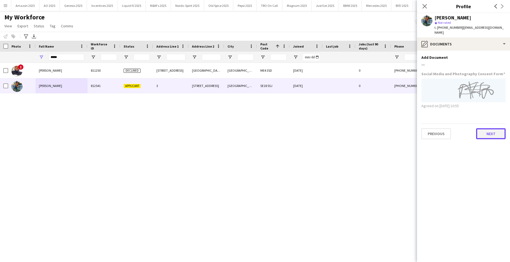
click at [486, 130] on button "Next" at bounding box center [491, 133] width 30 height 11
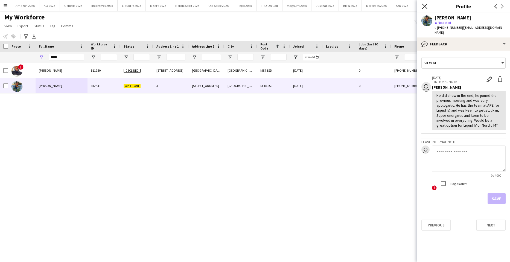
click at [427, 5] on icon "Close pop-in" at bounding box center [424, 6] width 5 height 5
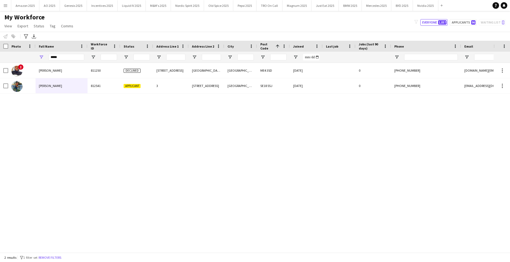
click at [360, 177] on div "! Taiwo Awelewa 811250 Declined 41 Goldcrest Drive St Mary Island Chatham ME4 3…" at bounding box center [246, 155] width 493 height 185
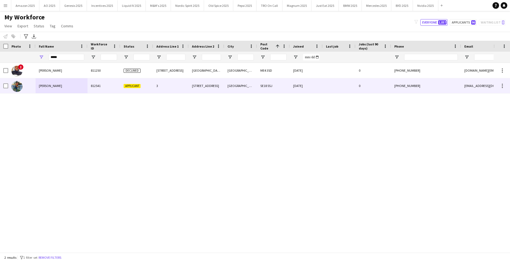
click at [55, 87] on span "AKINKUNMI TAIWO" at bounding box center [50, 86] width 23 height 4
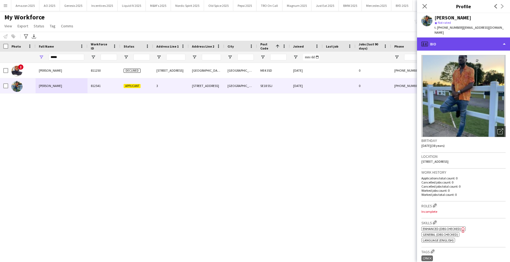
click at [475, 40] on div "profile Bio" at bounding box center [463, 43] width 93 height 13
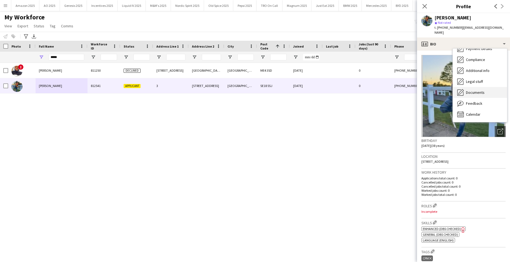
click at [477, 90] on span "Documents" at bounding box center [475, 92] width 19 height 5
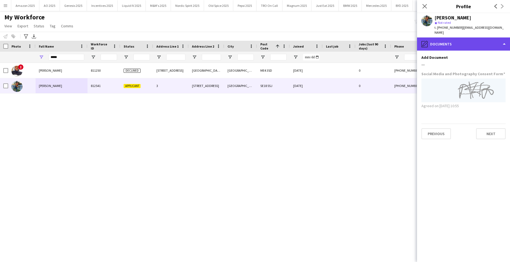
click at [484, 40] on div "pencil4 Documents" at bounding box center [463, 43] width 93 height 13
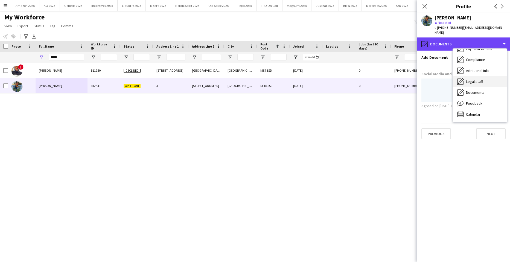
scroll to position [19, 0]
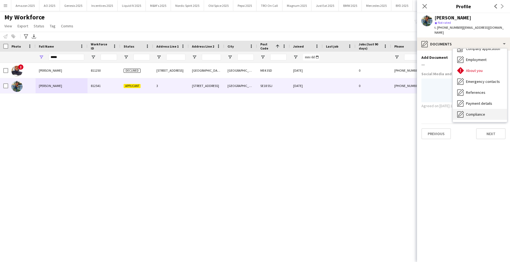
click at [481, 112] on span "Compliance" at bounding box center [475, 114] width 19 height 5
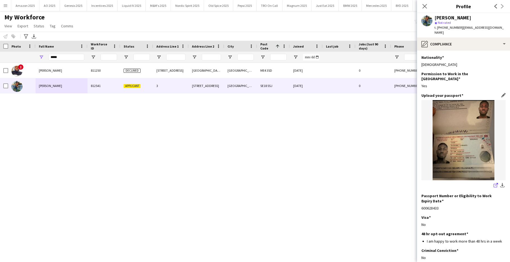
click at [493, 183] on icon "share-external-link-1" at bounding box center [495, 185] width 4 height 4
drag, startPoint x: 286, startPoint y: 165, endPoint x: 457, endPoint y: 252, distance: 192.7
click at [287, 167] on div "! Taiwo Awelewa 811250 Declined 41 Goldcrest Drive St Mary Island Chatham ME4 3…" at bounding box center [246, 155] width 493 height 185
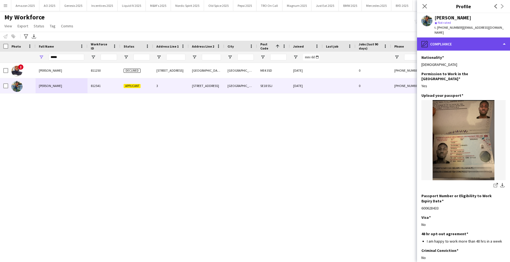
click at [475, 37] on div "pencil4 Compliance" at bounding box center [463, 43] width 93 height 13
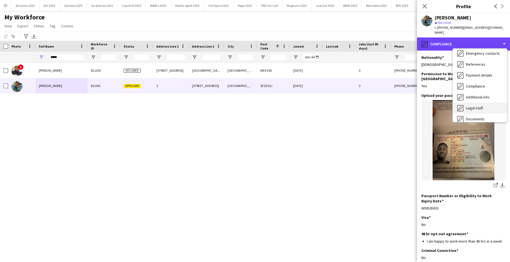
scroll to position [73, 0]
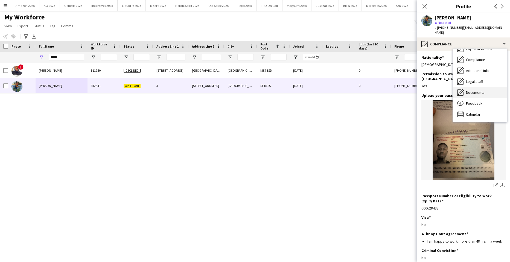
click at [478, 90] on span "Documents" at bounding box center [475, 92] width 19 height 5
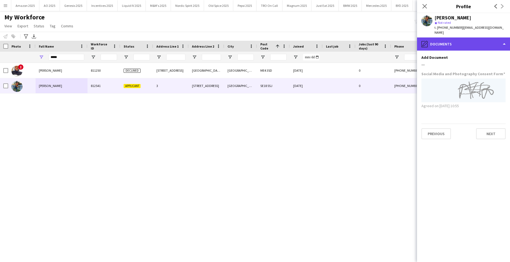
click at [495, 39] on div "pencil4 Documents" at bounding box center [463, 43] width 93 height 13
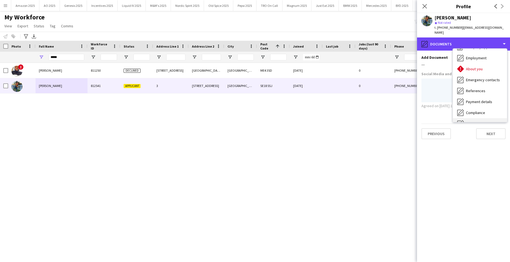
scroll to position [0, 0]
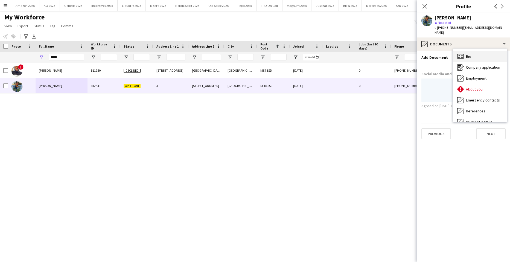
click at [474, 53] on div "Bio Bio" at bounding box center [480, 56] width 54 height 11
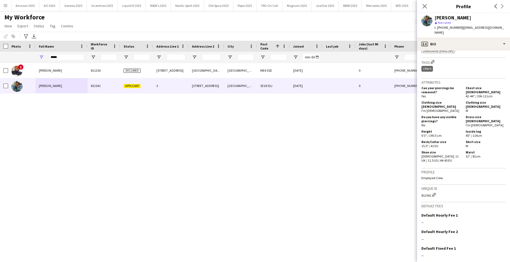
scroll to position [217, 0]
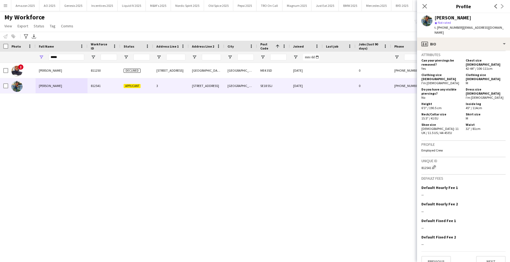
drag, startPoint x: 427, startPoint y: 7, endPoint x: 91, endPoint y: 83, distance: 344.9
click at [427, 7] on app-icon "Close pop-in" at bounding box center [424, 6] width 7 height 7
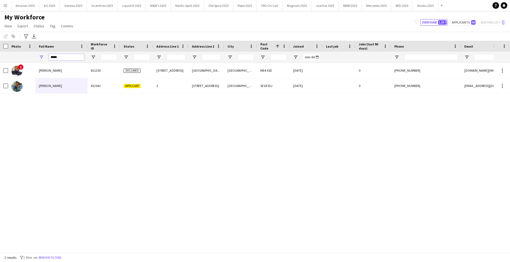
drag, startPoint x: 61, startPoint y: 55, endPoint x: -14, endPoint y: 72, distance: 76.6
click at [0, 72] on html "Menu Boards Boards Boards All jobs Status Workforce Workforce My Workforce Recr…" at bounding box center [255, 131] width 510 height 262
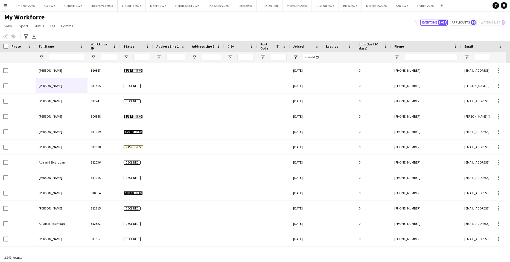
click at [274, 47] on span at bounding box center [276, 46] width 7 height 5
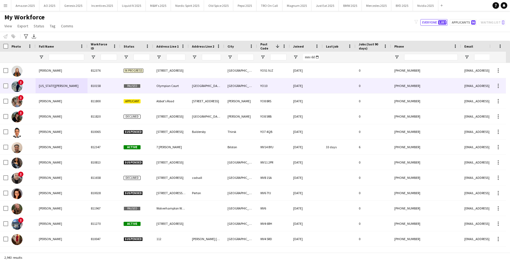
click at [19, 87] on img at bounding box center [16, 86] width 11 height 11
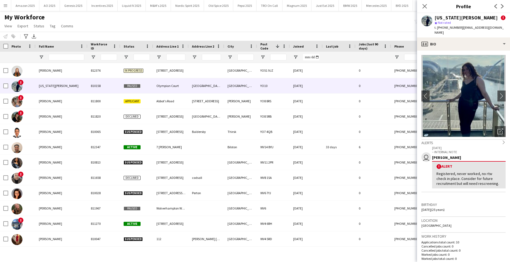
drag, startPoint x: 259, startPoint y: 28, endPoint x: 264, endPoint y: 46, distance: 19.2
click at [260, 28] on div "My Workforce View Views Default view Compliance Log New view Update view Delete…" at bounding box center [255, 22] width 510 height 19
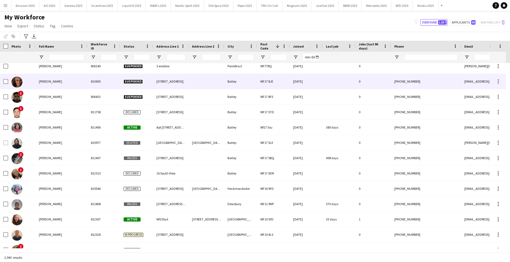
scroll to position [601, 0]
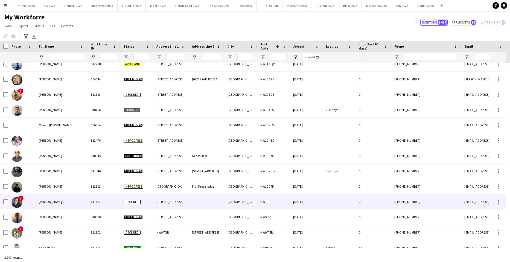
click at [16, 200] on img at bounding box center [16, 202] width 11 height 11
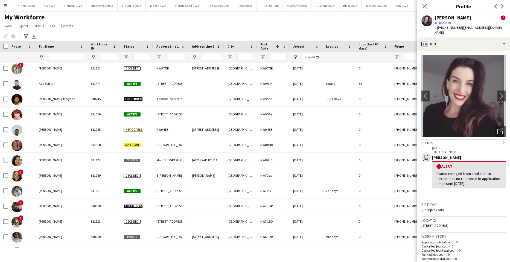
drag, startPoint x: 423, startPoint y: 4, endPoint x: 390, endPoint y: 81, distance: 84.1
click at [424, 4] on icon "Close pop-in" at bounding box center [424, 6] width 4 height 4
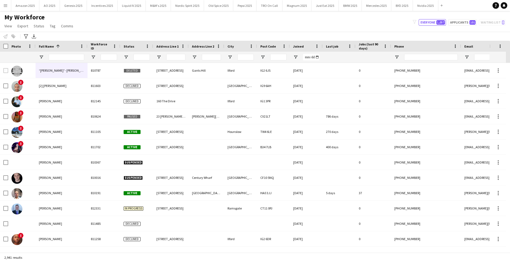
click at [5, 5] on app-icon "Menu" at bounding box center [5, 5] width 4 height 4
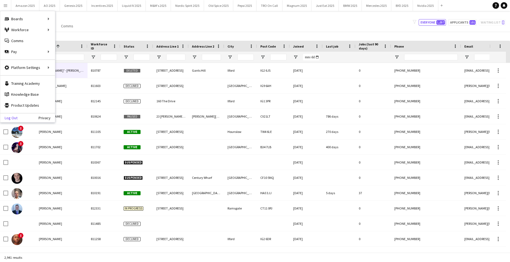
click at [10, 117] on link "Log Out" at bounding box center [8, 118] width 17 height 4
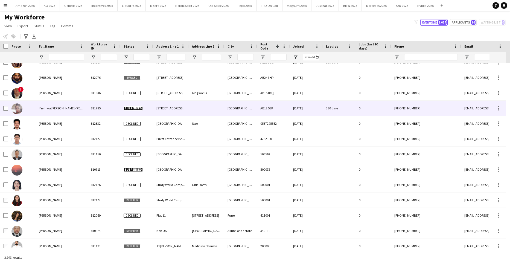
click at [54, 113] on div "Ifeyinwa [PERSON_NAME]-[PERSON_NAME]" at bounding box center [62, 108] width 52 height 15
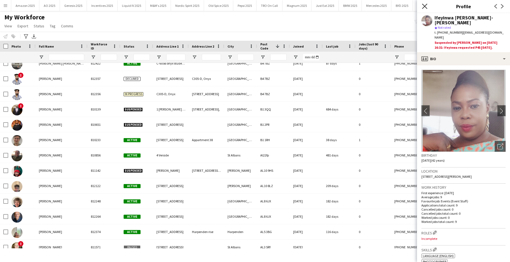
click at [424, 8] on icon "Close pop-in" at bounding box center [424, 6] width 5 height 5
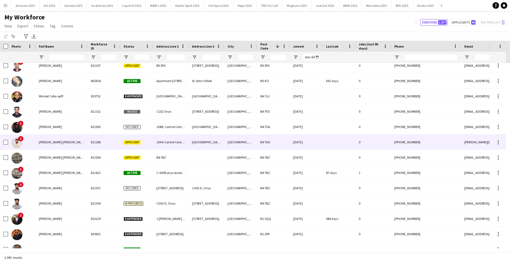
click at [20, 141] on span "!" at bounding box center [20, 138] width 5 height 5
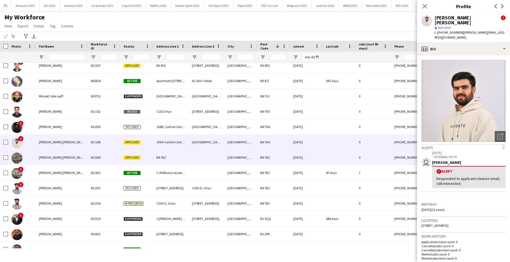
click at [22, 155] on div at bounding box center [16, 157] width 11 height 15
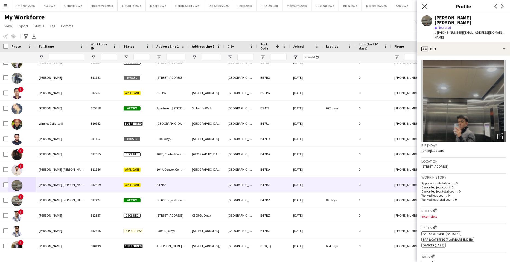
click at [425, 7] on icon "Close pop-in" at bounding box center [424, 6] width 5 height 5
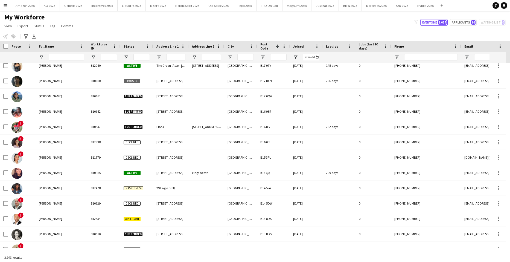
click at [43, 48] on span "Full Name" at bounding box center [46, 46] width 15 height 4
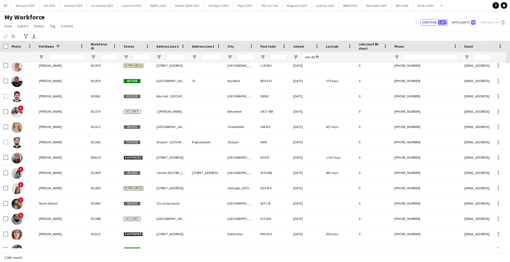
click at [16, 47] on span "Photo" at bounding box center [15, 46] width 9 height 4
click at [9, 28] on span "View" at bounding box center [8, 25] width 8 height 5
click at [23, 55] on span "Customise view" at bounding box center [20, 53] width 26 height 5
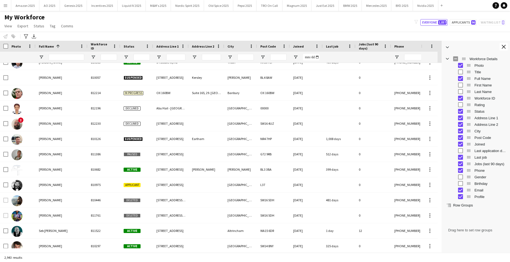
click at [327, 31] on div "My Workforce View Views Default view Compliance Log New view Update view Delete…" at bounding box center [255, 22] width 510 height 19
click at [503, 46] on app-icon "Close tool panel" at bounding box center [503, 47] width 4 height 4
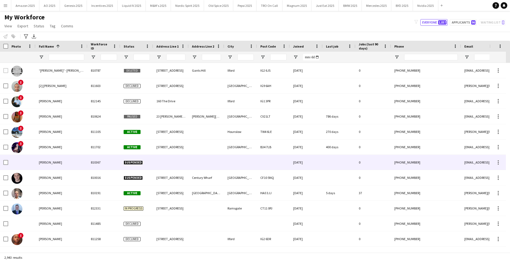
click at [43, 162] on span "[PERSON_NAME]" at bounding box center [50, 162] width 23 height 4
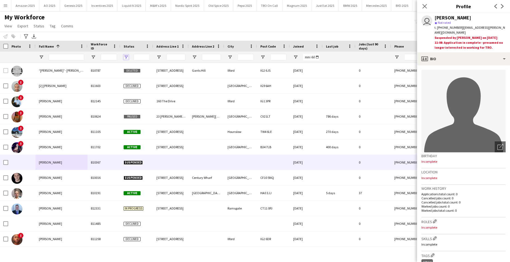
click at [125, 57] on span "Open Filter Menu" at bounding box center [126, 57] width 5 height 5
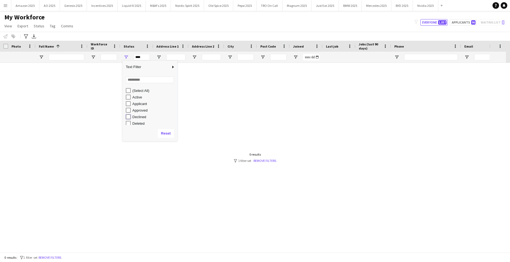
type input "**********"
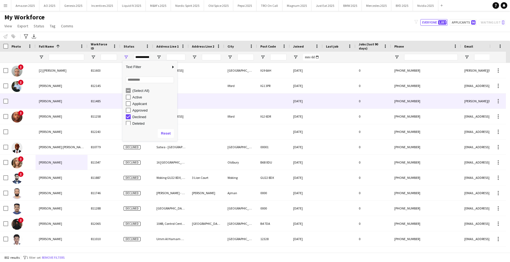
click at [37, 100] on div "[PERSON_NAME]" at bounding box center [62, 100] width 52 height 15
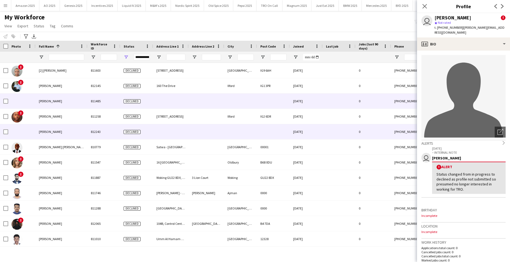
click at [47, 127] on div "[PERSON_NAME]" at bounding box center [62, 131] width 52 height 15
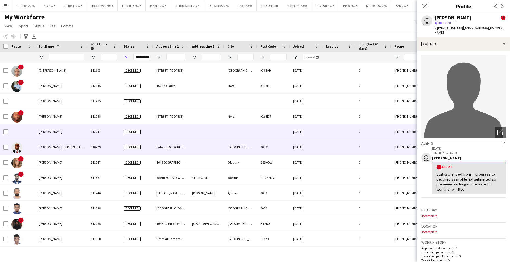
click at [57, 147] on span "[PERSON_NAME] [PERSON_NAME]" at bounding box center [62, 147] width 47 height 4
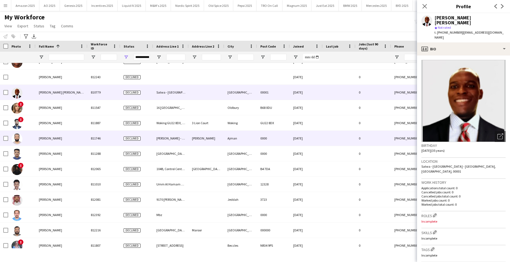
click at [49, 138] on span "[PERSON_NAME]" at bounding box center [50, 138] width 23 height 4
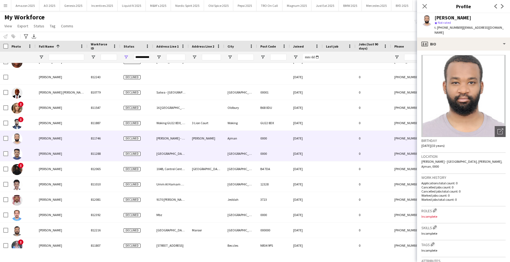
click at [50, 152] on span "[PERSON_NAME]" at bounding box center [50, 153] width 23 height 4
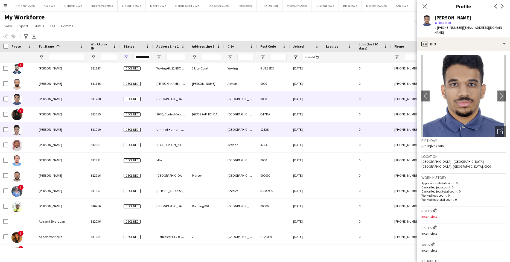
click at [57, 133] on div "[PERSON_NAME]" at bounding box center [62, 129] width 52 height 15
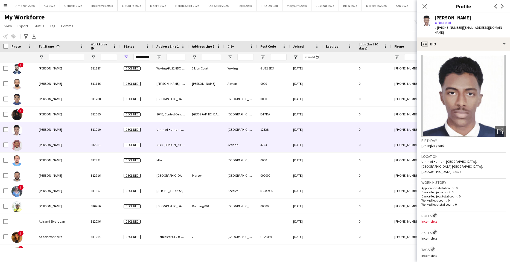
click at [58, 143] on span "[PERSON_NAME]" at bounding box center [50, 145] width 23 height 4
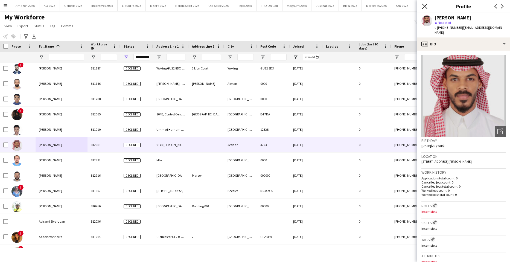
click at [425, 7] on icon at bounding box center [424, 6] width 5 height 5
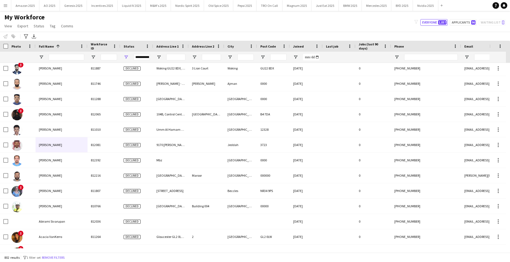
click at [7, 7] on app-icon "Menu" at bounding box center [5, 5] width 4 height 4
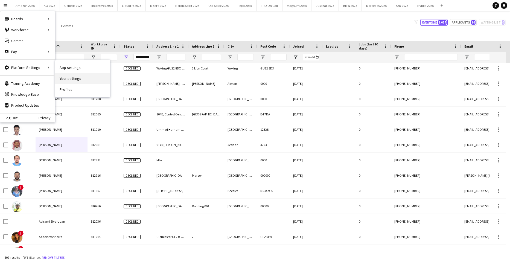
click at [57, 77] on link "Your settings" at bounding box center [82, 78] width 55 height 11
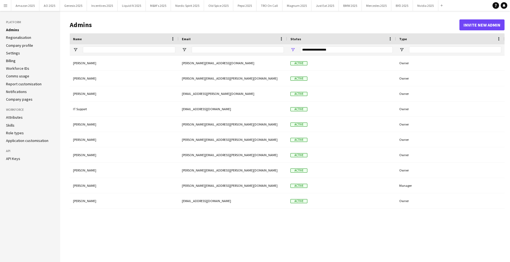
click at [28, 141] on link "Application customisation" at bounding box center [27, 140] width 42 height 5
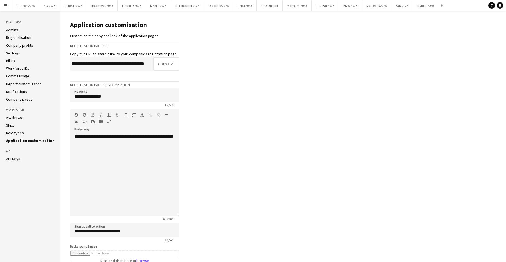
drag, startPoint x: 22, startPoint y: 36, endPoint x: 29, endPoint y: 37, distance: 7.8
click at [22, 36] on link "Regionalisation" at bounding box center [18, 37] width 25 height 5
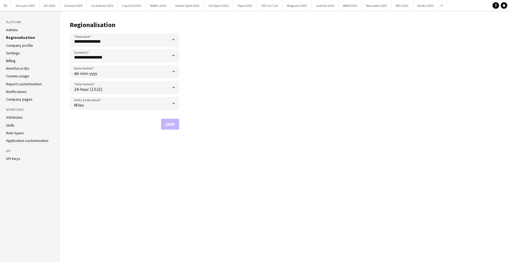
click at [11, 31] on link "Admins" at bounding box center [12, 29] width 12 height 5
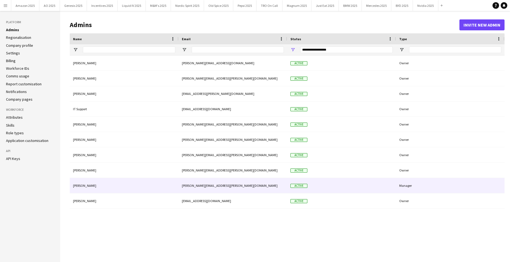
click at [88, 185] on div "[PERSON_NAME]" at bounding box center [124, 185] width 109 height 15
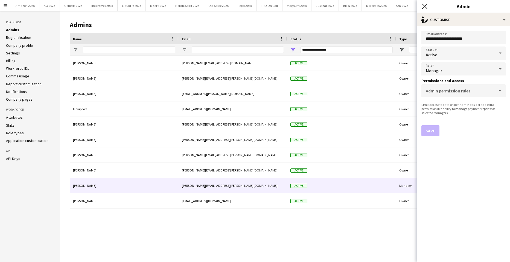
click at [425, 7] on icon at bounding box center [424, 6] width 5 height 5
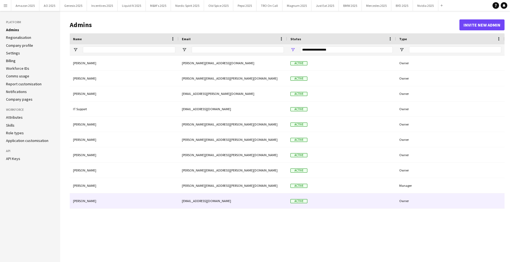
click at [401, 197] on div "Owner" at bounding box center [450, 200] width 108 height 15
click at [84, 201] on div "[PERSON_NAME]" at bounding box center [124, 200] width 109 height 15
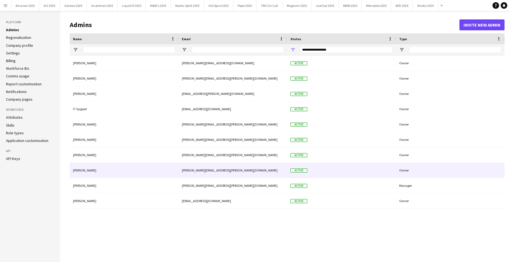
click at [81, 171] on div "[PERSON_NAME]" at bounding box center [124, 170] width 109 height 15
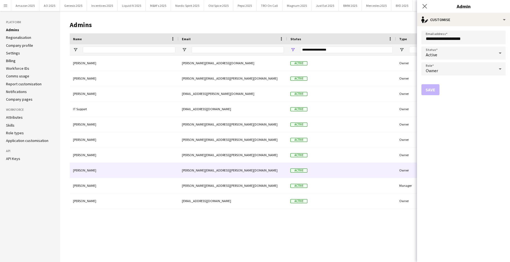
click at [53, 190] on aside "Platform Admins Regionalisation Company profile Settings Billing Workforce IDs …" at bounding box center [30, 136] width 60 height 251
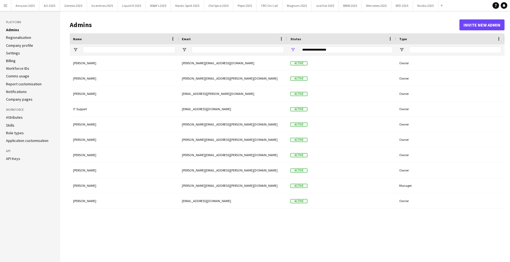
click at [22, 43] on link "Company profile" at bounding box center [19, 45] width 27 height 5
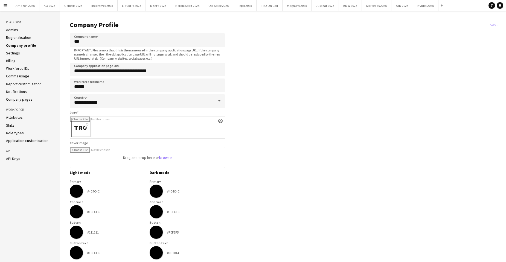
click at [16, 51] on link "Settings" at bounding box center [13, 53] width 14 height 5
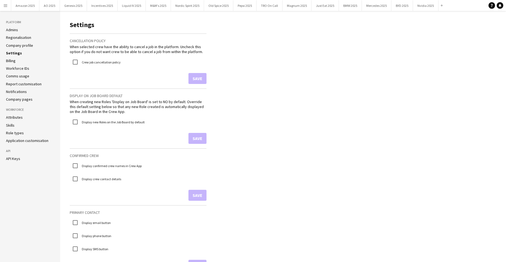
click at [16, 45] on link "Company profile" at bounding box center [19, 45] width 27 height 5
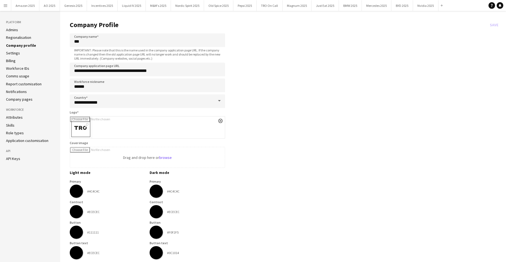
click at [15, 58] on link "Billing" at bounding box center [11, 60] width 10 height 5
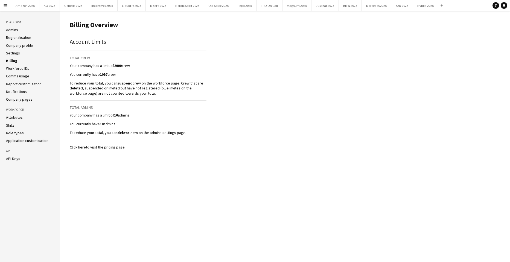
click at [15, 68] on link "Workforce IDs" at bounding box center [17, 68] width 23 height 5
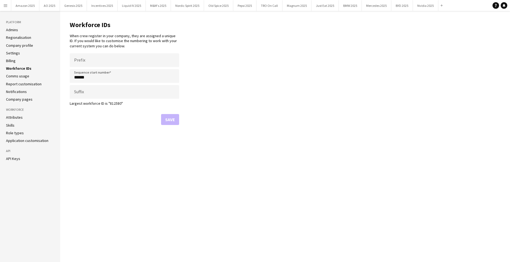
click at [19, 76] on link "Comms usage" at bounding box center [17, 76] width 23 height 5
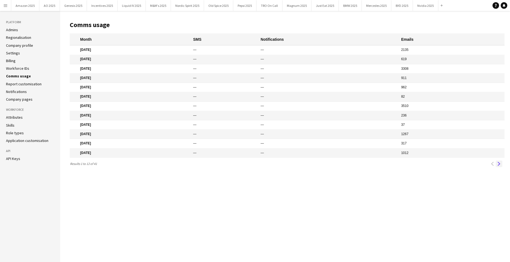
click at [498, 166] on app-icon "Next" at bounding box center [499, 164] width 4 height 4
click at [497, 167] on button "Next" at bounding box center [498, 163] width 7 height 7
click at [30, 83] on link "Report customisation" at bounding box center [24, 83] width 36 height 5
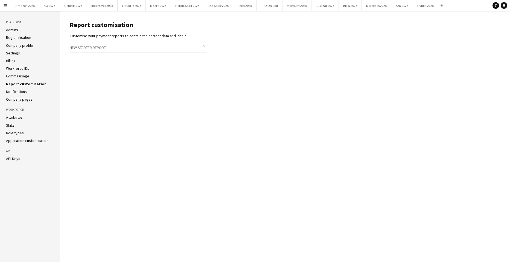
click at [203, 48] on icon "chevron-right" at bounding box center [204, 47] width 4 height 4
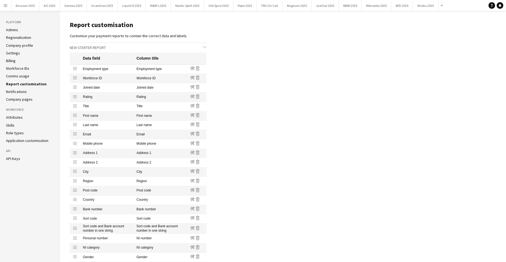
click at [23, 93] on link "Notifications" at bounding box center [16, 91] width 21 height 5
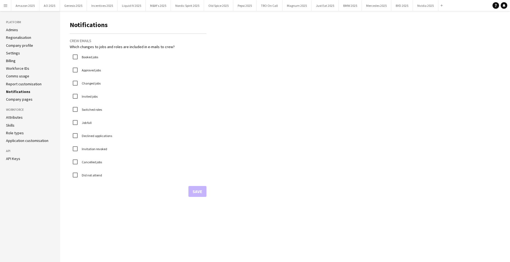
click at [28, 99] on link "Company pages" at bounding box center [19, 99] width 27 height 5
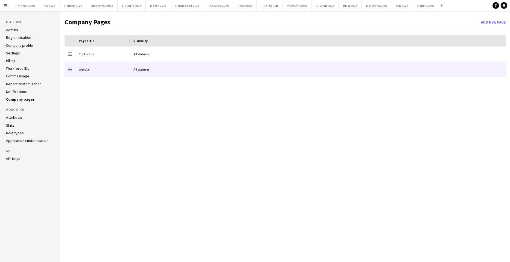
click at [135, 69] on div "All statuses" at bounding box center [317, 69] width 375 height 15
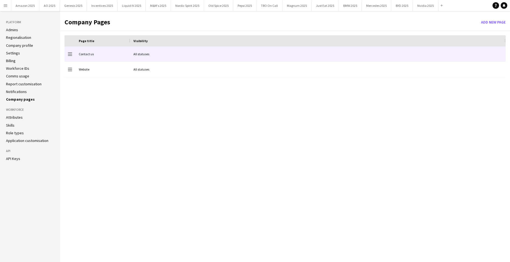
click at [79, 55] on div "Contact us" at bounding box center [102, 53] width 55 height 15
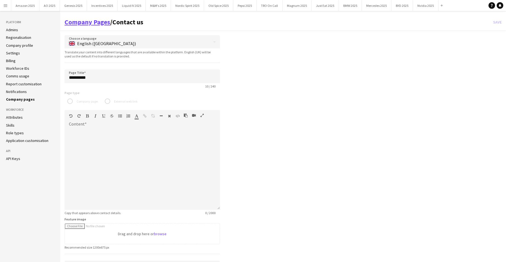
click at [80, 23] on link "Company Pages" at bounding box center [87, 22] width 46 height 8
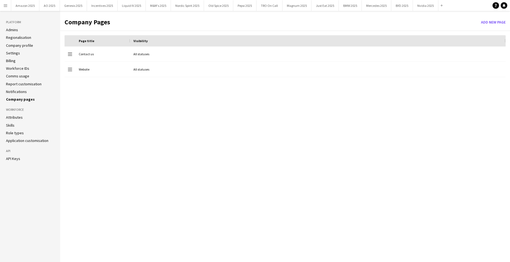
click at [16, 116] on link "Attributes" at bounding box center [14, 117] width 17 height 5
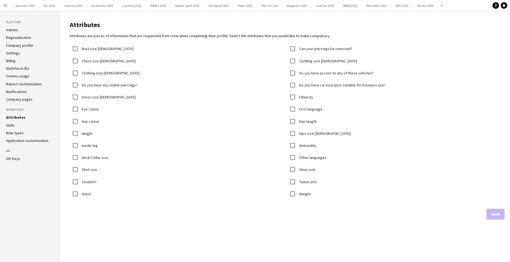
click at [7, 7] on app-icon "Menu" at bounding box center [5, 5] width 4 height 4
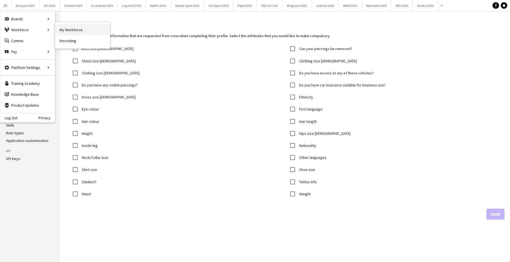
click at [64, 30] on link "My Workforce" at bounding box center [82, 29] width 55 height 11
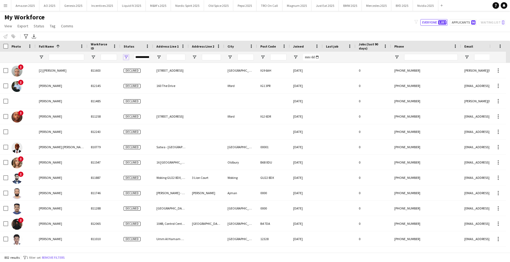
click at [125, 56] on span "Open Filter Menu" at bounding box center [126, 57] width 5 height 5
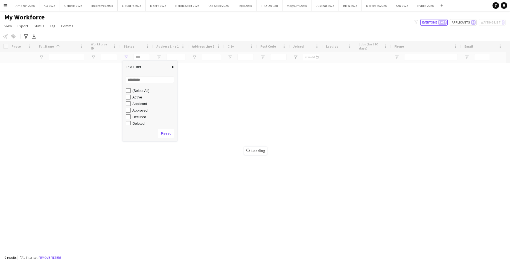
scroll to position [27, 0]
type input "**********"
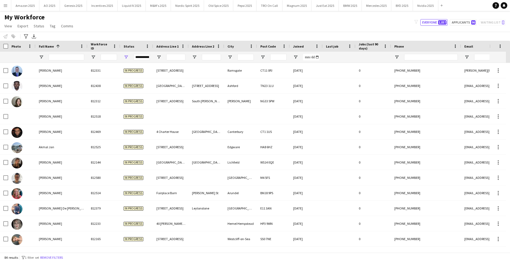
click at [173, 25] on div "My Workforce View Views Default view Compliance Log New view Update view Delete…" at bounding box center [255, 22] width 510 height 19
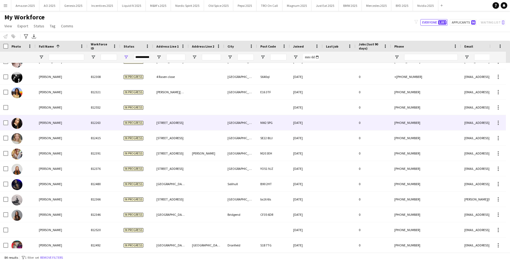
scroll to position [246, 0]
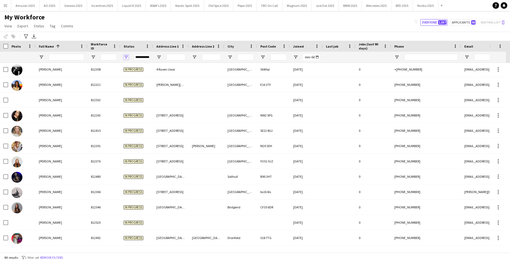
click at [126, 57] on span "Open Filter Menu" at bounding box center [126, 57] width 5 height 5
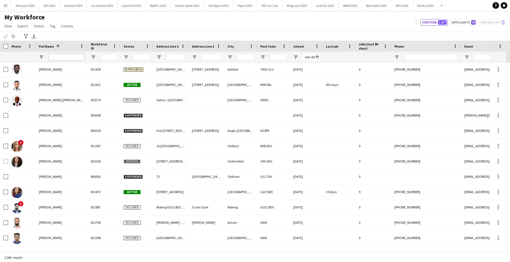
click at [60, 57] on input "Full Name Filter Input" at bounding box center [67, 57] width 36 height 7
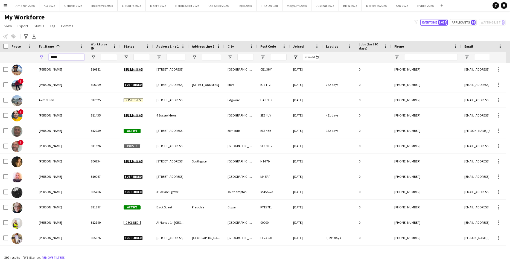
scroll to position [0, 0]
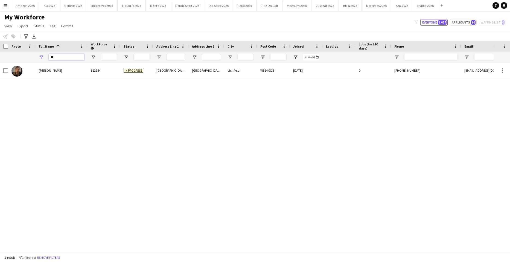
type input "*"
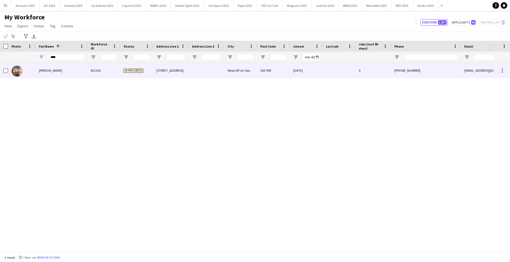
click at [49, 77] on div "[PERSON_NAME]" at bounding box center [62, 70] width 52 height 15
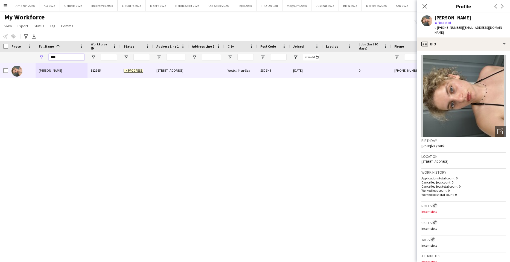
drag, startPoint x: 63, startPoint y: 57, endPoint x: 23, endPoint y: 58, distance: 40.2
click at [23, 58] on div "****" at bounding box center [357, 57] width 715 height 11
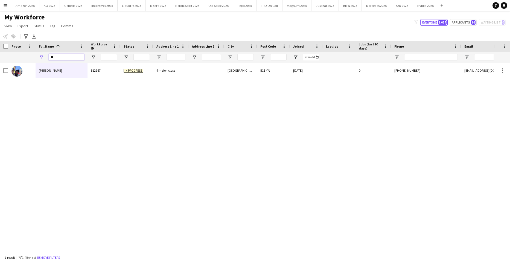
type input "*"
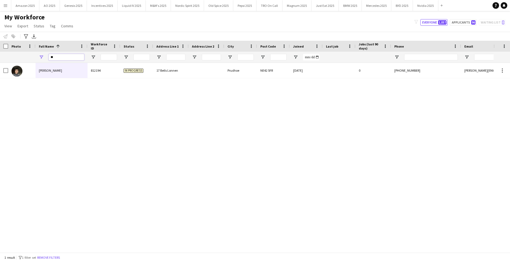
type input "*"
drag, startPoint x: 73, startPoint y: 56, endPoint x: -14, endPoint y: 79, distance: 90.1
click at [0, 79] on html "Menu Boards Boards Boards All jobs Status Workforce Workforce My Workforce Recr…" at bounding box center [255, 131] width 510 height 262
drag, startPoint x: 81, startPoint y: 57, endPoint x: -14, endPoint y: 61, distance: 95.2
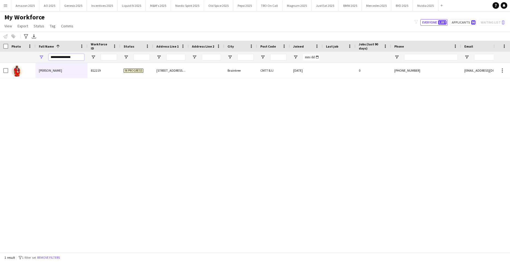
click at [0, 61] on html "Menu Boards Boards Boards All jobs Status Workforce Workforce My Workforce Recr…" at bounding box center [255, 131] width 510 height 262
type input "*"
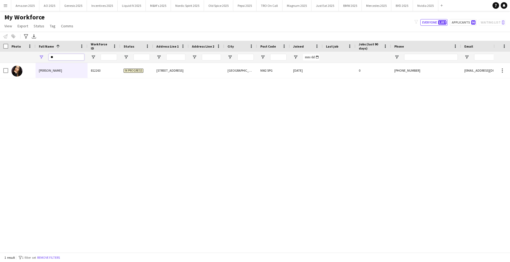
type input "*"
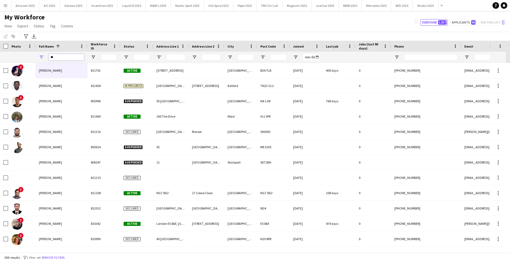
type input "*"
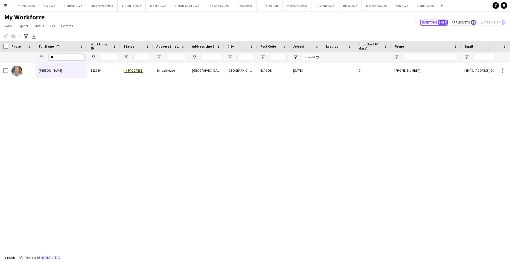
type input "*"
drag, startPoint x: 67, startPoint y: 56, endPoint x: -14, endPoint y: 73, distance: 83.2
click at [0, 73] on html "Menu Boards Boards Boards All jobs Status Workforce Workforce My Workforce Recr…" at bounding box center [255, 131] width 510 height 262
type input "*"
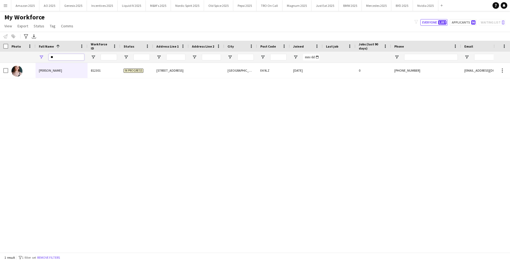
type input "*"
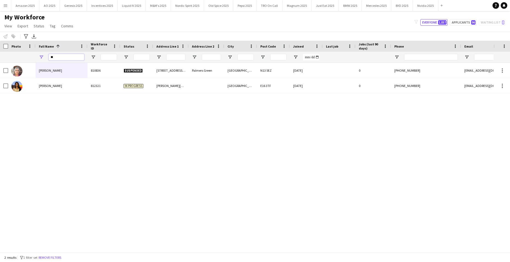
type input "*"
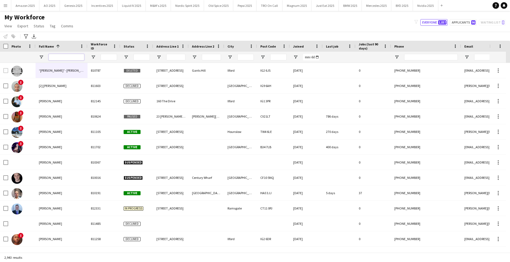
click at [66, 58] on input "Full Name Filter Input" at bounding box center [67, 57] width 36 height 7
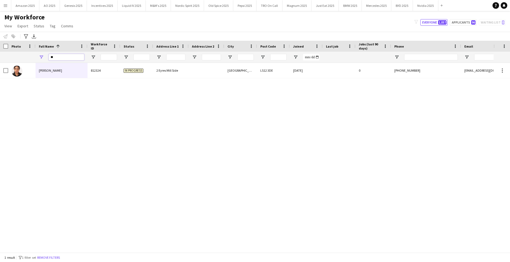
type input "*"
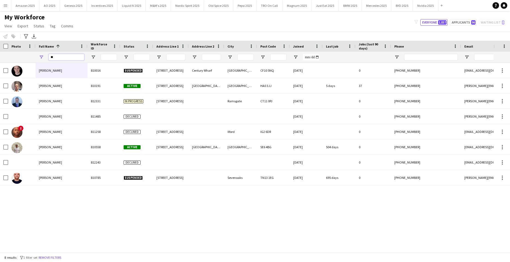
type input "*"
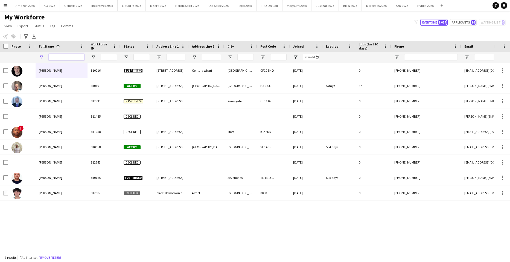
type input "*"
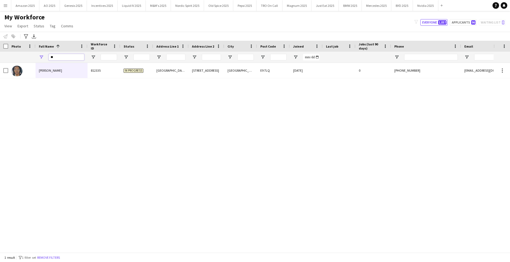
type input "*"
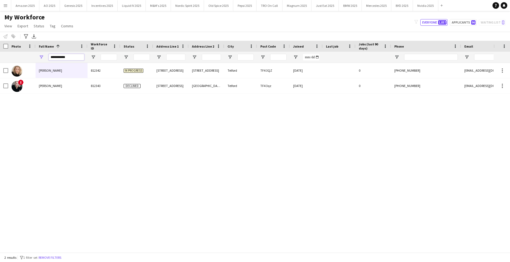
drag, startPoint x: 68, startPoint y: 58, endPoint x: -14, endPoint y: 58, distance: 81.7
click at [0, 58] on html "Menu Boards Boards Boards All jobs Status Workforce Workforce My Workforce Recr…" at bounding box center [255, 131] width 510 height 262
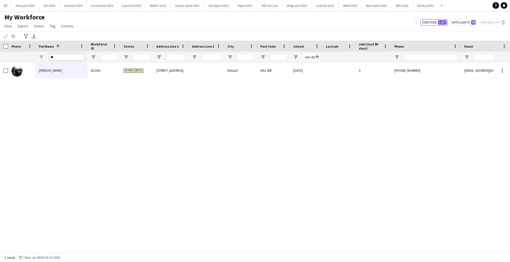
type input "*"
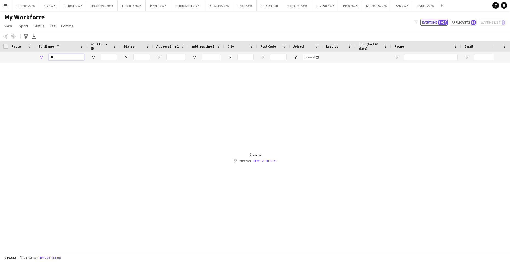
type input "*"
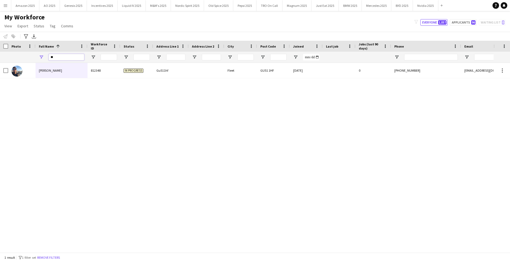
type input "*"
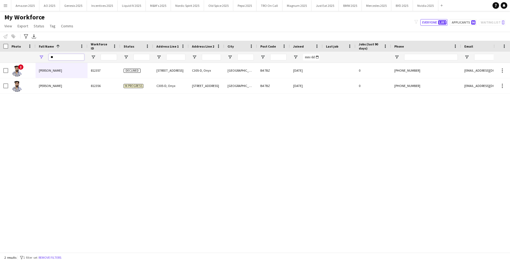
type input "*"
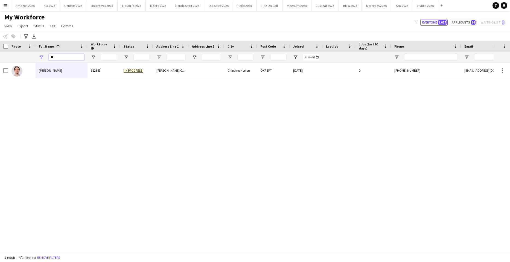
type input "*"
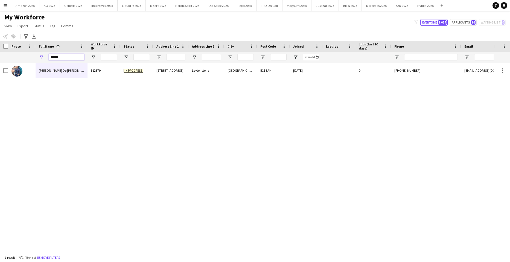
drag, startPoint x: 61, startPoint y: 55, endPoint x: -14, endPoint y: 62, distance: 75.5
click at [0, 62] on html "Menu Boards Boards Boards All jobs Status Workforce Workforce My Workforce Recr…" at bounding box center [255, 131] width 510 height 262
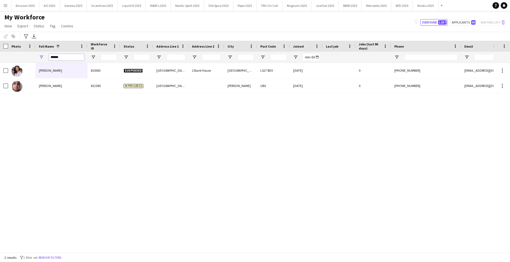
drag, startPoint x: 60, startPoint y: 57, endPoint x: -6, endPoint y: 68, distance: 67.3
click at [0, 68] on html "Menu Boards Boards Boards All jobs Status Workforce Workforce My Workforce Recr…" at bounding box center [255, 131] width 510 height 262
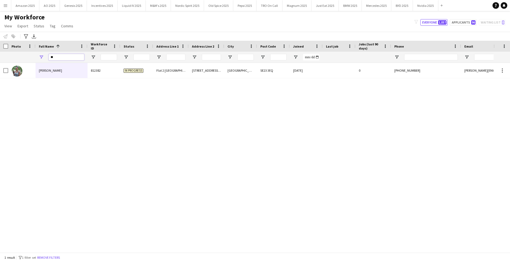
type input "*"
type input "**********"
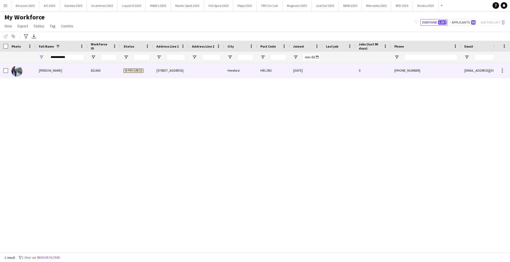
click at [56, 72] on div "[PERSON_NAME]" at bounding box center [62, 70] width 52 height 15
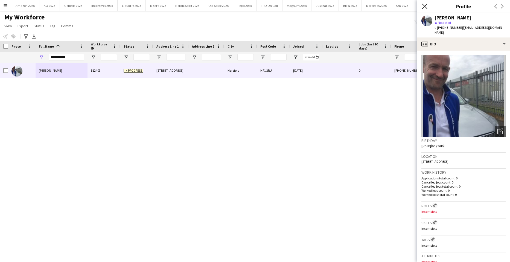
click at [422, 6] on icon "Close pop-in" at bounding box center [424, 6] width 5 height 5
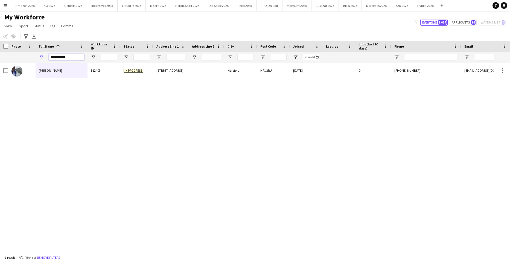
drag, startPoint x: 70, startPoint y: 56, endPoint x: -14, endPoint y: 67, distance: 85.1
click at [0, 67] on html "Menu Boards Boards Boards All jobs Status Workforce Workforce My Workforce Recr…" at bounding box center [255, 131] width 510 height 262
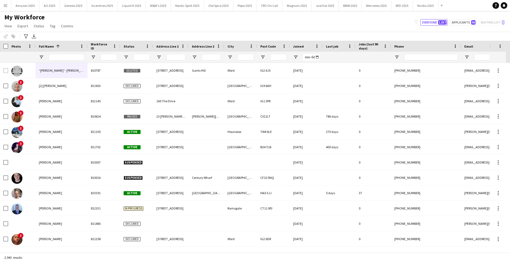
click at [6, 6] on app-icon "Menu" at bounding box center [5, 5] width 4 height 4
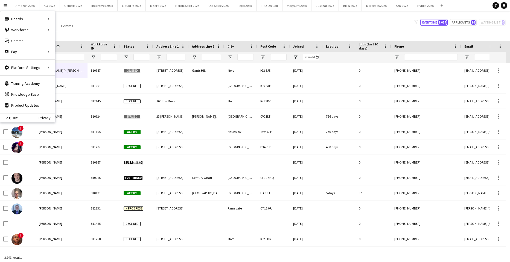
click at [18, 117] on div "Log Out Privacy" at bounding box center [27, 117] width 55 height 9
click at [13, 116] on link "Log Out" at bounding box center [8, 118] width 17 height 4
